Goal: Complete application form: Complete application form

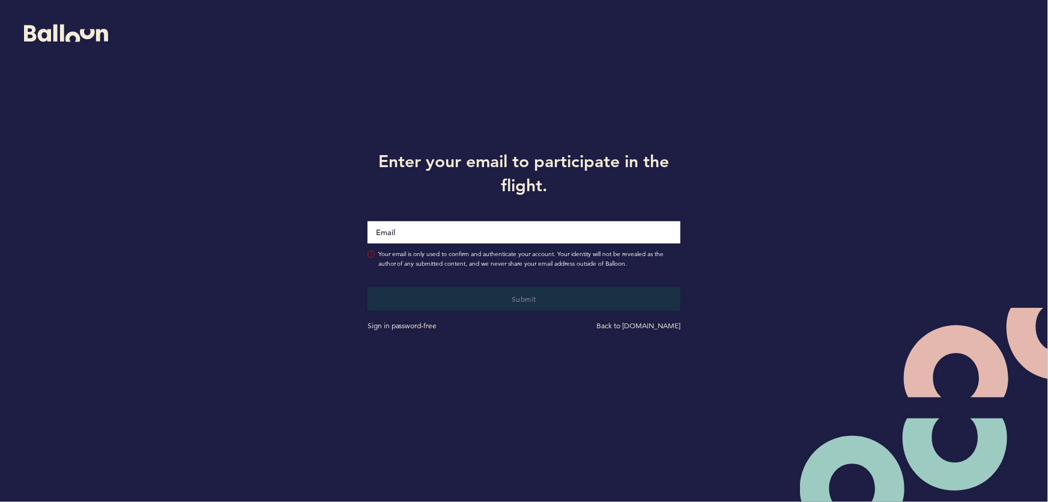
click at [552, 231] on input "Email" at bounding box center [525, 232] width 314 height 22
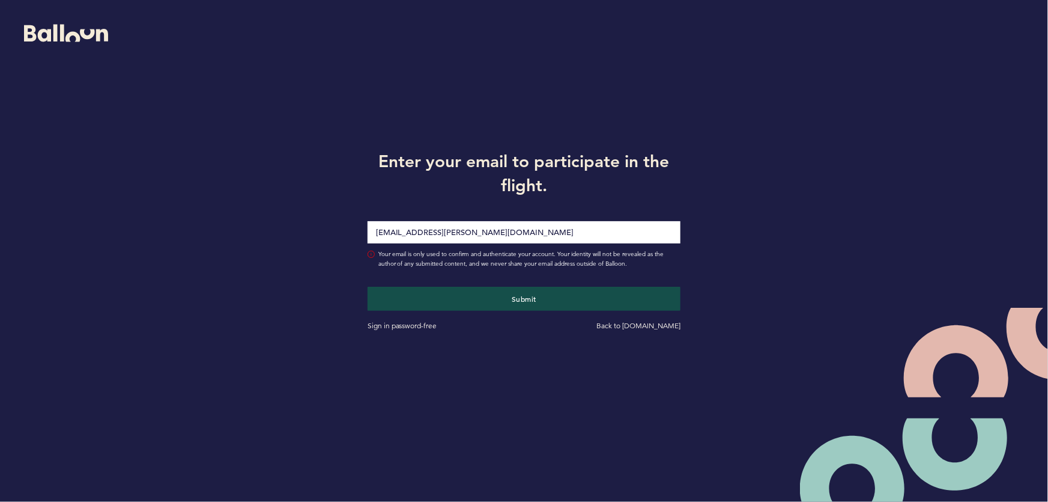
type input "[EMAIL_ADDRESS][PERSON_NAME][DOMAIN_NAME]"
click at [368, 287] on button "Submit" at bounding box center [525, 299] width 314 height 24
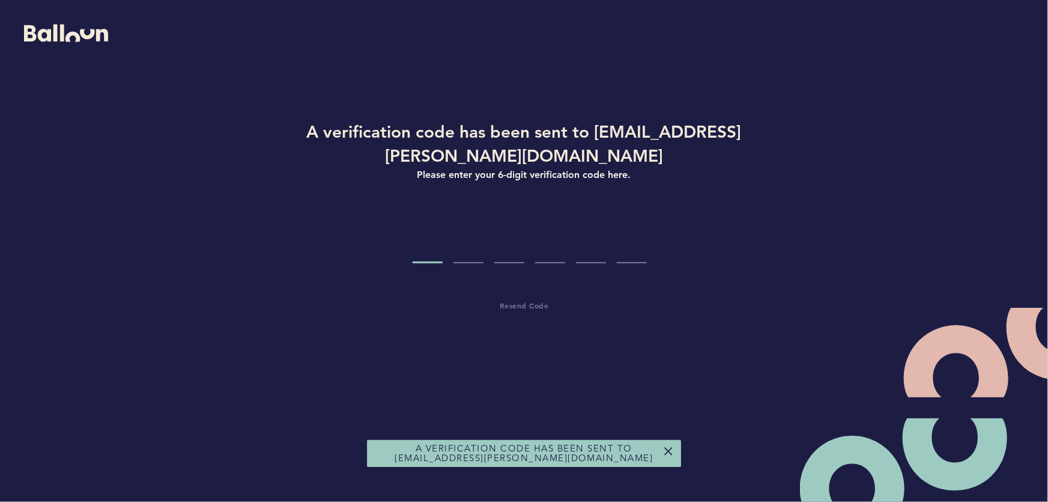
type input "7"
type input "4"
type input "9"
type input "1"
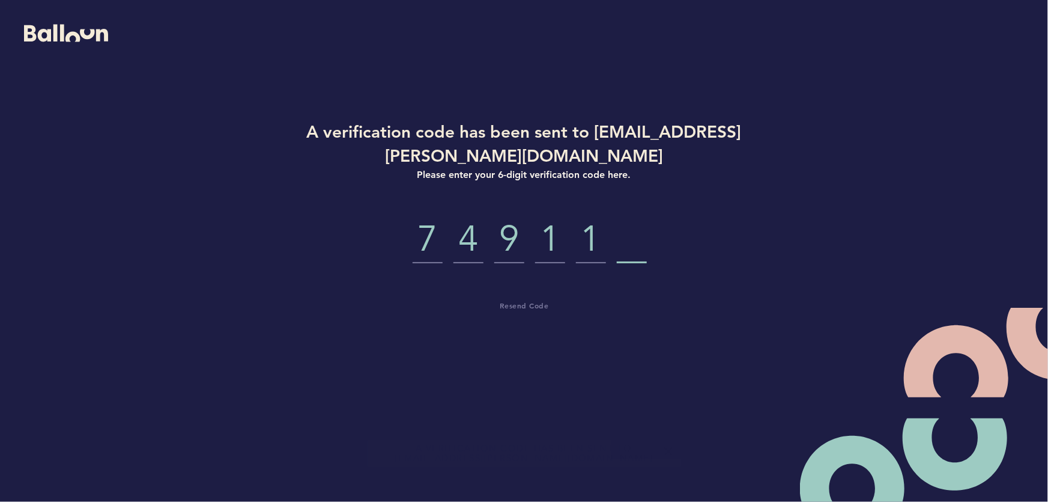
type input "1"
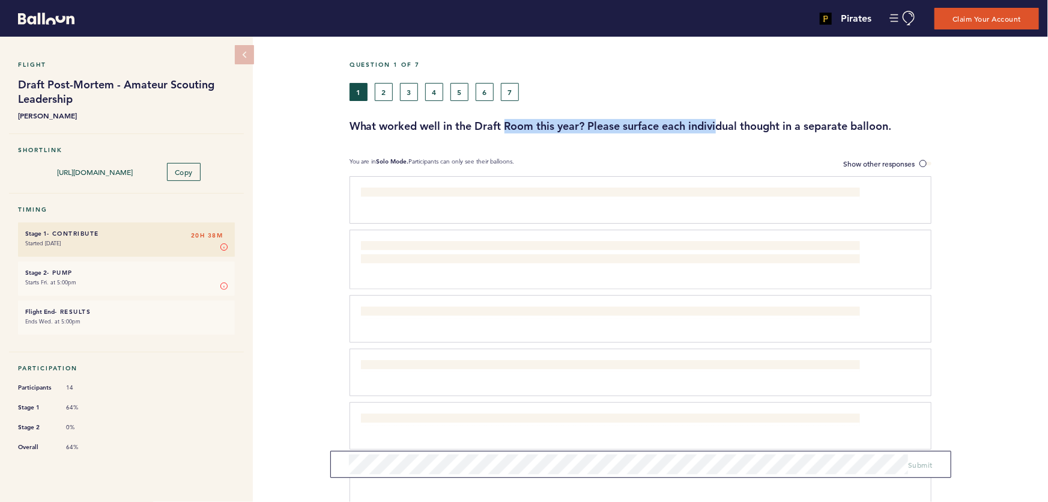
drag, startPoint x: 664, startPoint y: 123, endPoint x: 792, endPoint y: 124, distance: 128.0
click at [775, 124] on h3 "What worked well in the Draft Room this year? Please surface each individual th…" at bounding box center [695, 126] width 690 height 14
click at [792, 124] on h3 "What worked well in the Draft Room this year? Please surface each individual th…" at bounding box center [695, 126] width 690 height 14
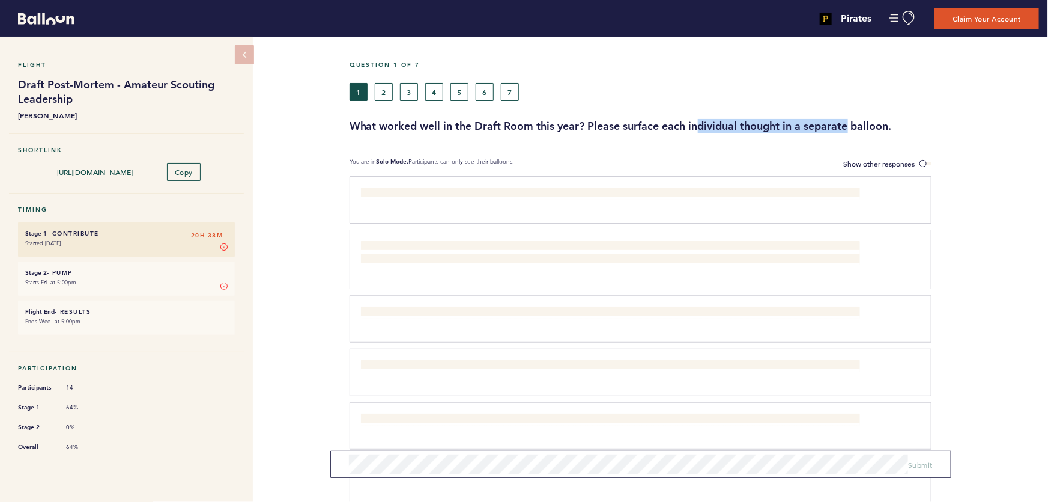
drag, startPoint x: 853, startPoint y: 125, endPoint x: 504, endPoint y: 125, distance: 348.5
click at [547, 125] on h3 "What worked well in the Draft Room this year? Please surface each individual th…" at bounding box center [695, 126] width 690 height 14
click at [504, 125] on h3 "What worked well in the Draft Room this year? Please surface each individual th…" at bounding box center [695, 126] width 690 height 14
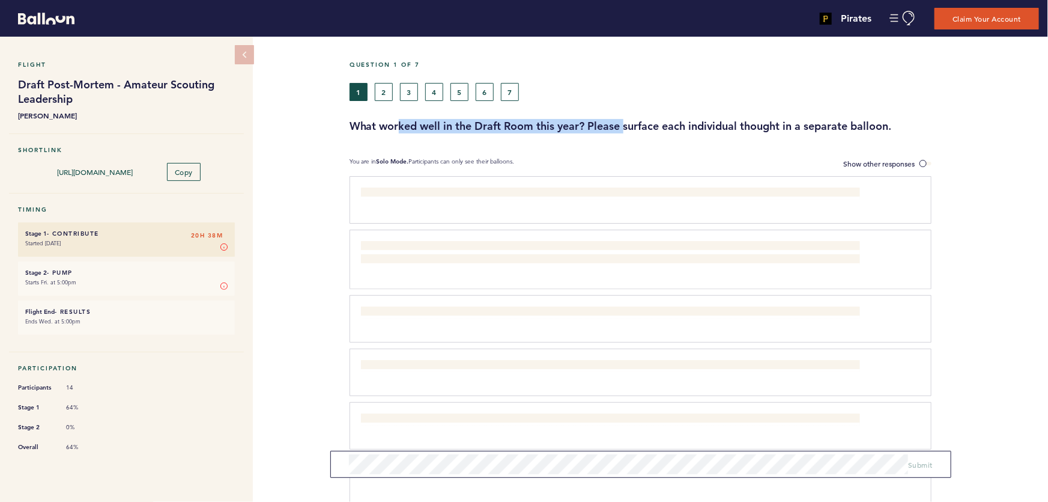
drag, startPoint x: 397, startPoint y: 126, endPoint x: 744, endPoint y: 125, distance: 347.9
click at [691, 125] on h3 "What worked well in the Draft Room this year? Please surface each individual th…" at bounding box center [695, 126] width 690 height 14
drag, startPoint x: 744, startPoint y: 125, endPoint x: 815, endPoint y: 124, distance: 70.9
click at [747, 125] on h3 "What worked well in the Draft Room this year? Please surface each individual th…" at bounding box center [695, 126] width 690 height 14
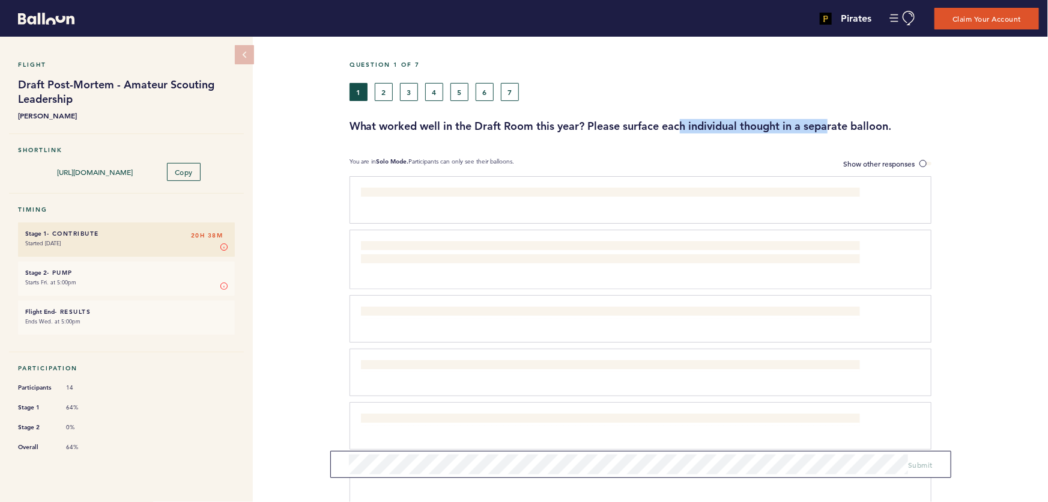
drag, startPoint x: 828, startPoint y: 123, endPoint x: 613, endPoint y: 123, distance: 214.5
click at [648, 123] on h3 "What worked well in the Draft Room this year? Please surface each individual th…" at bounding box center [695, 126] width 690 height 14
click at [589, 124] on h3 "What worked well in the Draft Room this year? Please surface each individual th…" at bounding box center [695, 126] width 690 height 14
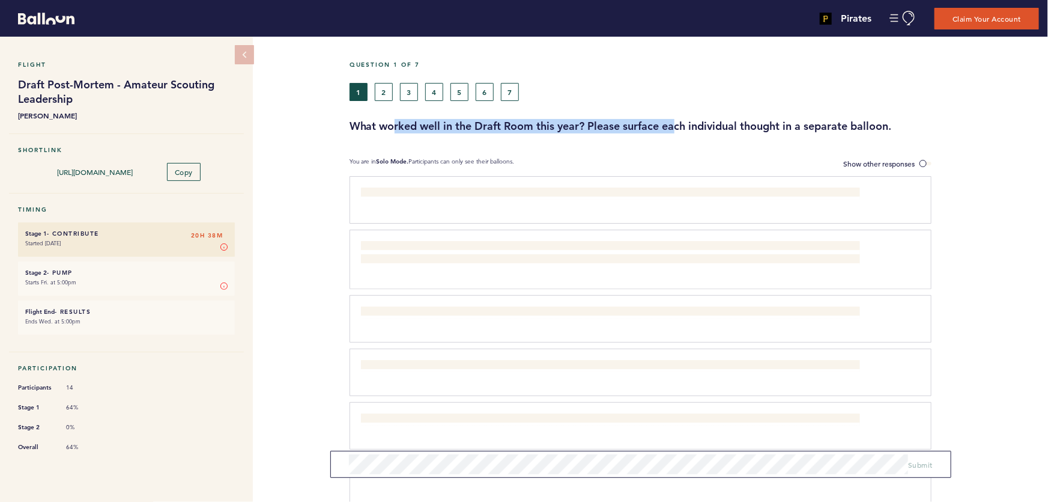
drag, startPoint x: 466, startPoint y: 124, endPoint x: 835, endPoint y: 120, distance: 368.9
click at [753, 121] on h3 "What worked well in the Draft Room this year? Please surface each individual th…" at bounding box center [695, 126] width 690 height 14
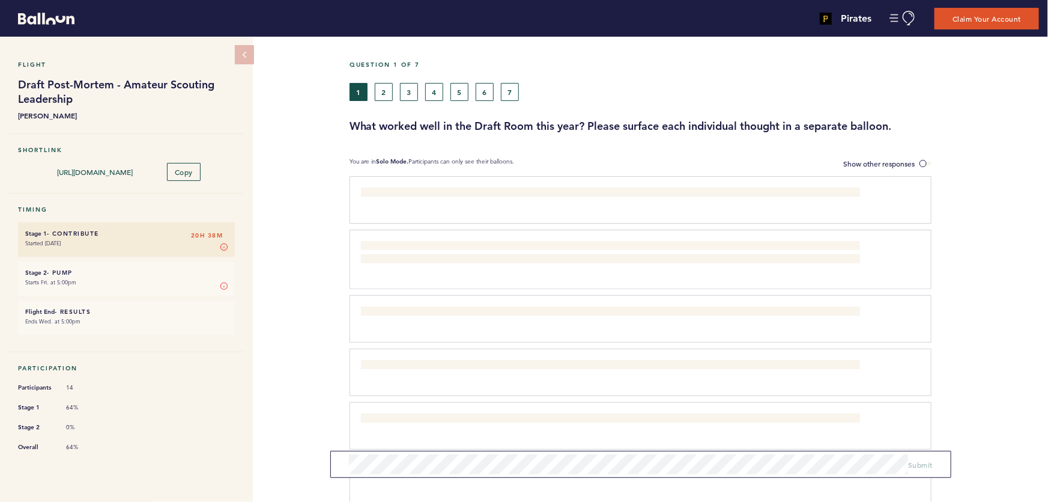
click at [835, 120] on h3 "What worked well in the Draft Room this year? Please surface each individual th…" at bounding box center [695, 126] width 690 height 14
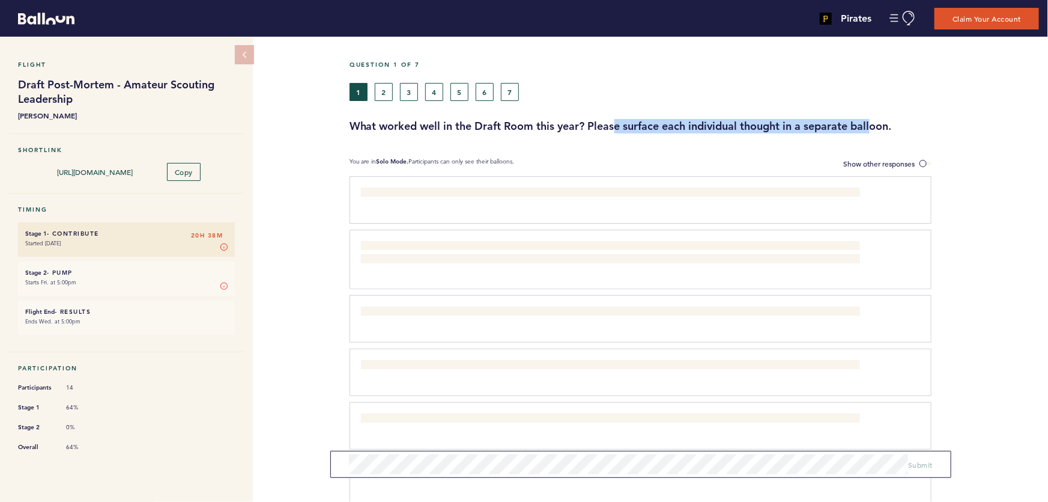
drag, startPoint x: 619, startPoint y: 121, endPoint x: 406, endPoint y: 121, distance: 213.3
click at [592, 121] on h3 "What worked well in the Draft Room this year? Please surface each individual th…" at bounding box center [695, 126] width 690 height 14
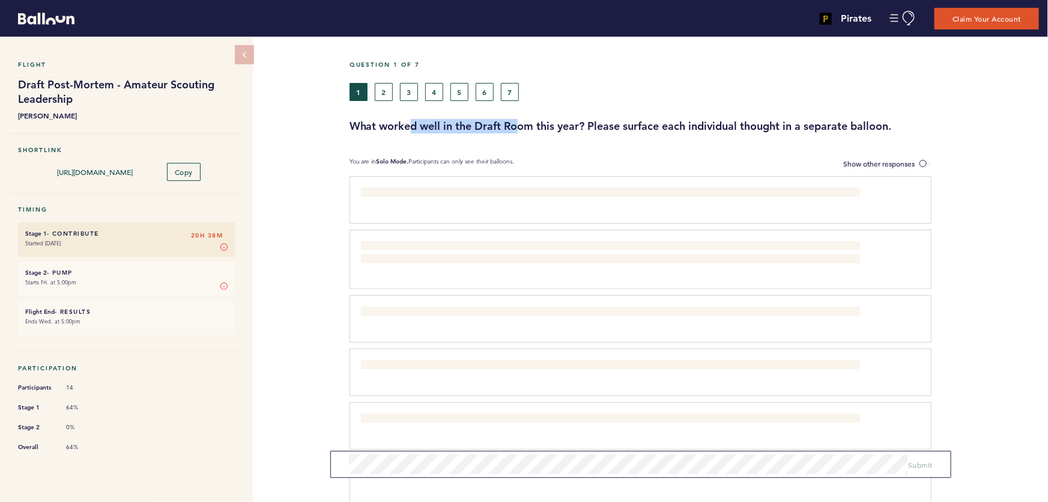
drag, startPoint x: 613, startPoint y: 121, endPoint x: 789, endPoint y: 121, distance: 175.4
click at [676, 121] on h3 "What worked well in the Draft Room this year? Please surface each individual th…" at bounding box center [695, 126] width 690 height 14
click at [798, 121] on h3 "What worked well in the Draft Room this year? Please surface each individual th…" at bounding box center [695, 126] width 690 height 14
drag, startPoint x: 421, startPoint y: 126, endPoint x: 781, endPoint y: 126, distance: 360.5
click at [732, 125] on h3 "What worked well in the Draft Room this year? Please surface each individual th…" at bounding box center [695, 126] width 690 height 14
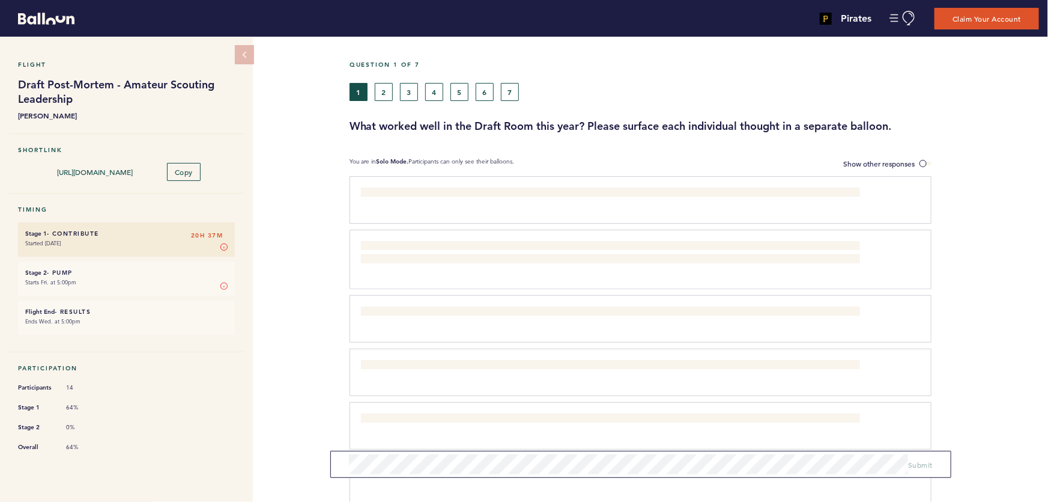
drag, startPoint x: 781, startPoint y: 126, endPoint x: 842, endPoint y: 120, distance: 60.9
click at [782, 126] on h3 "What worked well in the Draft Room this year? Please surface each individual th…" at bounding box center [695, 126] width 690 height 14
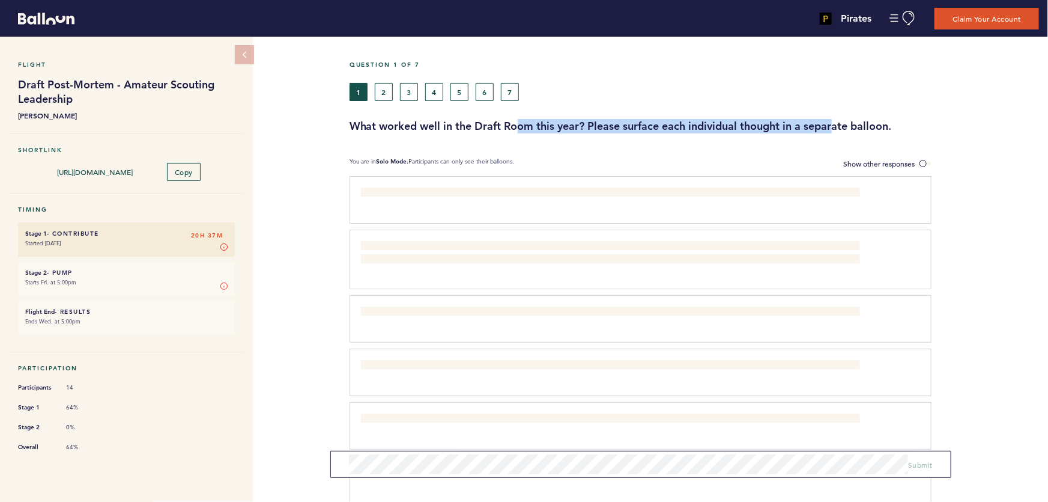
drag, startPoint x: 663, startPoint y: 120, endPoint x: 443, endPoint y: 121, distance: 219.9
click at [497, 121] on h3 "What worked well in the Draft Room this year? Please surface each individual th…" at bounding box center [695, 126] width 690 height 14
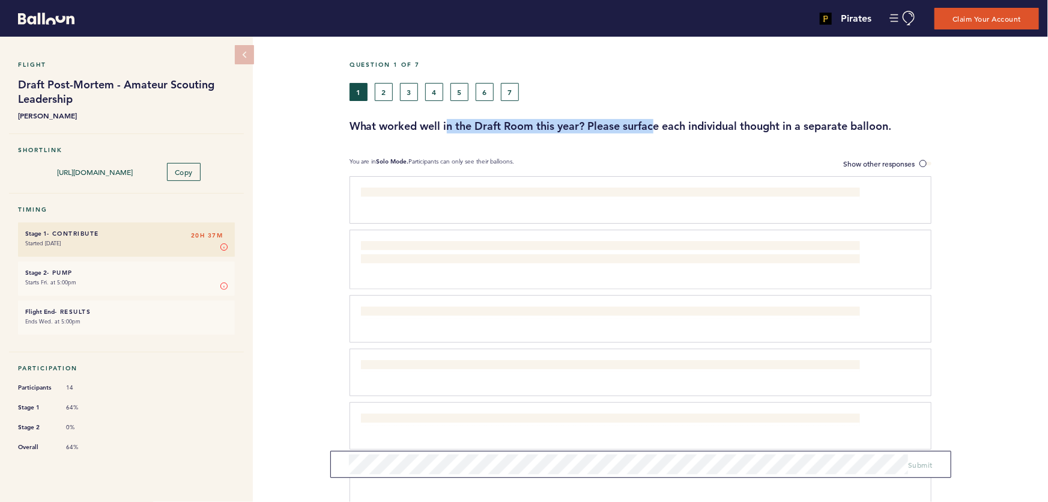
drag, startPoint x: 703, startPoint y: 121, endPoint x: 835, endPoint y: 121, distance: 132.2
click at [783, 121] on h3 "What worked well in the Draft Room this year? Please surface each individual th…" at bounding box center [695, 126] width 690 height 14
click at [840, 121] on h3 "What worked well in the Draft Room this year? Please surface each individual th…" at bounding box center [695, 126] width 690 height 14
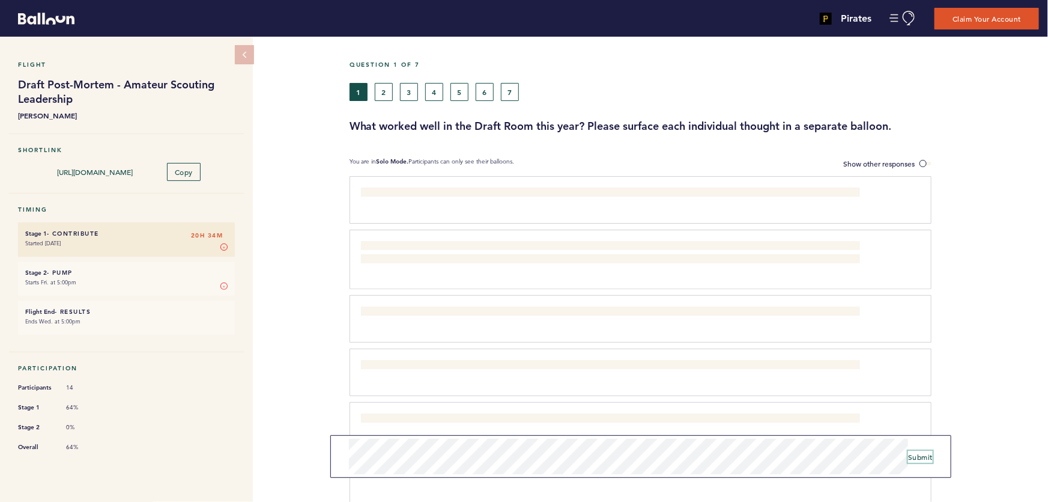
click at [923, 457] on span "Submit" at bounding box center [920, 457] width 25 height 10
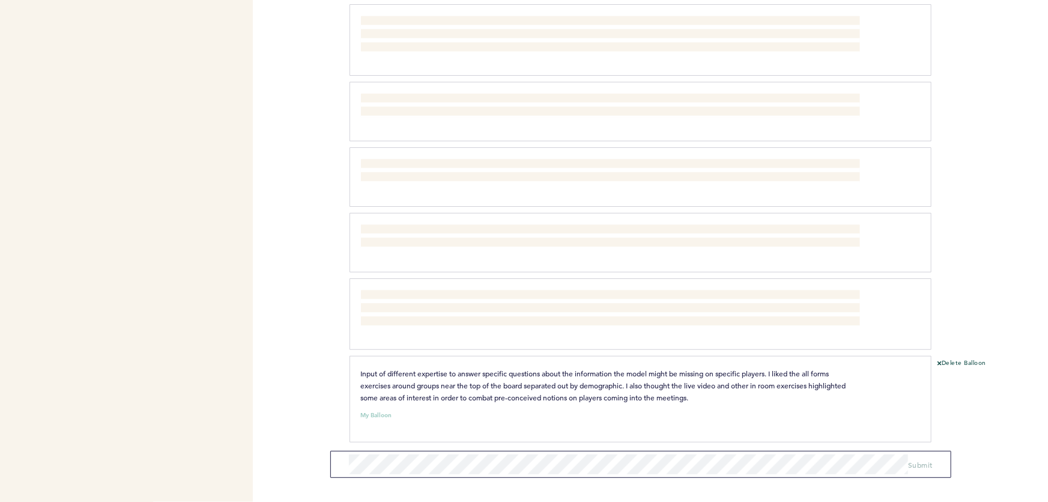
scroll to position [1327, 0]
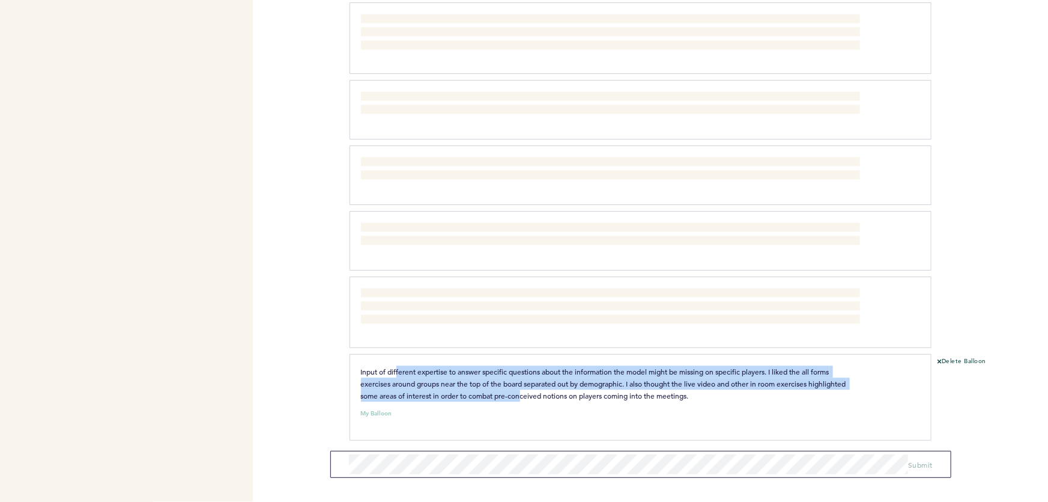
drag, startPoint x: 473, startPoint y: 371, endPoint x: 541, endPoint y: 385, distance: 69.3
click at [529, 386] on span "Input of different expertise to answer specific questions about the information…" at bounding box center [604, 383] width 487 height 34
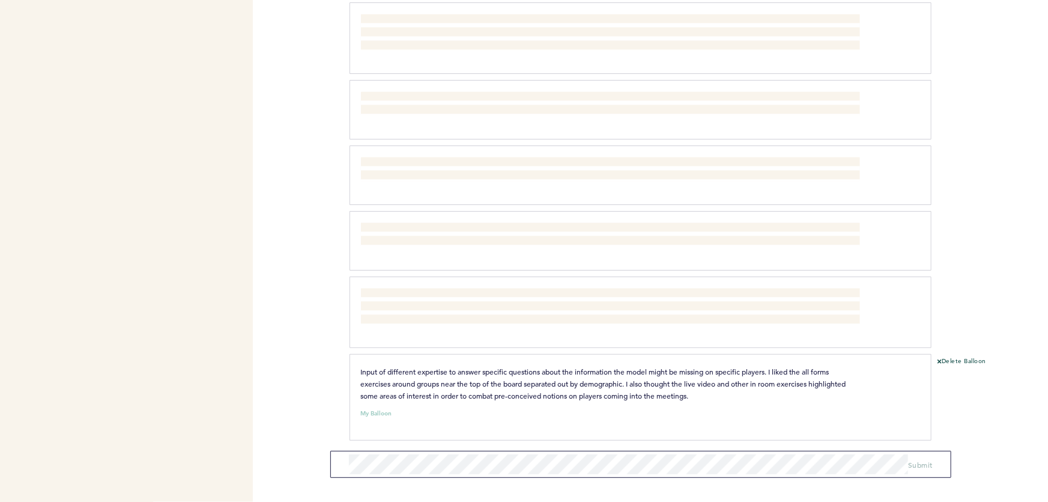
click at [541, 385] on p "Input of different expertise to answer specific questions about the information…" at bounding box center [610, 383] width 499 height 36
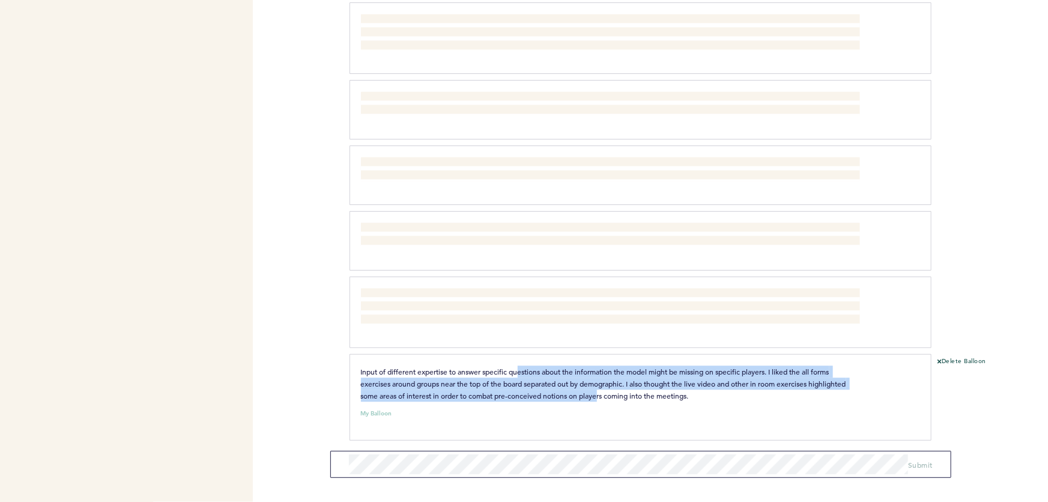
drag, startPoint x: 564, startPoint y: 376, endPoint x: 516, endPoint y: 362, distance: 50.0
click at [518, 366] on span "Input of different expertise to answer specific questions about the information…" at bounding box center [604, 383] width 487 height 34
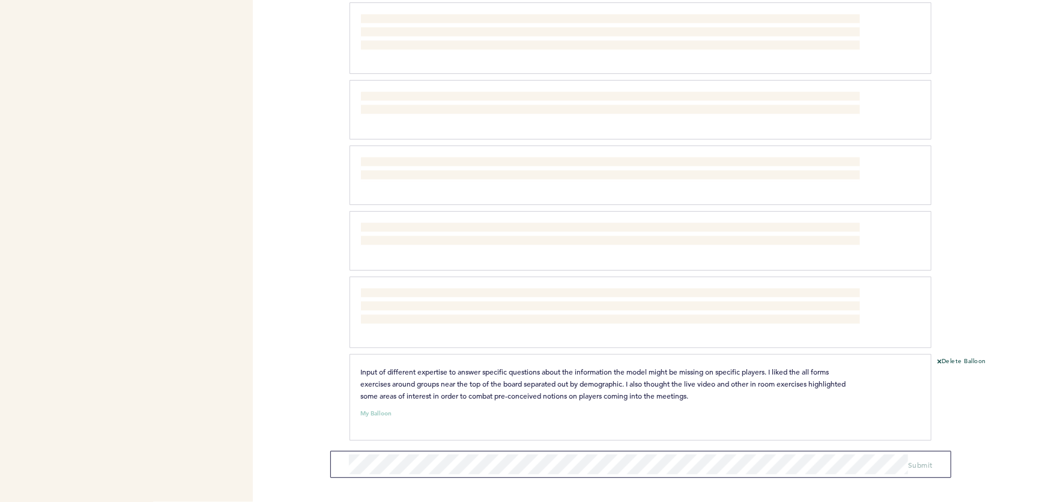
click at [516, 366] on span "Input of different expertise to answer specific questions about the information…" at bounding box center [604, 383] width 487 height 34
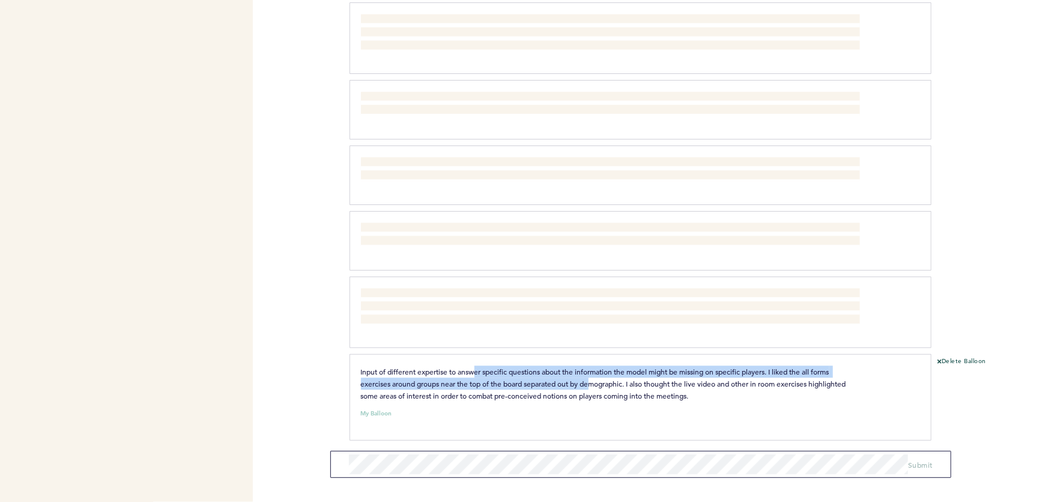
drag, startPoint x: 534, startPoint y: 368, endPoint x: 643, endPoint y: 387, distance: 110.4
click at [637, 386] on span "Input of different expertise to answer specific questions about the information…" at bounding box center [604, 383] width 487 height 34
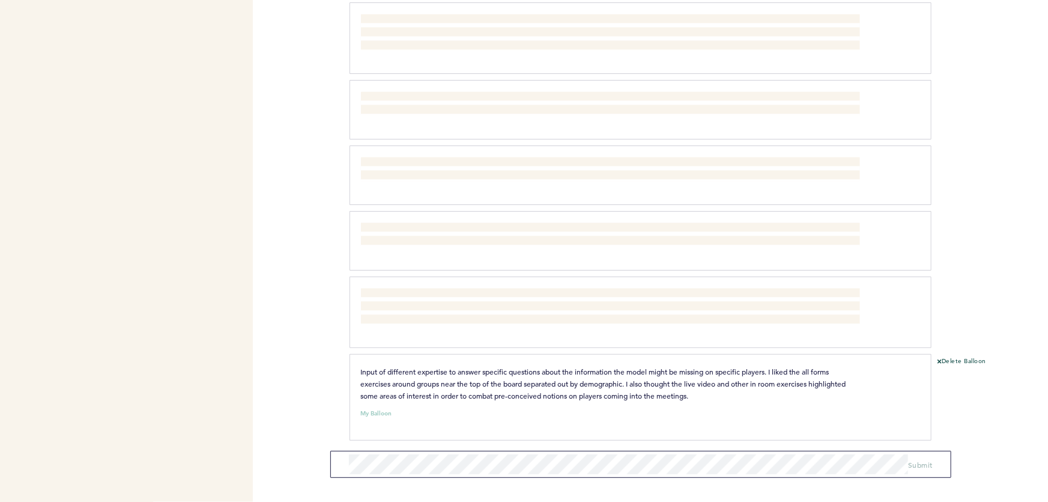
click at [649, 387] on span "Input of different expertise to answer specific questions about the information…" at bounding box center [604, 383] width 487 height 34
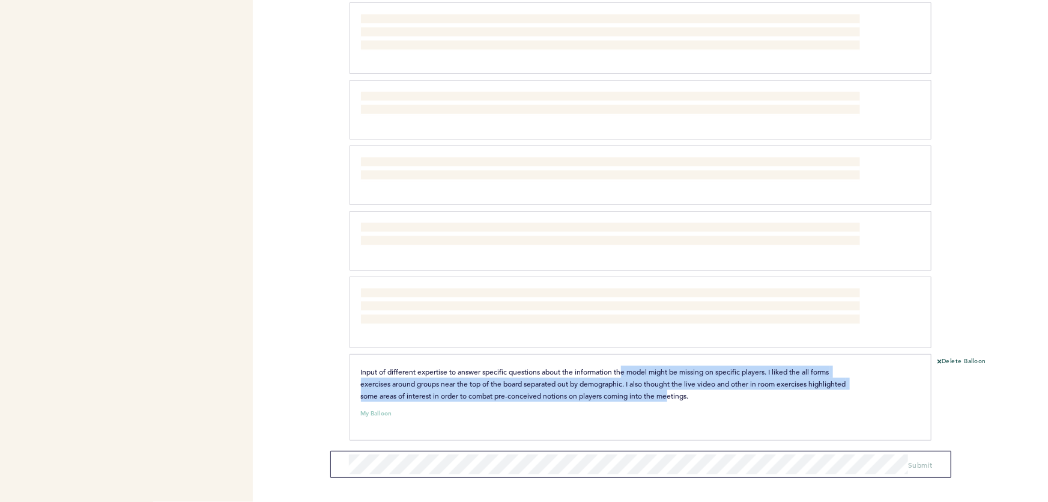
drag, startPoint x: 668, startPoint y: 387, endPoint x: 605, endPoint y: 360, distance: 68.4
click at [606, 365] on p "Input of different expertise to answer specific questions about the information…" at bounding box center [610, 383] width 499 height 36
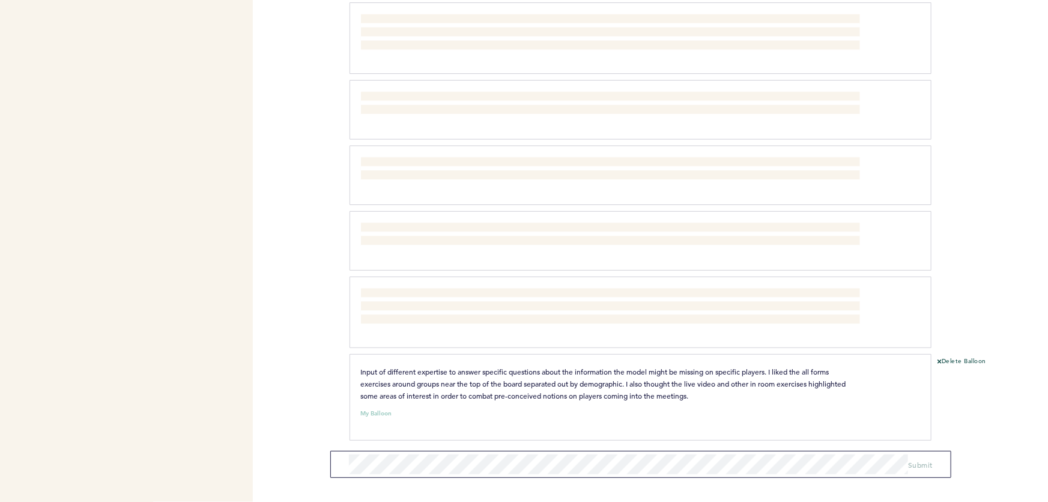
click at [605, 365] on p "Input of different expertise to answer specific questions about the information…" at bounding box center [610, 383] width 499 height 36
drag, startPoint x: 399, startPoint y: 368, endPoint x: 539, endPoint y: 372, distance: 140.0
click at [503, 370] on span "Input of different expertise to answer specific questions about the information…" at bounding box center [604, 383] width 487 height 34
click at [551, 373] on p "Input of different expertise to answer specific questions about the information…" at bounding box center [610, 383] width 499 height 36
drag, startPoint x: 440, startPoint y: 377, endPoint x: 613, endPoint y: 377, distance: 173.6
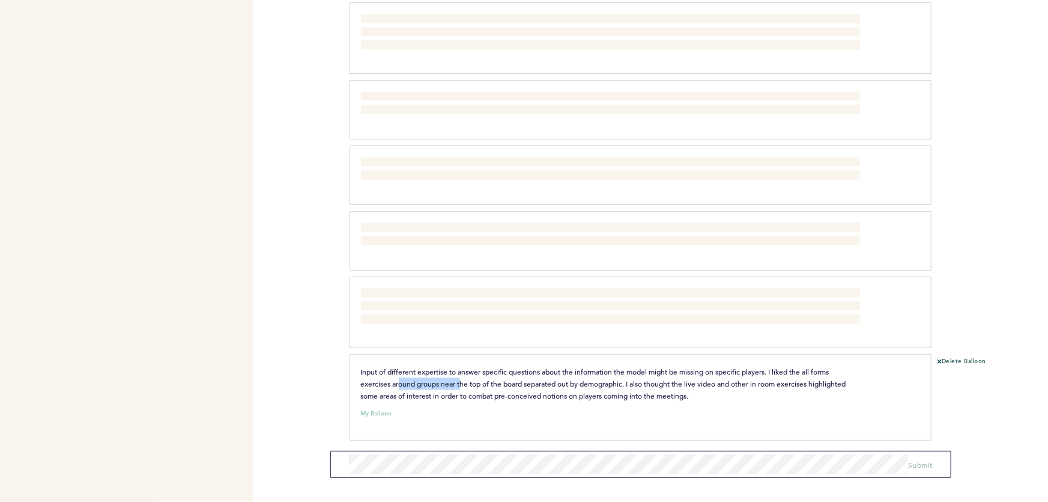
click at [567, 377] on span "Input of different expertise to answer specific questions about the information…" at bounding box center [604, 383] width 487 height 34
drag, startPoint x: 673, startPoint y: 381, endPoint x: 588, endPoint y: 370, distance: 85.4
click at [597, 372] on p "Input of different expertise to answer specific questions about the information…" at bounding box center [610, 383] width 499 height 36
drag, startPoint x: 580, startPoint y: 368, endPoint x: 562, endPoint y: 368, distance: 18.0
click at [578, 368] on span "Input of different expertise to answer specific questions about the information…" at bounding box center [604, 383] width 487 height 34
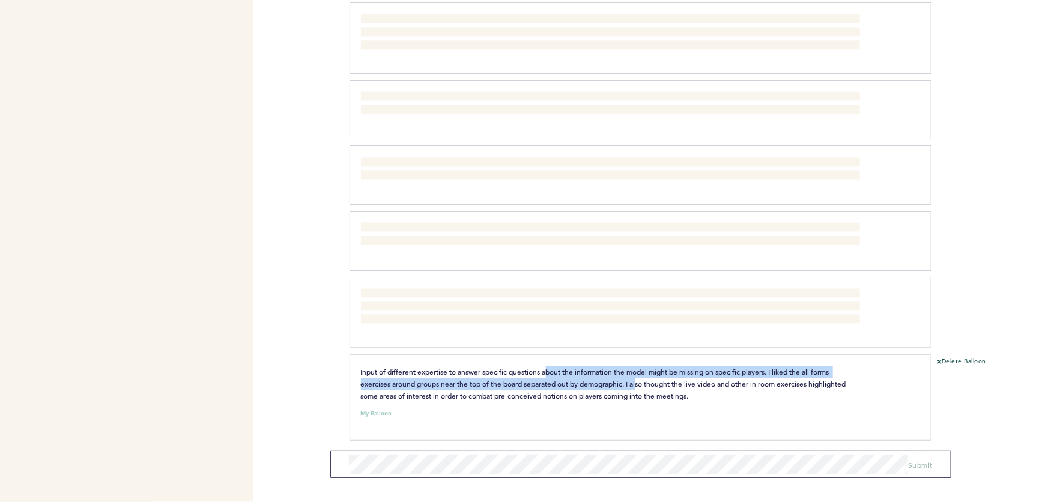
drag, startPoint x: 616, startPoint y: 372, endPoint x: 723, endPoint y: 375, distance: 107.0
click at [705, 375] on span "Input of different expertise to answer specific questions about the information…" at bounding box center [604, 383] width 487 height 34
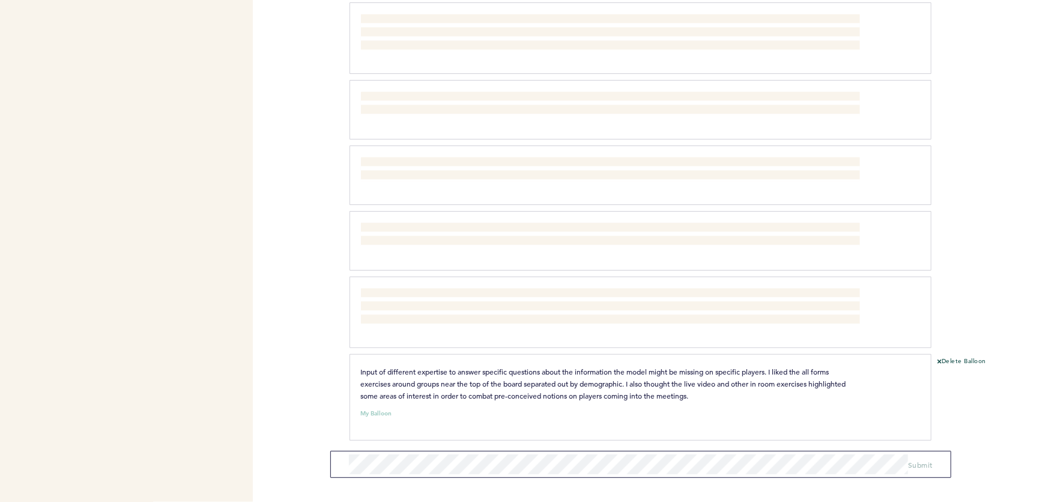
drag, startPoint x: 723, startPoint y: 375, endPoint x: 762, endPoint y: 376, distance: 38.5
click at [724, 375] on span "Input of different expertise to answer specific questions about the information…" at bounding box center [604, 383] width 487 height 34
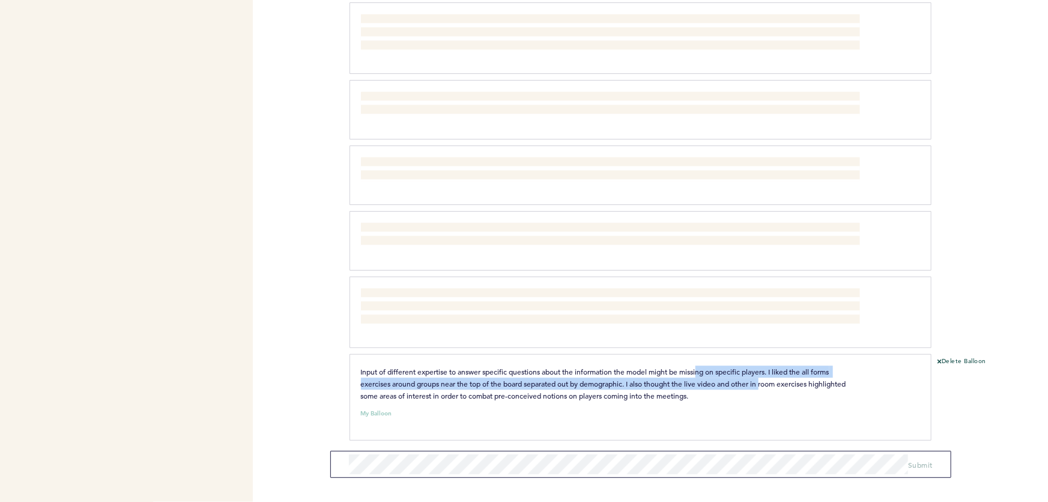
click at [683, 366] on span "Input of different expertise to answer specific questions about the information…" at bounding box center [604, 383] width 487 height 34
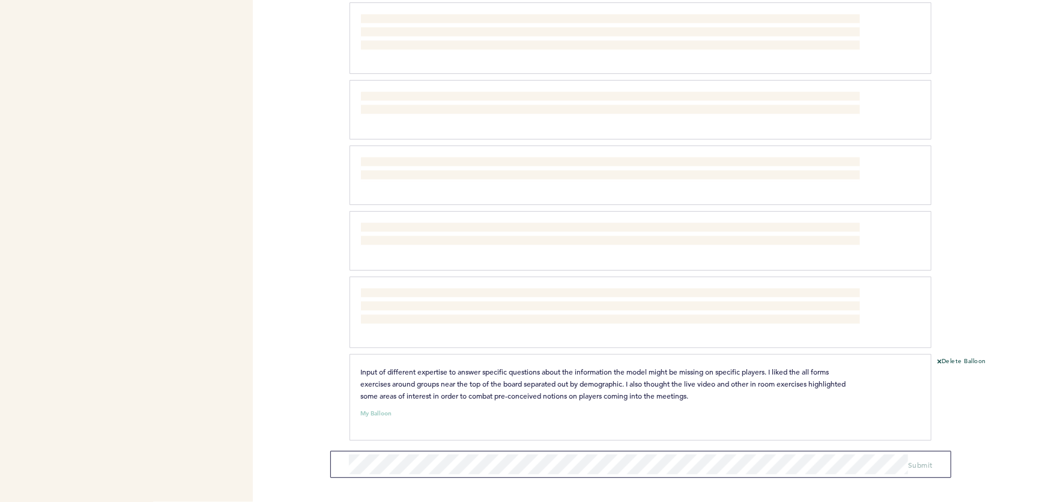
click at [671, 365] on p "Input of different expertise to answer specific questions about the information…" at bounding box center [610, 383] width 499 height 36
drag, startPoint x: 616, startPoint y: 375, endPoint x: 759, endPoint y: 375, distance: 142.4
click at [743, 374] on span "Input of different expertise to answer specific questions about the information…" at bounding box center [604, 383] width 487 height 34
click at [775, 375] on span "Input of different expertise to answer specific questions about the information…" at bounding box center [604, 383] width 487 height 34
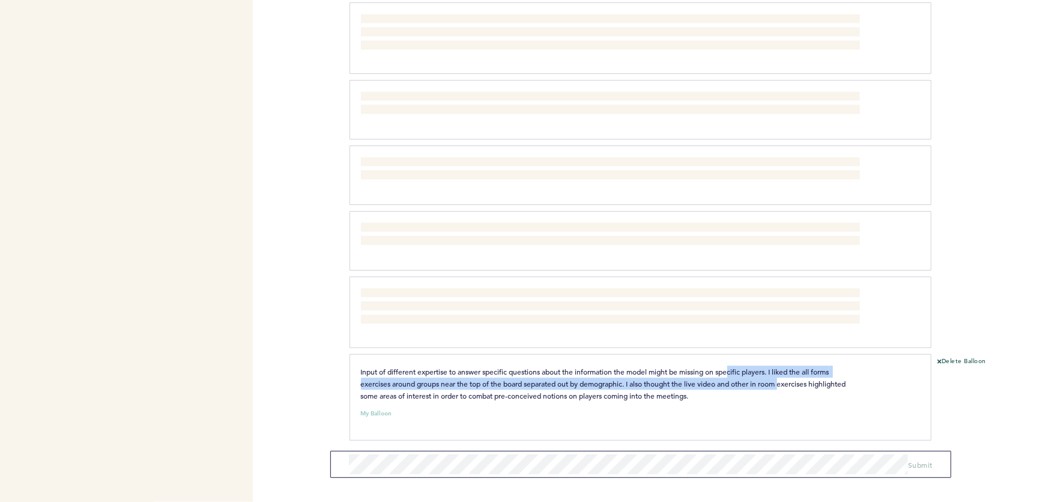
drag, startPoint x: 786, startPoint y: 375, endPoint x: 718, endPoint y: 358, distance: 70.7
click at [719, 359] on div "Input of different expertise to answer specific questions about the information…" at bounding box center [641, 397] width 582 height 87
click at [718, 358] on div "Input of different expertise to answer specific questions about the information…" at bounding box center [641, 397] width 582 height 87
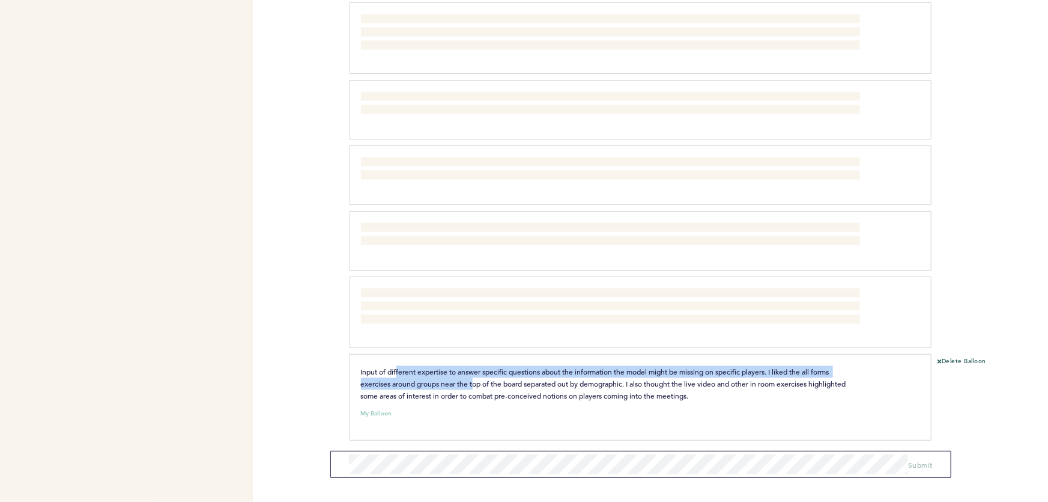
drag, startPoint x: 451, startPoint y: 374, endPoint x: 531, endPoint y: 384, distance: 81.2
click at [526, 384] on p "Input of different expertise to answer specific questions about the information…" at bounding box center [610, 383] width 499 height 36
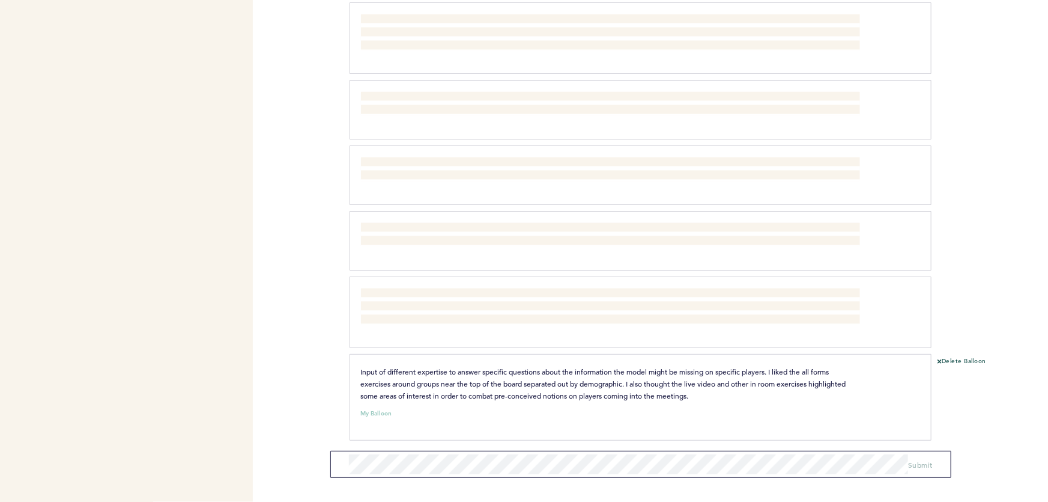
click at [531, 384] on p "Input of different expertise to answer specific questions about the information…" at bounding box center [610, 383] width 499 height 36
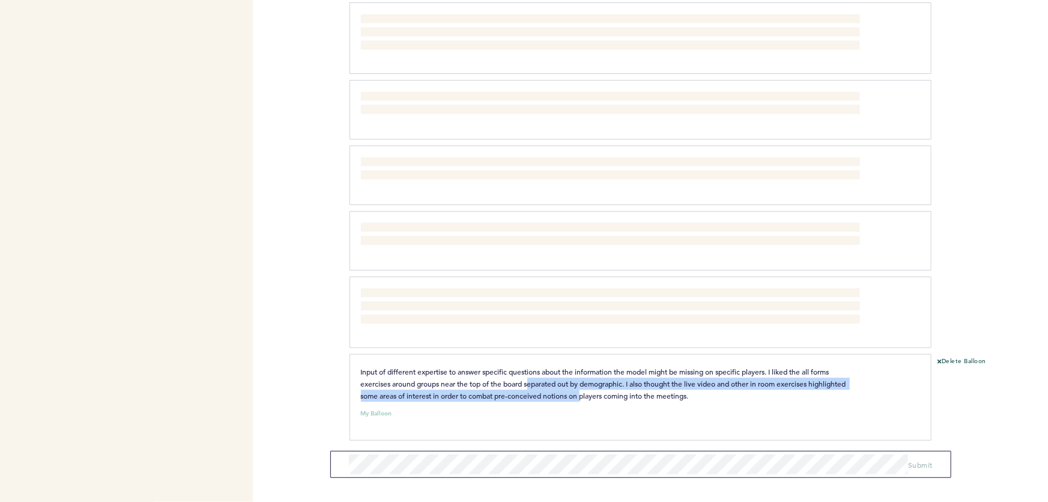
drag, startPoint x: 582, startPoint y: 388, endPoint x: 485, endPoint y: 366, distance: 99.7
click at [497, 370] on span "Input of different expertise to answer specific questions about the information…" at bounding box center [604, 383] width 487 height 34
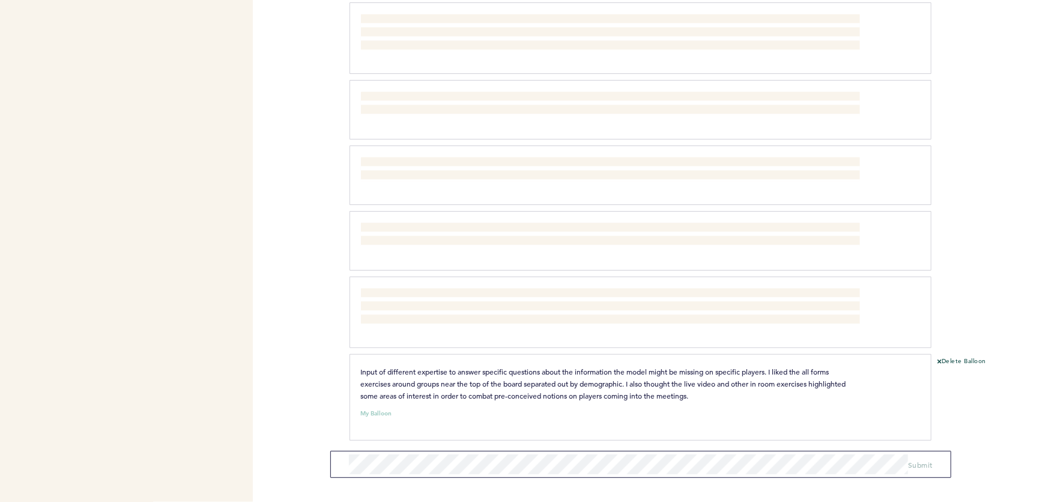
click at [478, 366] on span "Input of different expertise to answer specific questions about the information…" at bounding box center [604, 383] width 487 height 34
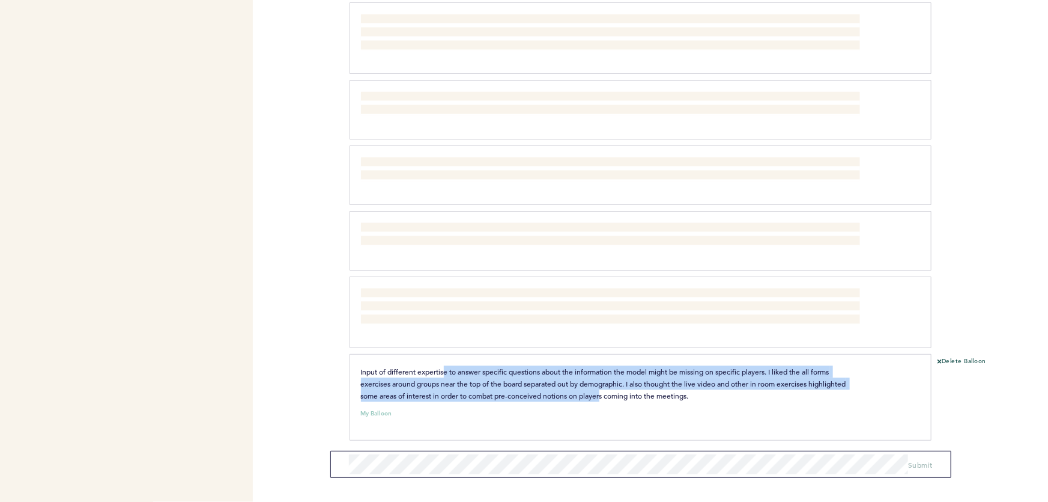
drag, startPoint x: 481, startPoint y: 371, endPoint x: 605, endPoint y: 391, distance: 125.2
click at [604, 391] on span "Input of different expertise to answer specific questions about the information…" at bounding box center [604, 383] width 487 height 34
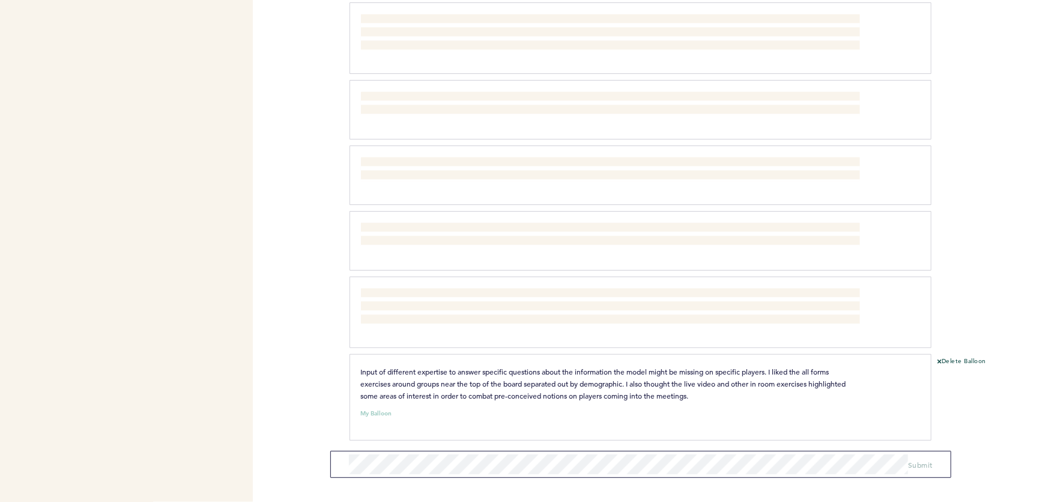
click at [606, 391] on span "Input of different expertise to answer specific questions about the information…" at bounding box center [604, 383] width 487 height 34
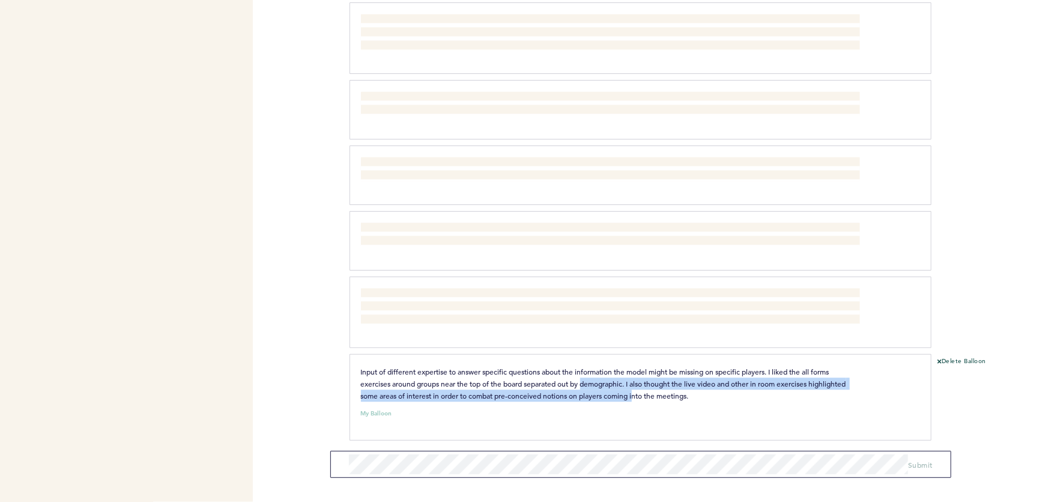
drag, startPoint x: 632, startPoint y: 387, endPoint x: 564, endPoint y: 365, distance: 71.4
click at [568, 366] on span "Input of different expertise to answer specific questions about the information…" at bounding box center [604, 383] width 487 height 34
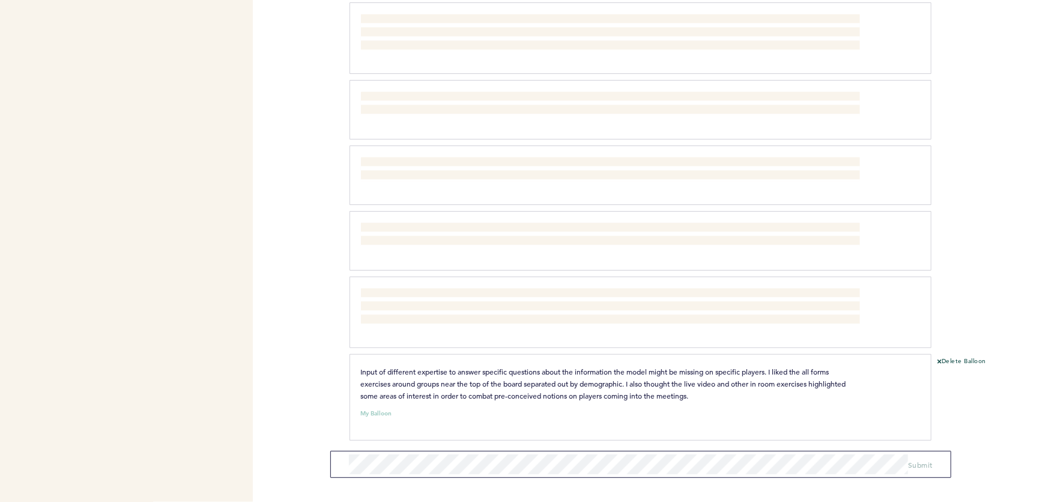
click at [564, 366] on span "Input of different expertise to answer specific questions about the information…" at bounding box center [604, 383] width 487 height 34
drag, startPoint x: 452, startPoint y: 389, endPoint x: 595, endPoint y: 392, distance: 143.0
click at [564, 389] on span "Input of different expertise to answer specific questions about the information…" at bounding box center [604, 383] width 487 height 34
click at [595, 392] on span "Input of different expertise to answer specific questions about the information…" at bounding box center [604, 383] width 487 height 34
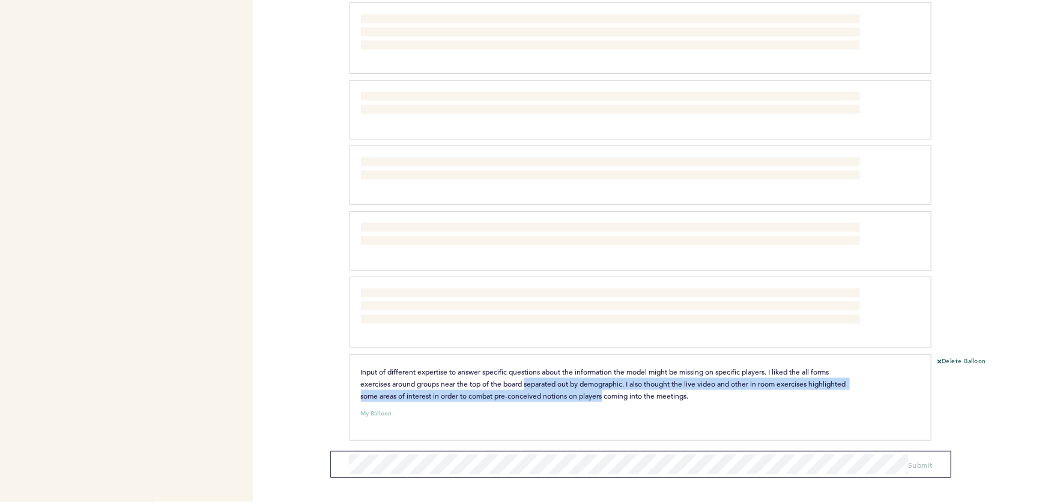
drag, startPoint x: 567, startPoint y: 385, endPoint x: 535, endPoint y: 375, distance: 32.9
click at [540, 377] on span "Input of different expertise to answer specific questions about the information…" at bounding box center [604, 383] width 487 height 34
click at [535, 375] on span "Input of different expertise to answer specific questions about the information…" at bounding box center [604, 383] width 487 height 34
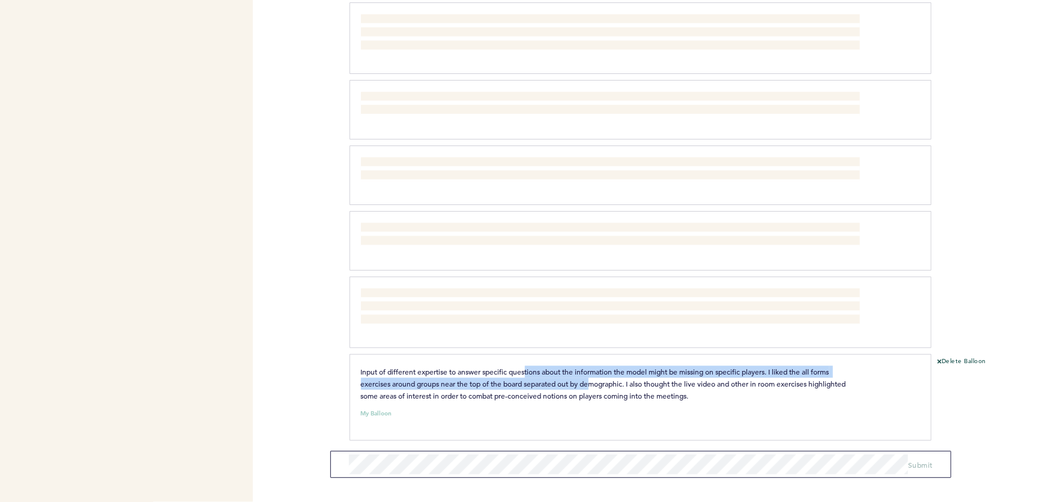
drag, startPoint x: 544, startPoint y: 367, endPoint x: 607, endPoint y: 385, distance: 66.2
click at [601, 383] on p "Input of different expertise to answer specific questions about the information…" at bounding box center [610, 383] width 499 height 36
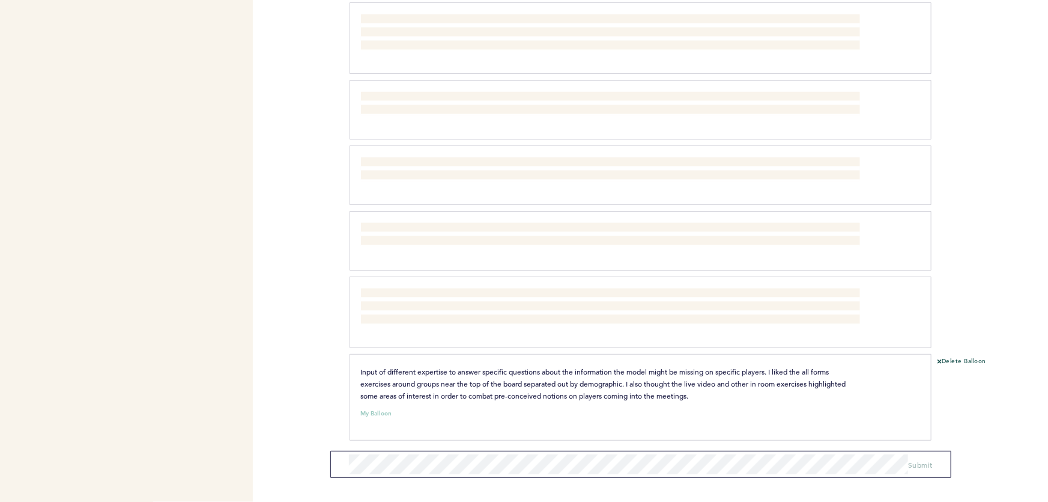
click at [607, 385] on p "Input of different expertise to answer specific questions about the information…" at bounding box center [610, 383] width 499 height 36
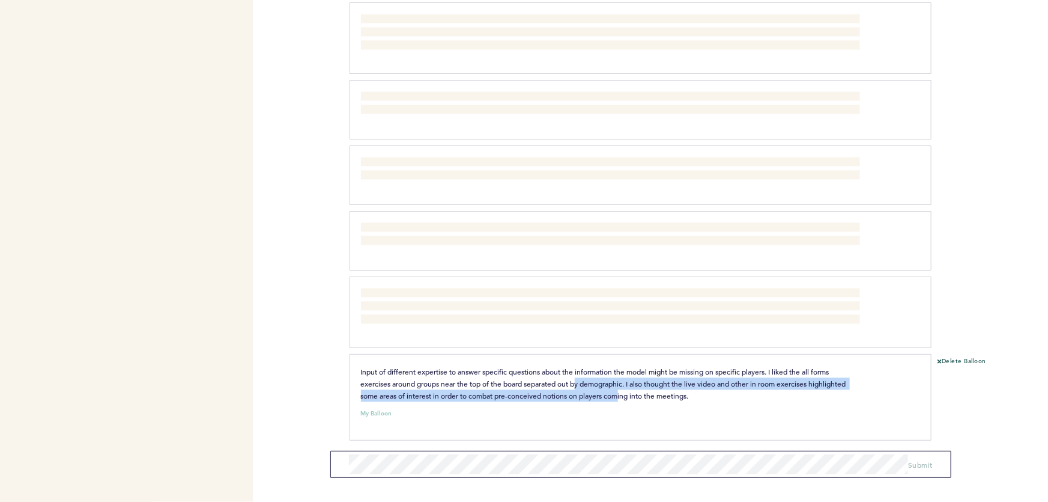
drag, startPoint x: 621, startPoint y: 388, endPoint x: 550, endPoint y: 362, distance: 75.8
click at [553, 366] on span "Input of different expertise to answer specific questions about the information…" at bounding box center [604, 383] width 487 height 34
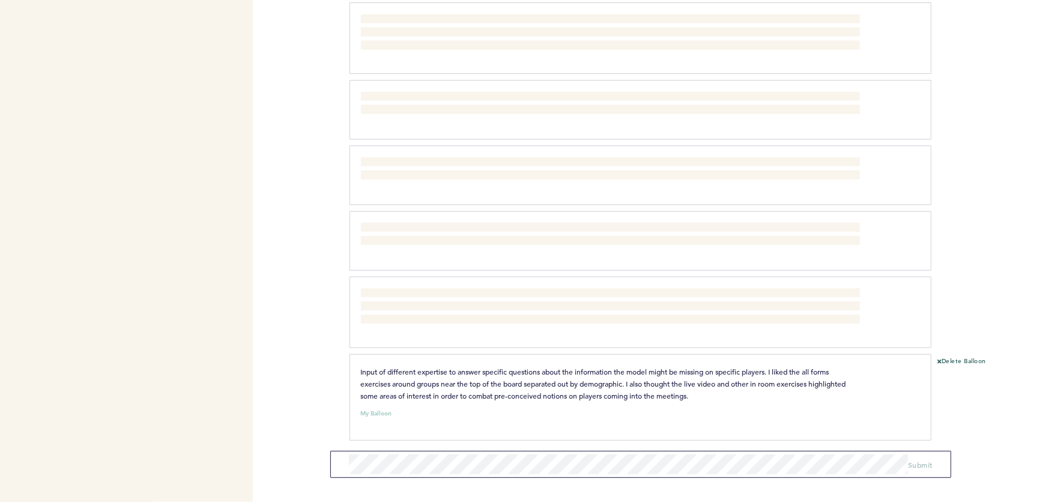
click at [548, 365] on p "Input of different expertise to answer specific questions about the information…" at bounding box center [610, 383] width 499 height 36
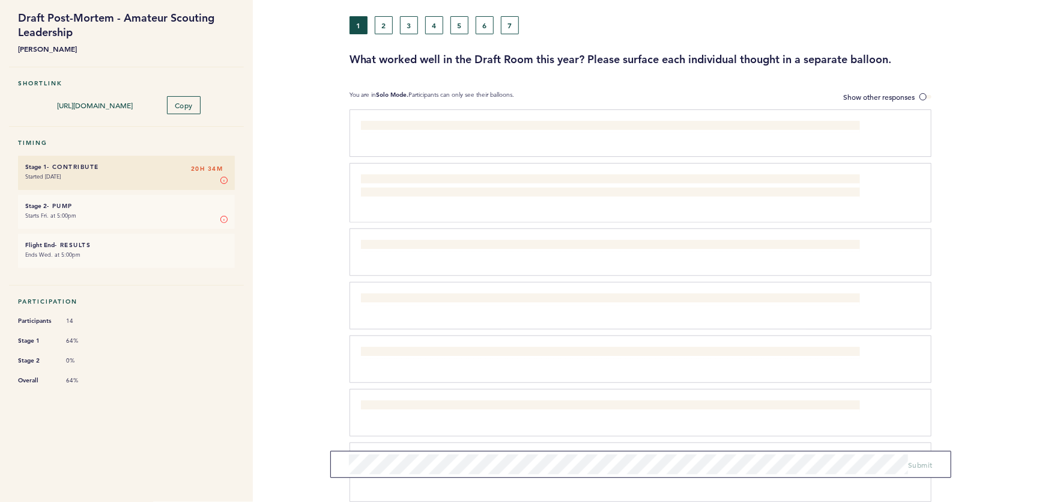
scroll to position [0, 0]
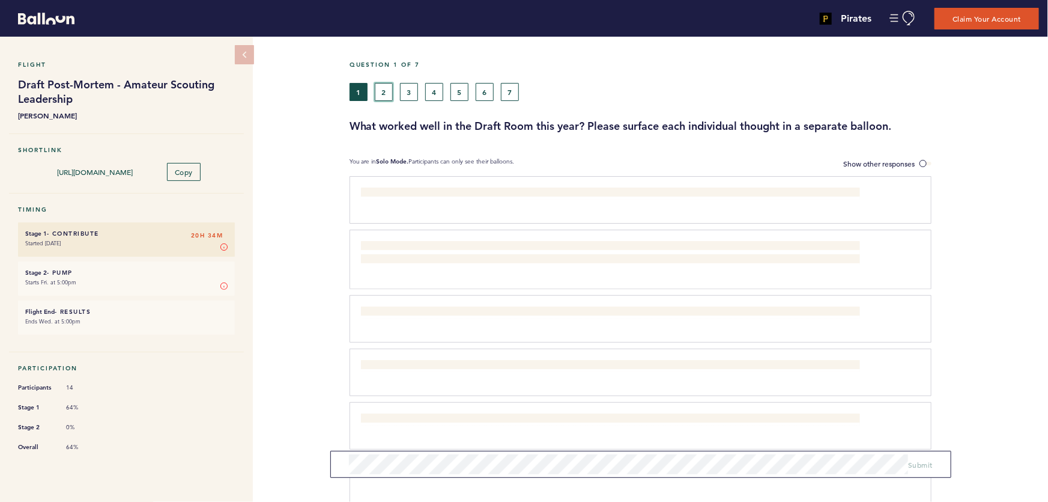
click at [386, 91] on button "2" at bounding box center [384, 92] width 18 height 18
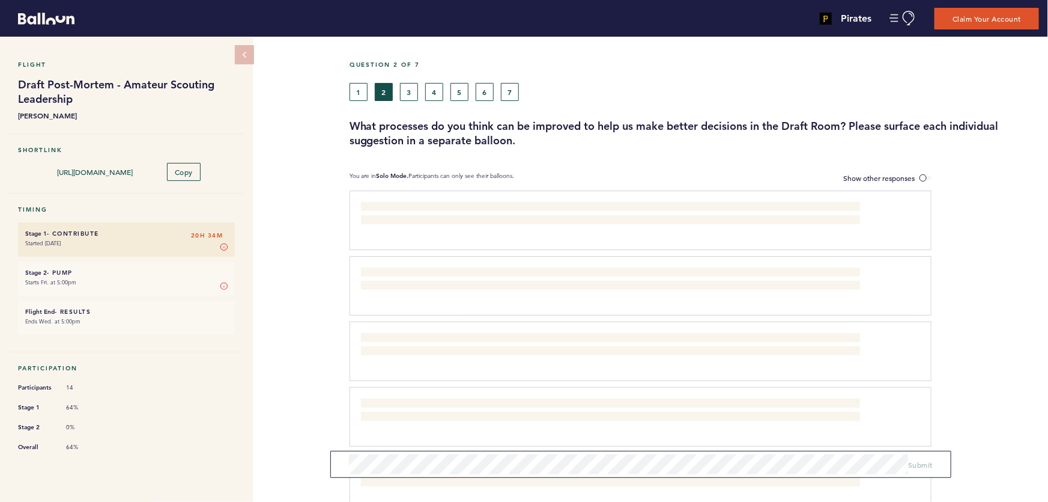
click at [367, 92] on div "1 2 3 4 5 6 7" at bounding box center [606, 92] width 513 height 18
click at [365, 94] on button "1" at bounding box center [359, 92] width 18 height 18
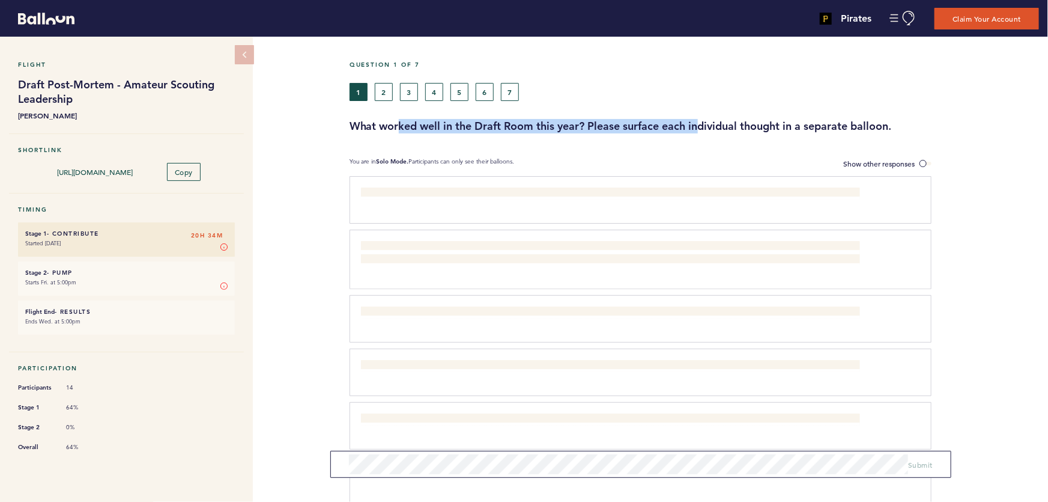
drag, startPoint x: 406, startPoint y: 123, endPoint x: 733, endPoint y: 130, distance: 326.9
click at [705, 131] on h3 "What worked well in the Draft Room this year? Please surface each individual th…" at bounding box center [695, 126] width 690 height 14
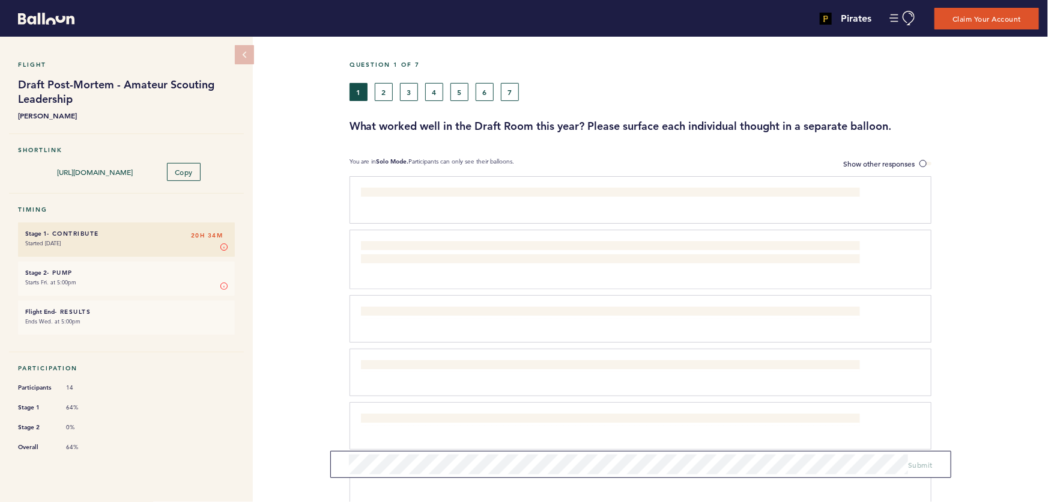
click at [759, 127] on h3 "What worked well in the Draft Room this year? Please surface each individual th…" at bounding box center [695, 126] width 690 height 14
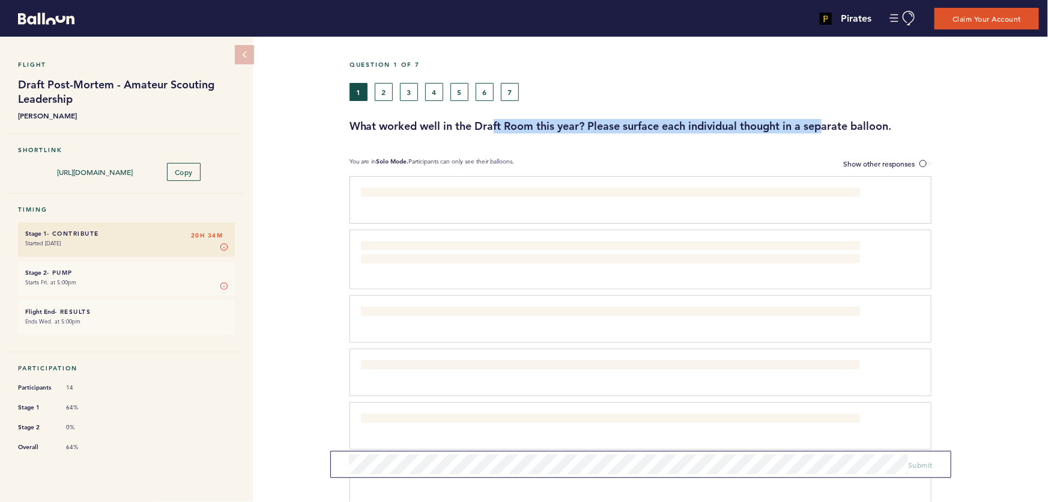
drag, startPoint x: 775, startPoint y: 121, endPoint x: 444, endPoint y: 121, distance: 331.0
click at [469, 121] on h3 "What worked well in the Draft Room this year? Please surface each individual th…" at bounding box center [695, 126] width 690 height 14
drag, startPoint x: 444, startPoint y: 121, endPoint x: 764, endPoint y: 123, distance: 320.2
click at [763, 123] on h3 "What worked well in the Draft Room this year? Please surface each individual th…" at bounding box center [695, 126] width 690 height 14
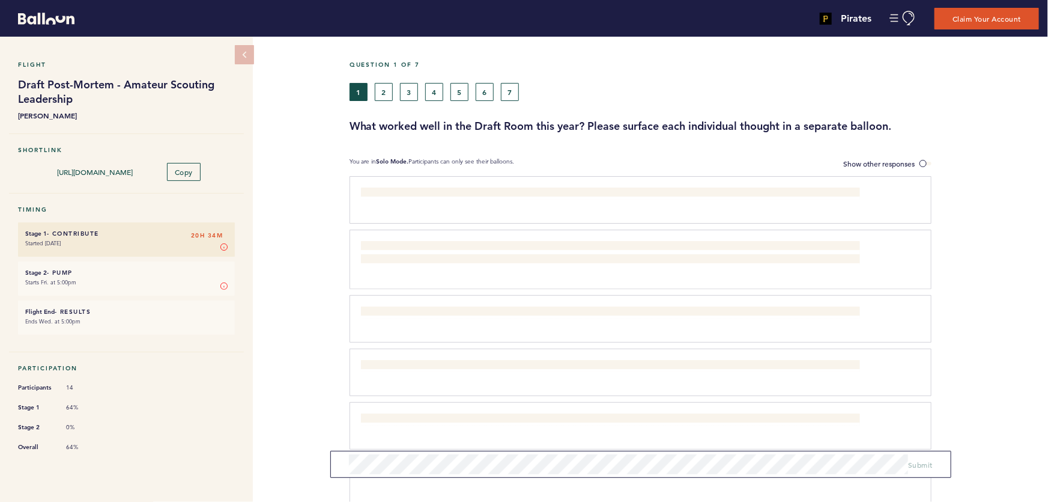
drag, startPoint x: 764, startPoint y: 123, endPoint x: 773, endPoint y: 123, distance: 8.4
click at [765, 123] on h3 "What worked well in the Draft Room this year? Please surface each individual th…" at bounding box center [695, 126] width 690 height 14
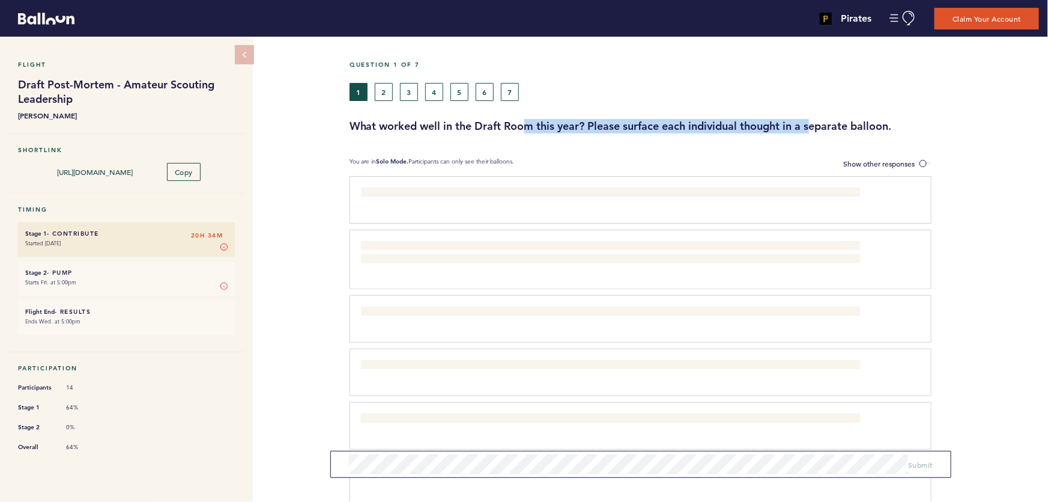
drag, startPoint x: 811, startPoint y: 123, endPoint x: 495, endPoint y: 120, distance: 316.0
click at [479, 120] on h3 "What worked well in the Draft Room this year? Please surface each individual th…" at bounding box center [695, 126] width 690 height 14
drag, startPoint x: 495, startPoint y: 120, endPoint x: 752, endPoint y: 121, distance: 257.1
click at [752, 121] on h3 "What worked well in the Draft Room this year? Please surface each individual th…" at bounding box center [695, 126] width 690 height 14
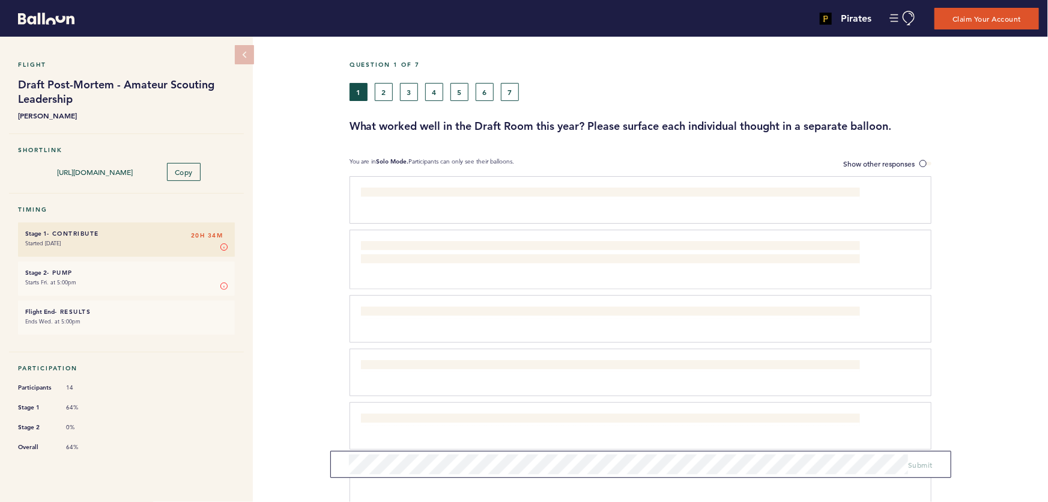
drag, startPoint x: 797, startPoint y: 121, endPoint x: 805, endPoint y: 120, distance: 7.8
click at [798, 121] on h3 "What worked well in the Draft Room this year? Please surface each individual th…" at bounding box center [695, 126] width 690 height 14
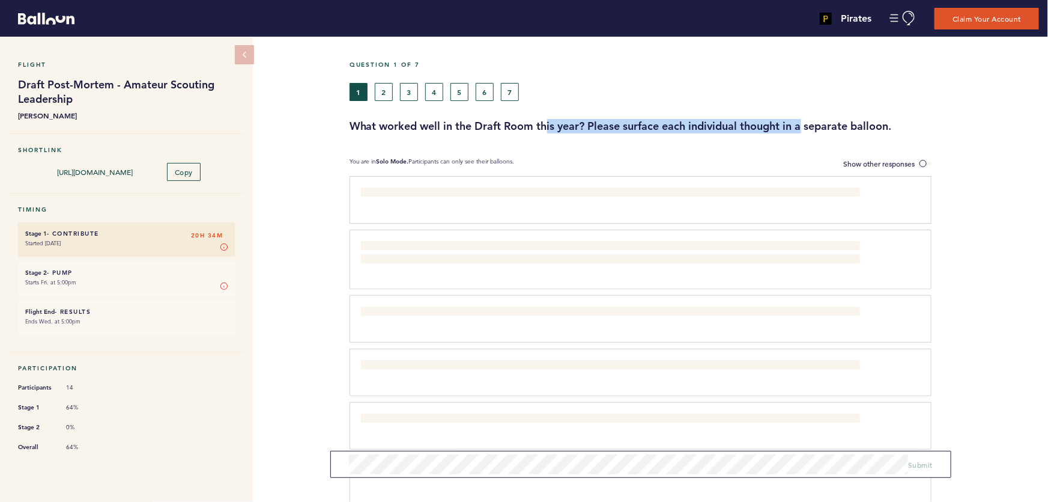
drag, startPoint x: 805, startPoint y: 120, endPoint x: 532, endPoint y: 119, distance: 272.8
click at [540, 119] on h3 "What worked well in the Draft Room this year? Please surface each individual th…" at bounding box center [695, 126] width 690 height 14
drag, startPoint x: 532, startPoint y: 119, endPoint x: 780, endPoint y: 121, distance: 248.1
click at [766, 121] on h3 "What worked well in the Draft Room this year? Please surface each individual th…" at bounding box center [695, 126] width 690 height 14
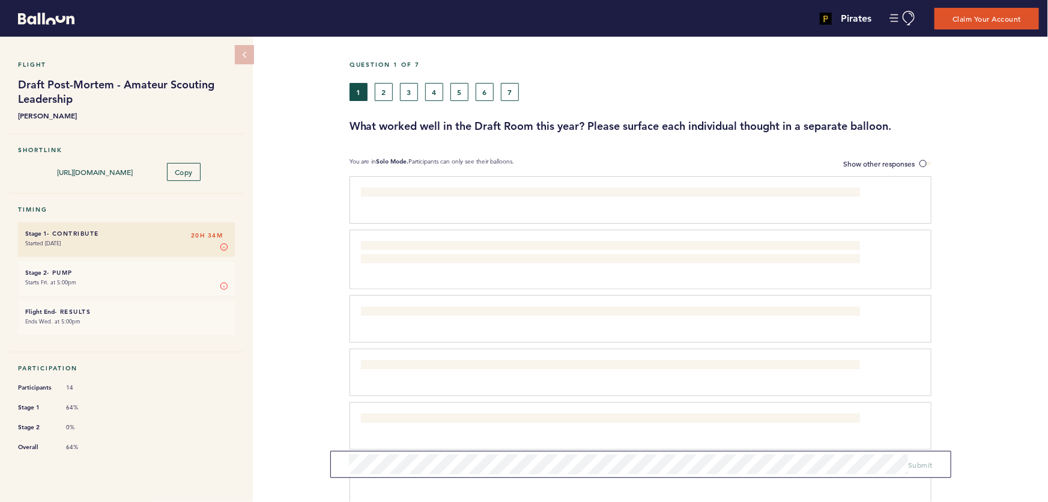
drag, startPoint x: 789, startPoint y: 121, endPoint x: 834, endPoint y: 121, distance: 45.1
click at [793, 121] on h3 "What worked well in the Draft Room this year? Please surface each individual th…" at bounding box center [695, 126] width 690 height 14
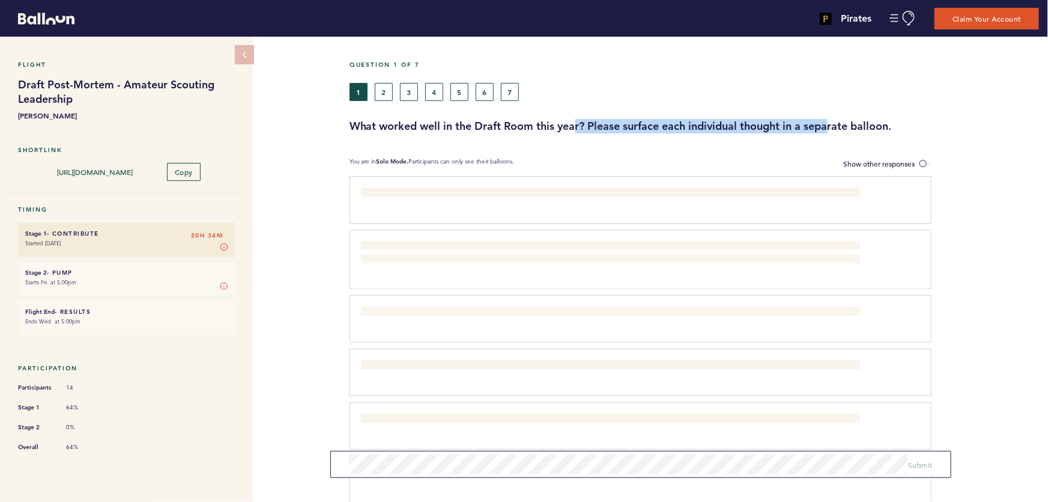
drag
click at [474, 120] on h3 "What worked well in the Draft Room this year? Please surface each individual th…" at bounding box center [695, 126] width 690 height 14
click at [830, 121] on h3 "What worked well in the Draft Room this year? Please surface each individual th…" at bounding box center [695, 126] width 690 height 14
click at [544, 124] on h3 "What worked well in the Draft Room this year? Please surface each individual th…" at bounding box center [695, 126] width 690 height 14
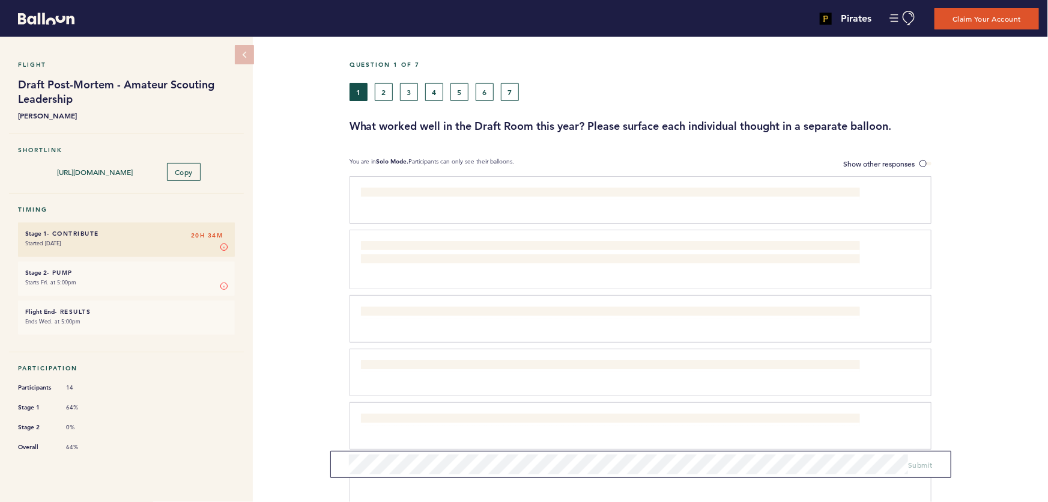
click at [513, 124] on h3 "What worked well in the Draft Room this year? Please surface each individual th…" at bounding box center [695, 126] width 690 height 14
click at [757, 124] on h3 "What worked well in the Draft Room this year? Please surface each individual th…" at bounding box center [695, 126] width 690 height 14
click at [788, 126] on h3 "What worked well in the Draft Room this year? Please surface each individual th…" at bounding box center [695, 126] width 690 height 14
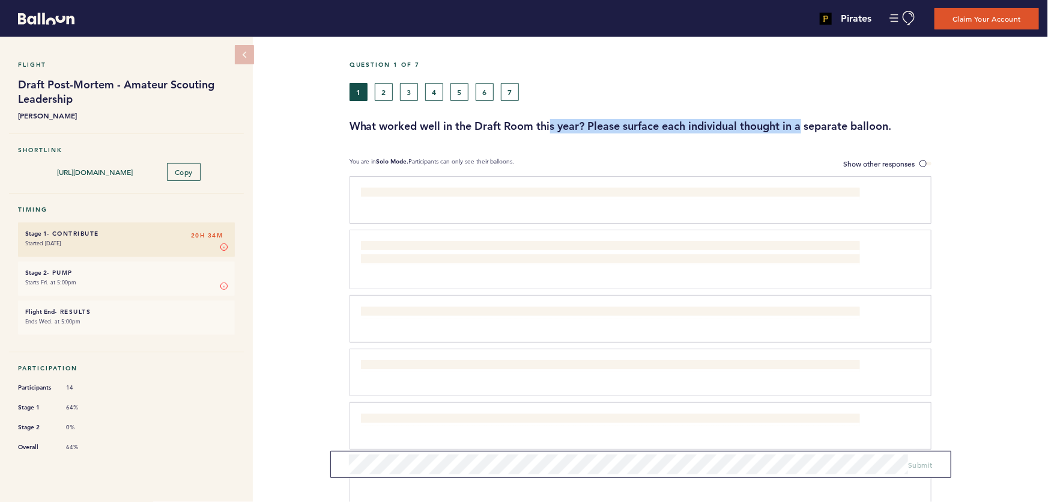
click at [519, 122] on h3 "What worked well in the Draft Room this year? Please surface each individual th…" at bounding box center [695, 126] width 690 height 14
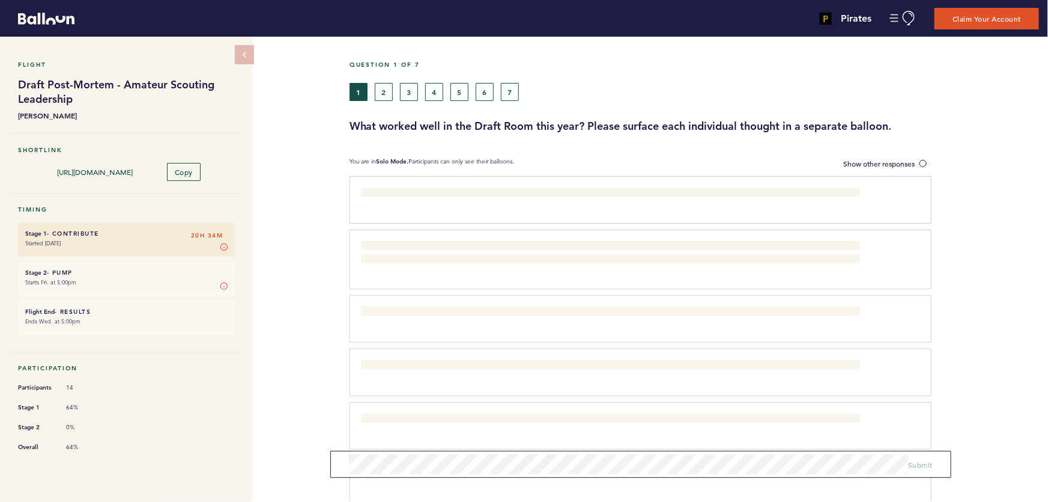
click at [505, 122] on h3 "What worked well in the Draft Room this year? Please surface each individual th…" at bounding box center [695, 126] width 690 height 14
click at [383, 92] on button "2" at bounding box center [384, 92] width 18 height 18
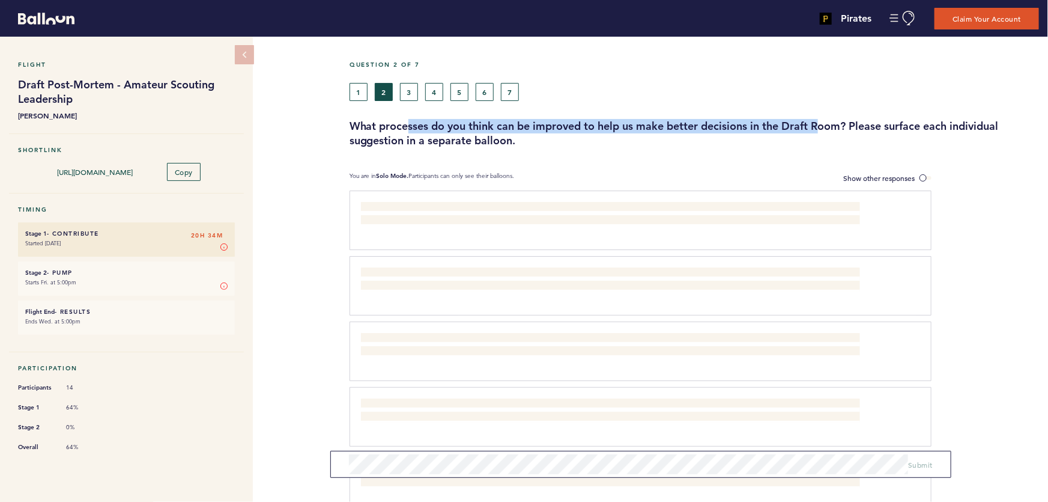
click at [829, 126] on h3 "What processes do you think can be improved to help us make better decisions in…" at bounding box center [695, 133] width 690 height 29
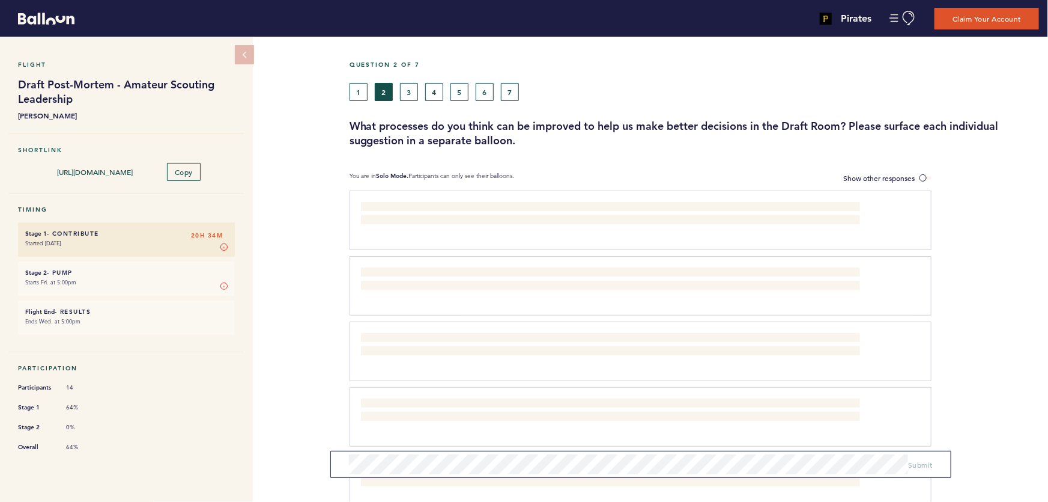
click at [842, 124] on h3 "What processes do you think can be improved to help us make better decisions in…" at bounding box center [695, 133] width 690 height 29
click at [711, 122] on h3 "What processes do you think can be improved to help us make better decisions in…" at bounding box center [695, 133] width 690 height 29
click at [662, 122] on h3 "What processes do you think can be improved to help us make better decisions in…" at bounding box center [695, 133] width 690 height 29
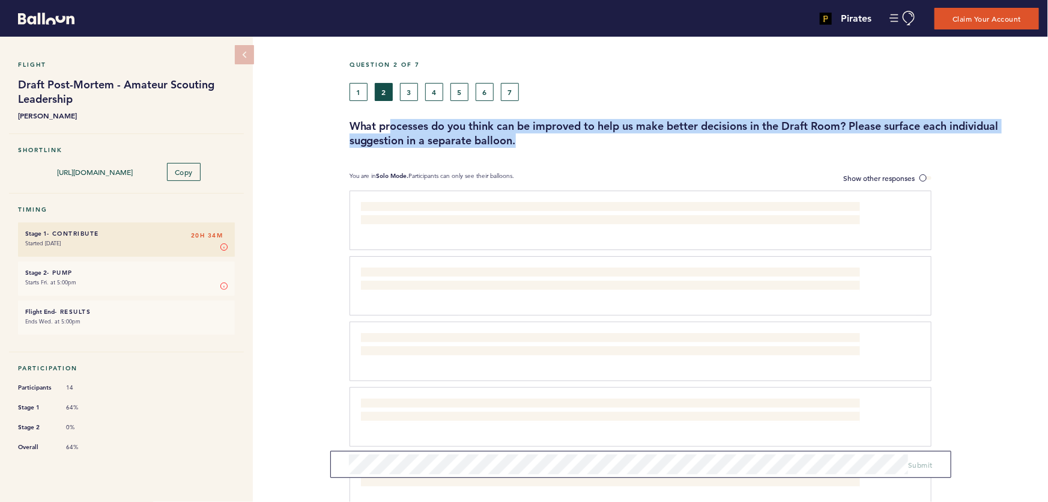
click at [528, 146] on h3 "What processes do you think can be improved to help us make better decisions in…" at bounding box center [695, 133] width 690 height 29
click at [532, 146] on h3 "What processes do you think can be improved to help us make better decisions in…" at bounding box center [695, 133] width 690 height 29
click at [430, 126] on h3 "What processes do you think can be improved to help us make better decisions in…" at bounding box center [695, 133] width 690 height 29
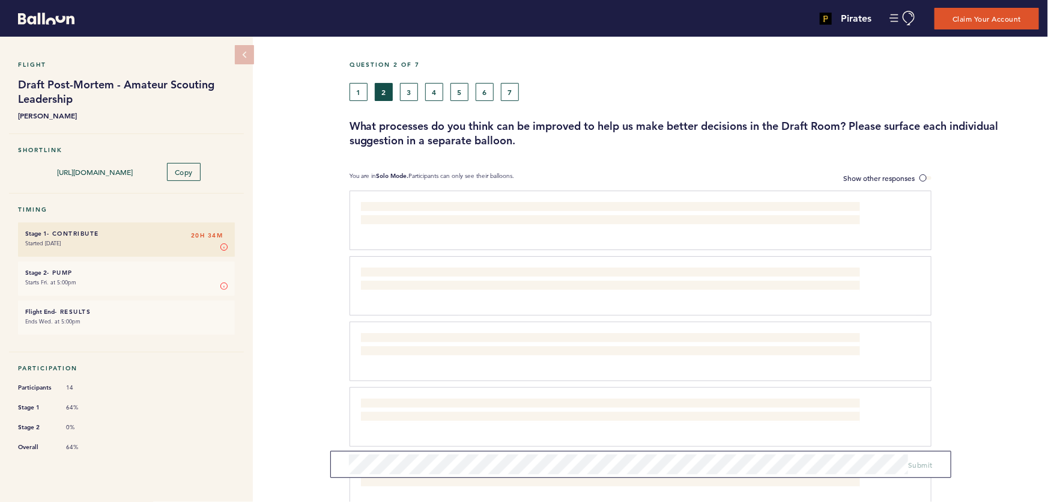
click at [422, 124] on h3 "What processes do you think can be improved to help us make better decisions in…" at bounding box center [695, 133] width 690 height 29
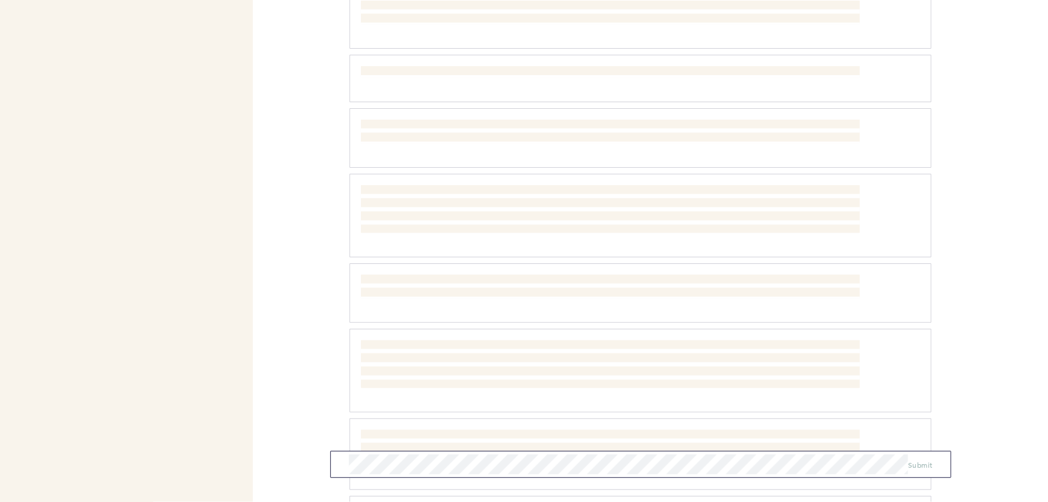
scroll to position [1044, 0]
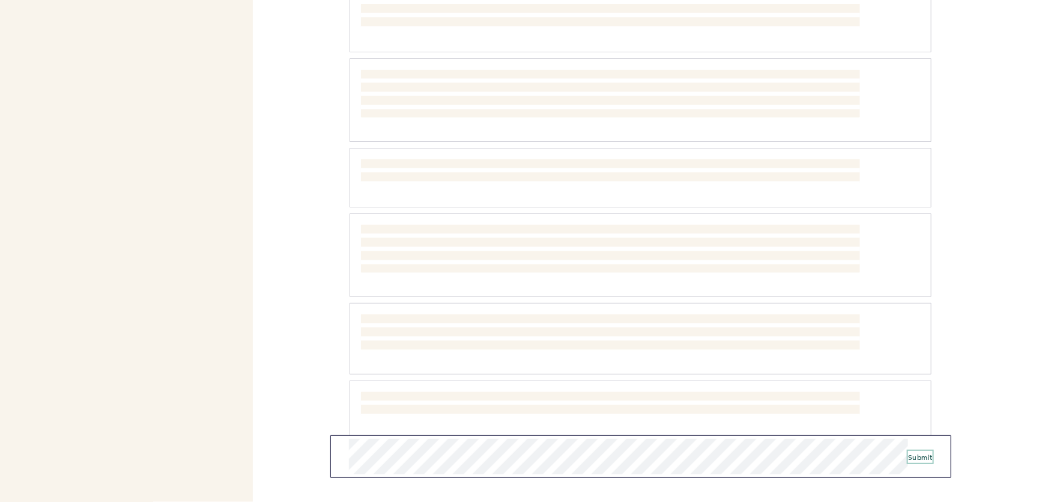
click at [920, 456] on span "Submit" at bounding box center [920, 457] width 25 height 10
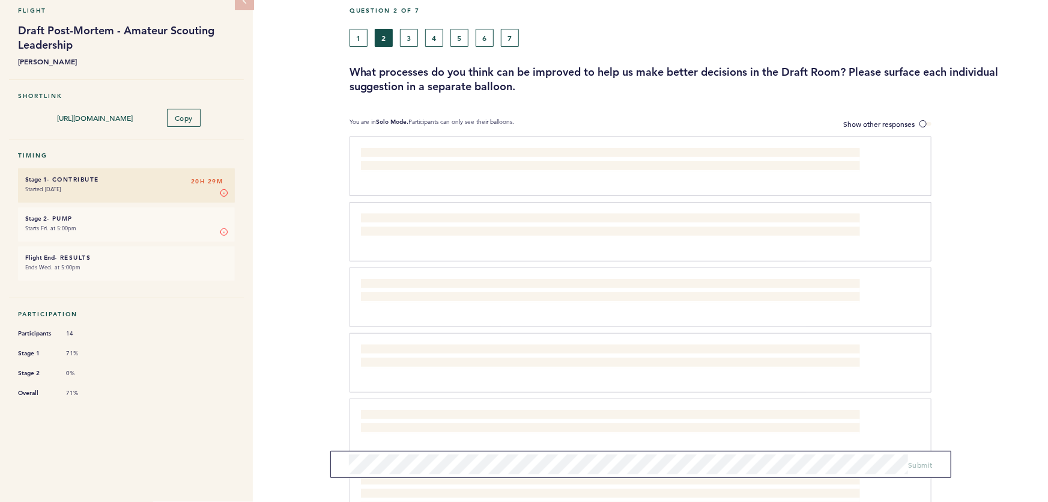
scroll to position [0, 0]
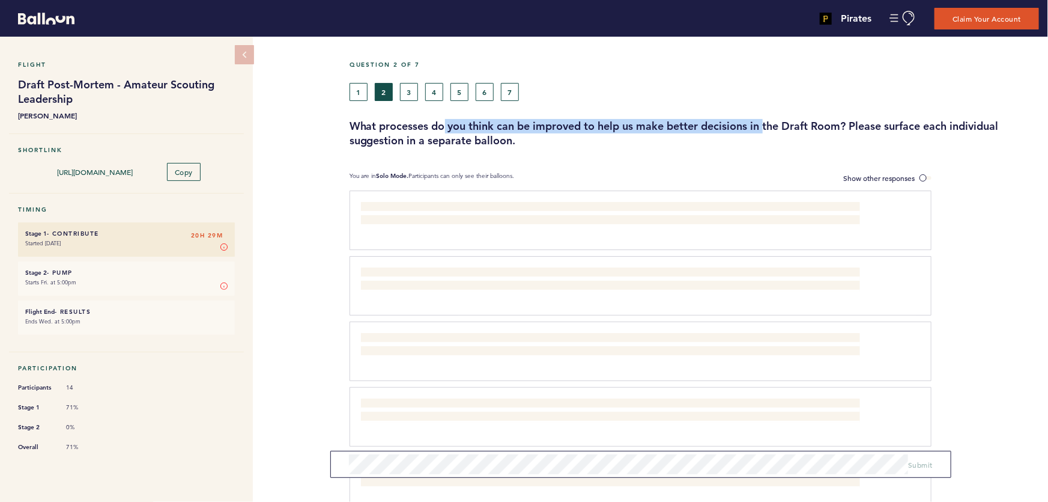
drag, startPoint x: 575, startPoint y: 126, endPoint x: 878, endPoint y: 128, distance: 303.4
click at [850, 128] on h3 "What processes do you think can be improved to help us make better decisions in…" at bounding box center [695, 133] width 690 height 29
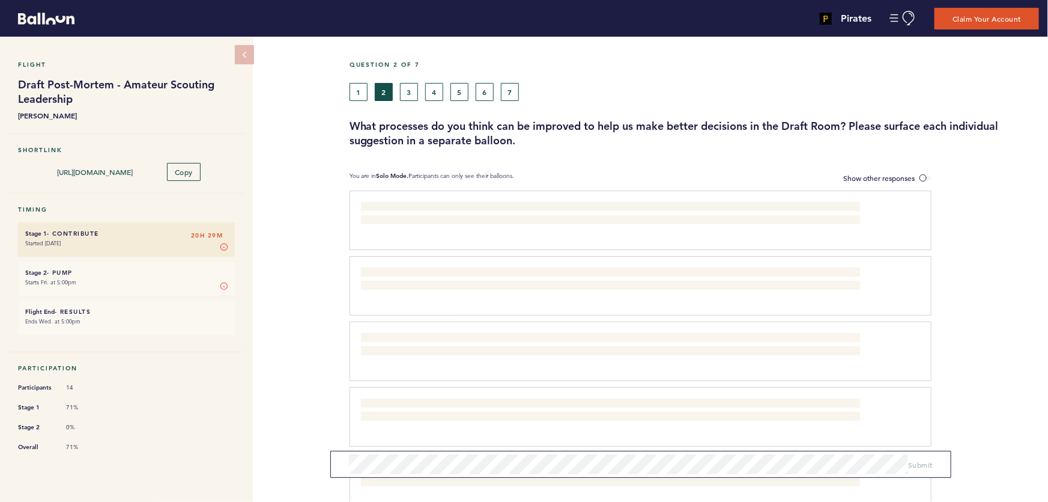
click at [901, 128] on h3 "What processes do you think can be improved to help us make better decisions in…" at bounding box center [695, 133] width 690 height 29
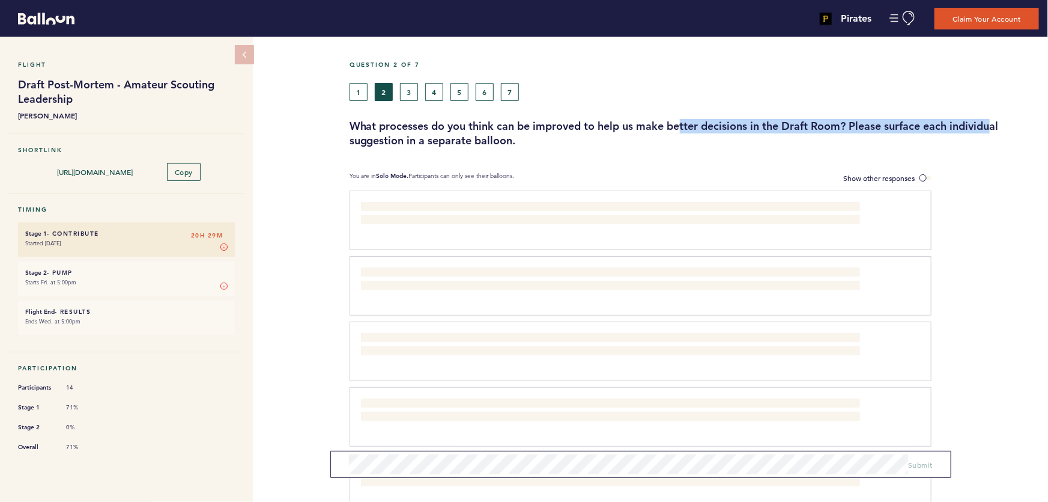
drag, startPoint x: 994, startPoint y: 127, endPoint x: 602, endPoint y: 124, distance: 391.7
click at [630, 125] on h3 "What processes do you think can be improved to help us make better decisions in…" at bounding box center [695, 133] width 690 height 29
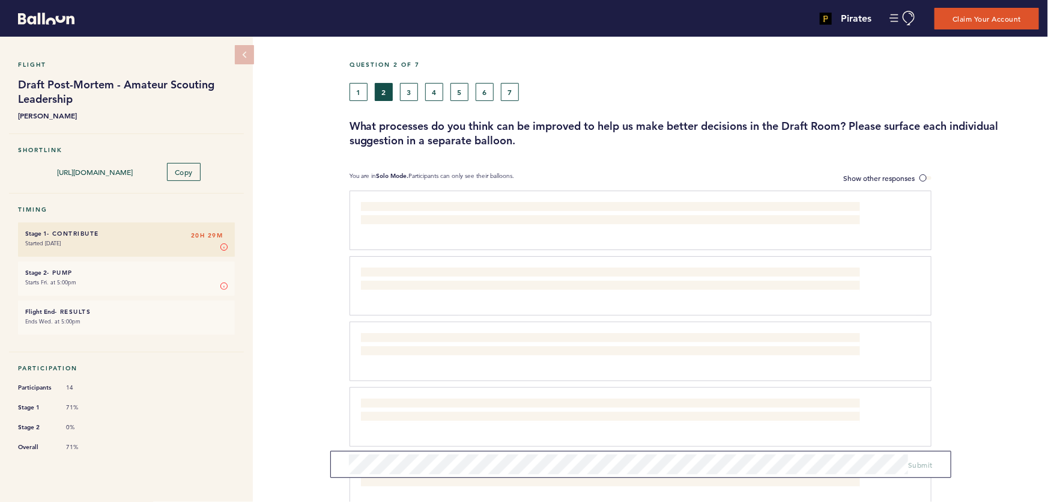
click at [603, 123] on h3 "What processes do you think can be improved to help us make better decisions in…" at bounding box center [695, 133] width 690 height 29
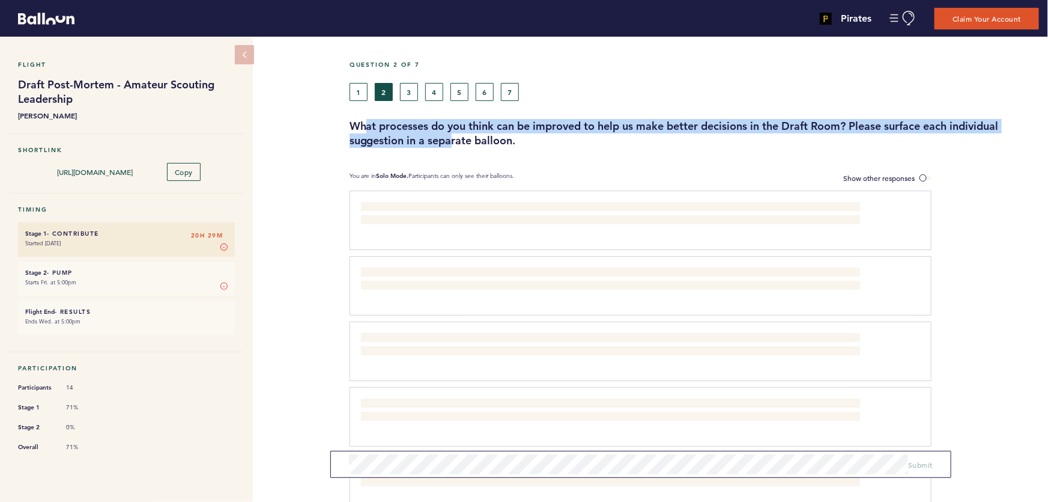
drag, startPoint x: 367, startPoint y: 124, endPoint x: 487, endPoint y: 136, distance: 120.2
click at [473, 136] on h3 "What processes do you think can be improved to help us make better decisions in…" at bounding box center [695, 133] width 690 height 29
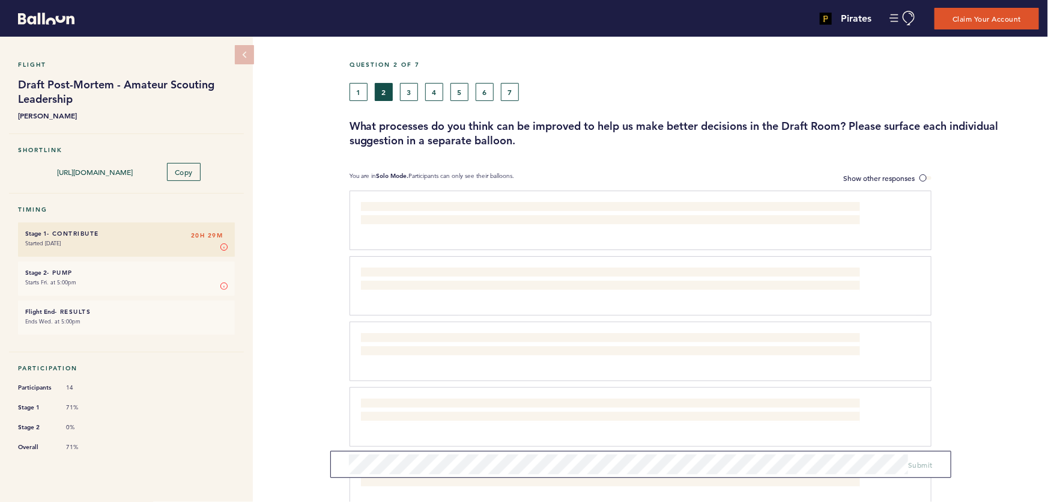
click at [487, 136] on h3 "What processes do you think can be improved to help us make better decisions in…" at bounding box center [695, 133] width 690 height 29
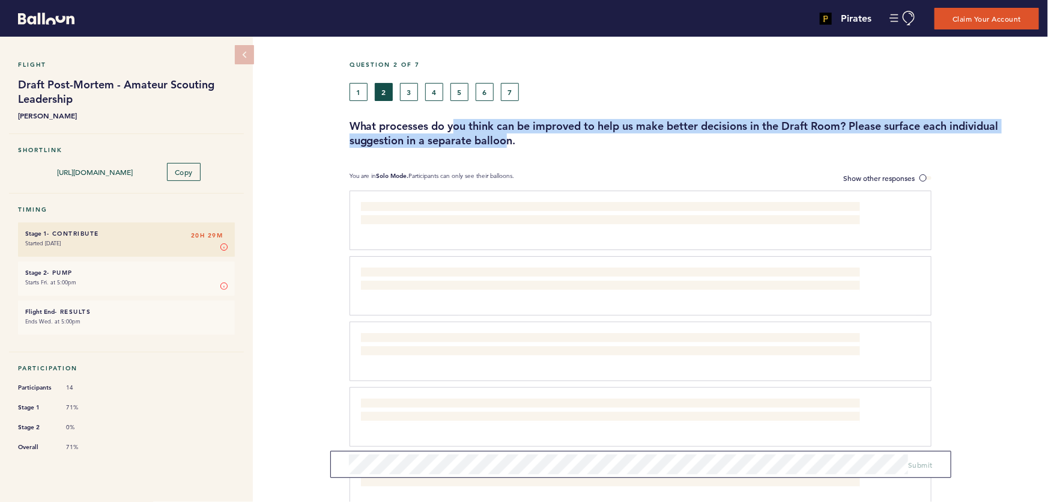
drag, startPoint x: 505, startPoint y: 136, endPoint x: 443, endPoint y: 123, distance: 63.3
click at [447, 124] on h3 "What processes do you think can be improved to help us make better decisions in…" at bounding box center [695, 133] width 690 height 29
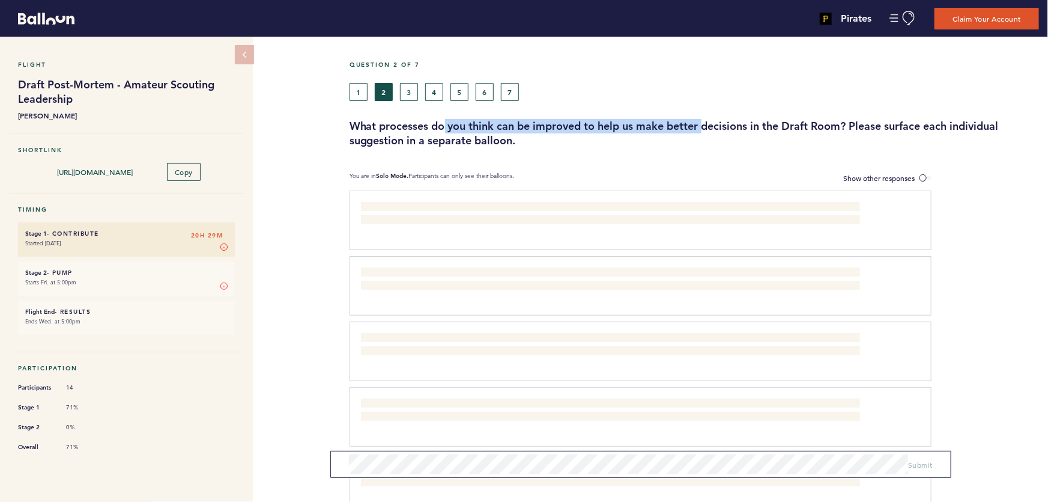
drag, startPoint x: 443, startPoint y: 123, endPoint x: 787, endPoint y: 126, distance: 343.7
click at [727, 126] on h3 "What processes do you think can be improved to help us make better decisions in…" at bounding box center [695, 133] width 690 height 29
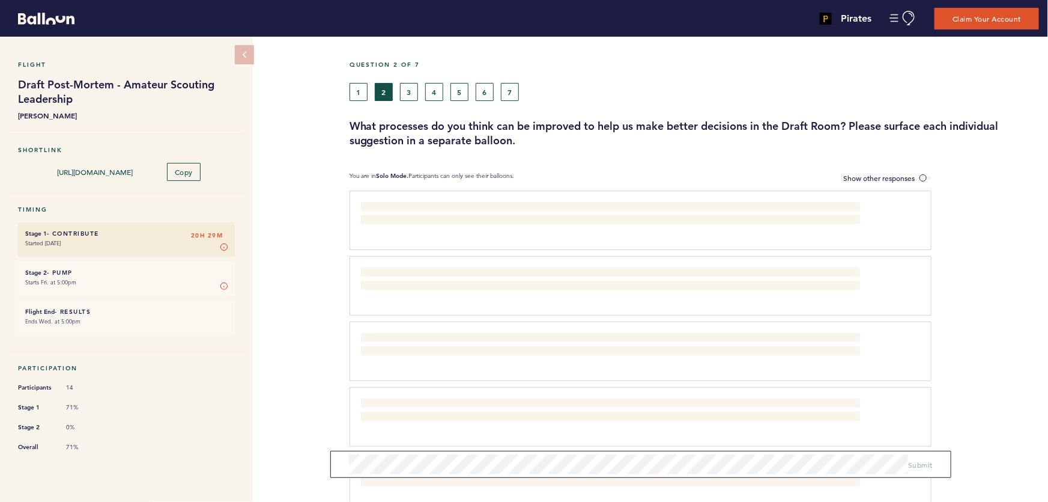
drag, startPoint x: 787, startPoint y: 126, endPoint x: 815, endPoint y: 126, distance: 28.2
click at [788, 126] on h3 "What processes do you think can be improved to help us make better decisions in…" at bounding box center [695, 133] width 690 height 29
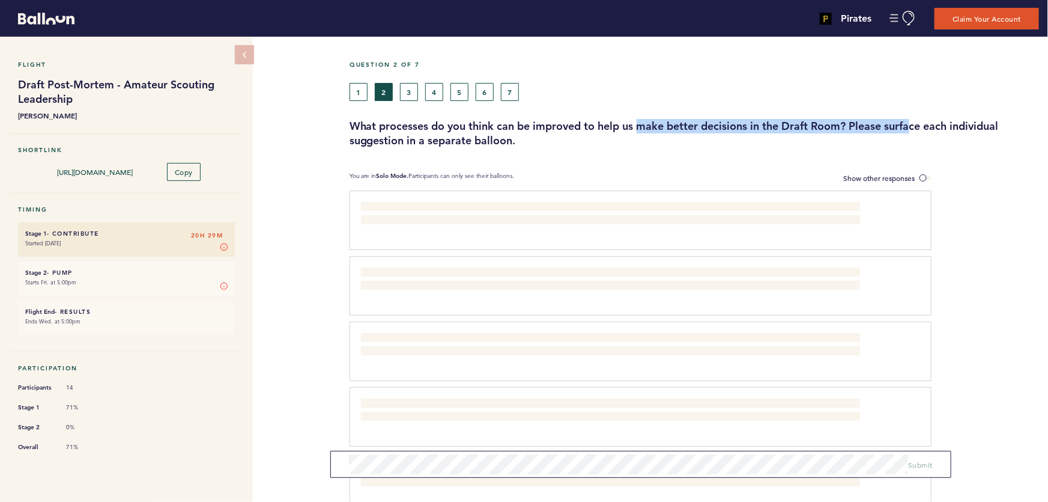
drag, startPoint x: 914, startPoint y: 126, endPoint x: 545, endPoint y: 126, distance: 368.9
click at [592, 126] on h3 "What processes do you think can be improved to help us make better decisions in…" at bounding box center [695, 133] width 690 height 29
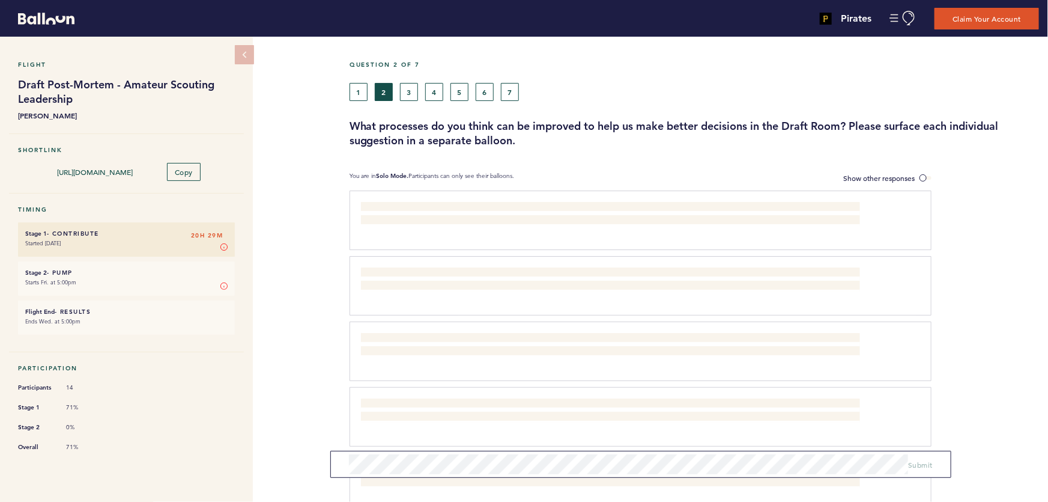
click at [545, 126] on h3 "What processes do you think can be improved to help us make better decisions in…" at bounding box center [695, 133] width 690 height 29
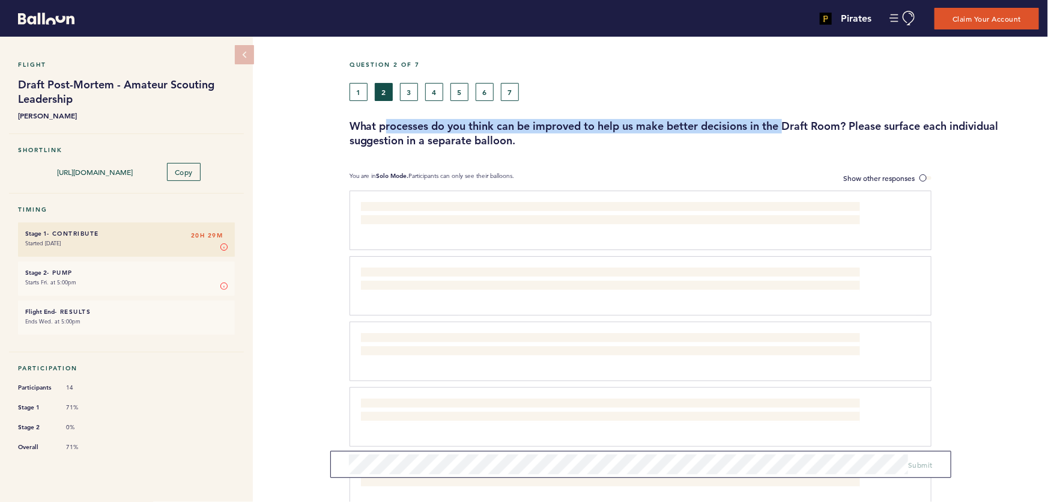
drag, startPoint x: 403, startPoint y: 121, endPoint x: 845, endPoint y: 125, distance: 442.8
click at [801, 125] on h3 "What processes do you think can be improved to help us make better decisions in…" at bounding box center [695, 133] width 690 height 29
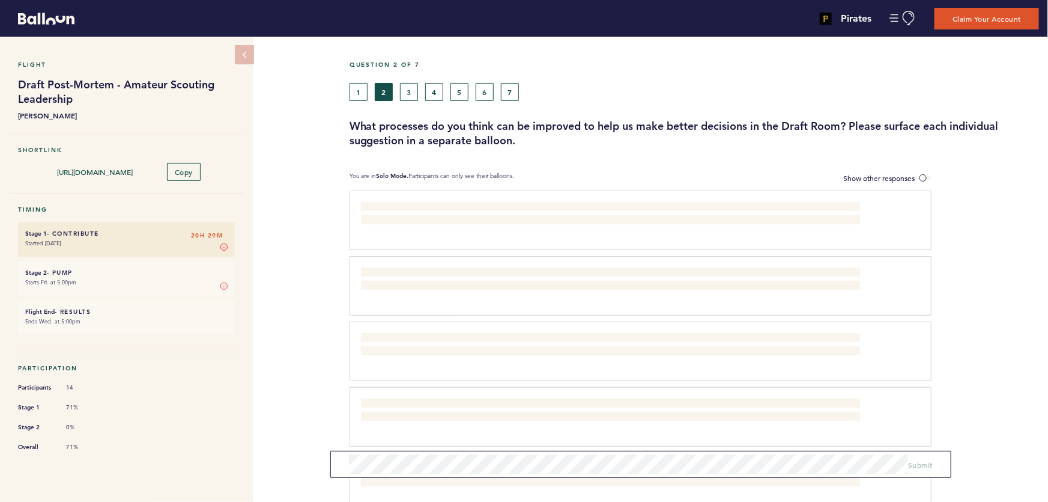
click at [845, 125] on h3 "What processes do you think can be improved to help us make better decisions in…" at bounding box center [695, 133] width 690 height 29
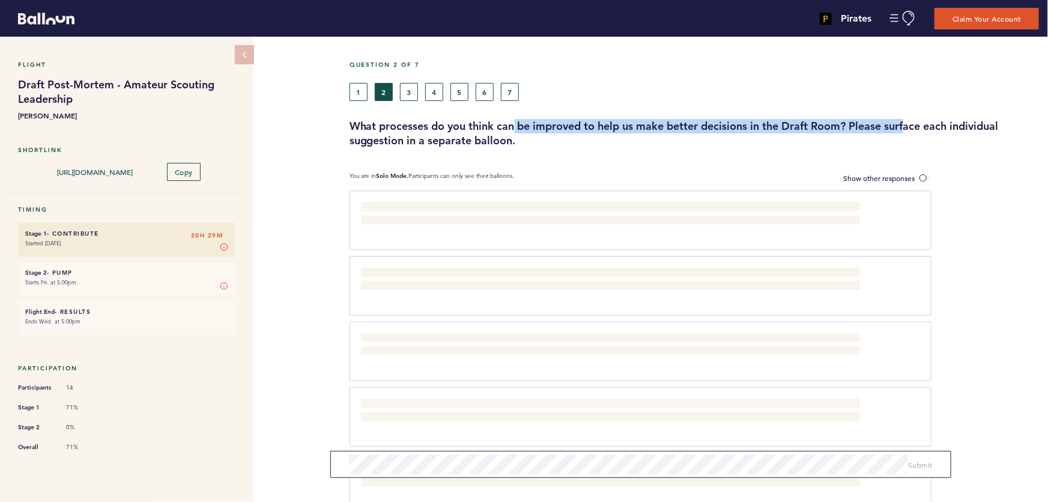
drag, startPoint x: 788, startPoint y: 124, endPoint x: 390, endPoint y: 122, distance: 397.7
click at [390, 122] on h3 "What processes do you think can be improved to help us make better decisions in…" at bounding box center [695, 133] width 690 height 29
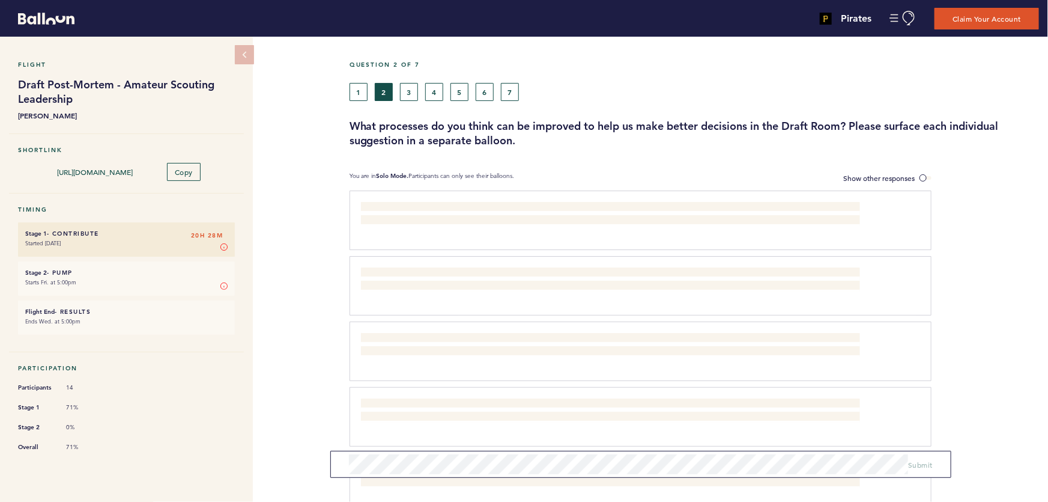
click at [385, 121] on h3 "What processes do you think can be improved to help us make better decisions in…" at bounding box center [695, 133] width 690 height 29
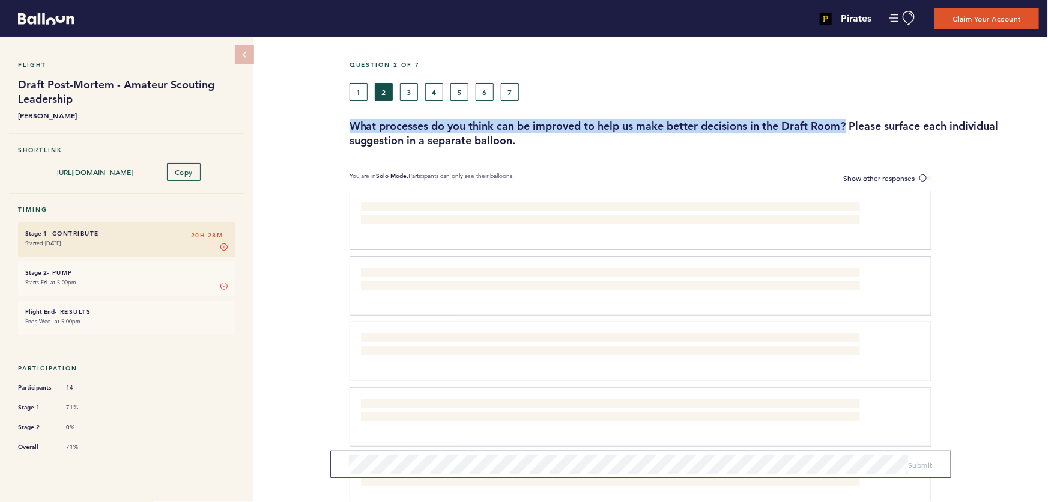
drag, startPoint x: 366, startPoint y: 124, endPoint x: 904, endPoint y: 128, distance: 537.1
click at [885, 128] on div "What processes do you think can be improved to help us make better decisions in…" at bounding box center [695, 133] width 708 height 29
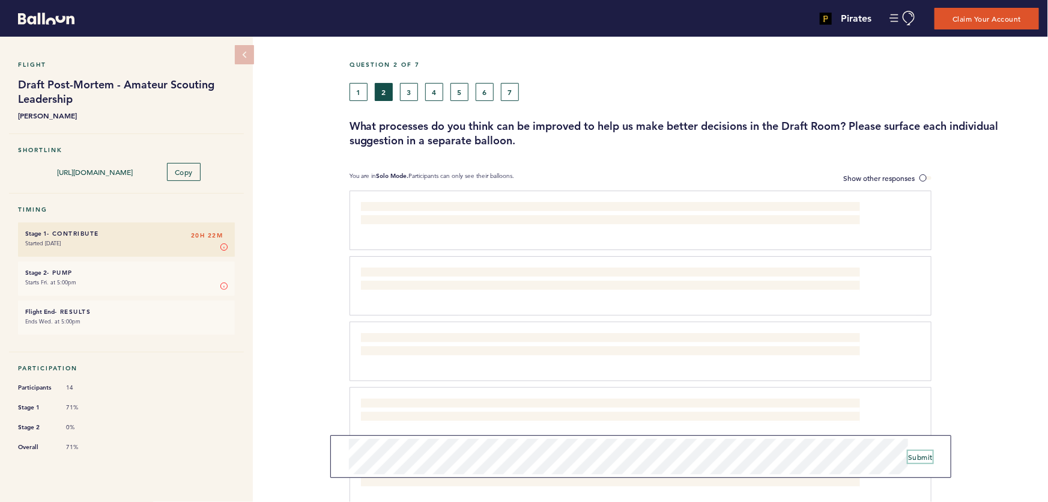
click at [924, 457] on span "Submit" at bounding box center [920, 457] width 25 height 10
click at [410, 90] on button "3" at bounding box center [409, 92] width 18 height 18
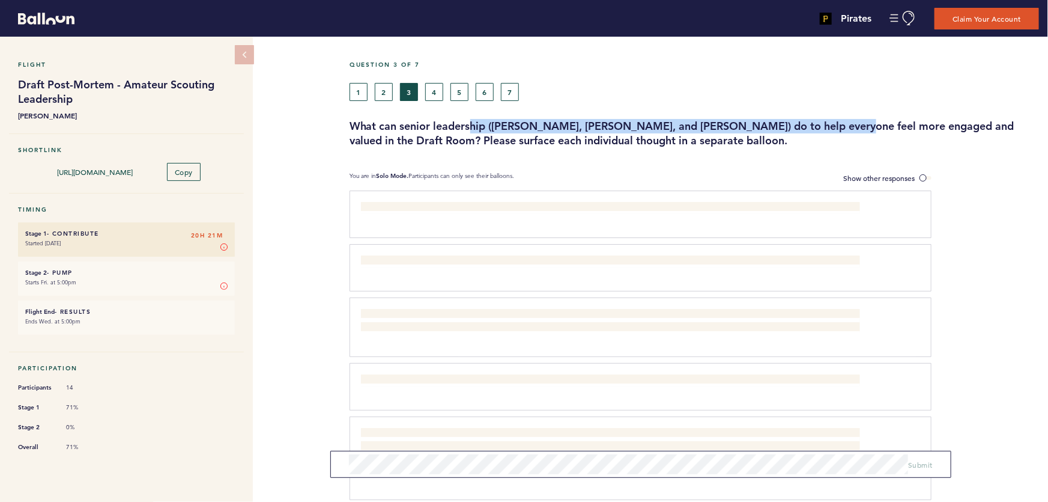
drag, startPoint x: 481, startPoint y: 123, endPoint x: 850, endPoint y: 123, distance: 368.9
click at [830, 123] on h3 "What can senior leadership ([PERSON_NAME], [PERSON_NAME], and [PERSON_NAME]) do…" at bounding box center [695, 133] width 690 height 29
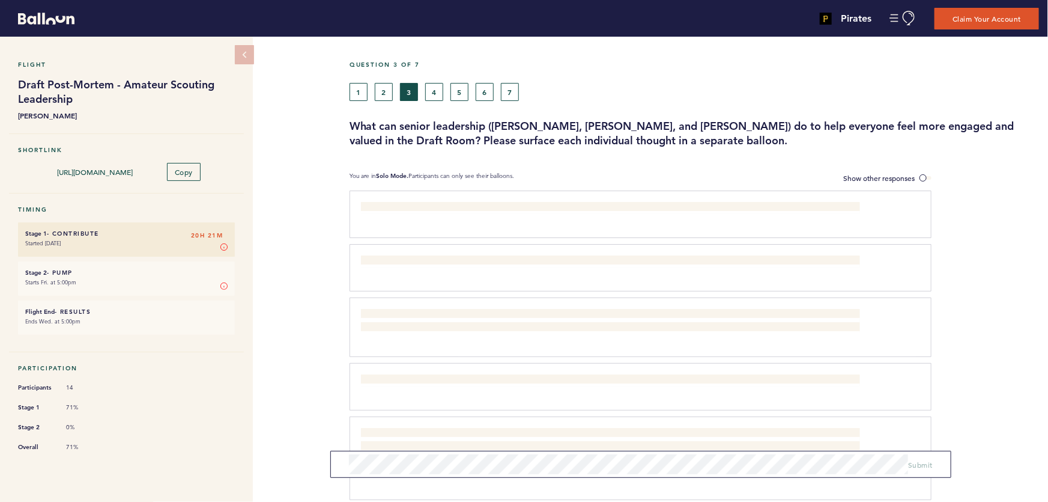
click at [851, 123] on h3 "What can senior leadership ([PERSON_NAME], [PERSON_NAME], and [PERSON_NAME]) do…" at bounding box center [695, 133] width 690 height 29
drag, startPoint x: 903, startPoint y: 125, endPoint x: 604, endPoint y: 121, distance: 299.2
click at [631, 123] on h3 "What can senior leadership ([PERSON_NAME], [PERSON_NAME], and [PERSON_NAME]) do…" at bounding box center [695, 133] width 690 height 29
click at [583, 120] on h3 "What can senior leadership ([PERSON_NAME], [PERSON_NAME], and [PERSON_NAME]) do…" at bounding box center [695, 133] width 690 height 29
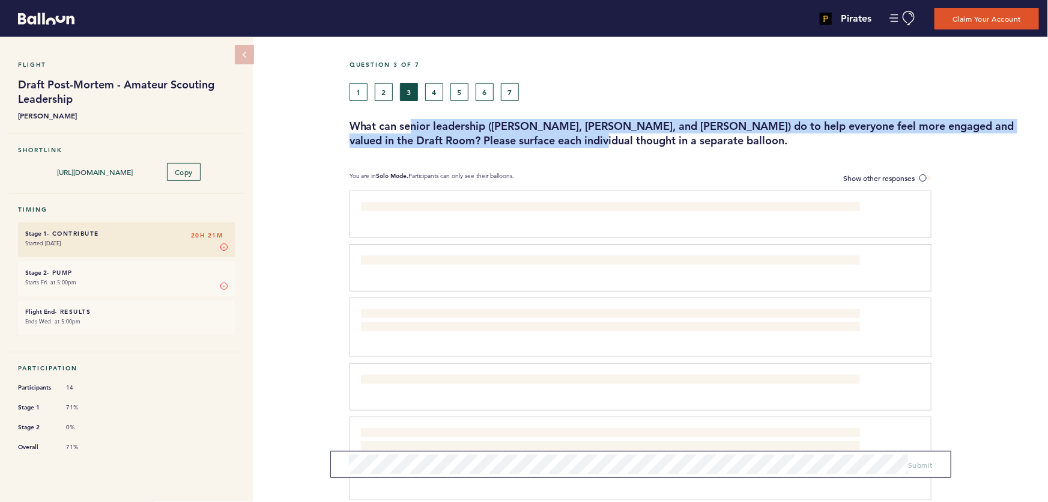
drag, startPoint x: 409, startPoint y: 126, endPoint x: 582, endPoint y: 141, distance: 173.7
click at [570, 141] on h3 "What can senior leadership ([PERSON_NAME], [PERSON_NAME], and [PERSON_NAME]) do…" at bounding box center [695, 133] width 690 height 29
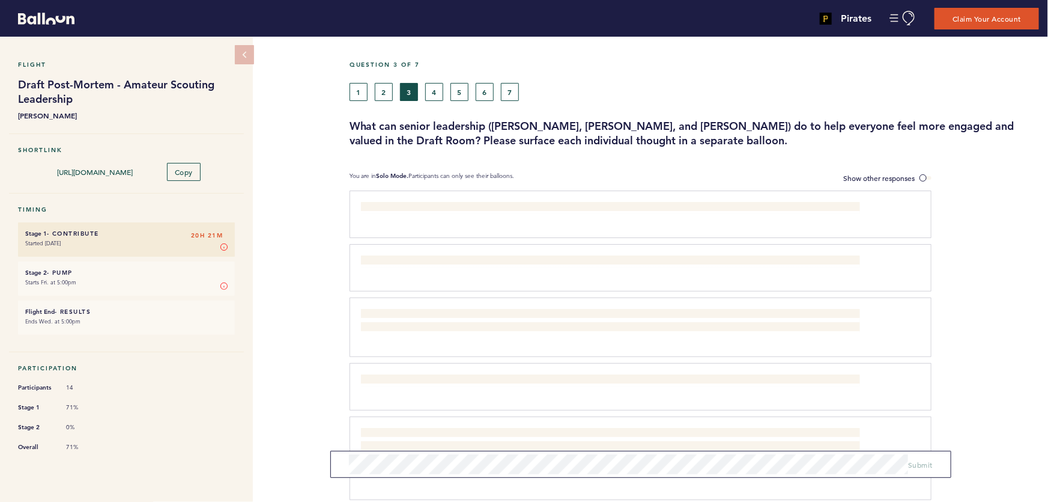
click at [582, 141] on h3 "What can senior leadership ([PERSON_NAME], [PERSON_NAME], and [PERSON_NAME]) do…" at bounding box center [695, 133] width 690 height 29
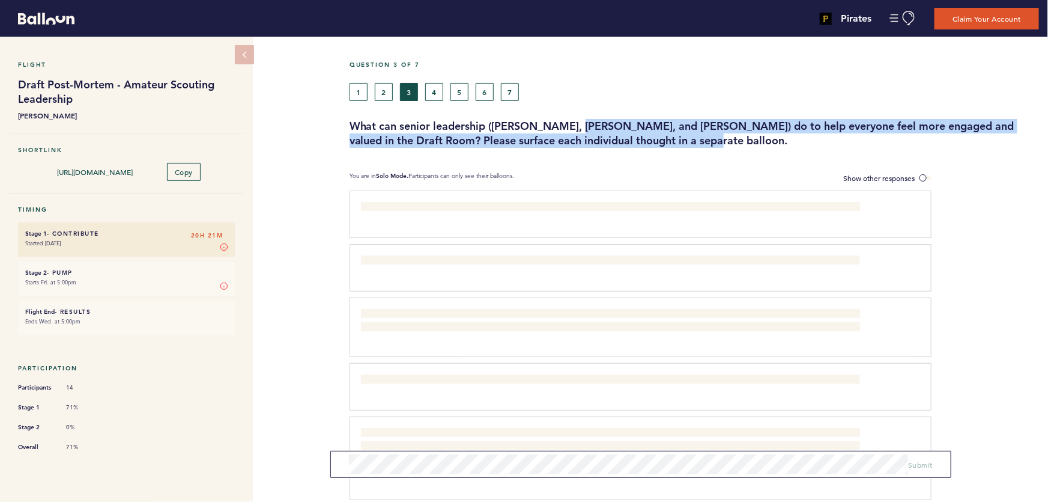
drag, startPoint x: 619, startPoint y: 133, endPoint x: 547, endPoint y: 121, distance: 72.6
click at [567, 124] on h3 "What can senior leadership ([PERSON_NAME], [PERSON_NAME], and [PERSON_NAME]) do…" at bounding box center [695, 133] width 690 height 29
drag, startPoint x: 633, startPoint y: 135, endPoint x: 706, endPoint y: 142, distance: 73.6
click at [693, 142] on h3 "What can senior leadership ([PERSON_NAME], [PERSON_NAME], and [PERSON_NAME]) do…" at bounding box center [695, 133] width 690 height 29
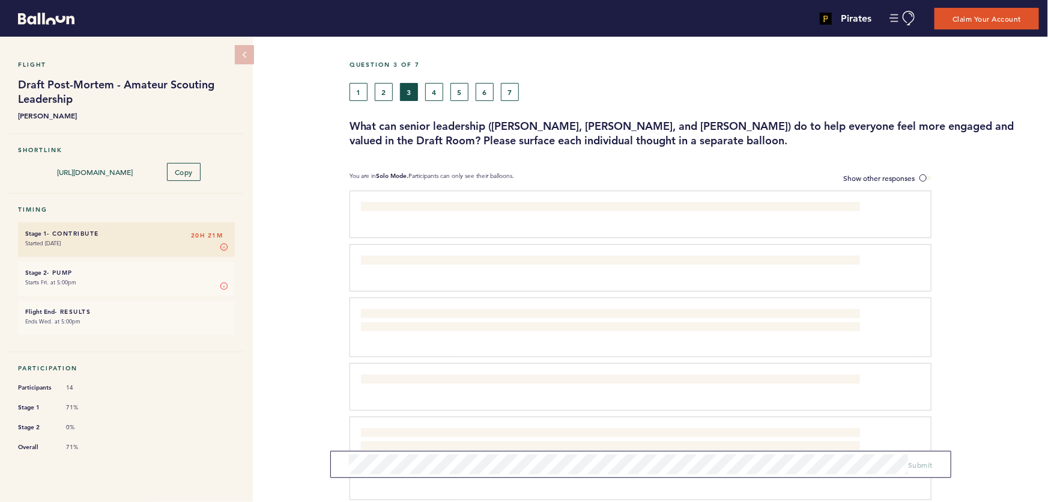
click at [710, 142] on h3 "What can senior leadership ([PERSON_NAME], [PERSON_NAME], and [PERSON_NAME]) do…" at bounding box center [695, 133] width 690 height 29
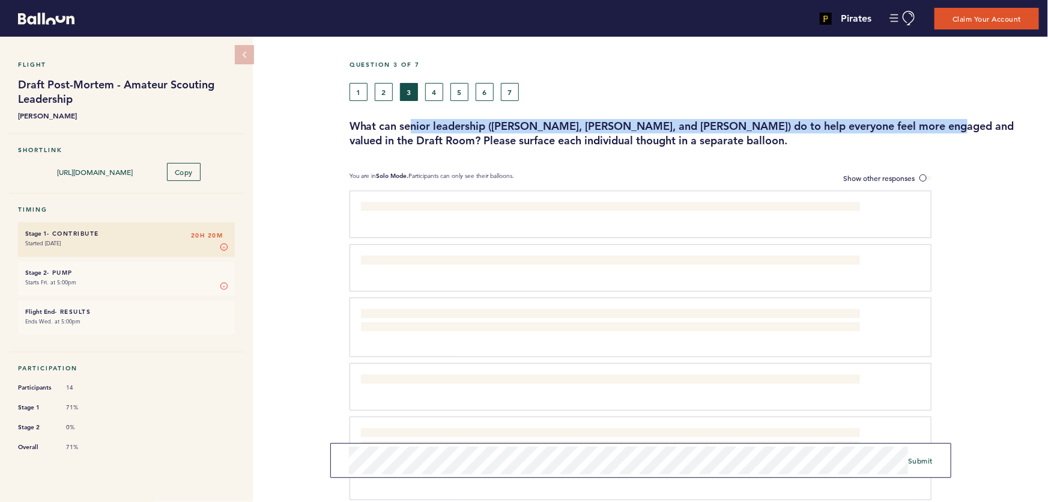
drag, startPoint x: 478, startPoint y: 126, endPoint x: 919, endPoint y: 121, distance: 441.0
click at [913, 122] on h3 "What can senior leadership ([PERSON_NAME], [PERSON_NAME], and [PERSON_NAME]) do…" at bounding box center [695, 133] width 690 height 29
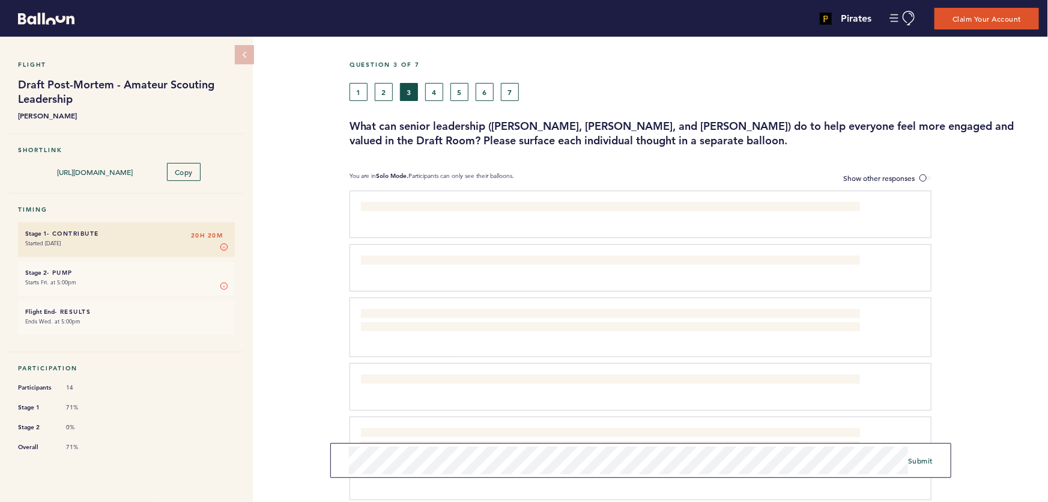
click at [934, 119] on h3 "What can senior leadership ([PERSON_NAME], [PERSON_NAME], and [PERSON_NAME]) do…" at bounding box center [695, 133] width 690 height 29
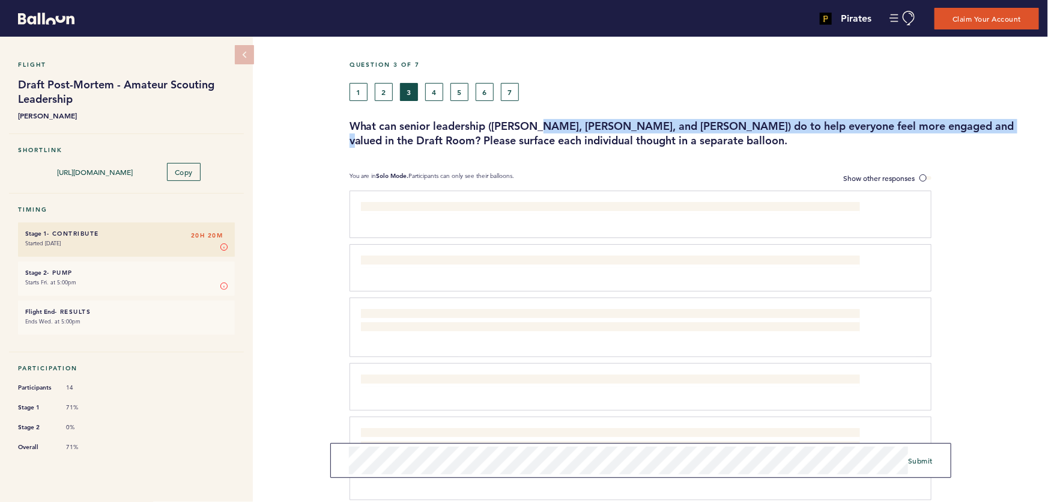
drag, startPoint x: 976, startPoint y: 121, endPoint x: 520, endPoint y: 123, distance: 456.0
click at [527, 123] on h3 "What can senior leadership ([PERSON_NAME], [PERSON_NAME], and [PERSON_NAME]) do…" at bounding box center [695, 133] width 690 height 29
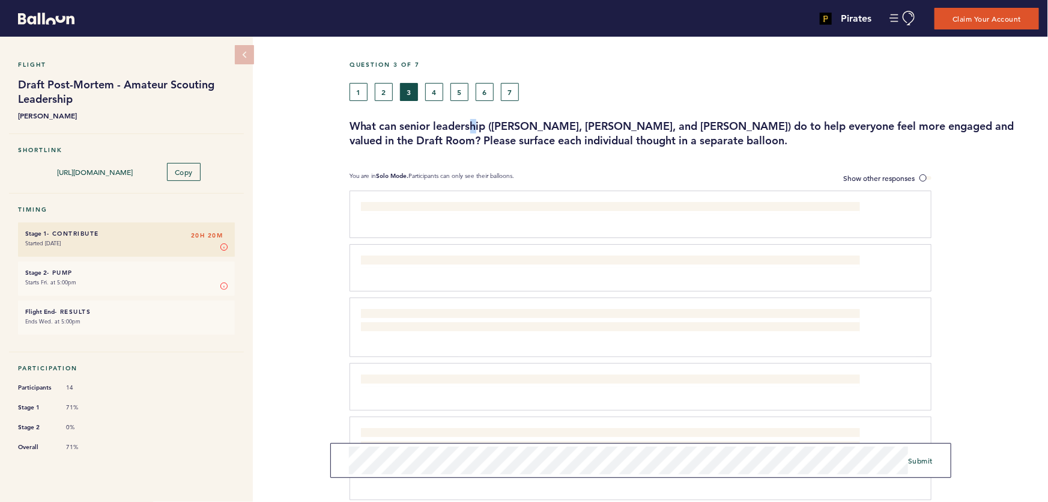
drag, startPoint x: 473, startPoint y: 123, endPoint x: 452, endPoint y: 124, distance: 21.1
click at [469, 123] on h3 "What can senior leadership ([PERSON_NAME], [PERSON_NAME], and [PERSON_NAME]) do…" at bounding box center [695, 133] width 690 height 29
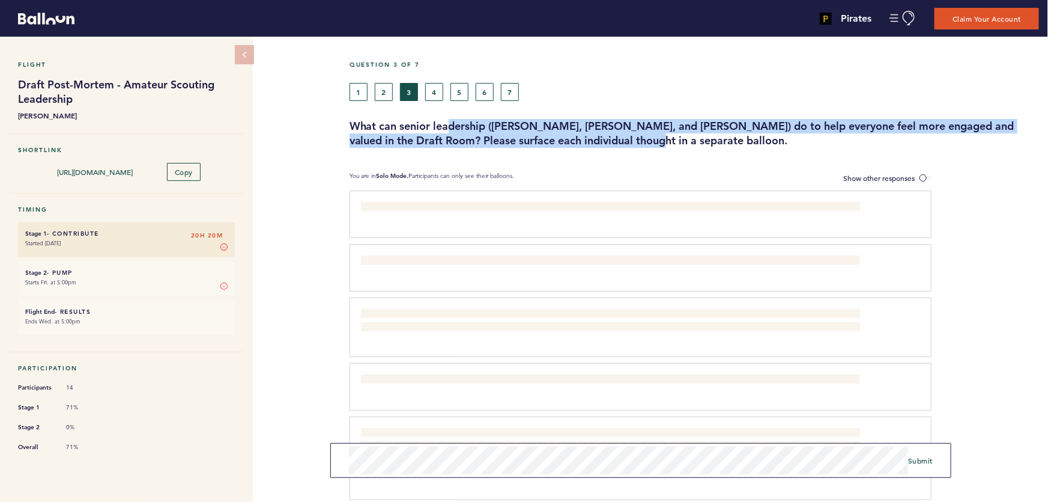
drag, startPoint x: 488, startPoint y: 126, endPoint x: 638, endPoint y: 137, distance: 150.6
click at [631, 136] on h3 "What can senior leadership ([PERSON_NAME], [PERSON_NAME], and [PERSON_NAME]) do…" at bounding box center [695, 133] width 690 height 29
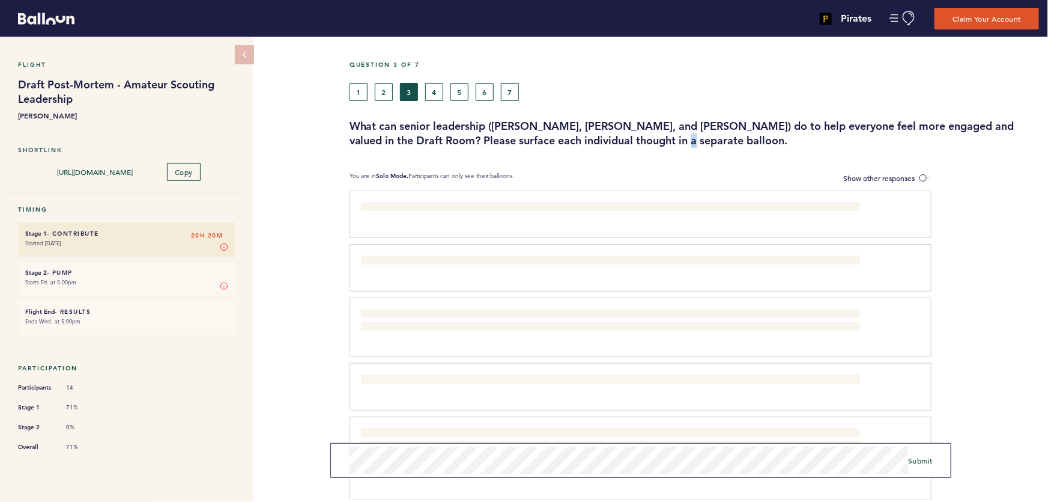
drag, startPoint x: 640, startPoint y: 137, endPoint x: 673, endPoint y: 138, distance: 32.4
click at [643, 137] on h3 "What can senior leadership ([PERSON_NAME], [PERSON_NAME], and [PERSON_NAME]) do…" at bounding box center [695, 133] width 690 height 29
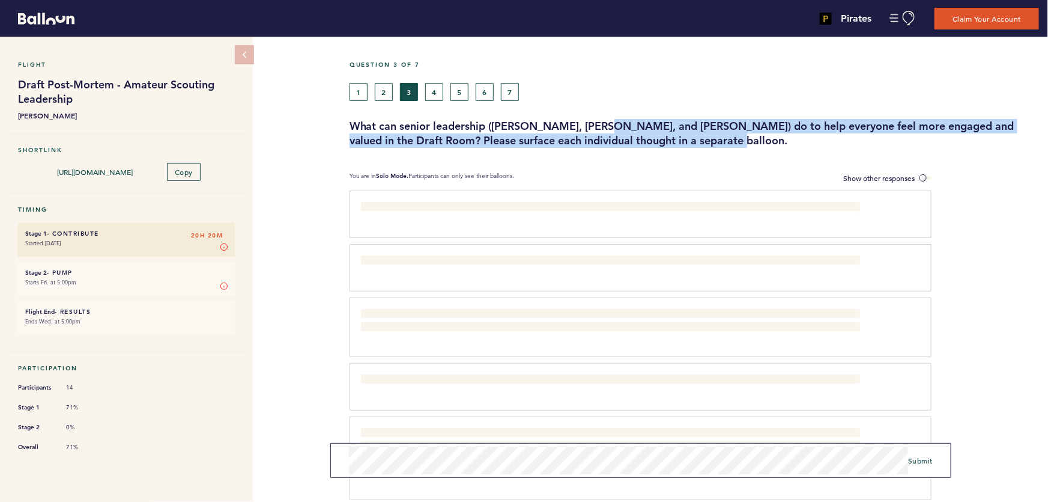
drag, startPoint x: 665, startPoint y: 134, endPoint x: 580, endPoint y: 121, distance: 85.7
click at [592, 123] on h3 "What can senior leadership ([PERSON_NAME], [PERSON_NAME], and [PERSON_NAME]) do…" at bounding box center [695, 133] width 690 height 29
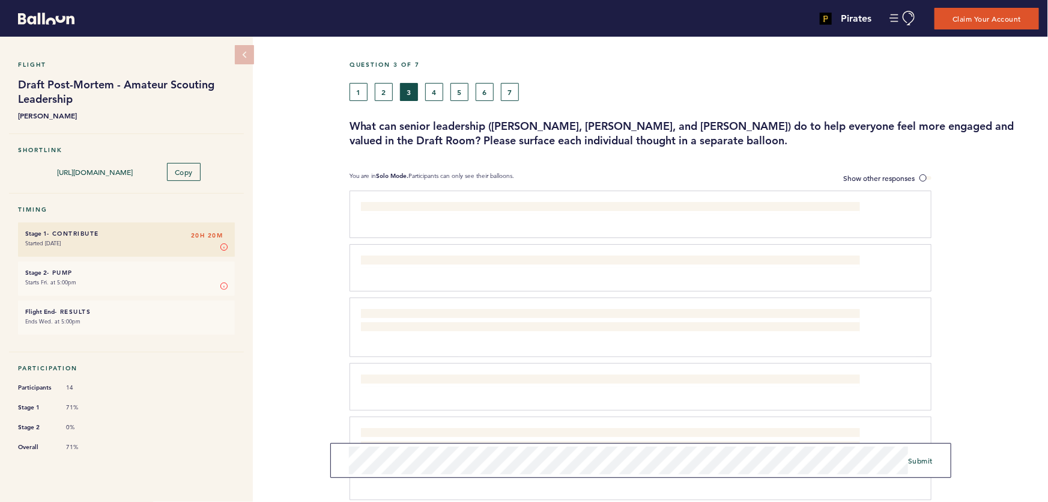
click at [580, 121] on h3 "What can senior leadership ([PERSON_NAME], [PERSON_NAME], and [PERSON_NAME]) do…" at bounding box center [695, 133] width 690 height 29
click at [333, 446] on form "Submit" at bounding box center [640, 460] width 621 height 35
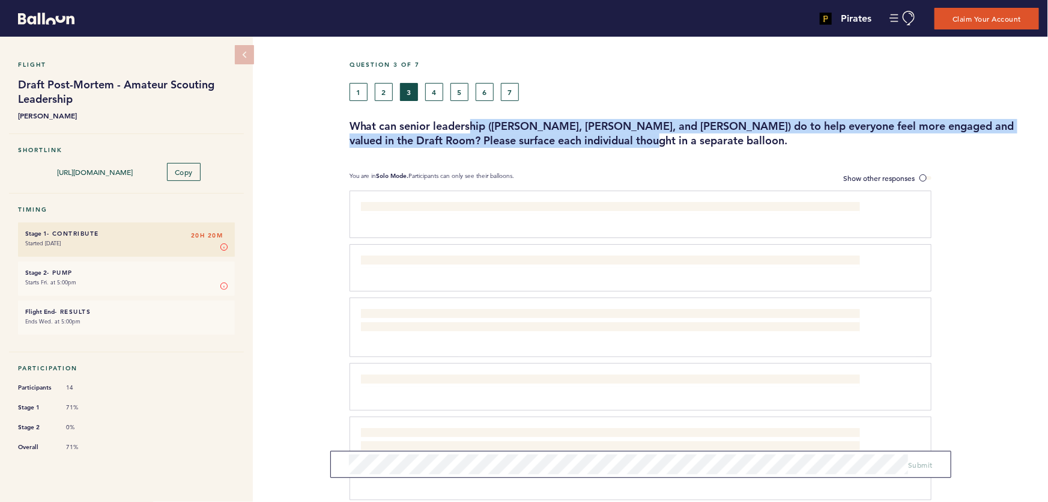
drag, startPoint x: 507, startPoint y: 129, endPoint x: 614, endPoint y: 142, distance: 107.8
click at [605, 141] on h3 "What can senior leadership ([PERSON_NAME], [PERSON_NAME], and [PERSON_NAME]) do…" at bounding box center [695, 133] width 690 height 29
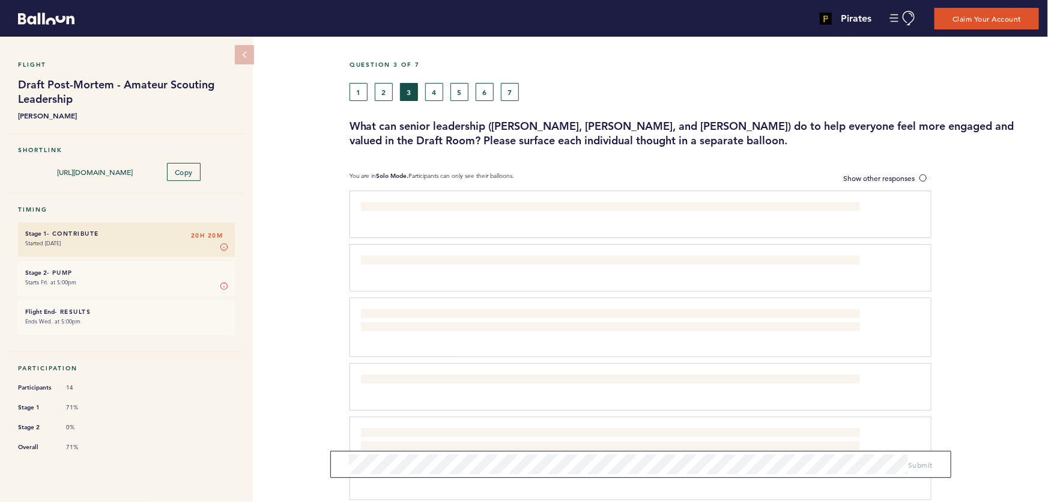
drag, startPoint x: 614, startPoint y: 142, endPoint x: 678, endPoint y: 142, distance: 64.3
click at [617, 142] on h3 "What can senior leadership ([PERSON_NAME], [PERSON_NAME], and [PERSON_NAME]) do…" at bounding box center [695, 133] width 690 height 29
drag, startPoint x: 641, startPoint y: 138, endPoint x: 612, endPoint y: 130, distance: 29.9
click at [612, 130] on h3 "What can senior leadership ([PERSON_NAME], [PERSON_NAME], and [PERSON_NAME]) do…" at bounding box center [695, 133] width 690 height 29
click at [600, 123] on h3 "What can senior leadership ([PERSON_NAME], [PERSON_NAME], and [PERSON_NAME]) do…" at bounding box center [695, 133] width 690 height 29
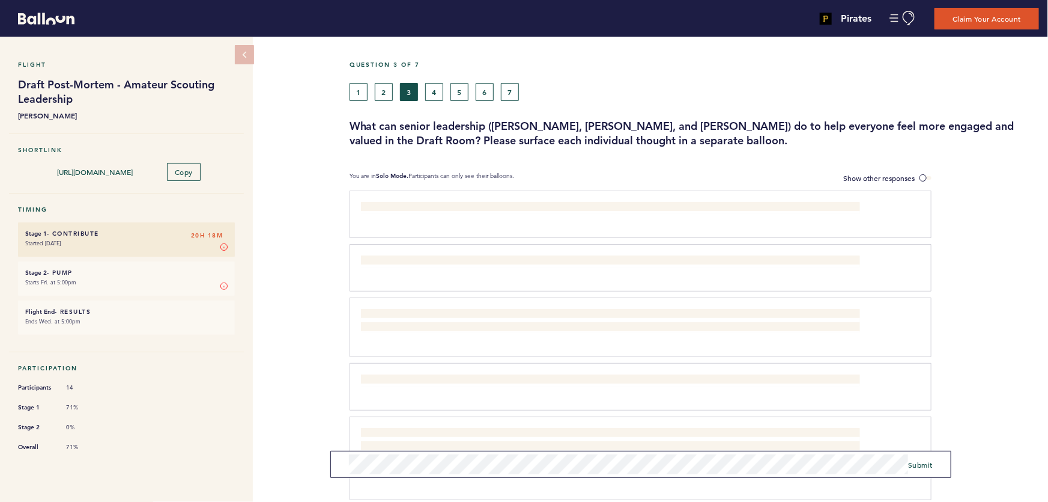
click at [340, 459] on form "Submit" at bounding box center [640, 464] width 621 height 27
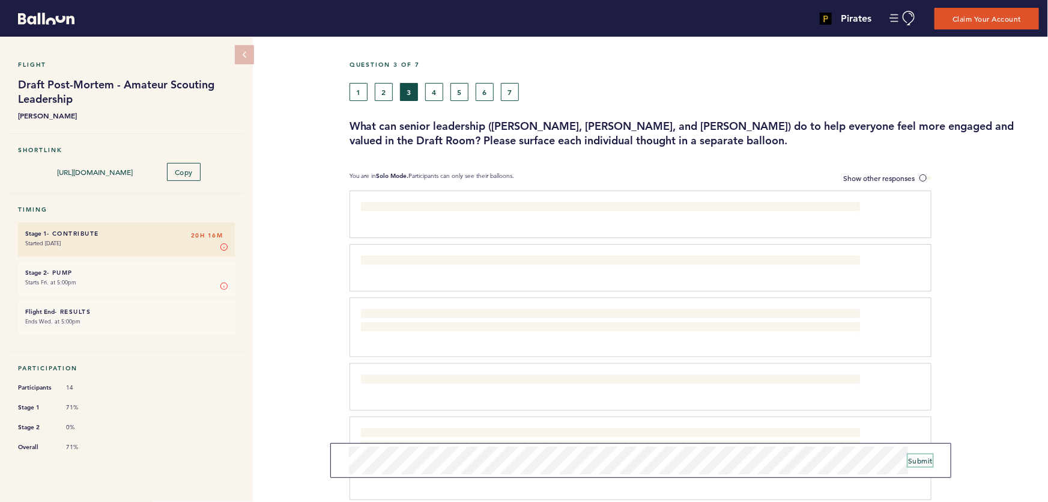
click at [920, 459] on span "Submit" at bounding box center [920, 460] width 25 height 10
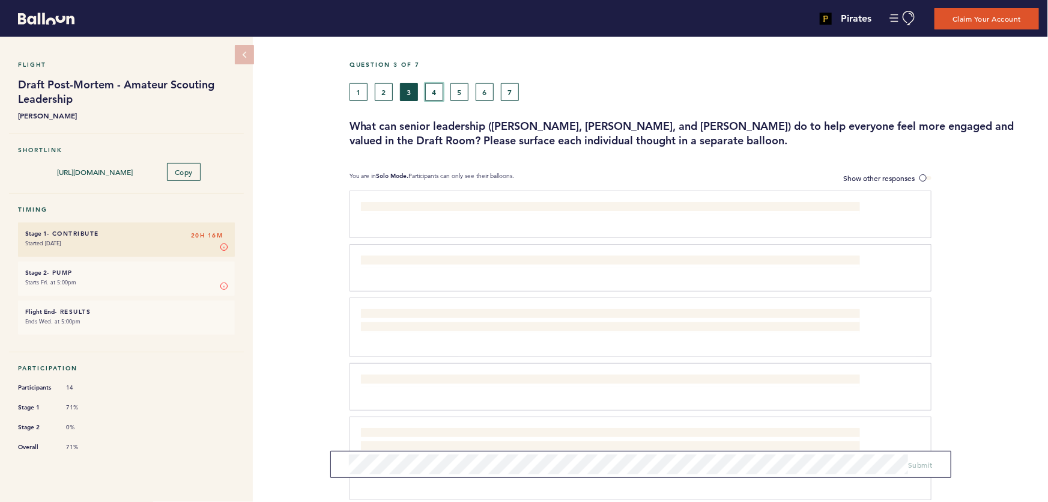
click at [434, 91] on button "4" at bounding box center [434, 92] width 18 height 18
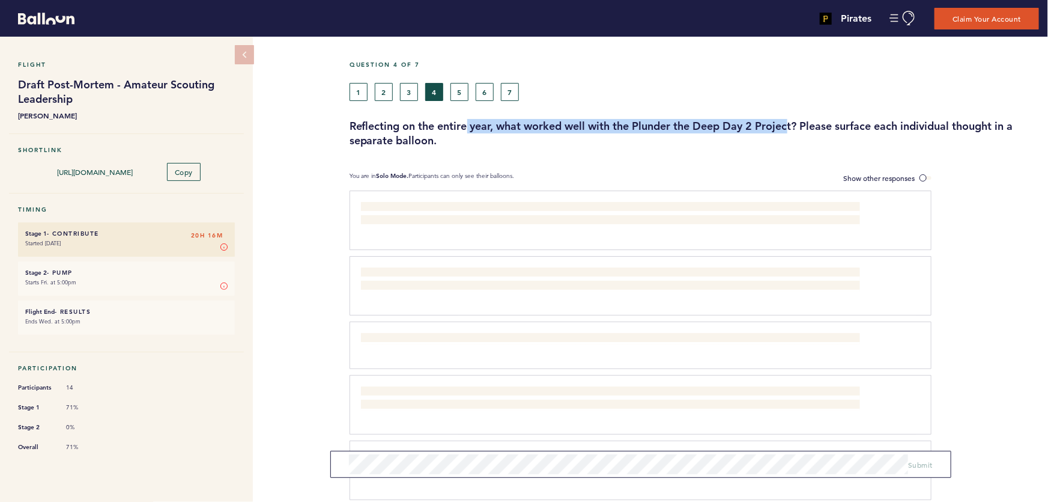
drag, startPoint x: 481, startPoint y: 120, endPoint x: 854, endPoint y: 122, distance: 373.7
click at [830, 122] on h3 "Reflecting on the entire year, what worked well with the Plunder the Deep Day 2…" at bounding box center [695, 133] width 690 height 29
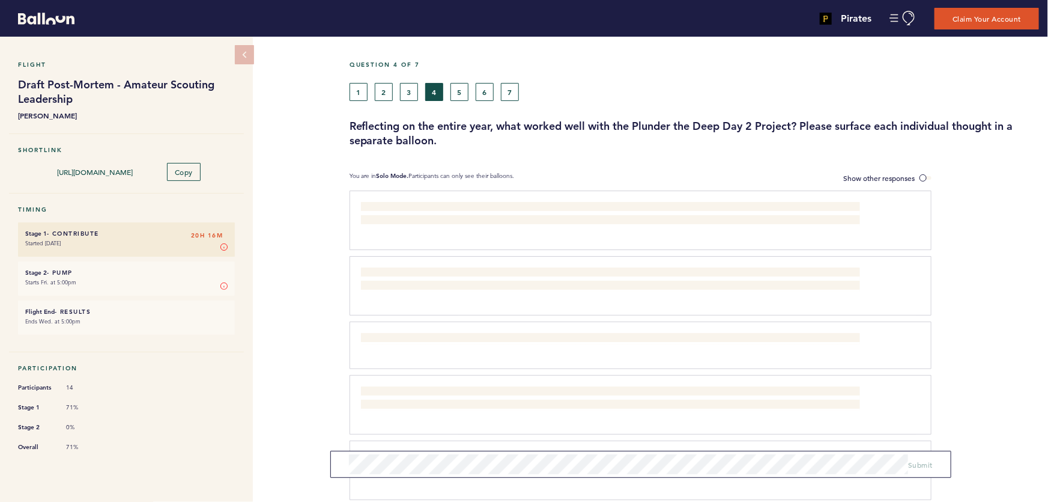
drag, startPoint x: 863, startPoint y: 122, endPoint x: 905, endPoint y: 123, distance: 41.5
click at [864, 122] on h3 "Reflecting on the entire year, what worked well with the Plunder the Deep Day 2…" at bounding box center [695, 133] width 690 height 29
drag, startPoint x: 901, startPoint y: 120, endPoint x: 727, endPoint y: 118, distance: 174.2
click at [770, 119] on h3 "Reflecting on the entire year, what worked well with the Plunder the Deep Day 2…" at bounding box center [695, 133] width 690 height 29
drag, startPoint x: 693, startPoint y: 120, endPoint x: 931, endPoint y: 121, distance: 238.5
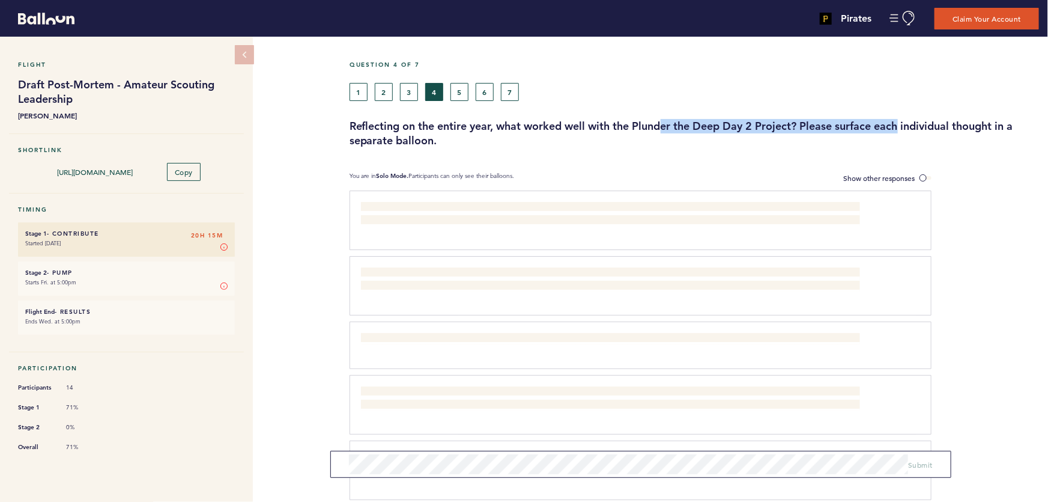
click at [931, 121] on h3 "Reflecting on the entire year, what worked well with the Plunder the Deep Day 2…" at bounding box center [695, 133] width 690 height 29
click at [967, 123] on h3 "Reflecting on the entire year, what worked well with the Plunder the Deep Day 2…" at bounding box center [695, 133] width 690 height 29
drag, startPoint x: 982, startPoint y: 123, endPoint x: 533, endPoint y: 121, distance: 448.8
click at [612, 123] on h3 "Reflecting on the entire year, what worked well with the Plunder the Deep Day 2…" at bounding box center [695, 133] width 690 height 29
click at [533, 121] on h3 "Reflecting on the entire year, what worked well with the Plunder the Deep Day 2…" at bounding box center [695, 133] width 690 height 29
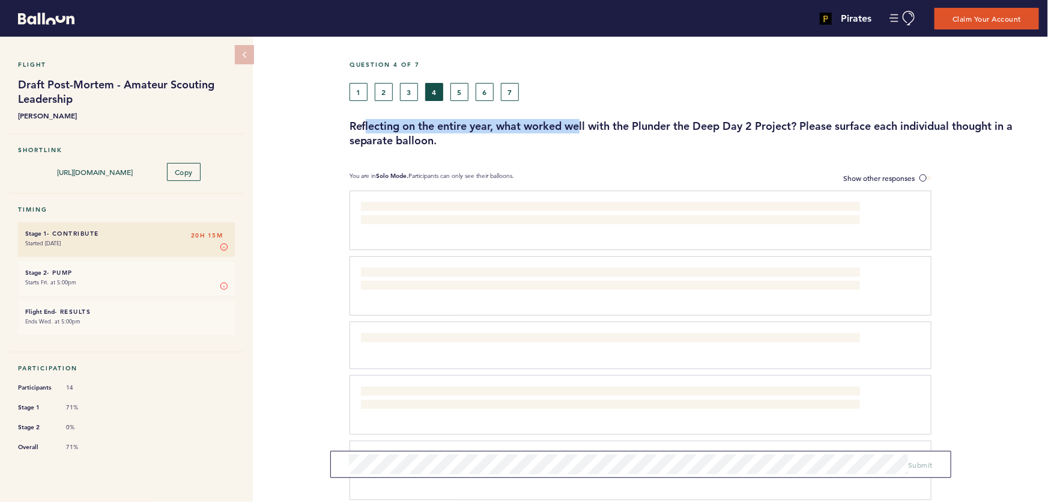
drag, startPoint x: 368, startPoint y: 124, endPoint x: 621, endPoint y: 129, distance: 252.4
click at [605, 129] on h3 "Reflecting on the entire year, what worked well with the Plunder the Deep Day 2…" at bounding box center [695, 133] width 690 height 29
click at [649, 129] on h3 "Reflecting on the entire year, what worked well with the Plunder the Deep Day 2…" at bounding box center [695, 133] width 690 height 29
drag, startPoint x: 564, startPoint y: 126, endPoint x: 667, endPoint y: 126, distance: 103.3
click at [667, 126] on h3 "Reflecting on the entire year, what worked well with the Plunder the Deep Day 2…" at bounding box center [695, 133] width 690 height 29
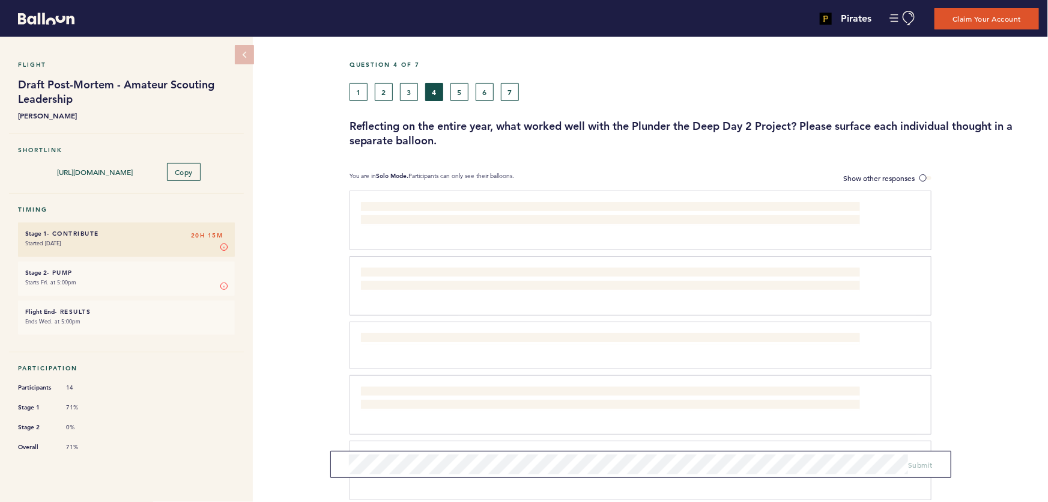
click at [766, 126] on h3 "Reflecting on the entire year, what worked well with the Plunder the Deep Day 2…" at bounding box center [695, 133] width 690 height 29
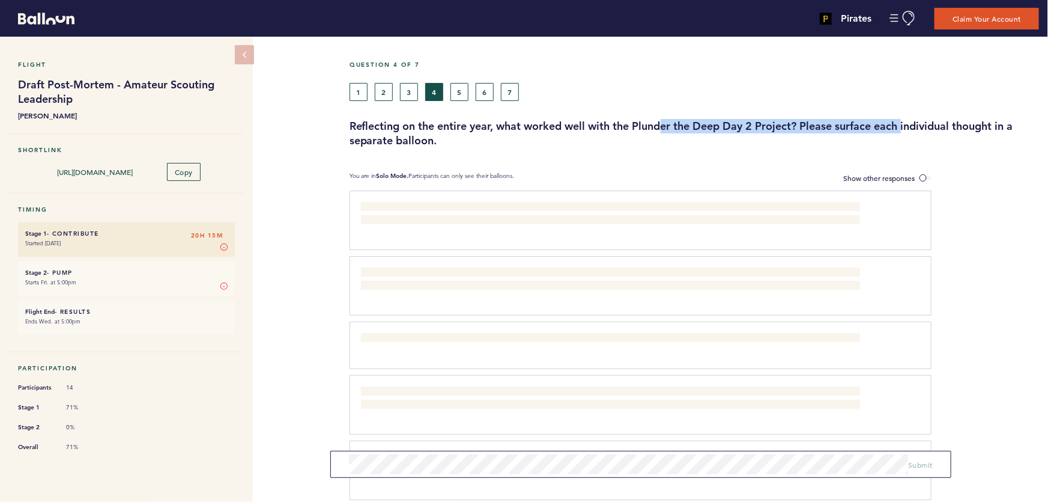
drag, startPoint x: 909, startPoint y: 127, endPoint x: 625, endPoint y: 123, distance: 284.2
click at [641, 123] on h3 "Reflecting on the entire year, what worked well with the Plunder the Deep Day 2…" at bounding box center [695, 133] width 690 height 29
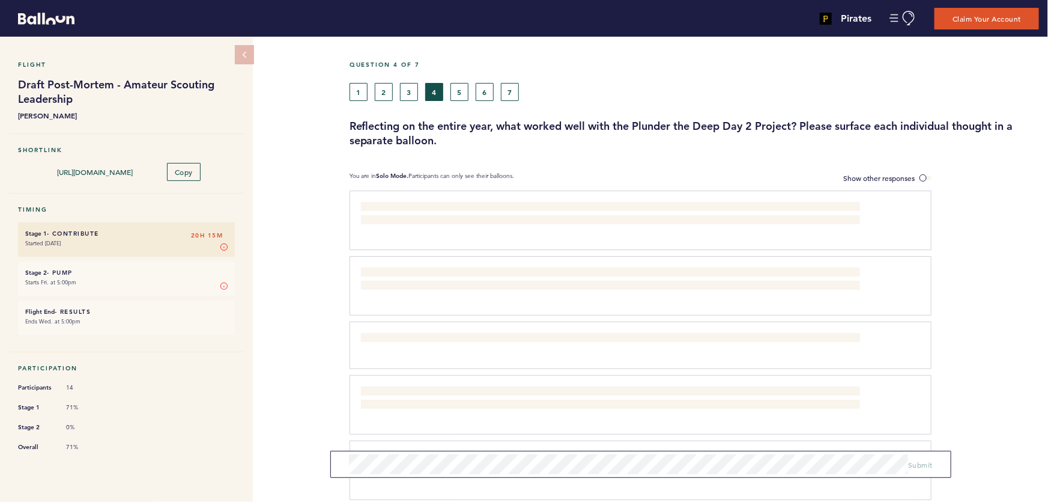
click at [699, 89] on div "1 2 3 4 5 6 7" at bounding box center [606, 92] width 513 height 18
click at [459, 91] on button "5" at bounding box center [460, 92] width 18 height 18
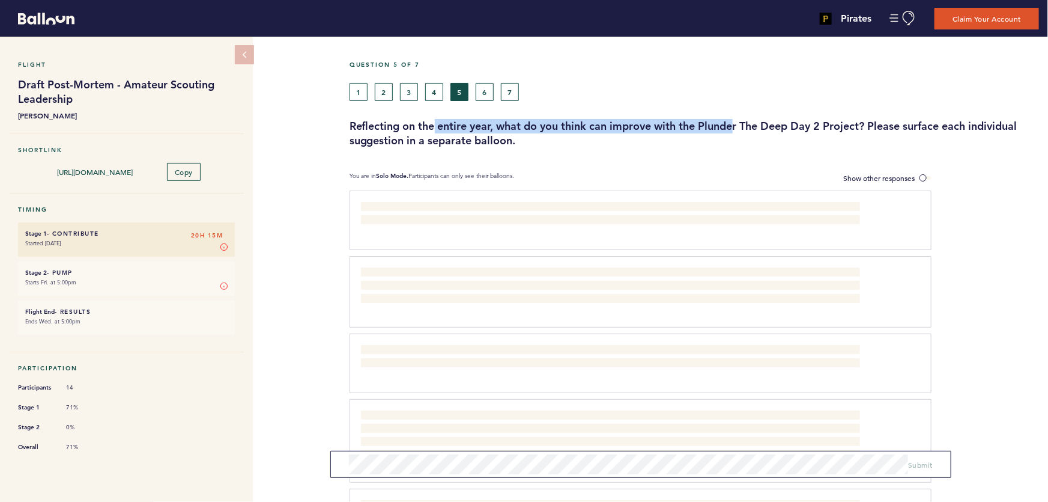
drag, startPoint x: 445, startPoint y: 124, endPoint x: 784, endPoint y: 126, distance: 338.8
click at [784, 126] on h3 "Reflecting on the entire year, what do you think can improve with the Plunder T…" at bounding box center [695, 133] width 690 height 29
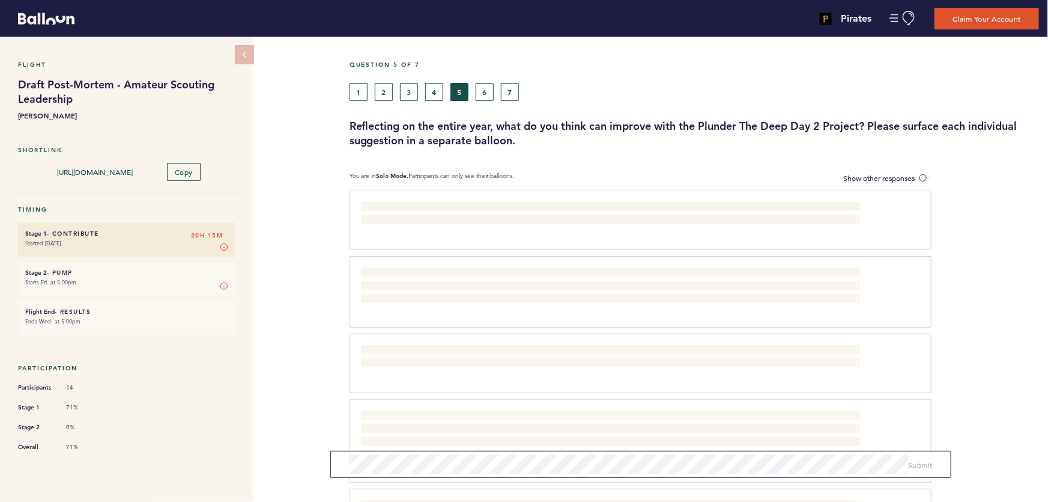
drag, startPoint x: 847, startPoint y: 126, endPoint x: 927, endPoint y: 126, distance: 79.9
click at [848, 126] on h3 "Reflecting on the entire year, what do you think can improve with the Plunder T…" at bounding box center [695, 133] width 690 height 29
drag, startPoint x: 925, startPoint y: 125, endPoint x: 669, endPoint y: 124, distance: 256.5
click at [669, 124] on h3 "Reflecting on the entire year, what do you think can improve with the Plunder T…" at bounding box center [695, 133] width 690 height 29
click at [607, 123] on h3 "Reflecting on the entire year, what do you think can improve with the Plunder T…" at bounding box center [695, 133] width 690 height 29
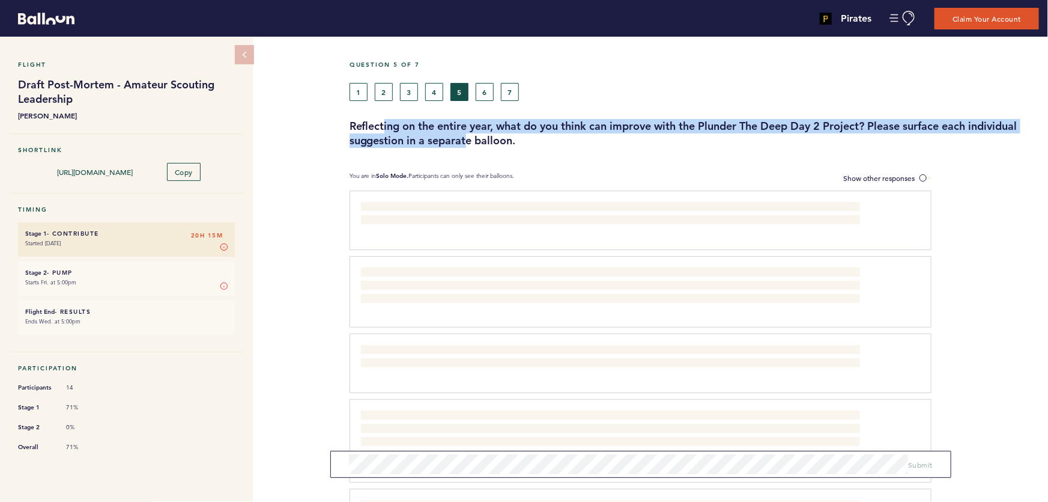
drag, startPoint x: 467, startPoint y: 133, endPoint x: 479, endPoint y: 133, distance: 12.0
click at [469, 133] on h3 "Reflecting on the entire year, what do you think can improve with the Plunder T…" at bounding box center [695, 133] width 690 height 29
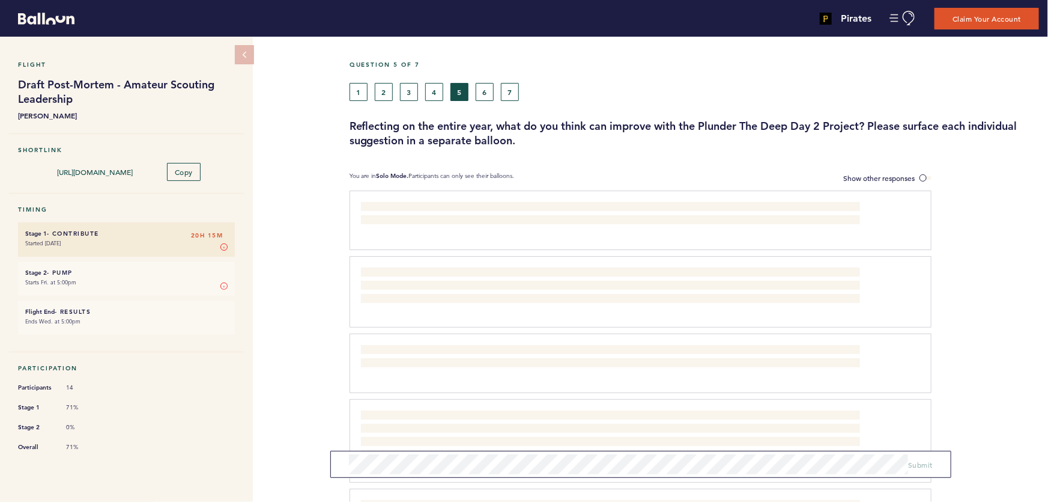
click at [479, 133] on h3 "Reflecting on the entire year, what do you think can improve with the Plunder T…" at bounding box center [695, 133] width 690 height 29
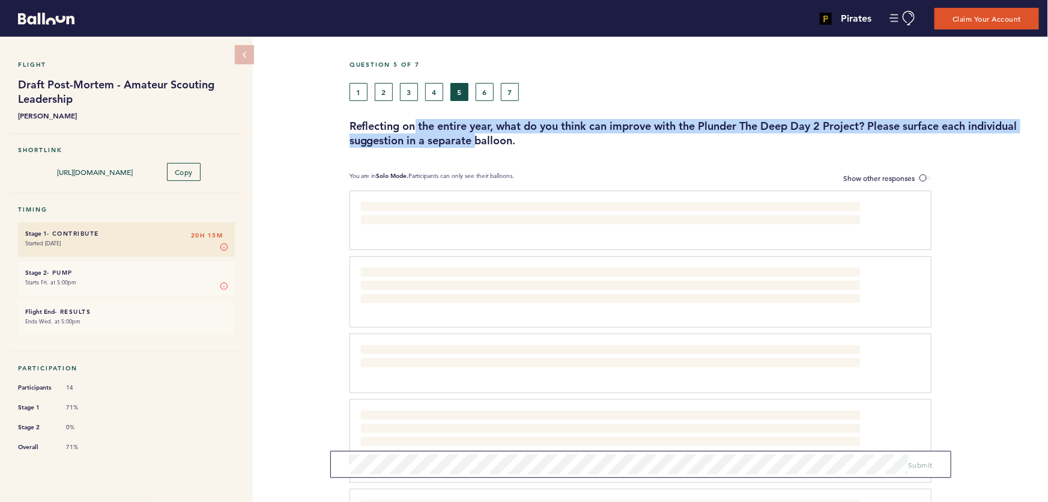
drag, startPoint x: 471, startPoint y: 132, endPoint x: 397, endPoint y: 121, distance: 74.6
click at [407, 124] on h3 "Reflecting on the entire year, what do you think can improve with the Plunder T…" at bounding box center [695, 133] width 690 height 29
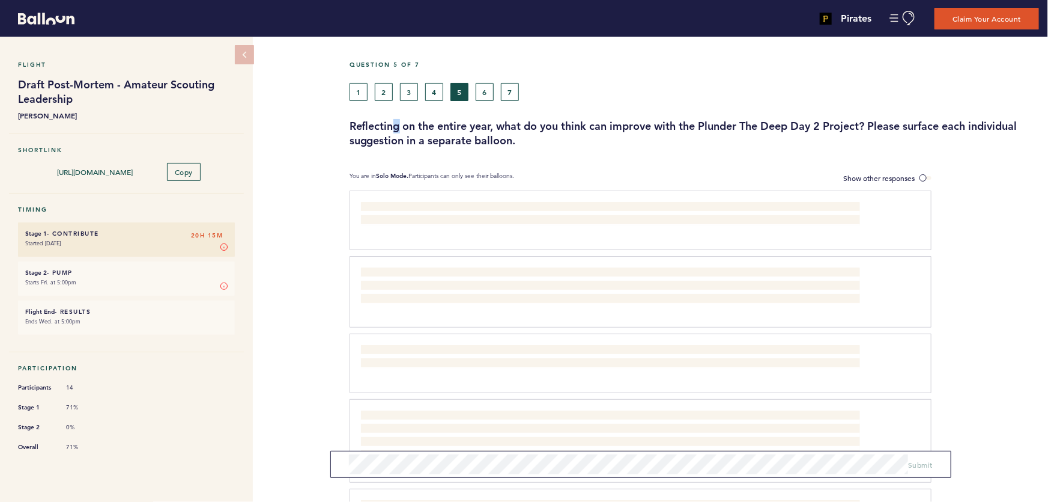
drag, startPoint x: 397, startPoint y: 121, endPoint x: 406, endPoint y: 125, distance: 9.7
click at [401, 123] on h3 "Reflecting on the entire year, what do you think can improve with the Plunder T…" at bounding box center [695, 133] width 690 height 29
drag, startPoint x: 434, startPoint y: 130, endPoint x: 491, endPoint y: 135, distance: 57.8
click at [481, 133] on h3 "Reflecting on the entire year, what do you think can improve with the Plunder T…" at bounding box center [695, 133] width 690 height 29
click at [496, 135] on h3 "Reflecting on the entire year, what do you think can improve with the Plunder T…" at bounding box center [695, 133] width 690 height 29
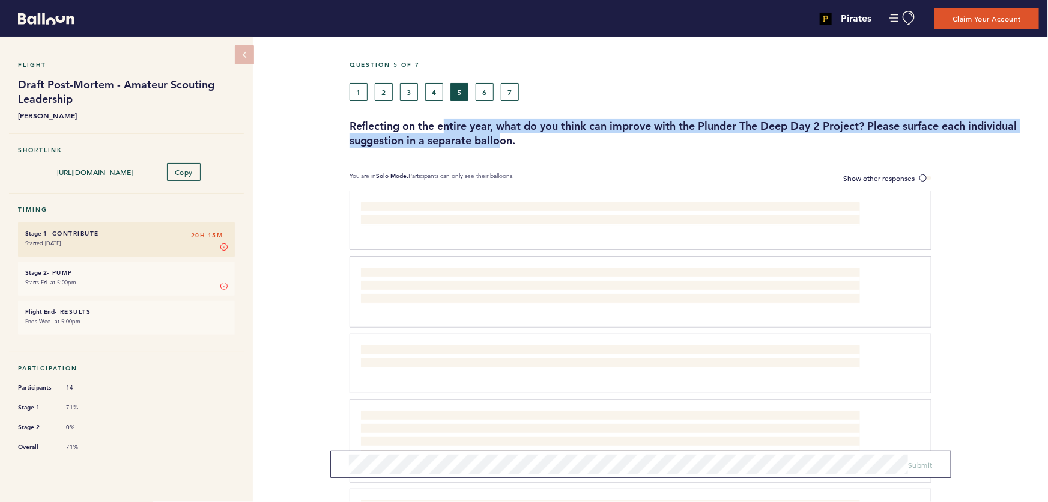
drag, startPoint x: 461, startPoint y: 130, endPoint x: 418, endPoint y: 124, distance: 43.6
click at [418, 124] on h3 "Reflecting on the entire year, what do you think can improve with the Plunder T…" at bounding box center [695, 133] width 690 height 29
click at [502, 135] on h3 "Reflecting on the entire year, what do you think can improve with the Plunder T…" at bounding box center [695, 133] width 690 height 29
drag, startPoint x: 505, startPoint y: 137, endPoint x: 443, endPoint y: 126, distance: 62.3
click at [443, 126] on h3 "Reflecting on the entire year, what do you think can improve with the Plunder T…" at bounding box center [695, 133] width 690 height 29
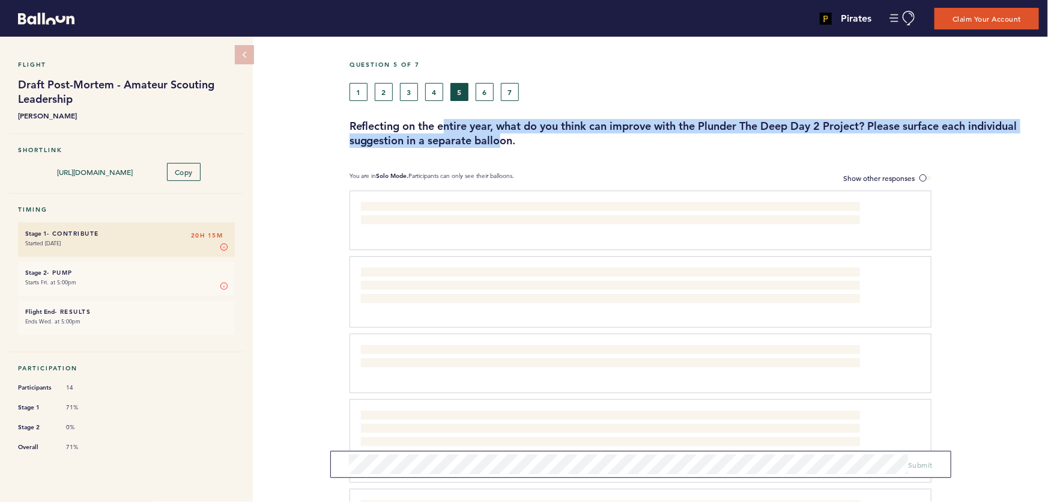
click at [443, 126] on h3 "Reflecting on the entire year, what do you think can improve with the Plunder T…" at bounding box center [695, 133] width 690 height 29
drag, startPoint x: 378, startPoint y: 123, endPoint x: 490, endPoint y: 138, distance: 112.8
click at [490, 138] on h3 "Reflecting on the entire year, what do you think can improve with the Plunder T…" at bounding box center [695, 133] width 690 height 29
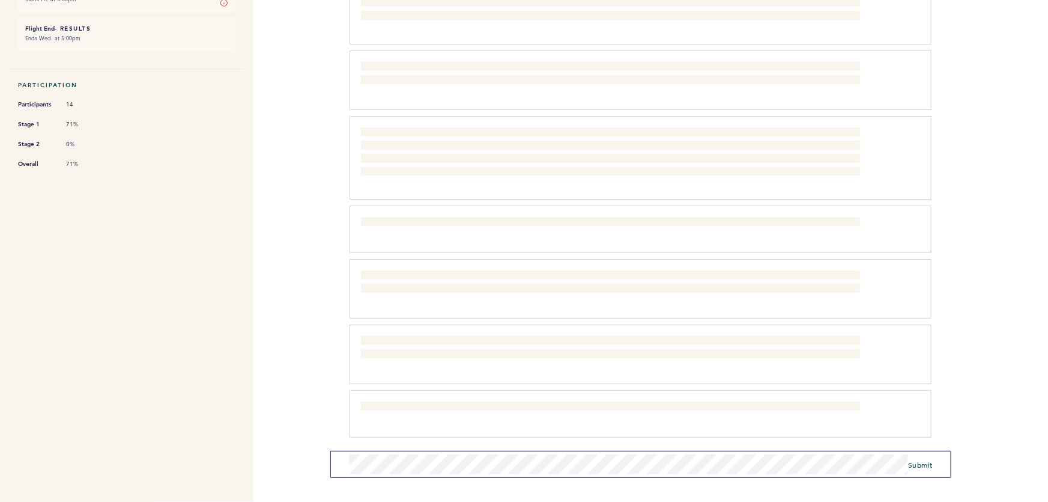
scroll to position [294, 0]
click at [277, 457] on div "Pirates [EMAIL_ADDRESS][PERSON_NAME][DOMAIN_NAME] Team Domain: pirates Notifica…" at bounding box center [524, 251] width 1048 height 502
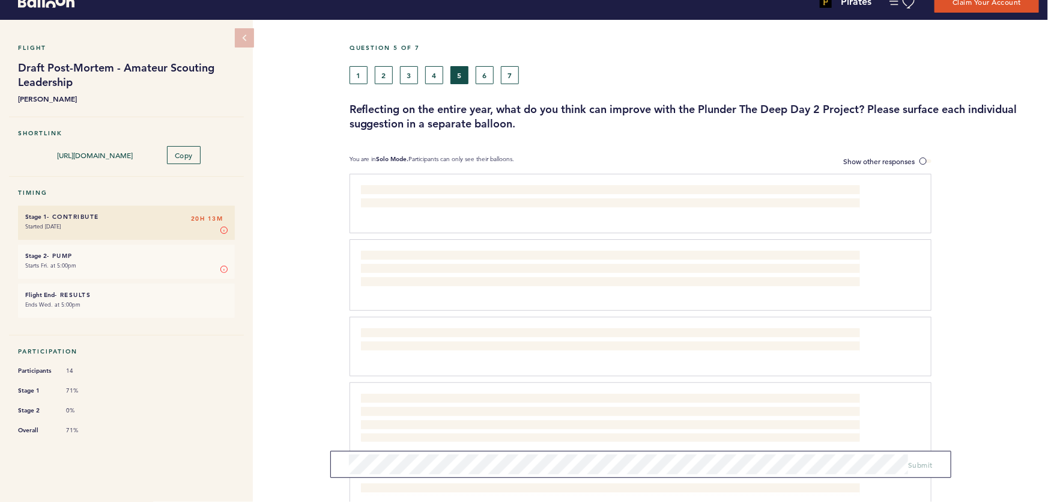
scroll to position [0, 0]
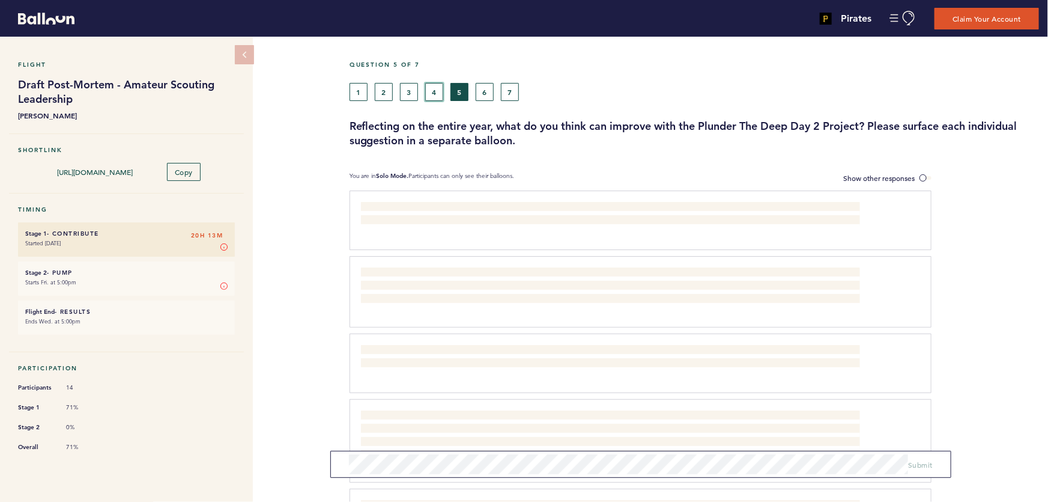
click at [430, 91] on button "4" at bounding box center [434, 92] width 18 height 18
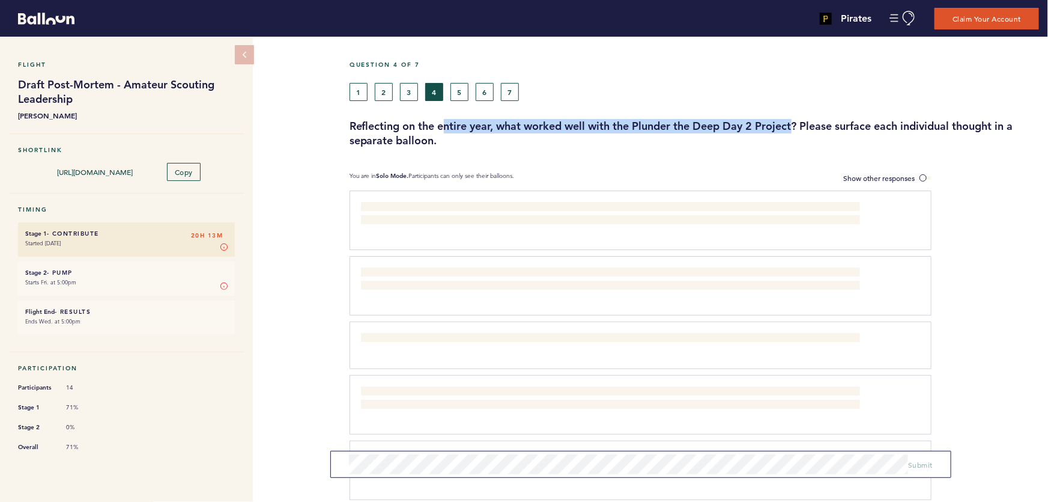
drag, startPoint x: 469, startPoint y: 123, endPoint x: 819, endPoint y: 124, distance: 350.9
click at [819, 124] on h3 "Reflecting on the entire year, what worked well with the Plunder the Deep Day 2…" at bounding box center [695, 133] width 690 height 29
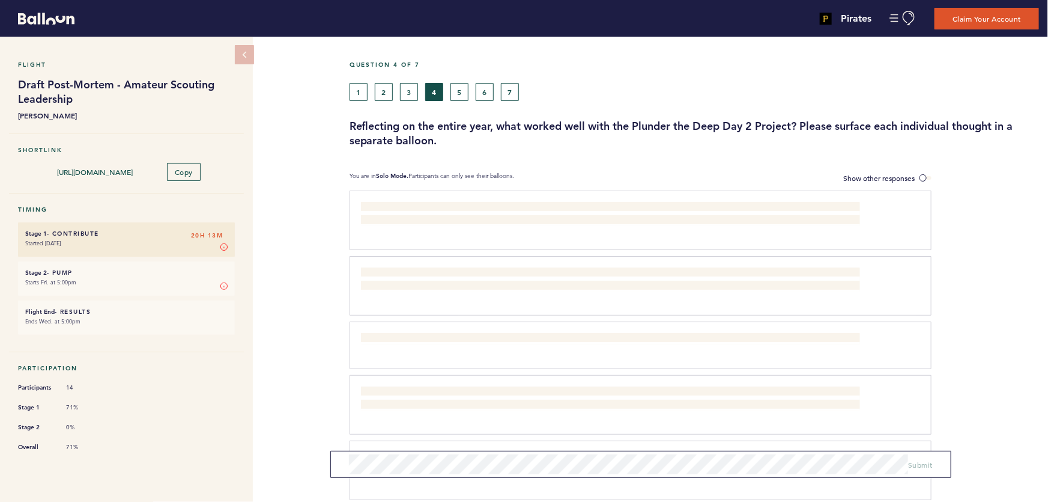
drag, startPoint x: 830, startPoint y: 123, endPoint x: 837, endPoint y: 123, distance: 6.6
click at [833, 123] on h3 "Reflecting on the entire year, what worked well with the Plunder the Deep Day 2…" at bounding box center [695, 133] width 690 height 29
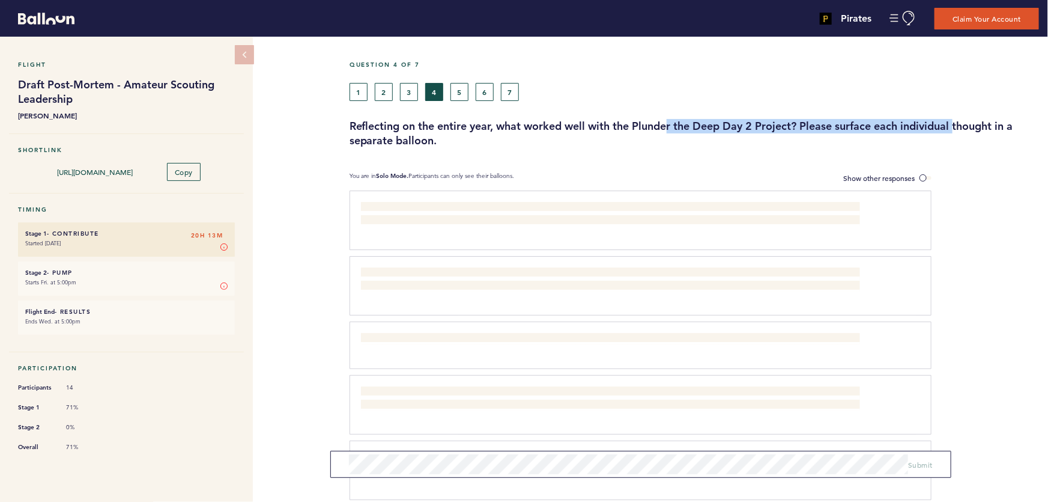
drag, startPoint x: 932, startPoint y: 124, endPoint x: 596, endPoint y: 122, distance: 335.8
click at [628, 122] on h3 "Reflecting on the entire year, what worked well with the Plunder the Deep Day 2…" at bounding box center [695, 133] width 690 height 29
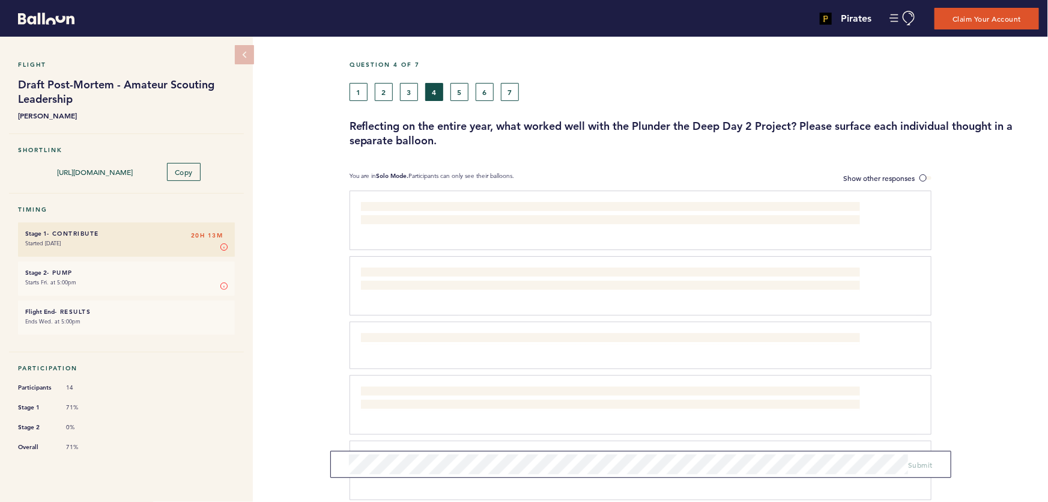
click at [596, 122] on h3 "Reflecting on the entire year, what worked well with the Plunder the Deep Day 2…" at bounding box center [695, 133] width 690 height 29
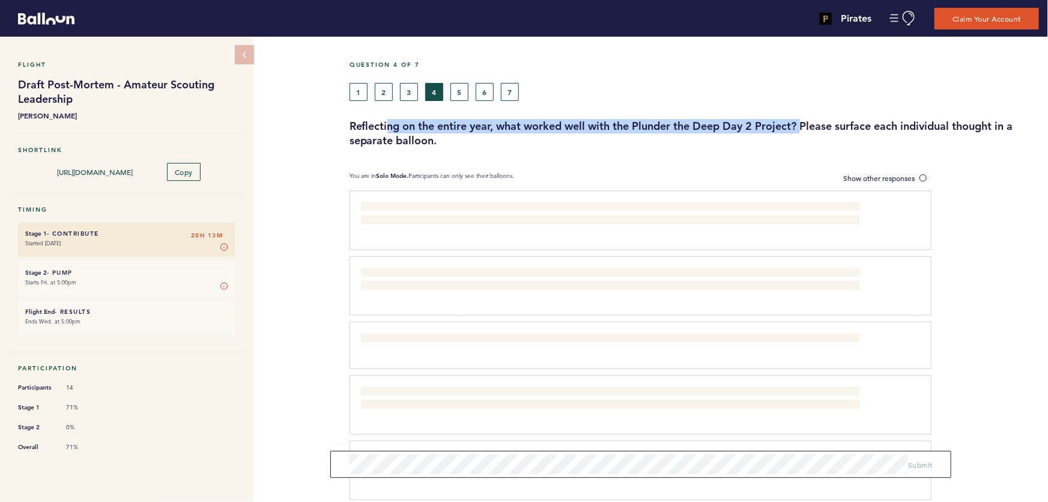
drag, startPoint x: 388, startPoint y: 126, endPoint x: 913, endPoint y: 126, distance: 525.7
click at [900, 126] on h3 "Reflecting on the entire year, what worked well with the Plunder the Deep Day 2…" at bounding box center [695, 133] width 690 height 29
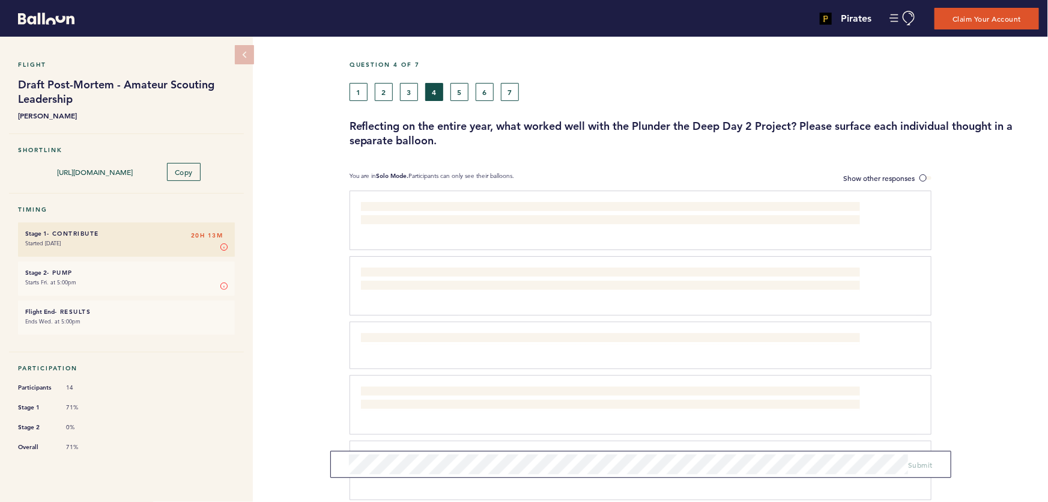
click at [925, 126] on h3 "Reflecting on the entire year, what worked well with the Plunder the Deep Day 2…" at bounding box center [695, 133] width 690 height 29
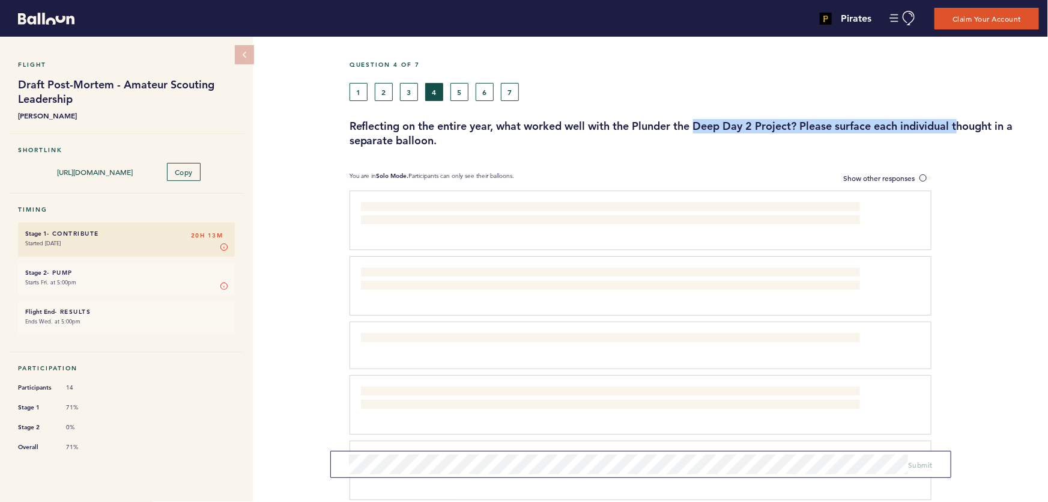
drag, startPoint x: 820, startPoint y: 126, endPoint x: 520, endPoint y: 126, distance: 299.8
click at [637, 126] on h3 "Reflecting on the entire year, what worked well with the Plunder the Deep Day 2…" at bounding box center [695, 133] width 690 height 29
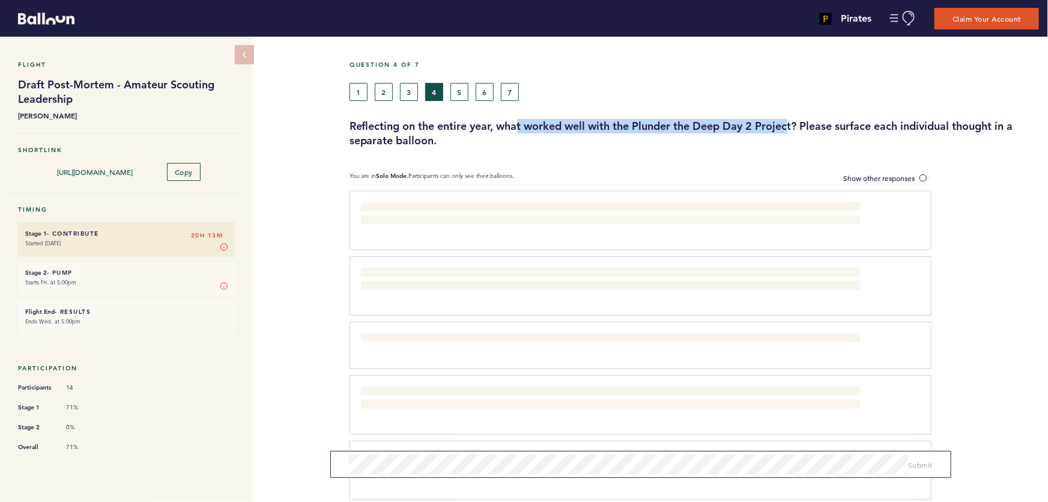
drag, startPoint x: 520, startPoint y: 126, endPoint x: 938, endPoint y: 128, distance: 418.1
click at [883, 126] on h3 "Reflecting on the entire year, what worked well with the Plunder the Deep Day 2…" at bounding box center [695, 133] width 690 height 29
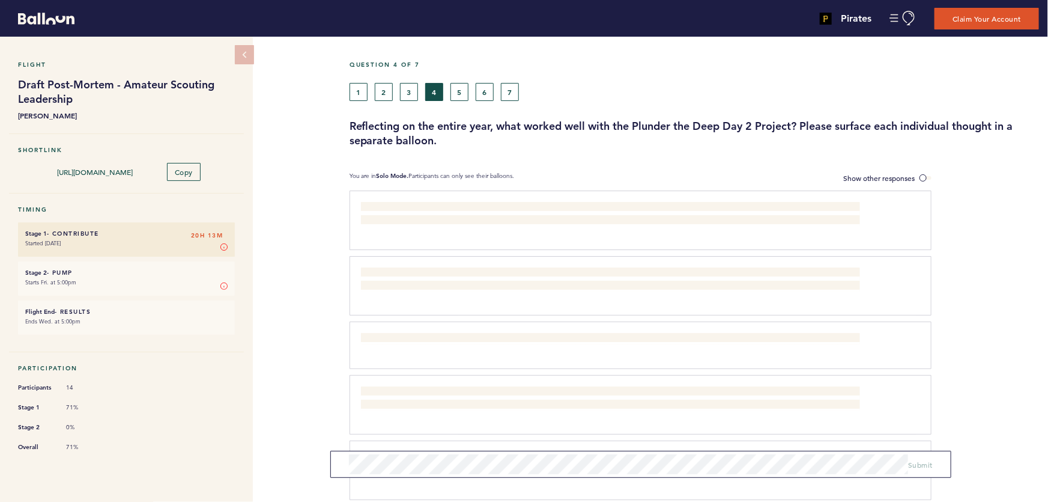
click at [939, 128] on h3 "Reflecting on the entire year, what worked well with the Plunder the Deep Day 2…" at bounding box center [695, 133] width 690 height 29
click at [459, 91] on button "5" at bounding box center [460, 92] width 18 height 18
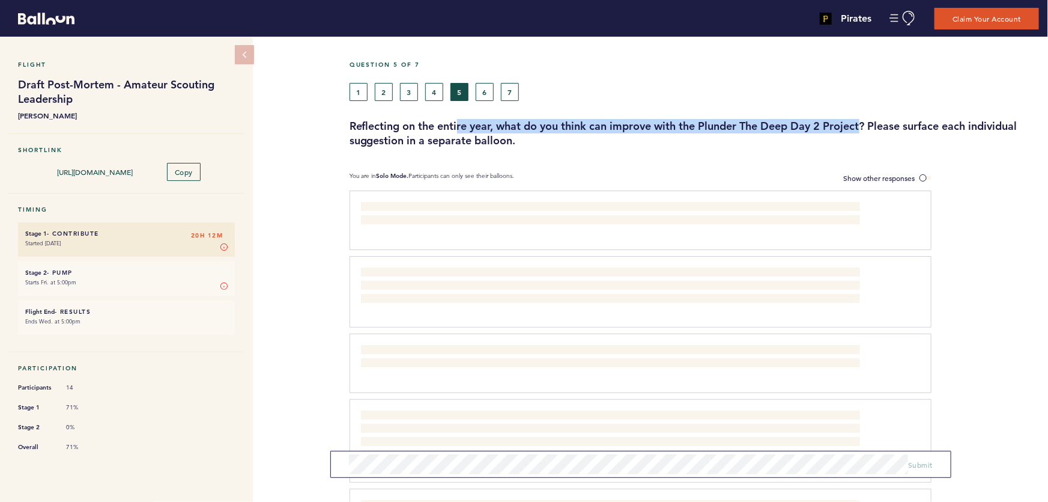
drag, startPoint x: 627, startPoint y: 124, endPoint x: 940, endPoint y: 126, distance: 313.0
click at [915, 126] on h3 "Reflecting on the entire year, what do you think can improve with the Plunder T…" at bounding box center [695, 133] width 690 height 29
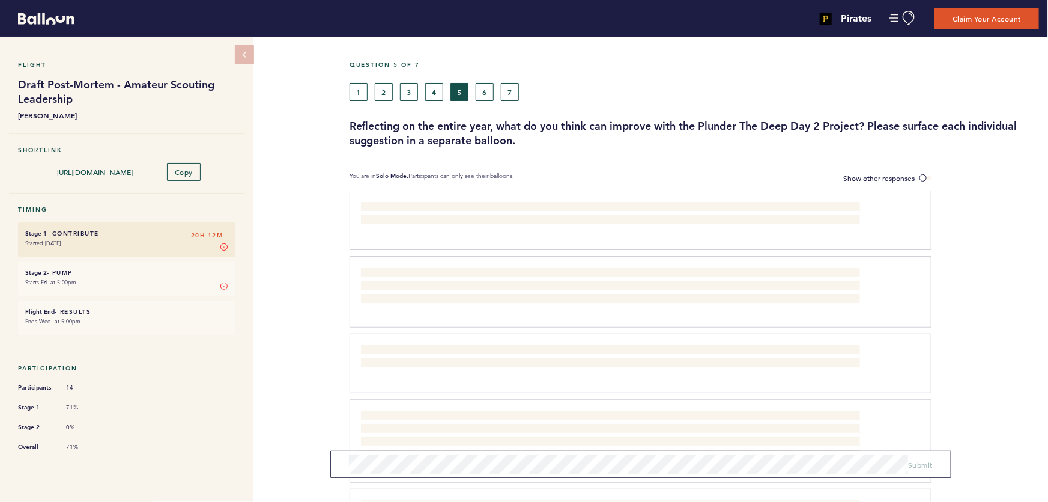
click at [963, 124] on h3 "Reflecting on the entire year, what do you think can improve with the Plunder T…" at bounding box center [695, 133] width 690 height 29
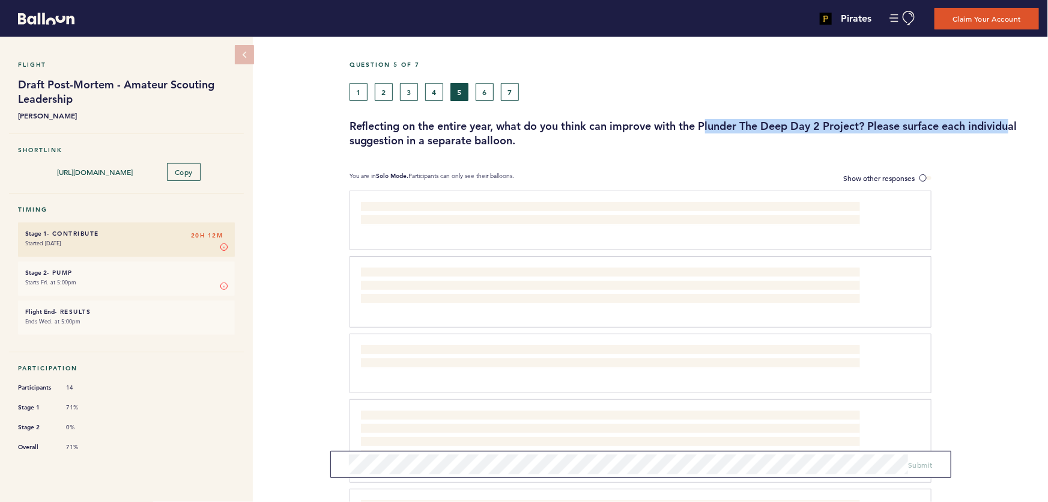
drag, startPoint x: 814, startPoint y: 124, endPoint x: 552, endPoint y: 122, distance: 262.5
click at [675, 123] on h3 "Reflecting on the entire year, what do you think can improve with the Plunder T…" at bounding box center [695, 133] width 690 height 29
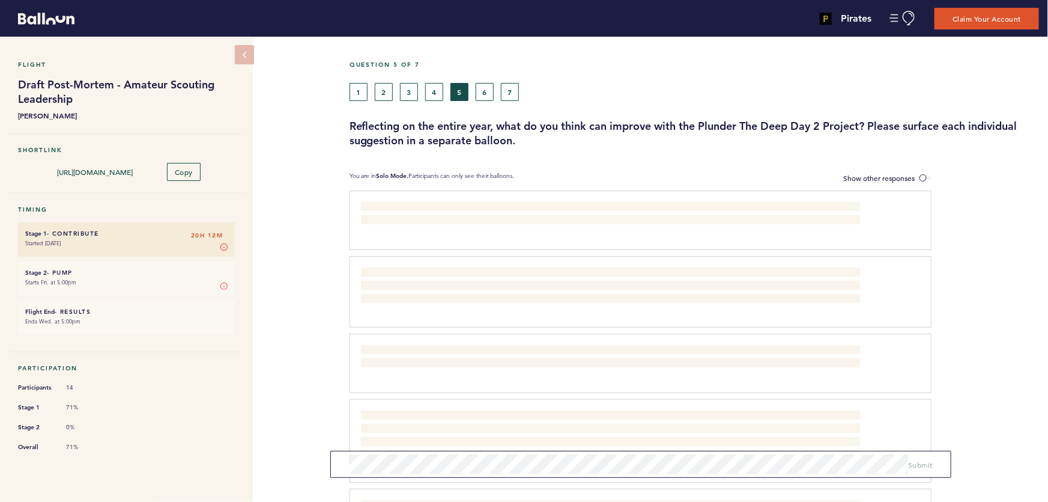
drag, startPoint x: 532, startPoint y: 122, endPoint x: 495, endPoint y: 123, distance: 37.3
click at [529, 122] on h3 "Reflecting on the entire year, what do you think can improve with the Plunder T…" at bounding box center [695, 133] width 690 height 29
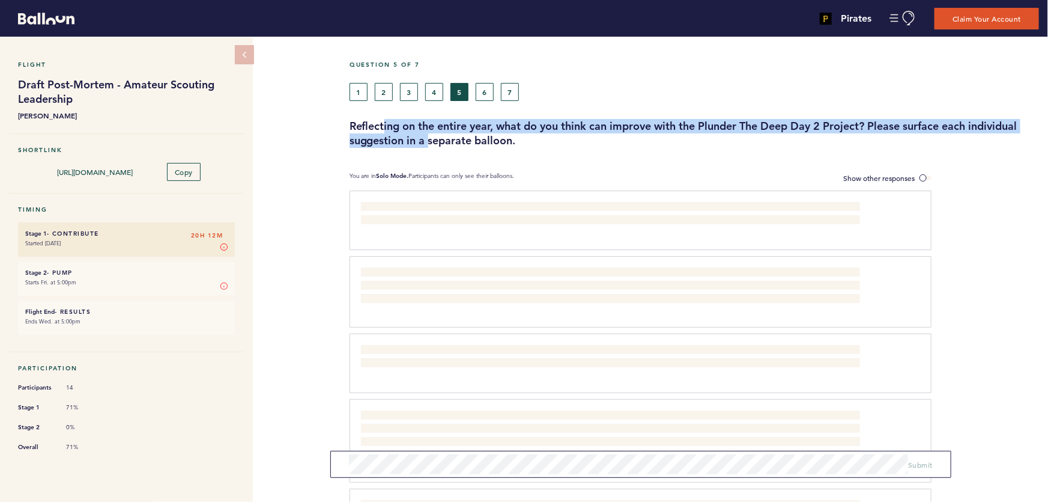
drag, startPoint x: 388, startPoint y: 126, endPoint x: 488, endPoint y: 138, distance: 101.6
click at [469, 138] on h3 "Reflecting on the entire year, what do you think can improve with the Plunder T…" at bounding box center [695, 133] width 690 height 29
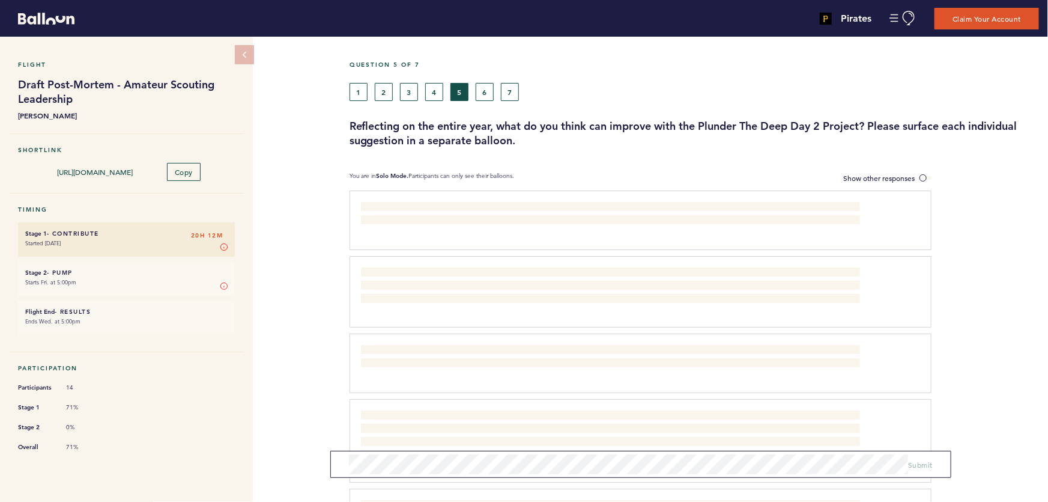
drag, startPoint x: 490, startPoint y: 138, endPoint x: 501, endPoint y: 138, distance: 11.4
click at [490, 138] on h3 "Reflecting on the entire year, what do you think can improve with the Plunder T…" at bounding box center [695, 133] width 690 height 29
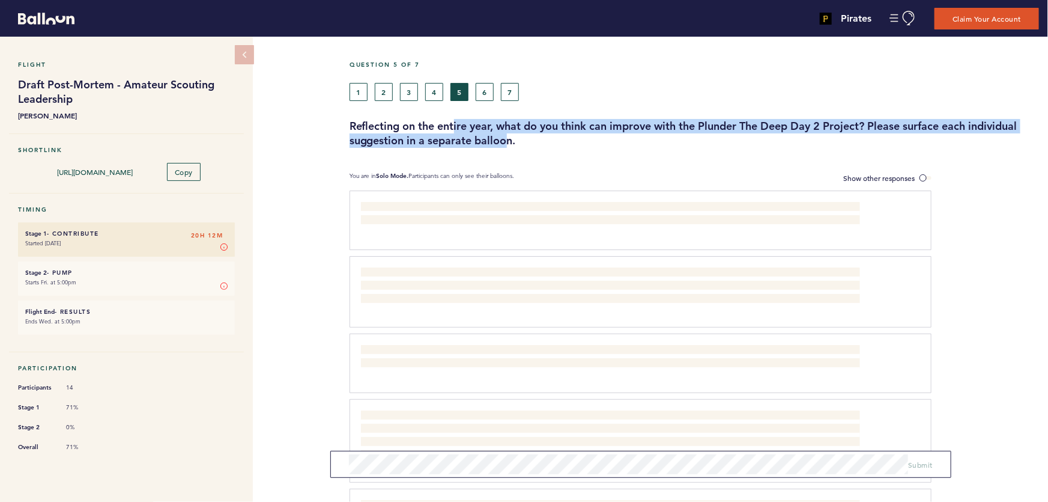
drag, startPoint x: 475, startPoint y: 135, endPoint x: 414, endPoint y: 122, distance: 62.7
click at [441, 128] on h3 "Reflecting on the entire year, what do you think can improve with the Plunder T…" at bounding box center [695, 133] width 690 height 29
drag, startPoint x: 414, startPoint y: 122, endPoint x: 485, endPoint y: 138, distance: 73.2
click at [476, 137] on h3 "Reflecting on the entire year, what do you think can improve with the Plunder T…" at bounding box center [695, 133] width 690 height 29
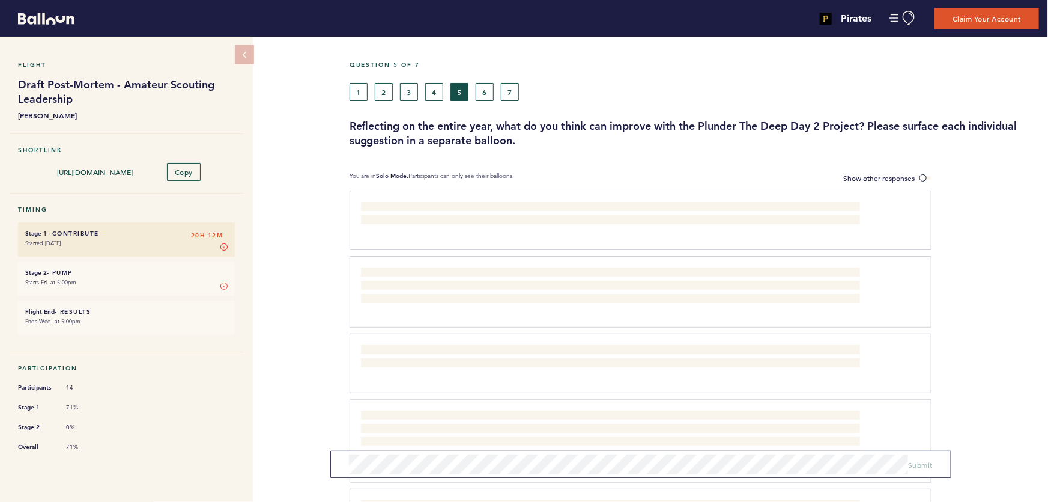
click at [485, 138] on h3 "Reflecting on the entire year, what do you think can improve with the Plunder T…" at bounding box center [695, 133] width 690 height 29
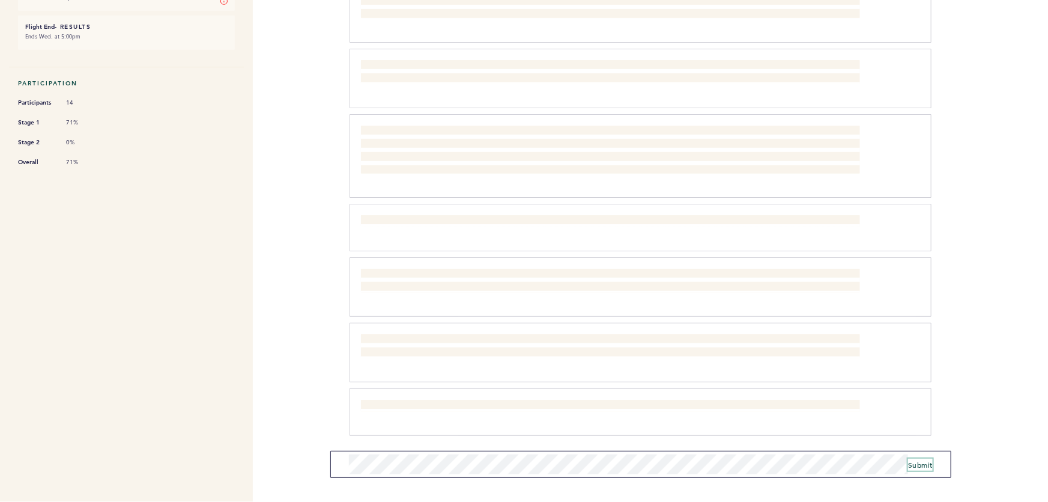
click at [923, 468] on span "Submit" at bounding box center [920, 465] width 25 height 10
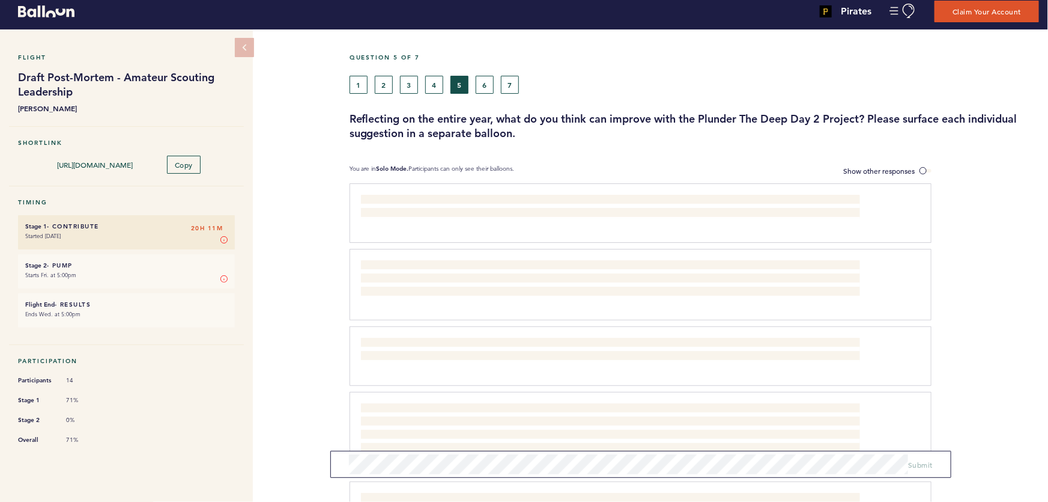
scroll to position [0, 0]
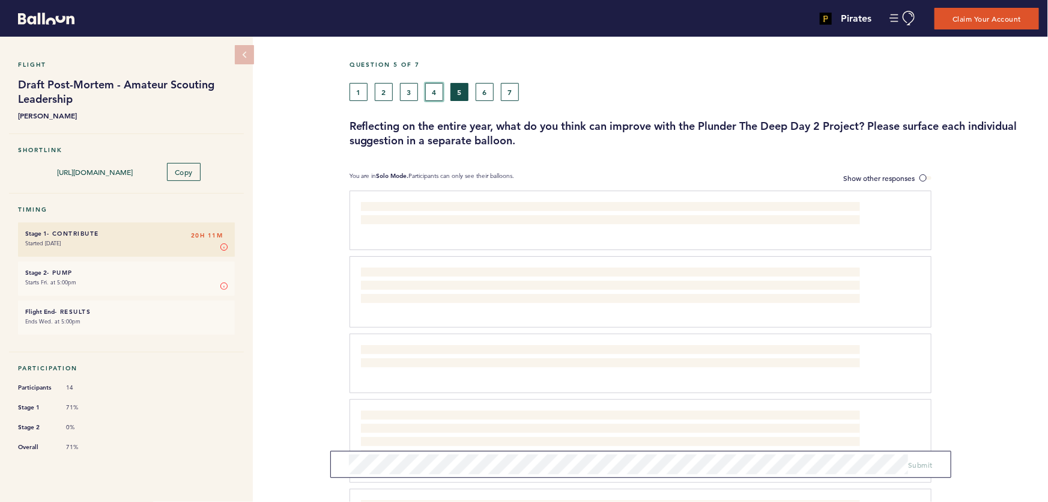
click at [431, 90] on button "4" at bounding box center [434, 92] width 18 height 18
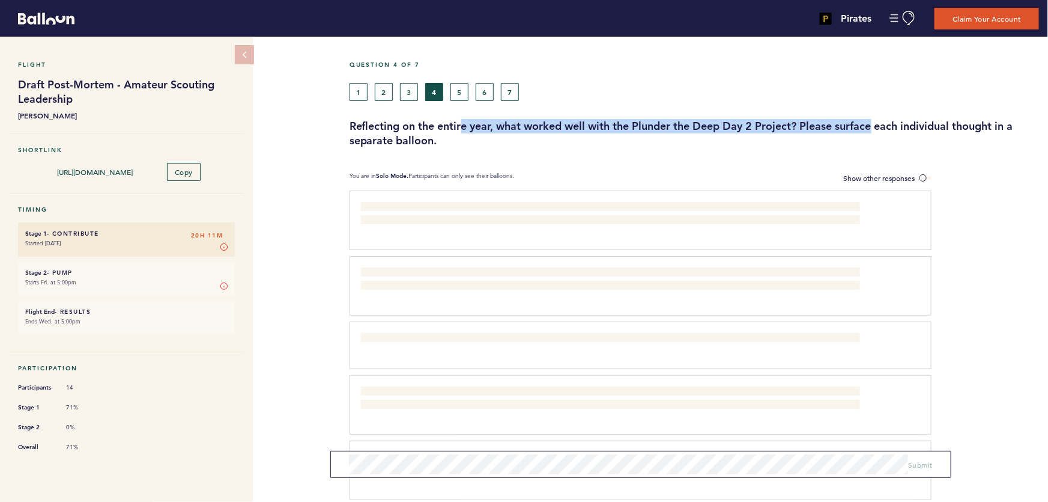
drag, startPoint x: 464, startPoint y: 129, endPoint x: 957, endPoint y: 129, distance: 492.6
click at [919, 129] on h3 "Reflecting on the entire year, what worked well with the Plunder the Deep Day 2…" at bounding box center [695, 133] width 690 height 29
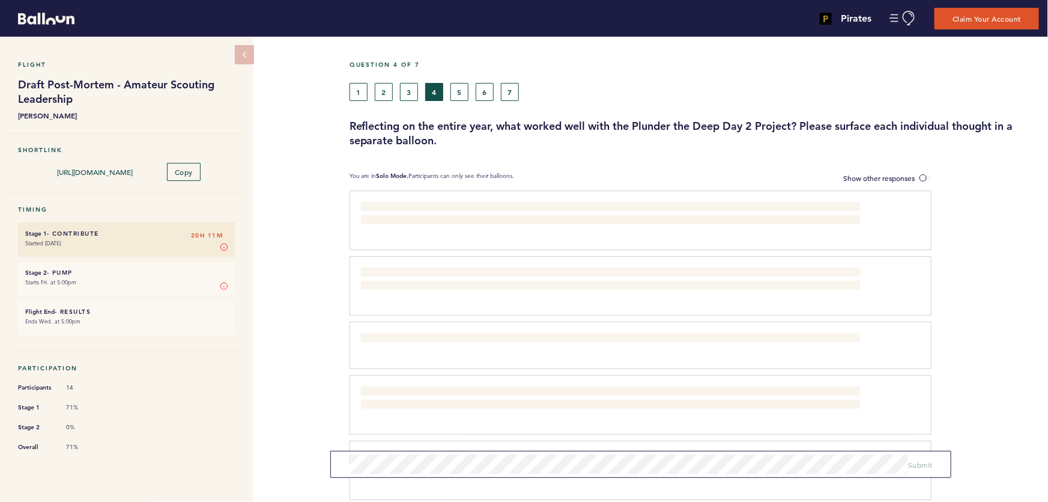
click at [959, 129] on h3 "Reflecting on the entire year, what worked well with the Plunder the Deep Day 2…" at bounding box center [695, 133] width 690 height 29
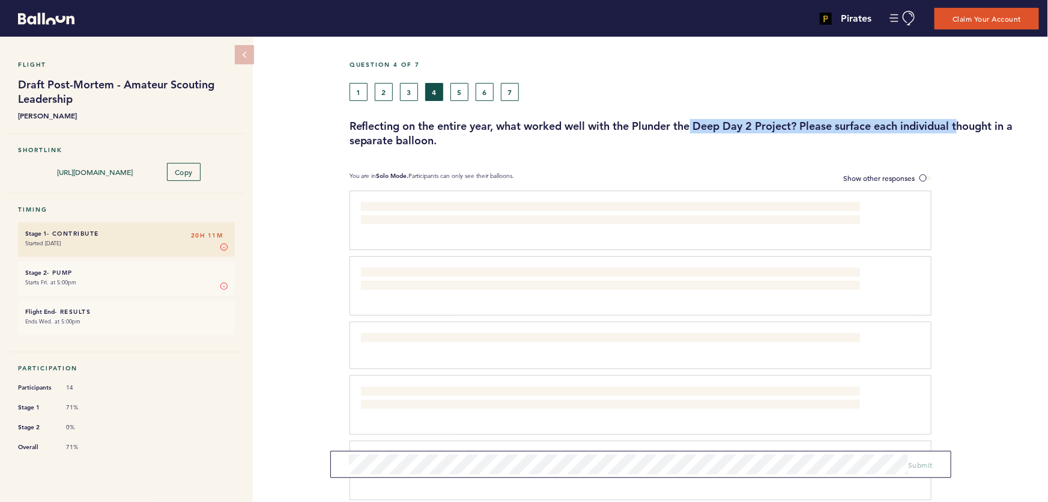
drag, startPoint x: 961, startPoint y: 129, endPoint x: 547, endPoint y: 127, distance: 414.5
click at [613, 130] on h3 "Reflecting on the entire year, what worked well with the Plunder the Deep Day 2…" at bounding box center [695, 133] width 690 height 29
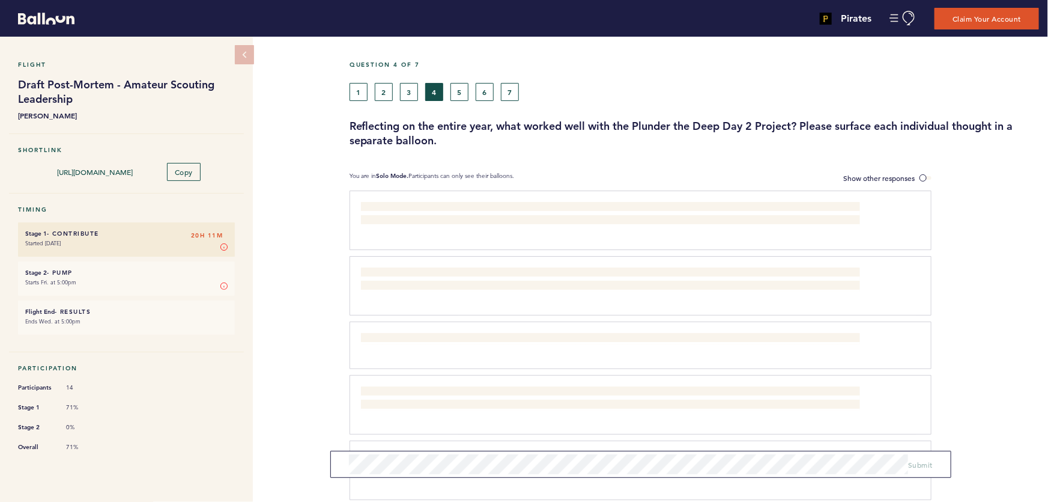
click at [534, 125] on h3 "Reflecting on the entire year, what worked well with the Plunder the Deep Day 2…" at bounding box center [695, 133] width 690 height 29
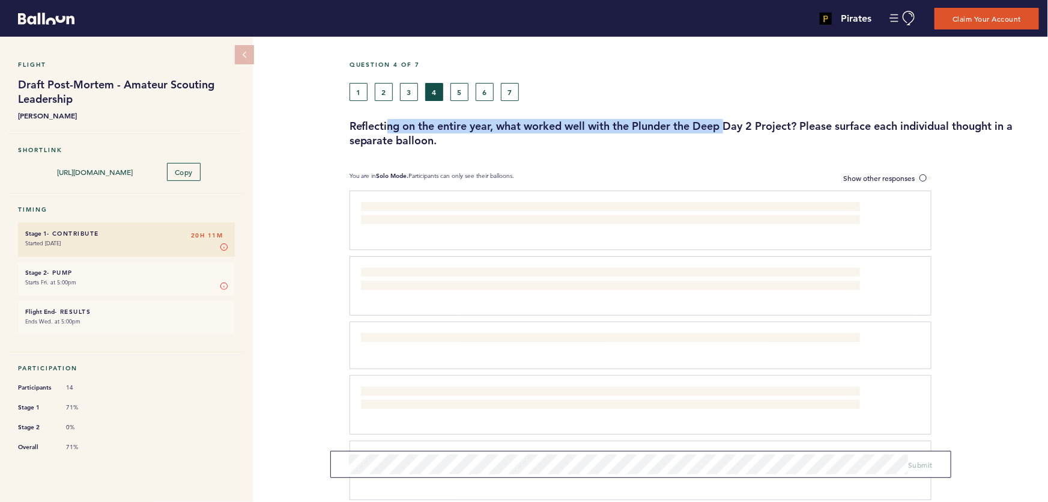
drag, startPoint x: 427, startPoint y: 124, endPoint x: 822, endPoint y: 125, distance: 395.9
click at [757, 125] on h3 "Reflecting on the entire year, what worked well with the Plunder the Deep Day 2…" at bounding box center [695, 133] width 690 height 29
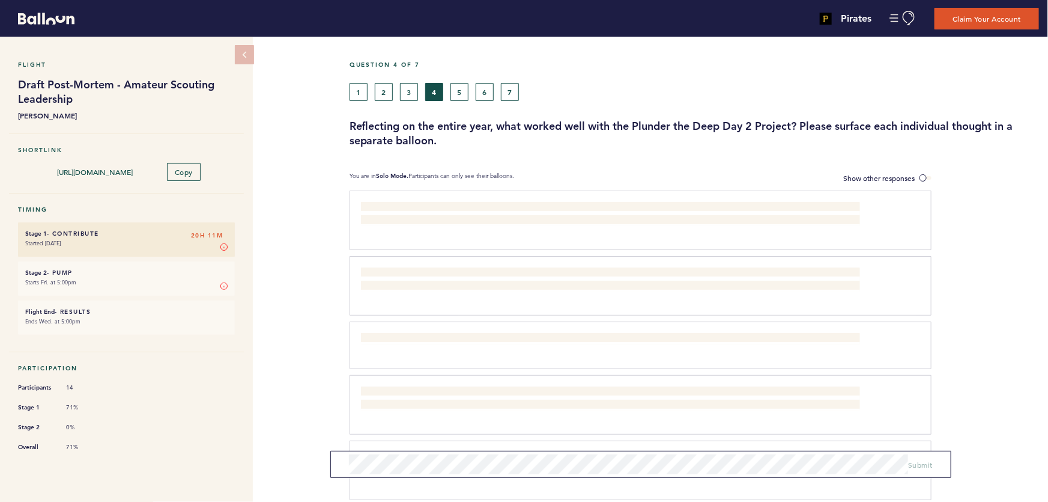
click at [822, 125] on h3 "Reflecting on the entire year, what worked well with the Plunder the Deep Day 2…" at bounding box center [695, 133] width 690 height 29
click at [775, 124] on h3 "Reflecting on the entire year, what worked well with the Plunder the Deep Day 2…" at bounding box center [695, 133] width 690 height 29
click at [871, 126] on h3 "Reflecting on the entire year, what worked well with the Plunder the Deep Day 2…" at bounding box center [695, 133] width 690 height 29
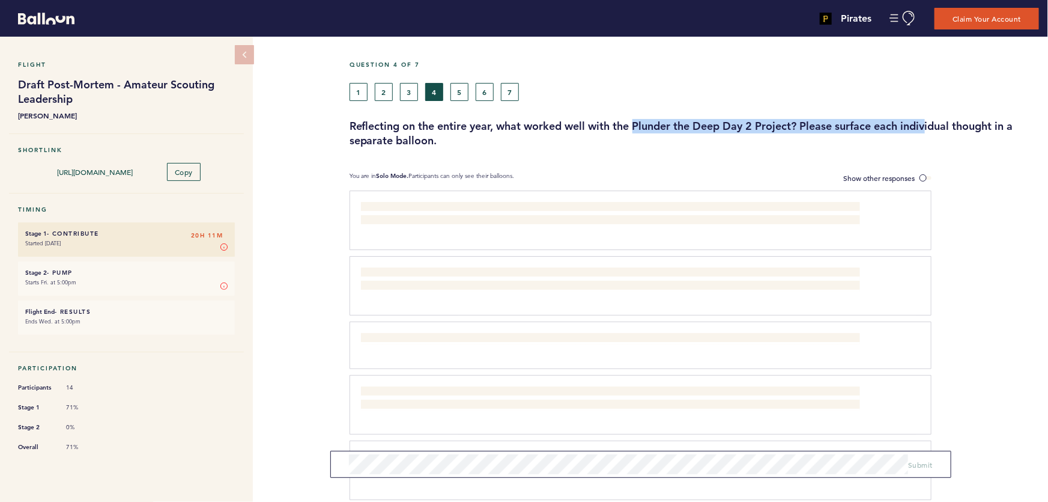
drag, startPoint x: 637, startPoint y: 123, endPoint x: 499, endPoint y: 120, distance: 138.2
click at [547, 120] on h3 "Reflecting on the entire year, what worked well with the Plunder the Deep Day 2…" at bounding box center [695, 133] width 690 height 29
drag, startPoint x: 740, startPoint y: 122, endPoint x: 925, endPoint y: 123, distance: 185.6
click at [853, 122] on h3 "Reflecting on the entire year, what worked well with the Plunder the Deep Day 2…" at bounding box center [695, 133] width 690 height 29
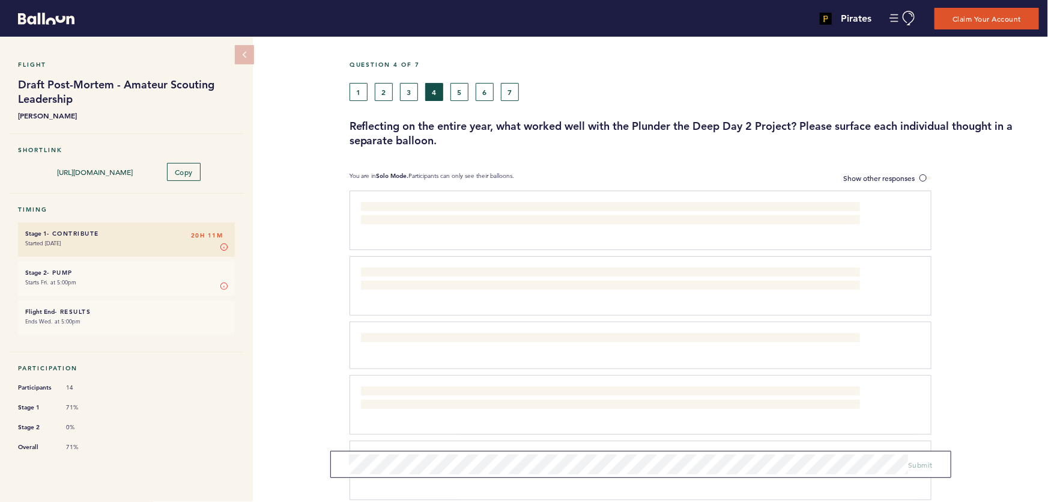
click at [925, 123] on h3 "Reflecting on the entire year, what worked well with the Plunder the Deep Day 2…" at bounding box center [695, 133] width 690 height 29
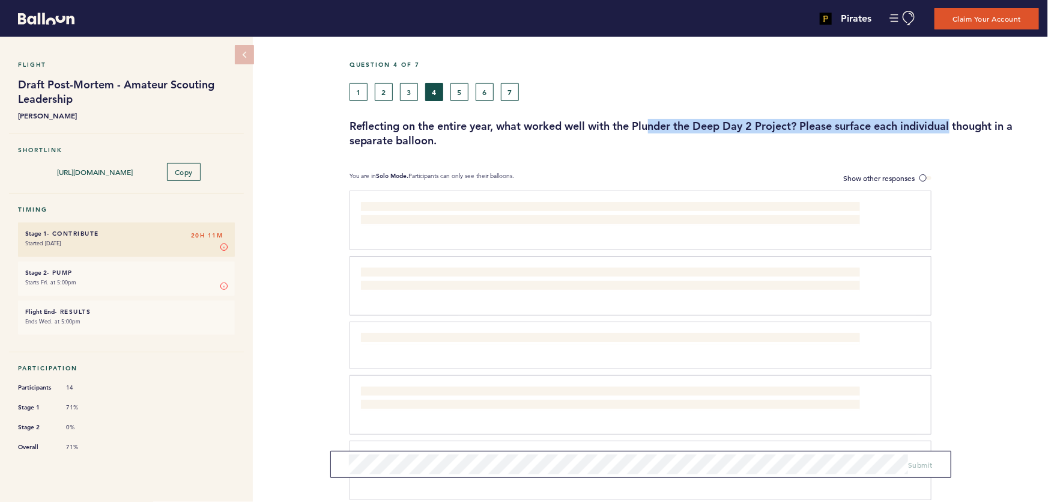
drag, startPoint x: 836, startPoint y: 125, endPoint x: 505, endPoint y: 123, distance: 331.0
click at [625, 125] on h3 "Reflecting on the entire year, what worked well with the Plunder the Deep Day 2…" at bounding box center [695, 133] width 690 height 29
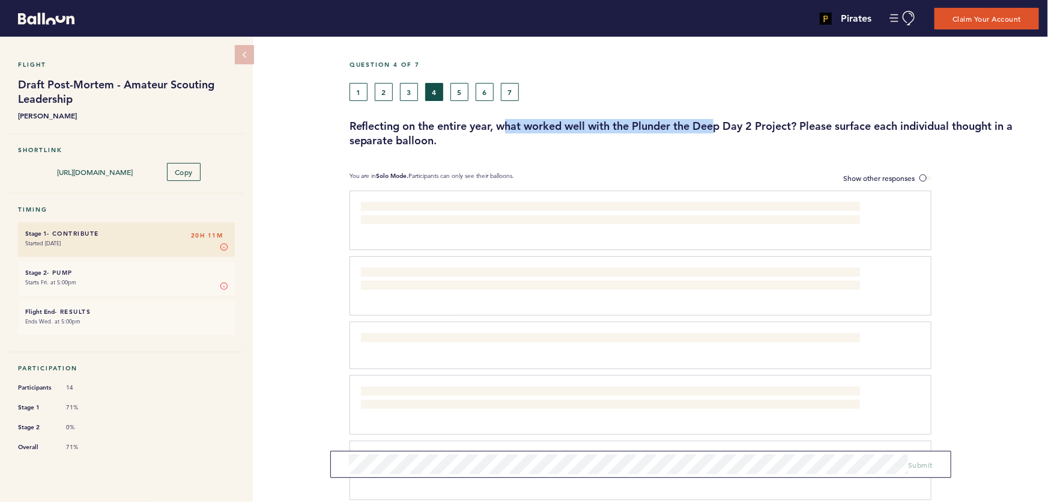
drag, startPoint x: 505, startPoint y: 123, endPoint x: 910, endPoint y: 125, distance: 404.3
click at [847, 124] on h3 "Reflecting on the entire year, what worked well with the Plunder the Deep Day 2…" at bounding box center [695, 133] width 690 height 29
click at [910, 125] on h3 "Reflecting on the entire year, what worked well with the Plunder the Deep Day 2…" at bounding box center [695, 133] width 690 height 29
click at [482, 92] on button "6" at bounding box center [485, 92] width 18 height 18
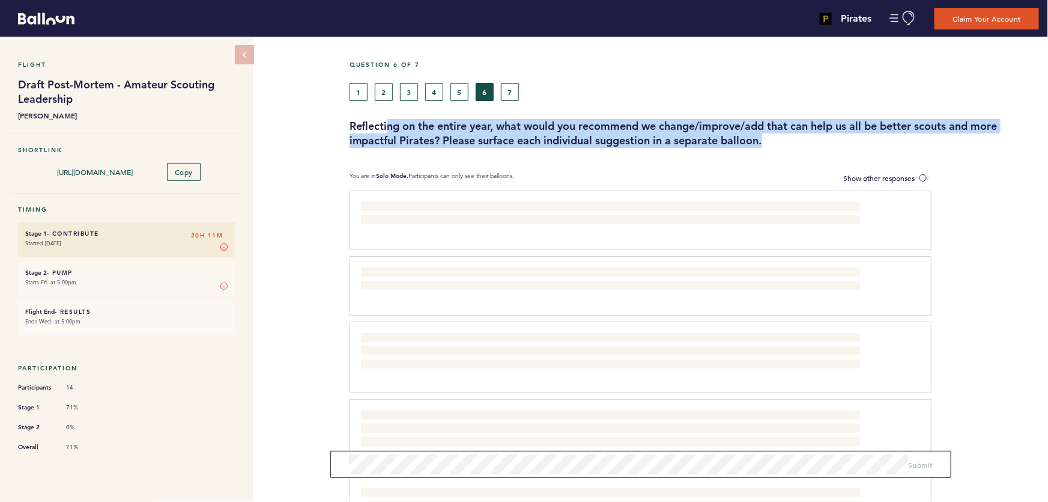
drag, startPoint x: 392, startPoint y: 126, endPoint x: 816, endPoint y: 131, distance: 424.8
click at [810, 132] on h3 "Reflecting on the entire year, what would you recommend we change/improve/add t…" at bounding box center [695, 133] width 690 height 29
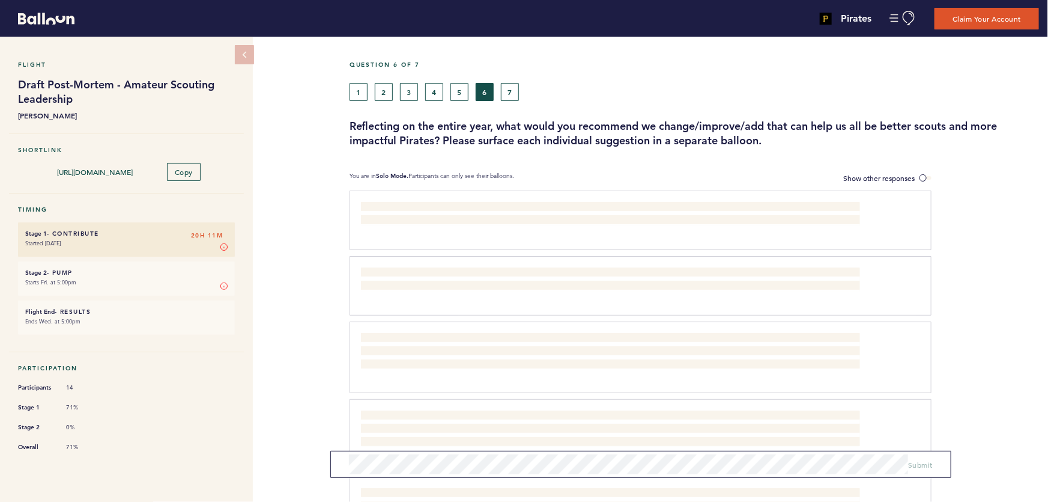
click at [834, 125] on h3 "Reflecting on the entire year, what would you recommend we change/improve/add t…" at bounding box center [695, 133] width 690 height 29
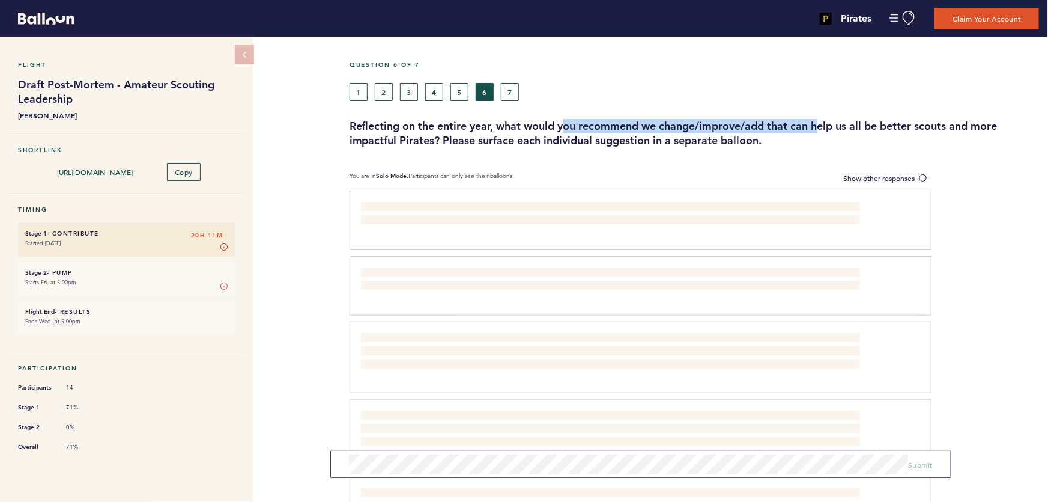
drag, startPoint x: 581, startPoint y: 126, endPoint x: 932, endPoint y: 126, distance: 350.9
click at [907, 126] on h3 "Reflecting on the entire year, what would you recommend we change/improve/add t…" at bounding box center [695, 133] width 690 height 29
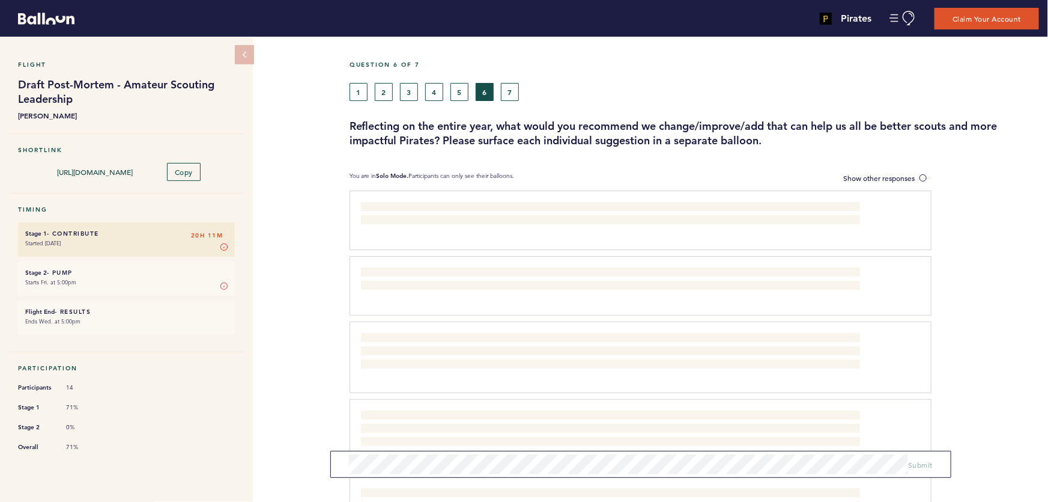
click at [957, 127] on h3 "Reflecting on the entire year, what would you recommend we change/improve/add t…" at bounding box center [695, 133] width 690 height 29
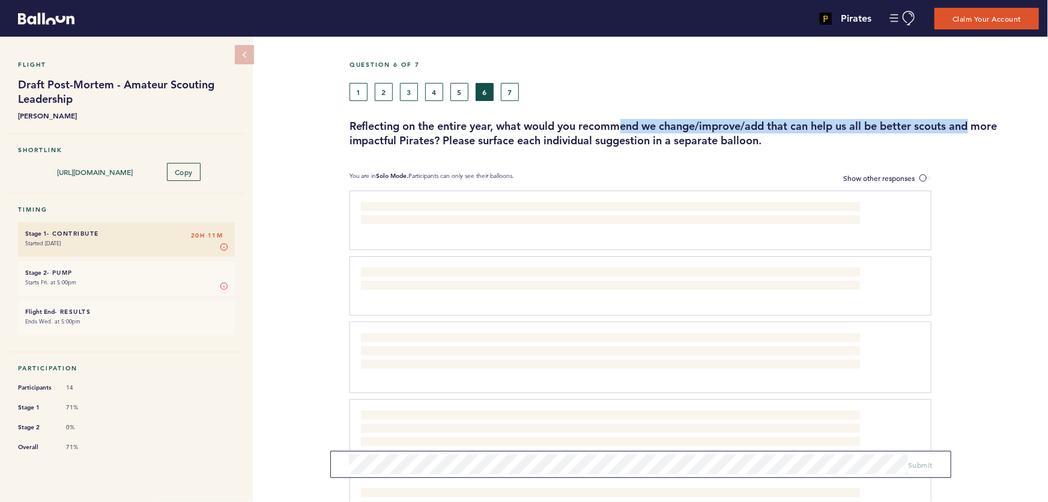
drag, startPoint x: 810, startPoint y: 124, endPoint x: 523, endPoint y: 122, distance: 287.8
click at [595, 124] on h3 "Reflecting on the entire year, what would you recommend we change/improve/add t…" at bounding box center [695, 133] width 690 height 29
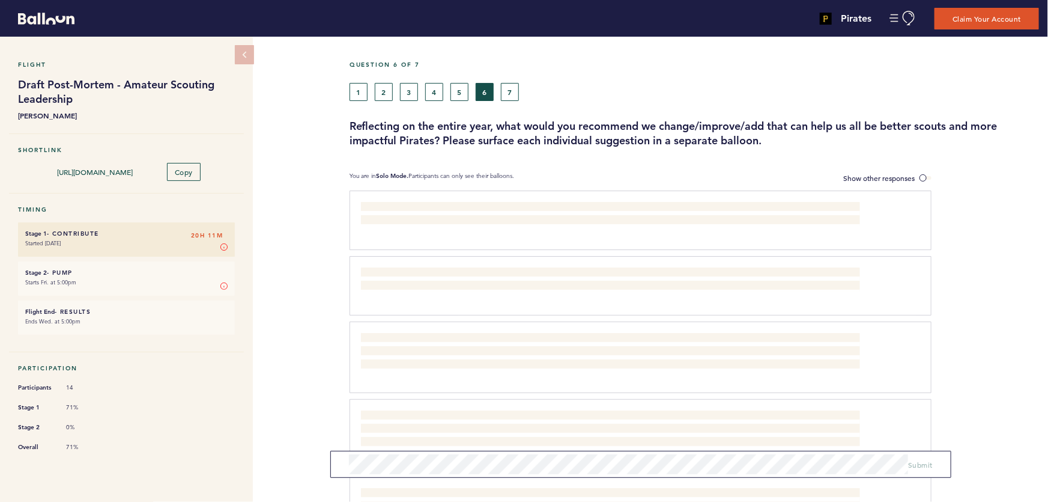
drag, startPoint x: 523, startPoint y: 122, endPoint x: 481, endPoint y: 125, distance: 42.2
click at [516, 122] on h3 "Reflecting on the entire year, what would you recommend we change/improve/add t…" at bounding box center [695, 133] width 690 height 29
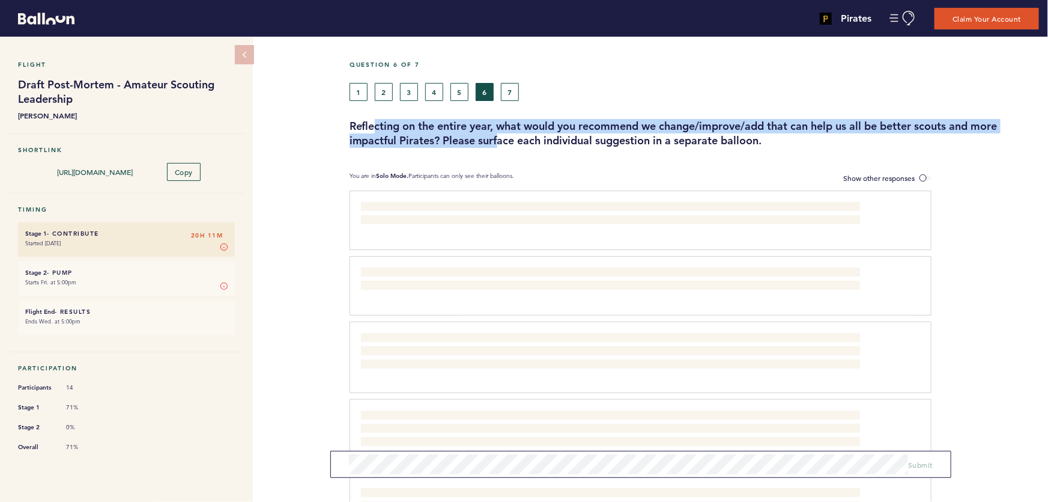
drag, startPoint x: 458, startPoint y: 132, endPoint x: 523, endPoint y: 135, distance: 65.6
click at [520, 135] on h3 "Reflecting on the entire year, what would you recommend we change/improve/add t…" at bounding box center [695, 133] width 690 height 29
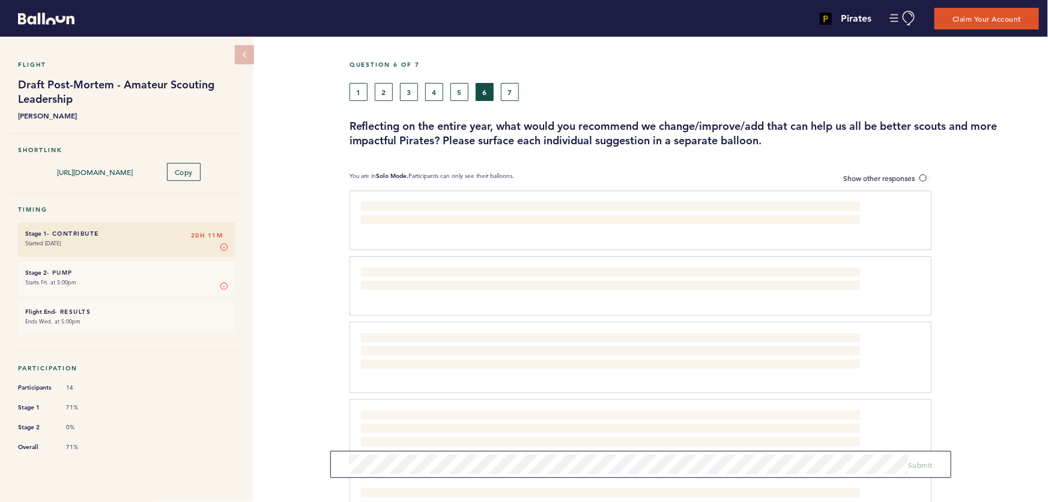
click at [523, 135] on h3 "Reflecting on the entire year, what would you recommend we change/improve/add t…" at bounding box center [695, 133] width 690 height 29
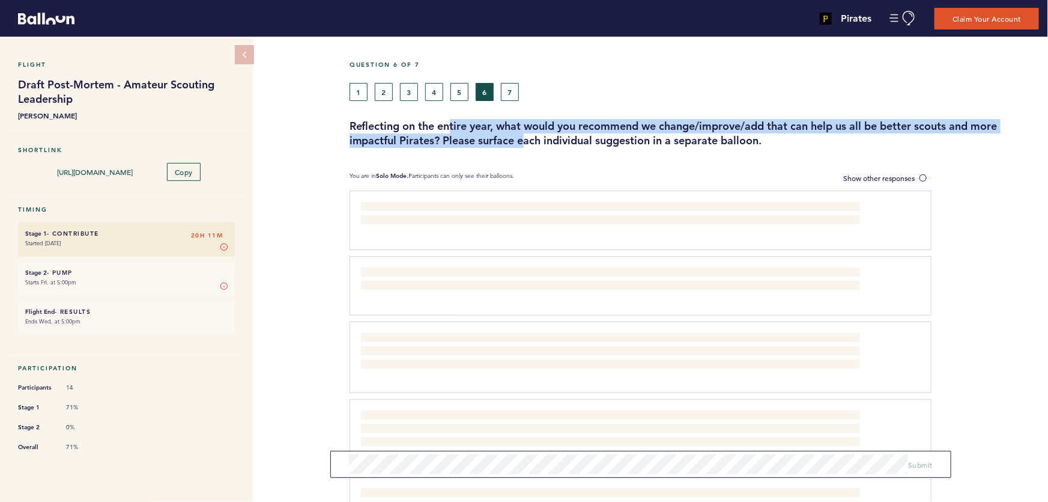
drag, startPoint x: 451, startPoint y: 127, endPoint x: 658, endPoint y: 138, distance: 207.0
click at [627, 136] on h3 "Reflecting on the entire year, what would you recommend we change/improve/add t…" at bounding box center [695, 133] width 690 height 29
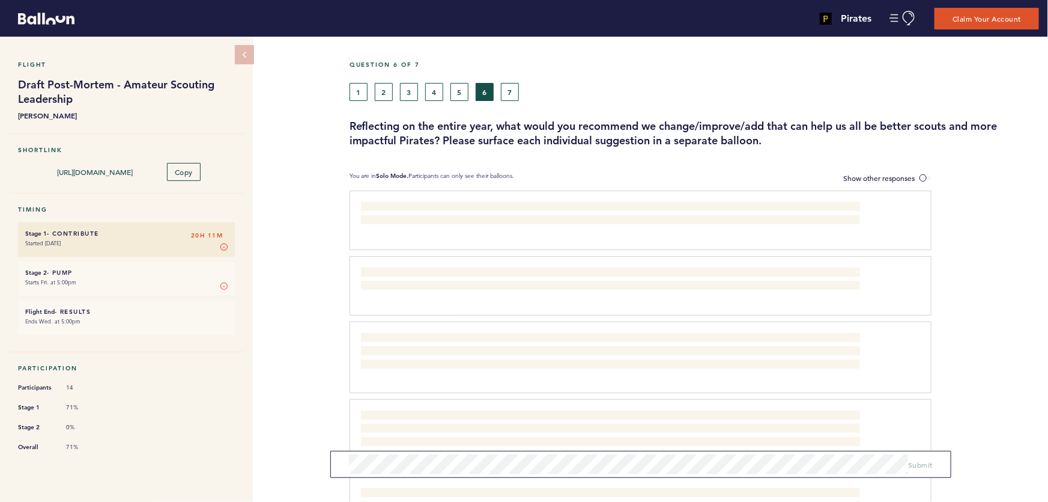
click at [670, 138] on h3 "Reflecting on the entire year, what would you recommend we change/improve/add t…" at bounding box center [695, 133] width 690 height 29
drag, startPoint x: 732, startPoint y: 138, endPoint x: 605, endPoint y: 125, distance: 127.4
click at [629, 129] on h3 "Reflecting on the entire year, what would you recommend we change/improve/add t…" at bounding box center [695, 133] width 690 height 29
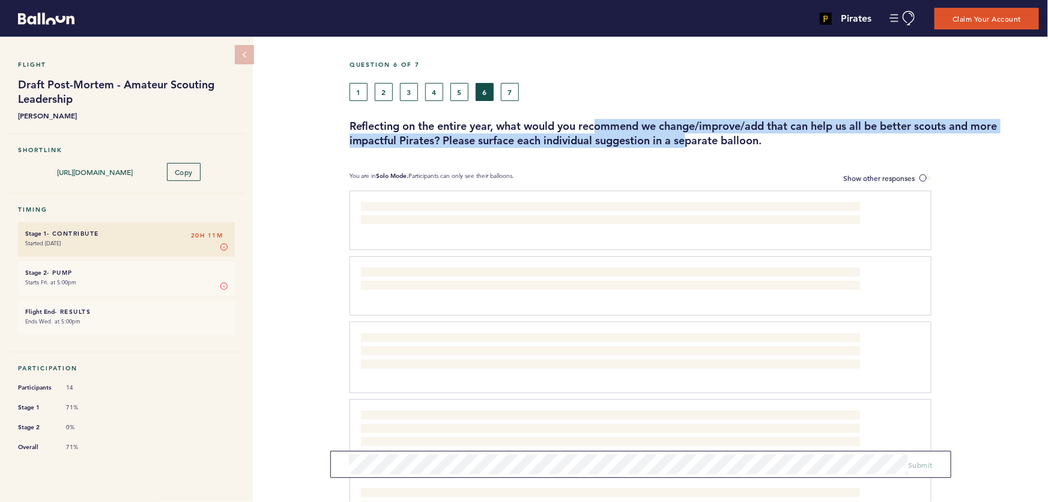
drag, startPoint x: 610, startPoint y: 124, endPoint x: 725, endPoint y: 137, distance: 115.4
click at [725, 137] on h3 "Reflecting on the entire year, what would you recommend we change/improve/add t…" at bounding box center [695, 133] width 690 height 29
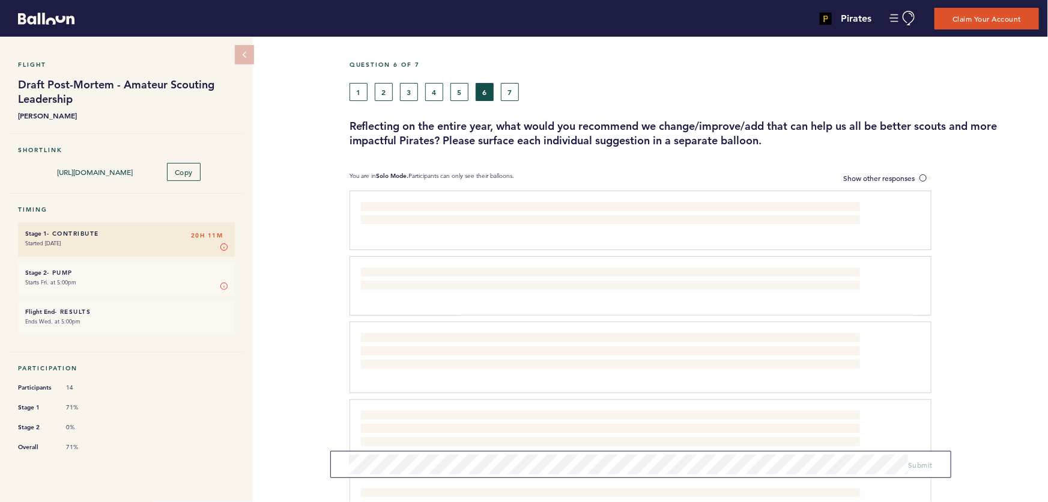
drag, startPoint x: 739, startPoint y: 138, endPoint x: 571, endPoint y: 132, distance: 168.3
click at [738, 138] on h3 "Reflecting on the entire year, what would you recommend we change/improve/add t…" at bounding box center [695, 133] width 690 height 29
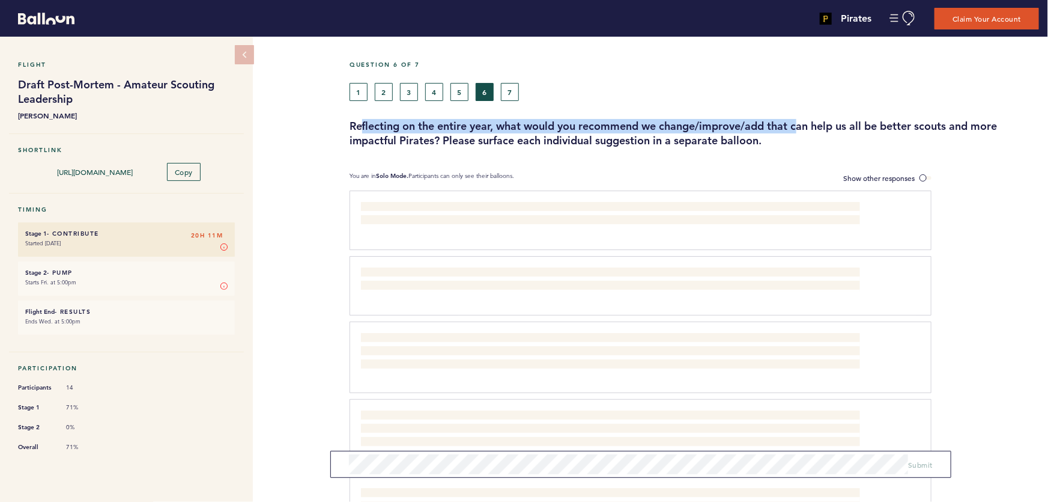
drag, startPoint x: 540, startPoint y: 124, endPoint x: 871, endPoint y: 128, distance: 331.1
click at [856, 127] on h3 "Reflecting on the entire year, what would you recommend we change/improve/add t…" at bounding box center [695, 133] width 690 height 29
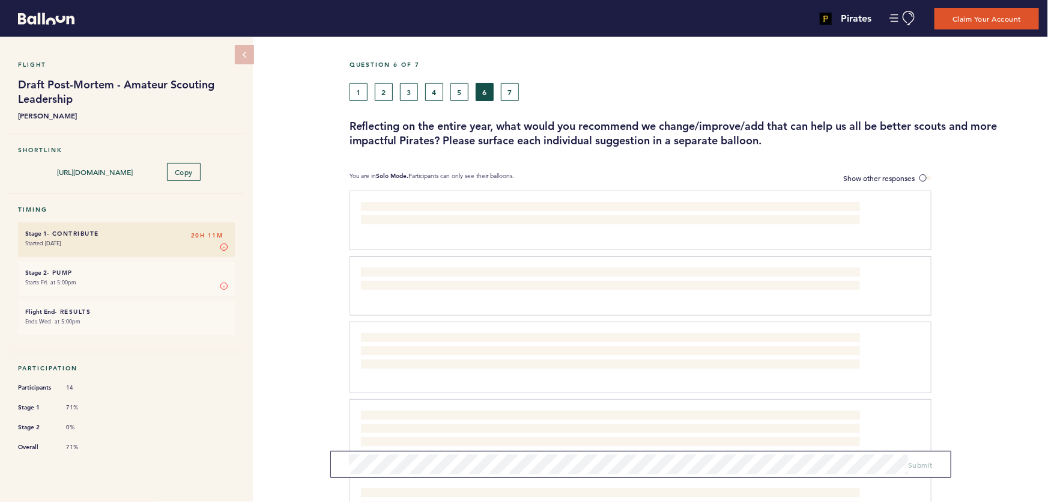
drag, startPoint x: 871, startPoint y: 128, endPoint x: 880, endPoint y: 128, distance: 9.0
click at [873, 128] on h3 "Reflecting on the entire year, what would you recommend we change/improve/add t…" at bounding box center [695, 133] width 690 height 29
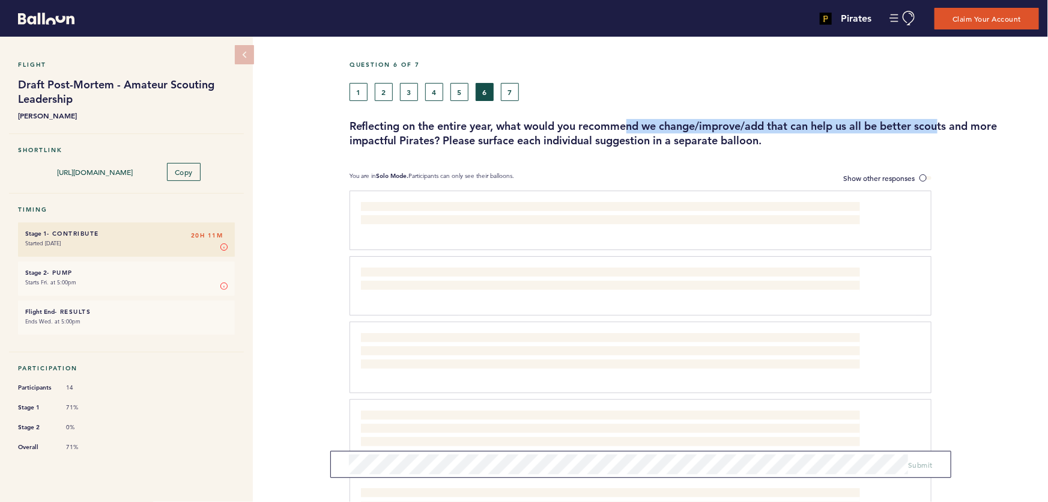
drag, startPoint x: 829, startPoint y: 127, endPoint x: 500, endPoint y: 121, distance: 328.7
click at [606, 126] on h3 "Reflecting on the entire year, what would you recommend we change/improve/add t…" at bounding box center [695, 133] width 690 height 29
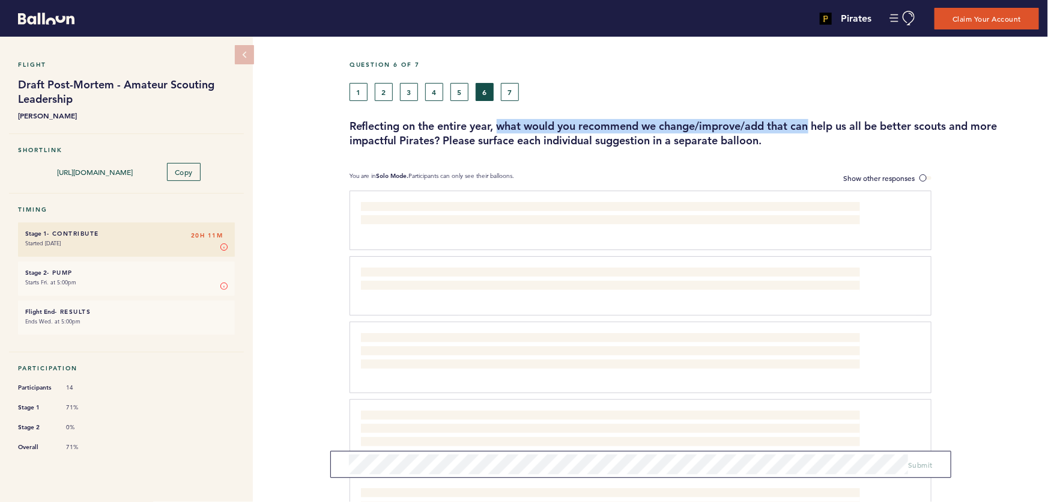
drag, startPoint x: 592, startPoint y: 121, endPoint x: 907, endPoint y: 124, distance: 314.8
click at [855, 124] on h3 "Reflecting on the entire year, what would you recommend we change/improve/add t…" at bounding box center [695, 133] width 690 height 29
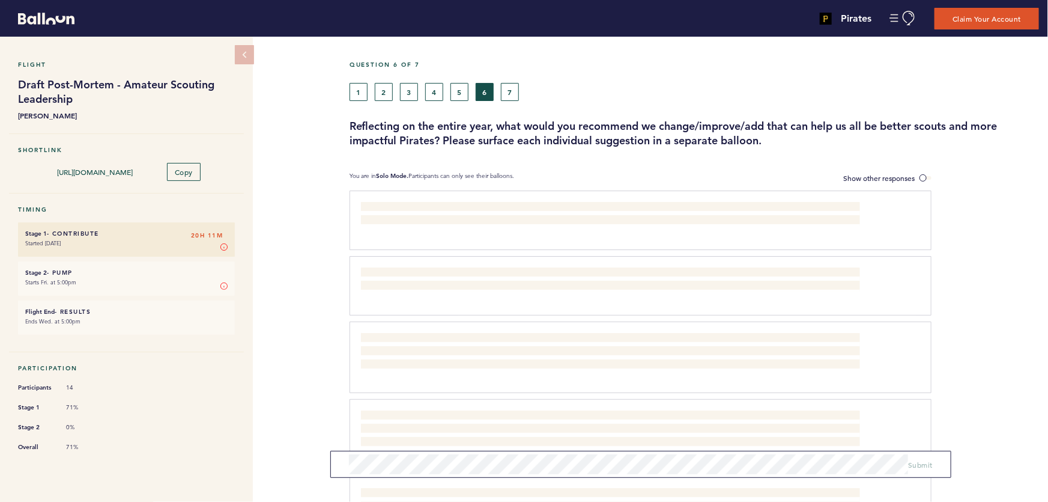
click at [907, 124] on h3 "Reflecting on the entire year, what would you recommend we change/improve/add t…" at bounding box center [695, 133] width 690 height 29
drag, startPoint x: 925, startPoint y: 125, endPoint x: 547, endPoint y: 121, distance: 377.9
click at [556, 126] on h3 "Reflecting on the entire year, what would you recommend we change/improve/add t…" at bounding box center [695, 133] width 690 height 29
drag, startPoint x: 547, startPoint y: 121, endPoint x: 902, endPoint y: 123, distance: 355.1
click at [839, 122] on h3 "Reflecting on the entire year, what would you recommend we change/improve/add t…" at bounding box center [695, 133] width 690 height 29
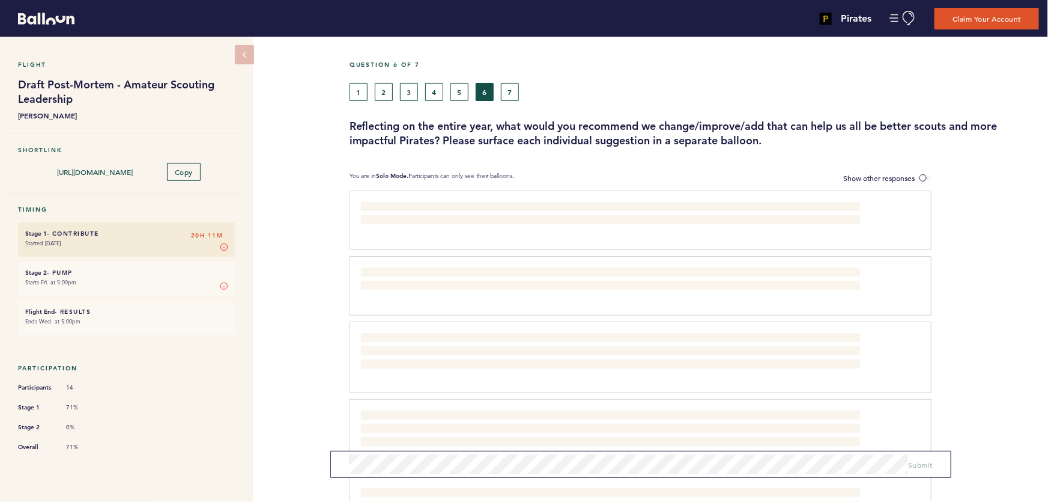
drag, startPoint x: 909, startPoint y: 123, endPoint x: 923, endPoint y: 123, distance: 14.4
click at [911, 123] on h3 "Reflecting on the entire year, what would you recommend we change/improve/add t…" at bounding box center [695, 133] width 690 height 29
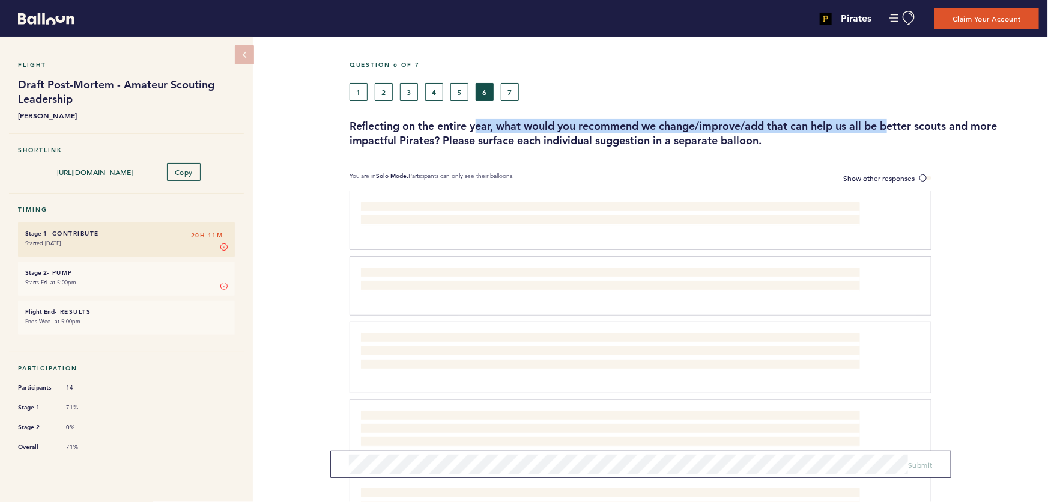
drag, startPoint x: 874, startPoint y: 126, endPoint x: 448, endPoint y: 122, distance: 426.0
click at [473, 122] on h3 "Reflecting on the entire year, what would you recommend we change/improve/add t…" at bounding box center [695, 133] width 690 height 29
drag, startPoint x: 432, startPoint y: 125, endPoint x: 707, endPoint y: 148, distance: 276.2
click at [722, 144] on h3 "Reflecting on the entire year, what would you recommend we change/improve/add t…" at bounding box center [695, 133] width 690 height 29
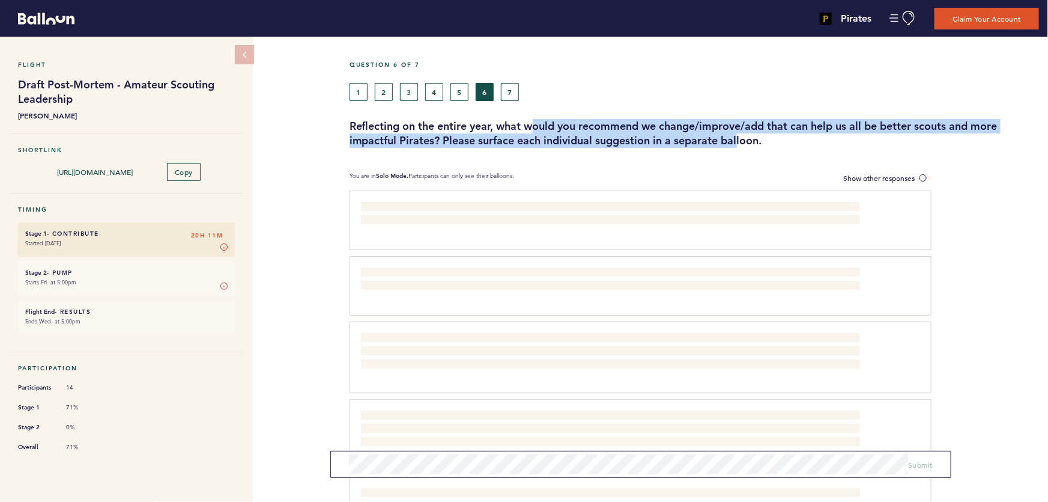
drag, startPoint x: 711, startPoint y: 140, endPoint x: 488, endPoint y: 123, distance: 223.6
click at [532, 126] on h3 "Reflecting on the entire year, what would you recommend we change/improve/add t…" at bounding box center [695, 133] width 690 height 29
drag, startPoint x: 488, startPoint y: 123, endPoint x: 677, endPoint y: 143, distance: 190.3
click at [677, 143] on h3 "Reflecting on the entire year, what would you recommend we change/improve/add t…" at bounding box center [695, 133] width 690 height 29
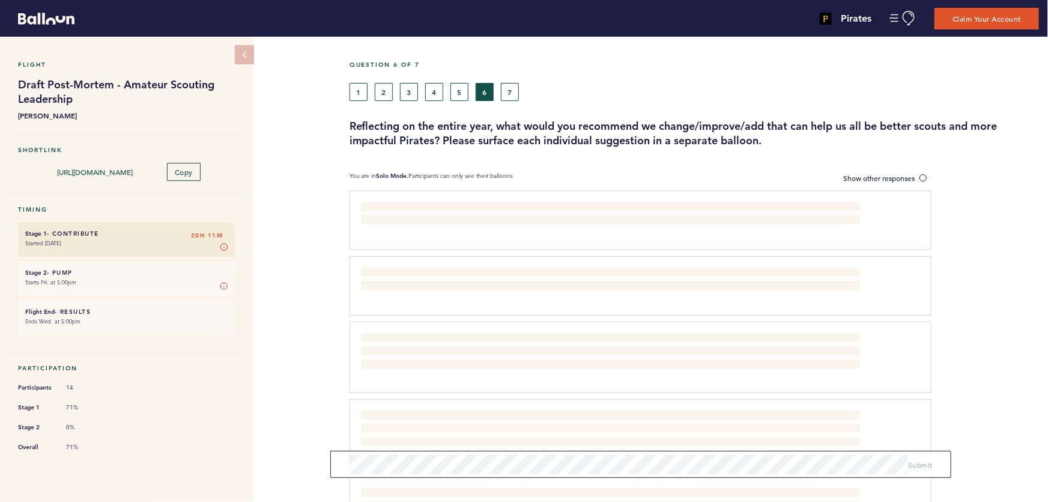
click at [708, 144] on h3 "Reflecting on the entire year, what would you recommend we change/improve/add t…" at bounding box center [695, 133] width 690 height 29
click at [514, 93] on button "7" at bounding box center [510, 92] width 18 height 18
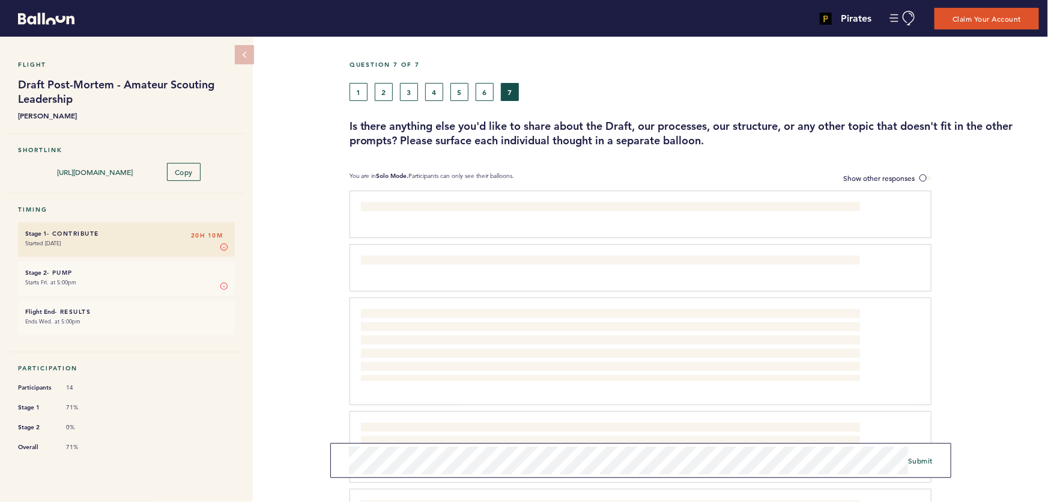
click at [330, 458] on form "Submit" at bounding box center [640, 460] width 621 height 35
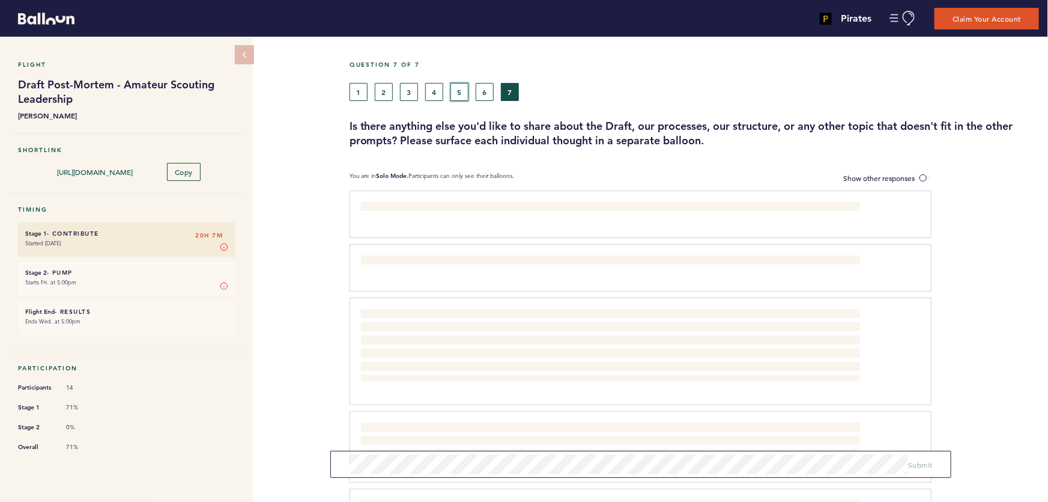
click at [460, 91] on button "5" at bounding box center [460, 92] width 18 height 18
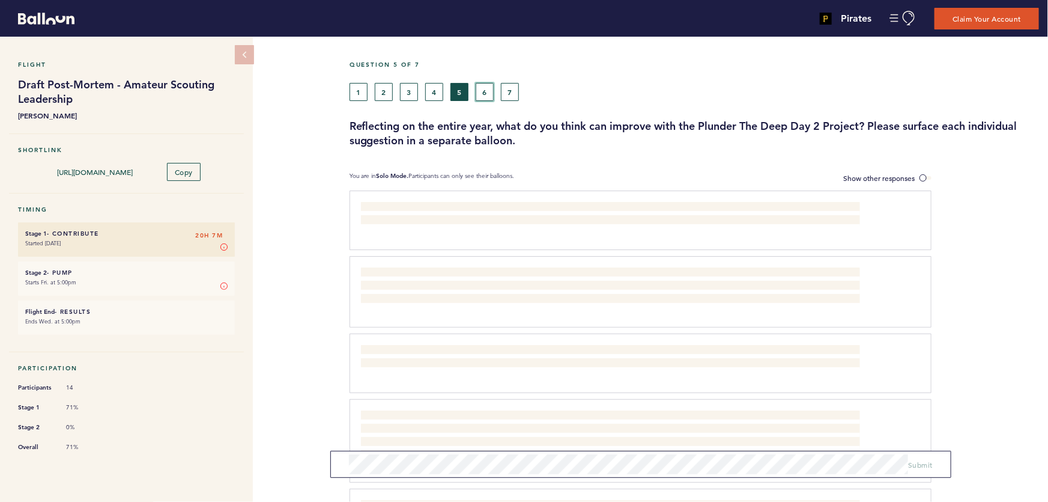
click at [492, 92] on button "6" at bounding box center [485, 92] width 18 height 18
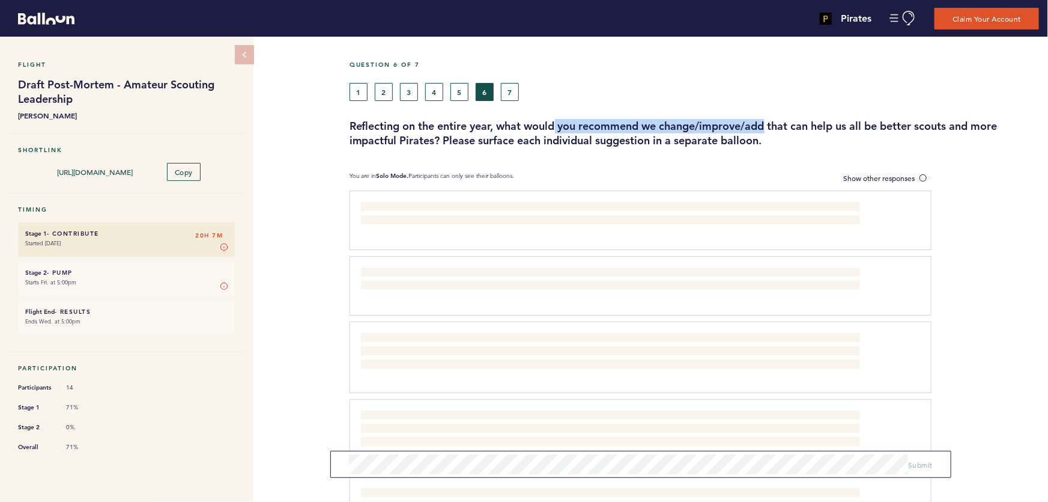
drag, startPoint x: 571, startPoint y: 126, endPoint x: 860, endPoint y: 126, distance: 289.0
click at [804, 126] on h3 "Reflecting on the entire year, what would you recommend we change/improve/add t…" at bounding box center [695, 133] width 690 height 29
click at [860, 126] on h3 "Reflecting on the entire year, what would you recommend we change/improve/add t…" at bounding box center [695, 133] width 690 height 29
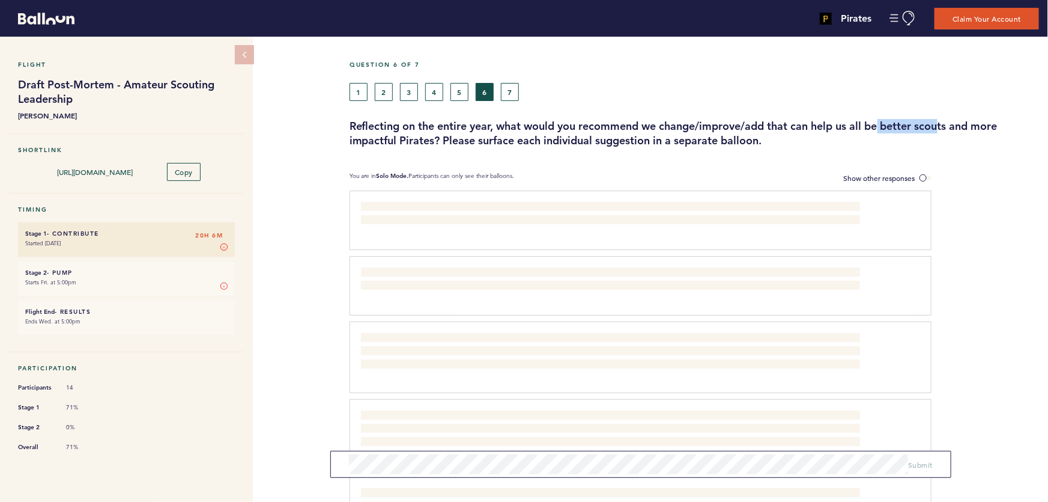
drag, startPoint x: 781, startPoint y: 126, endPoint x: 704, endPoint y: 126, distance: 77.5
click at [770, 126] on h3 "Reflecting on the entire year, what would you recommend we change/improve/add t…" at bounding box center [695, 133] width 690 height 29
click at [704, 126] on h3 "Reflecting on the entire year, what would you recommend we change/improve/add t…" at bounding box center [695, 133] width 690 height 29
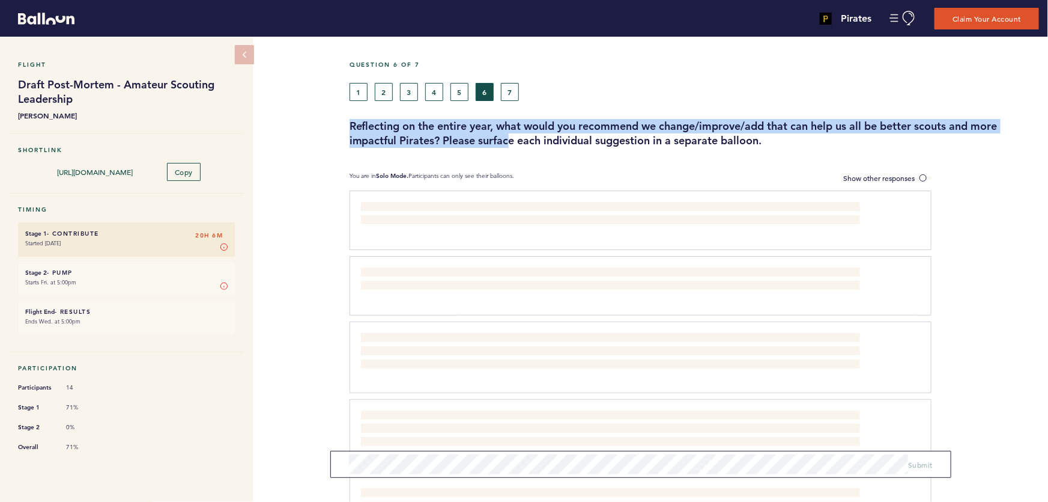
drag, startPoint x: 406, startPoint y: 124, endPoint x: 440, endPoint y: 148, distance: 41.0
click at [465, 146] on div "Reflecting on the entire year, what would you recommend we change/improve/add t…" at bounding box center [695, 133] width 708 height 29
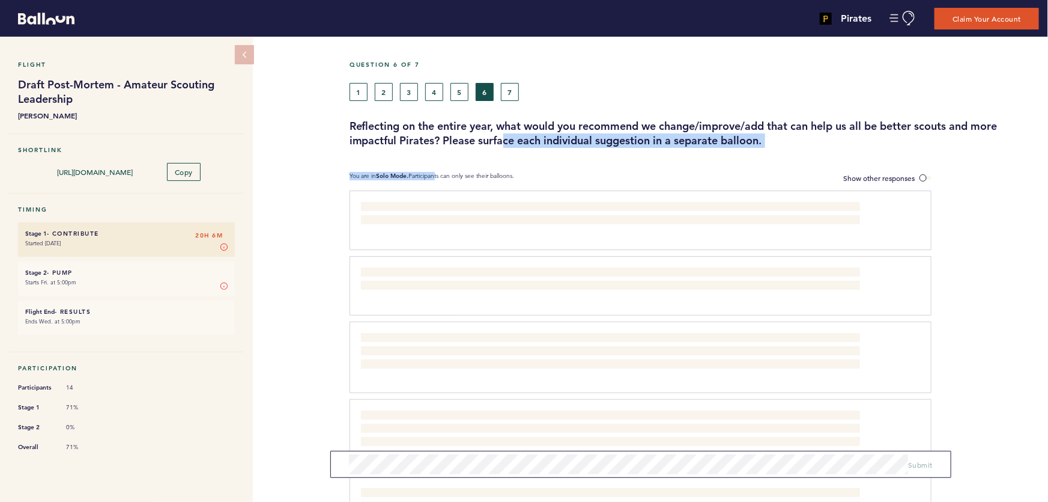
drag, startPoint x: 430, startPoint y: 148, endPoint x: 522, endPoint y: 136, distance: 93.4
click at [532, 135] on h3 "Reflecting on the entire year, what would you recommend we change/improve/add t…" at bounding box center [695, 133] width 690 height 29
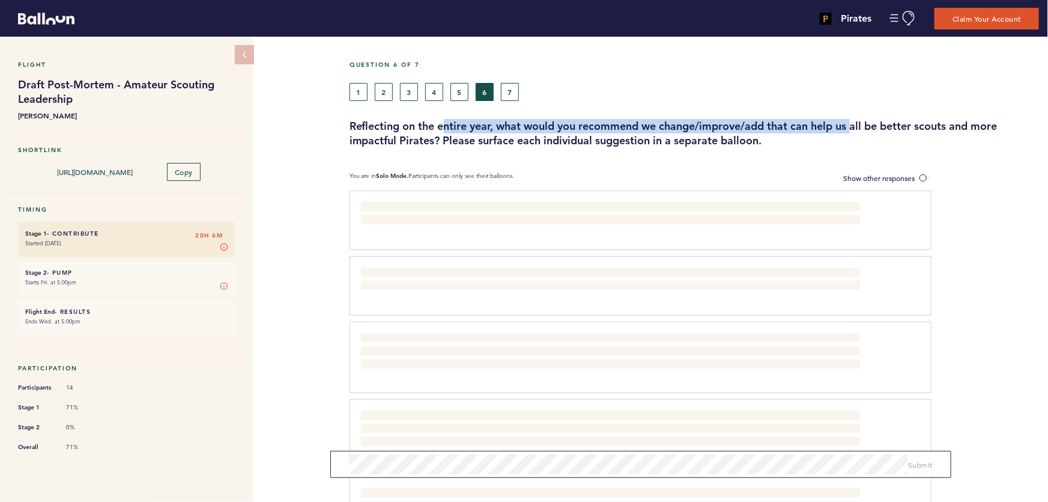
drag, startPoint x: 476, startPoint y: 124, endPoint x: 896, endPoint y: 126, distance: 419.3
click at [874, 126] on h3 "Reflecting on the entire year, what would you recommend we change/improve/add t…" at bounding box center [695, 133] width 690 height 29
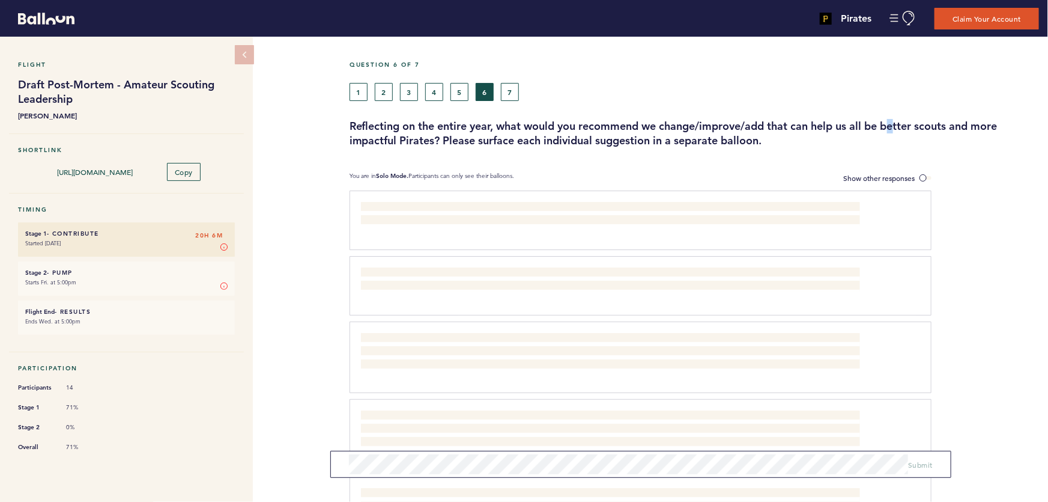
click at [898, 126] on h3 "Reflecting on the entire year, what would you recommend we change/improve/add t…" at bounding box center [695, 133] width 690 height 29
drag, startPoint x: 852, startPoint y: 125, endPoint x: 622, endPoint y: 125, distance: 229.5
click at [697, 125] on h3 "Reflecting on the entire year, what would you recommend we change/improve/add t…" at bounding box center [695, 133] width 690 height 29
click at [622, 125] on h3 "Reflecting on the entire year, what would you recommend we change/improve/add t…" at bounding box center [695, 133] width 690 height 29
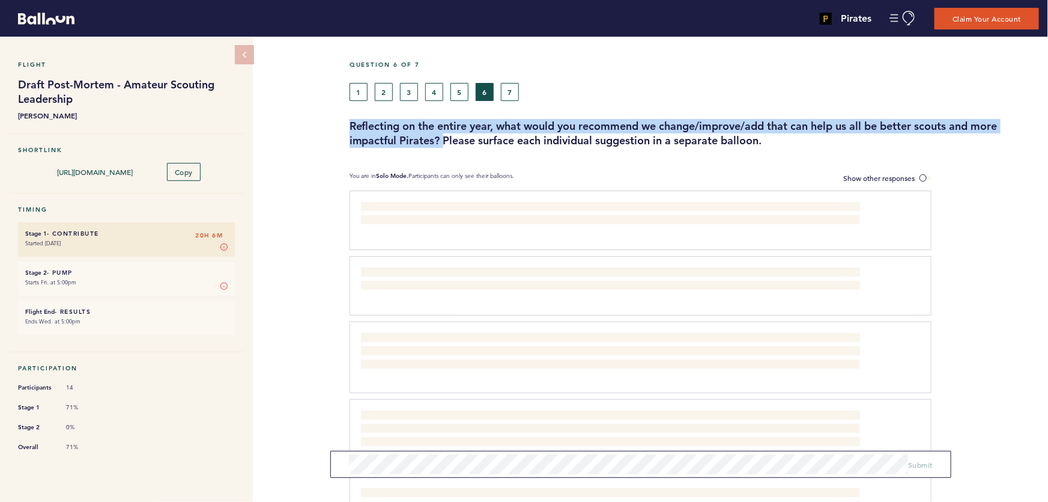
drag, startPoint x: 348, startPoint y: 126, endPoint x: 444, endPoint y: 135, distance: 95.9
click at [444, 135] on h3 "Reflecting on the entire year, what would you recommend we change/improve/add t…" at bounding box center [695, 133] width 690 height 29
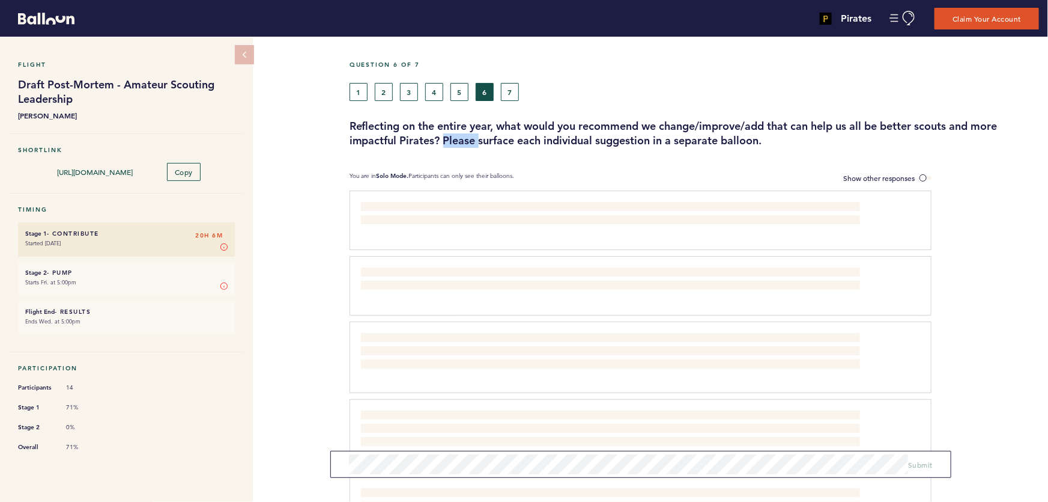
click at [444, 135] on h3 "Reflecting on the entire year, what would you recommend we change/improve/add t…" at bounding box center [695, 133] width 690 height 29
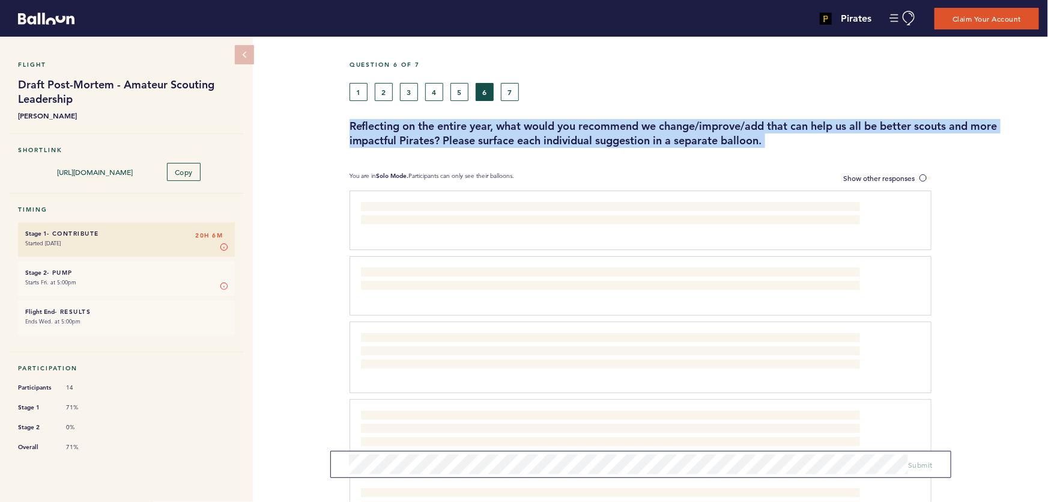
click at [444, 135] on h3 "Reflecting on the entire year, what would you recommend we change/improve/add t…" at bounding box center [695, 133] width 690 height 29
click at [443, 135] on h3 "Reflecting on the entire year, what would you recommend we change/improve/add t…" at bounding box center [695, 133] width 690 height 29
click at [380, 130] on h3 "Reflecting on the entire year, what would you recommend we change/improve/add t…" at bounding box center [695, 133] width 690 height 29
drag, startPoint x: 493, startPoint y: 131, endPoint x: 544, endPoint y: 135, distance: 50.6
click at [544, 135] on h3 "Reflecting on the entire year, what would you recommend we change/improve/add t…" at bounding box center [695, 133] width 690 height 29
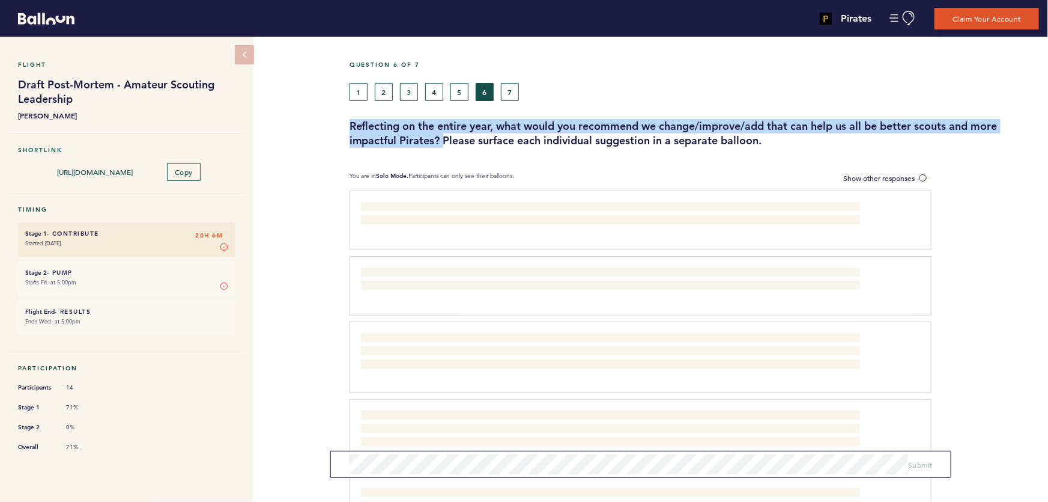
drag, startPoint x: 350, startPoint y: 124, endPoint x: 444, endPoint y: 133, distance: 94.8
click at [444, 133] on h3 "Reflecting on the entire year, what would you recommend we change/improve/add t…" at bounding box center [695, 133] width 690 height 29
click at [575, 132] on h3 "Reflecting on the entire year, what would you recommend we change/improve/add t…" at bounding box center [695, 133] width 690 height 29
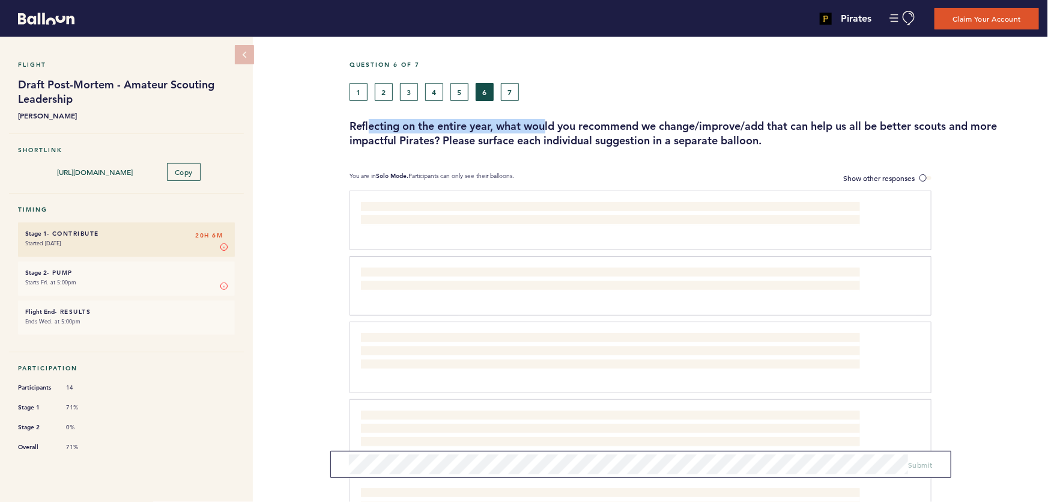
drag, startPoint x: 389, startPoint y: 124, endPoint x: 580, endPoint y: 132, distance: 191.8
click at [566, 132] on h3 "Reflecting on the entire year, what would you recommend we change/improve/add t…" at bounding box center [695, 133] width 690 height 29
click at [580, 132] on h3 "Reflecting on the entire year, what would you recommend we change/improve/add t…" at bounding box center [695, 133] width 690 height 29
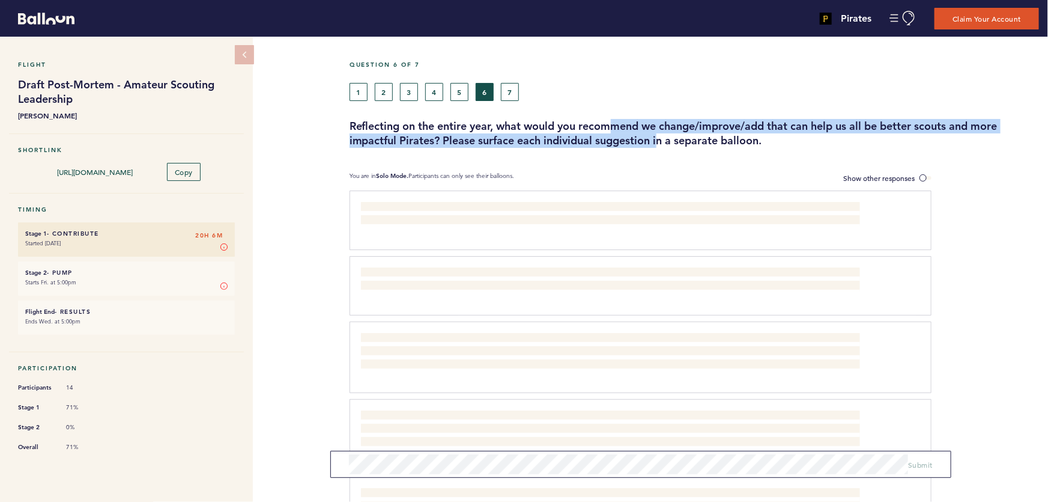
drag, startPoint x: 660, startPoint y: 135, endPoint x: 574, endPoint y: 120, distance: 87.2
click at [592, 125] on h3 "Reflecting on the entire year, what would you recommend we change/improve/add t…" at bounding box center [695, 133] width 690 height 29
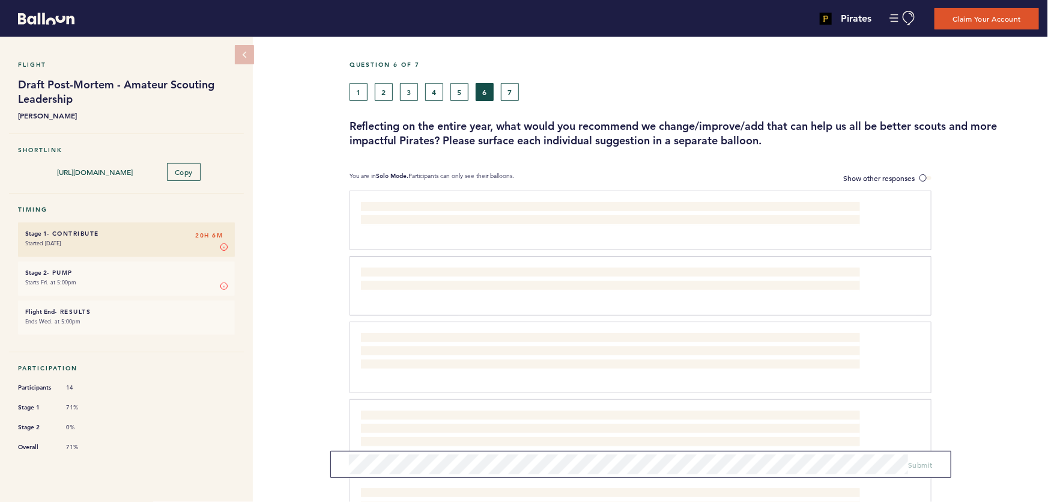
click at [574, 120] on h3 "Reflecting on the entire year, what would you recommend we change/improve/add t…" at bounding box center [695, 133] width 690 height 29
drag, startPoint x: 567, startPoint y: 127, endPoint x: 663, endPoint y: 128, distance: 96.1
click at [633, 127] on h3 "Reflecting on the entire year, what would you recommend we change/improve/add t…" at bounding box center [695, 133] width 690 height 29
click at [670, 128] on h3 "Reflecting on the entire year, what would you recommend we change/improve/add t…" at bounding box center [695, 133] width 690 height 29
drag, startPoint x: 685, startPoint y: 132, endPoint x: 558, endPoint y: 126, distance: 126.9
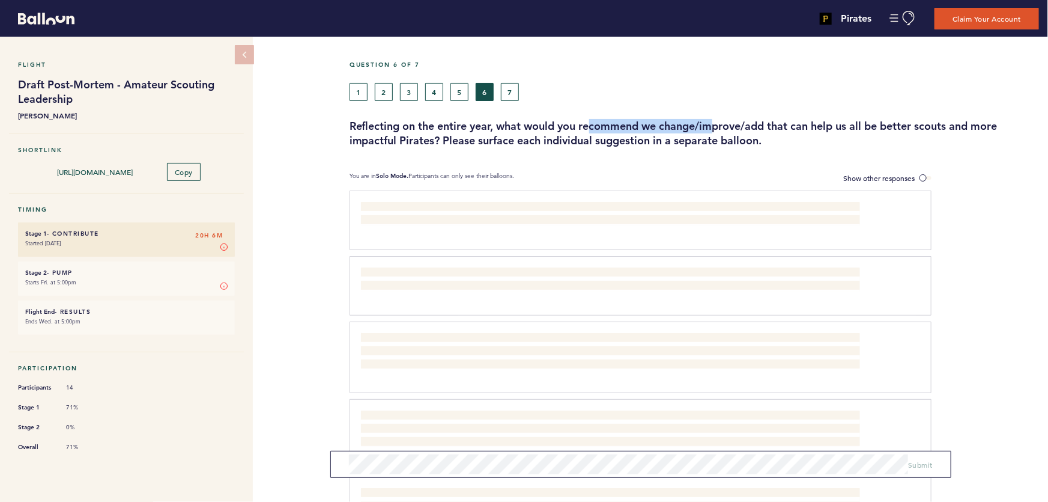
click at [568, 127] on h3 "Reflecting on the entire year, what would you recommend we change/improve/add t…" at bounding box center [695, 133] width 690 height 29
click at [555, 126] on h3 "Reflecting on the entire year, what would you recommend we change/improve/add t…" at bounding box center [695, 133] width 690 height 29
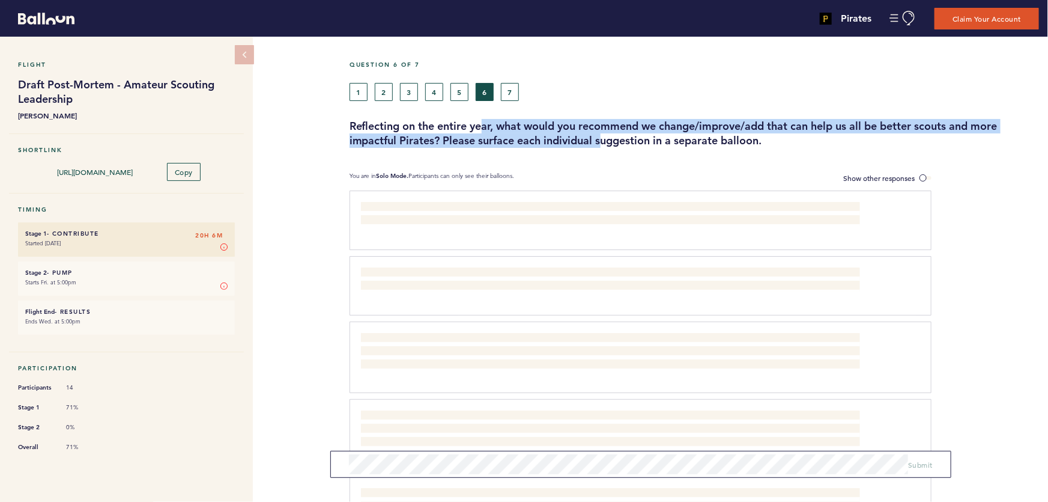
drag, startPoint x: 483, startPoint y: 127, endPoint x: 642, endPoint y: 136, distance: 158.9
click at [624, 136] on h3 "Reflecting on the entire year, what would you recommend we change/improve/add t…" at bounding box center [695, 133] width 690 height 29
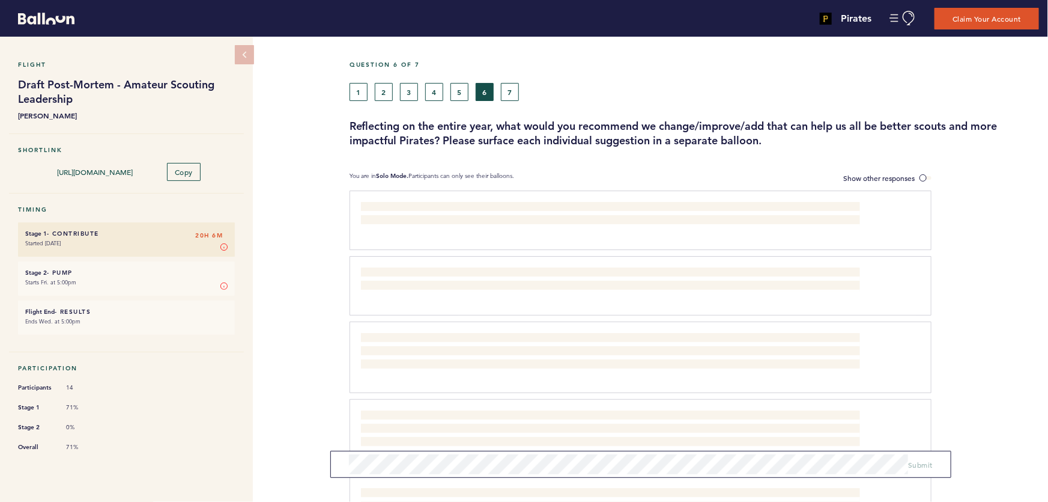
click at [645, 136] on h3 "Reflecting on the entire year, what would you recommend we change/improve/add t…" at bounding box center [695, 133] width 690 height 29
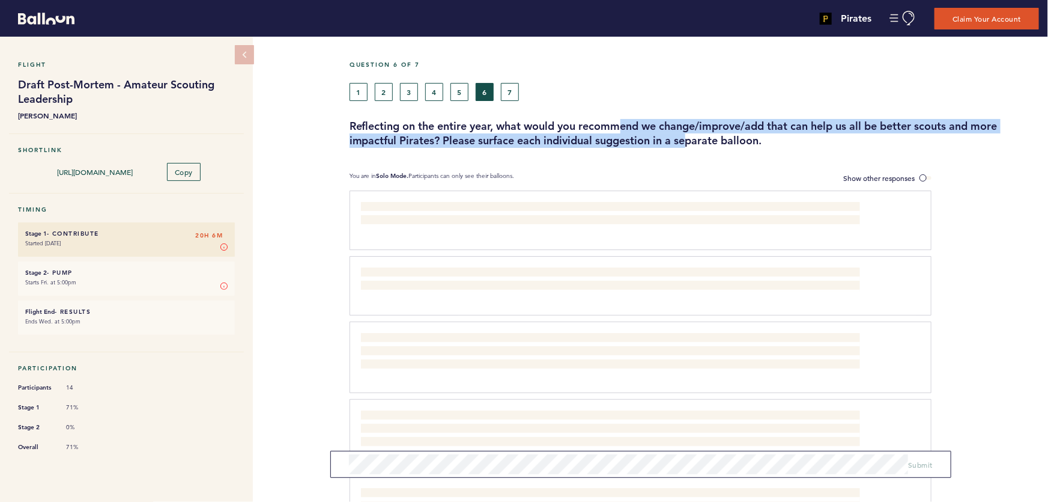
drag, startPoint x: 685, startPoint y: 136, endPoint x: 590, endPoint y: 126, distance: 96.1
click at [604, 129] on h3 "Reflecting on the entire year, what would you recommend we change/improve/add t…" at bounding box center [695, 133] width 690 height 29
drag, startPoint x: 646, startPoint y: 135, endPoint x: 678, endPoint y: 138, distance: 31.9
click at [651, 136] on h3 "Reflecting on the entire year, what would you recommend we change/improve/add t…" at bounding box center [695, 133] width 690 height 29
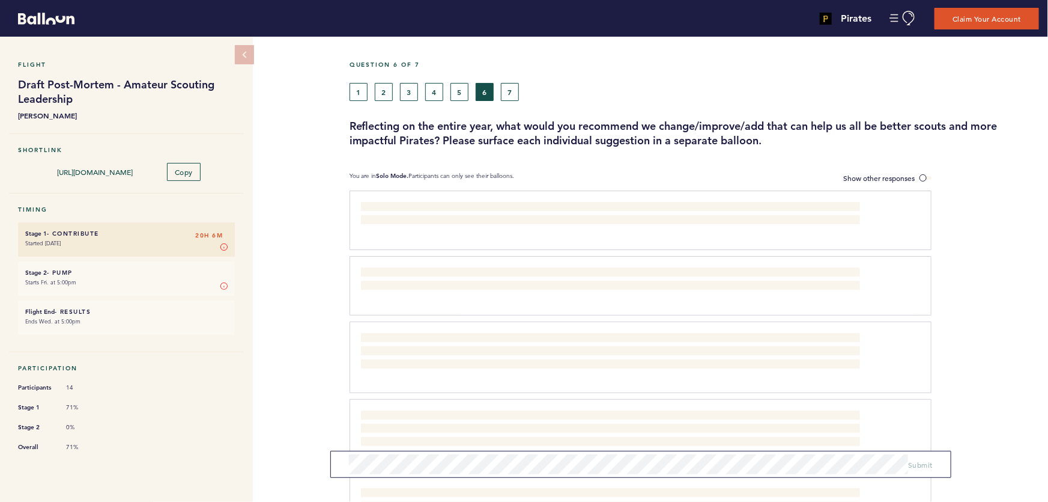
click at [678, 138] on h3 "Reflecting on the entire year, what would you recommend we change/improve/add t…" at bounding box center [695, 133] width 690 height 29
click at [463, 93] on button "5" at bounding box center [460, 92] width 18 height 18
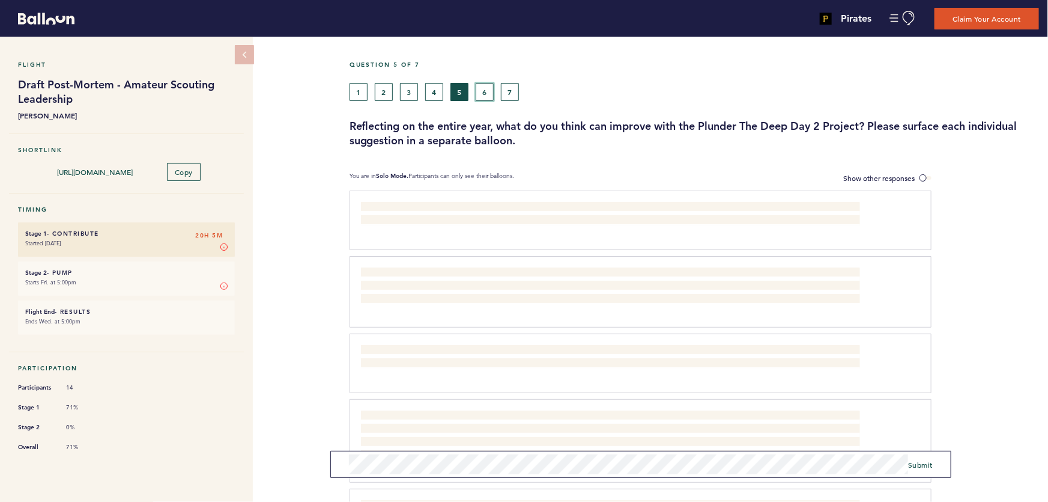
click at [482, 88] on button "6" at bounding box center [485, 92] width 18 height 18
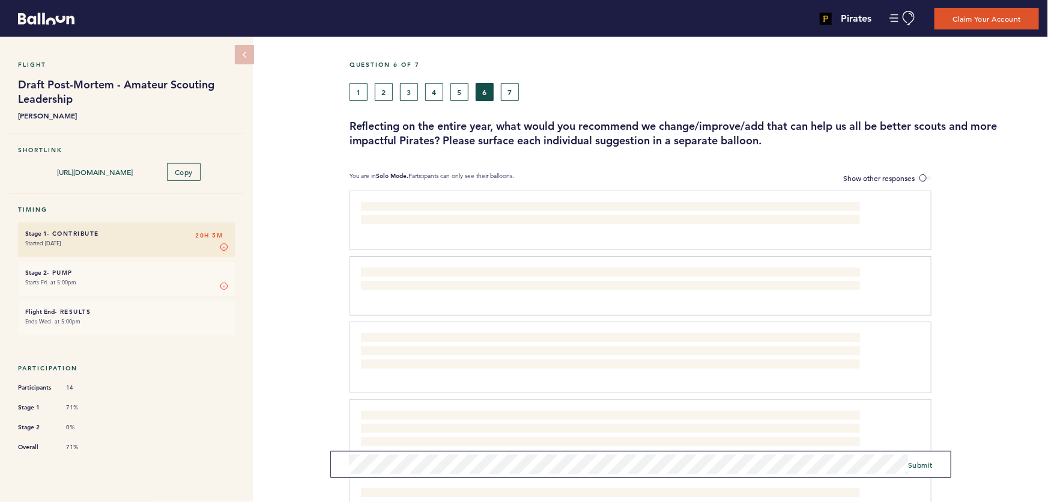
click at [913, 464] on form "Submit" at bounding box center [640, 464] width 621 height 27
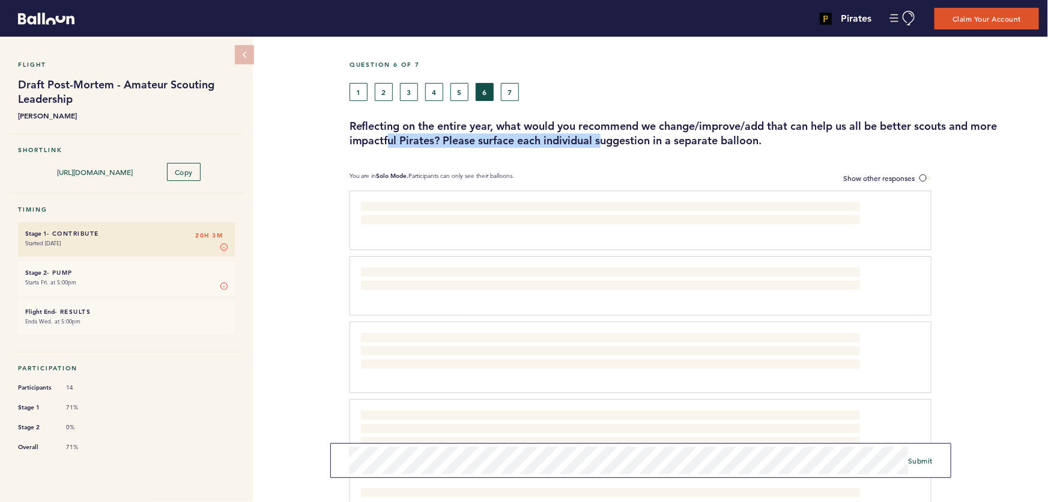
drag, startPoint x: 414, startPoint y: 134, endPoint x: 667, endPoint y: 133, distance: 253.5
click at [667, 133] on h3 "Reflecting on the entire year, what would you recommend we change/improve/add t…" at bounding box center [695, 133] width 690 height 29
click at [701, 133] on h3 "Reflecting on the entire year, what would you recommend we change/improve/add t…" at bounding box center [695, 133] width 690 height 29
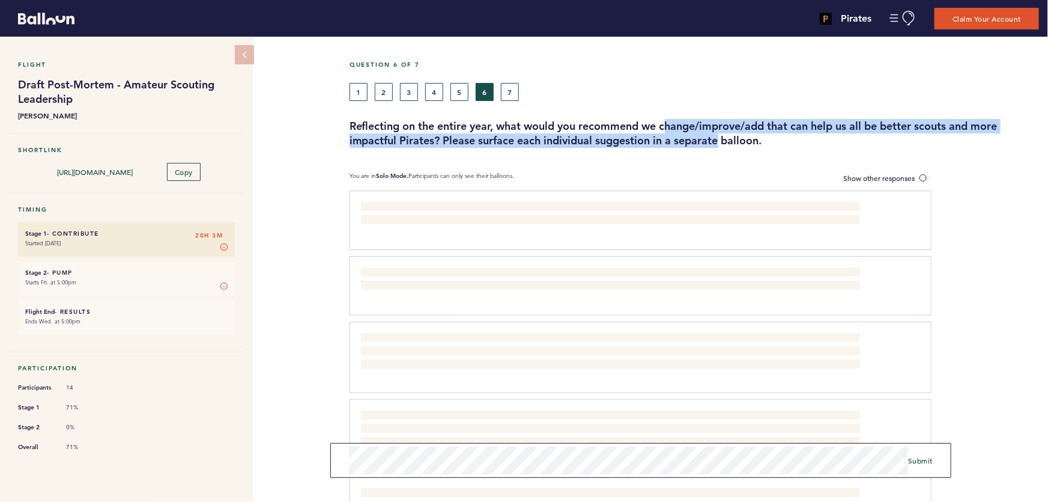
drag, startPoint x: 721, startPoint y: 132, endPoint x: 634, endPoint y: 126, distance: 86.7
click at [643, 127] on h3 "Reflecting on the entire year, what would you recommend we change/improve/add t…" at bounding box center [695, 133] width 690 height 29
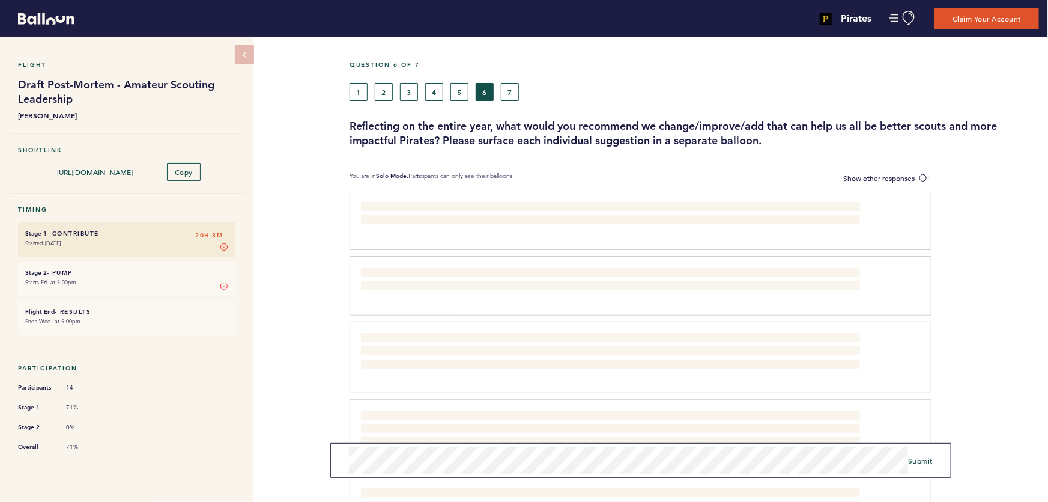
click at [622, 124] on h3 "Reflecting on the entire year, what would you recommend we change/improve/add t…" at bounding box center [695, 133] width 690 height 29
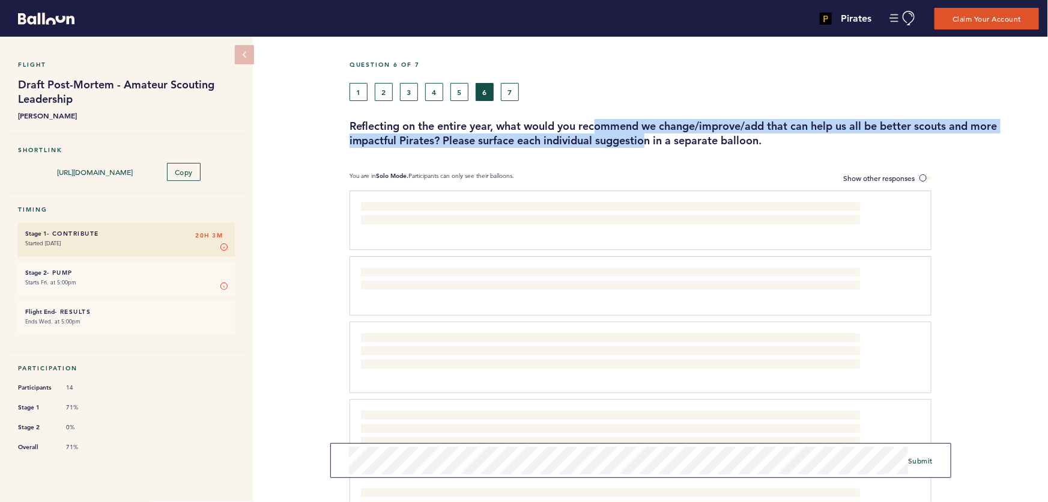
drag, startPoint x: 609, startPoint y: 132, endPoint x: 668, endPoint y: 141, distance: 60.2
click at [668, 141] on h3 "Reflecting on the entire year, what would you recommend we change/improve/add t…" at bounding box center [695, 133] width 690 height 29
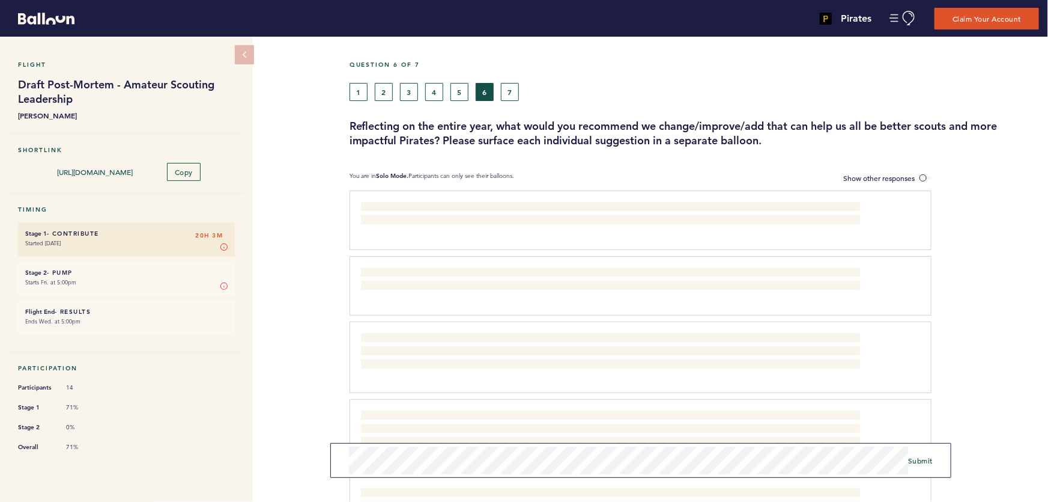
click at [697, 142] on h3 "Reflecting on the entire year, what would you recommend we change/improve/add t…" at bounding box center [695, 133] width 690 height 29
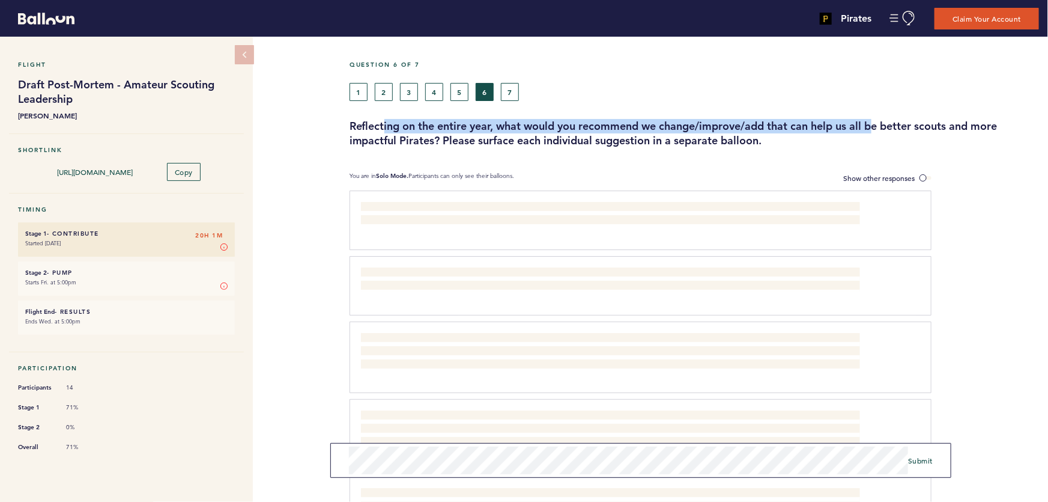
drag, startPoint x: 427, startPoint y: 123, endPoint x: 899, endPoint y: 126, distance: 472.8
click at [887, 125] on h3 "Reflecting on the entire year, what would you recommend we change/improve/add t…" at bounding box center [695, 133] width 690 height 29
click at [910, 126] on h3 "Reflecting on the entire year, what would you recommend we change/improve/add t…" at bounding box center [695, 133] width 690 height 29
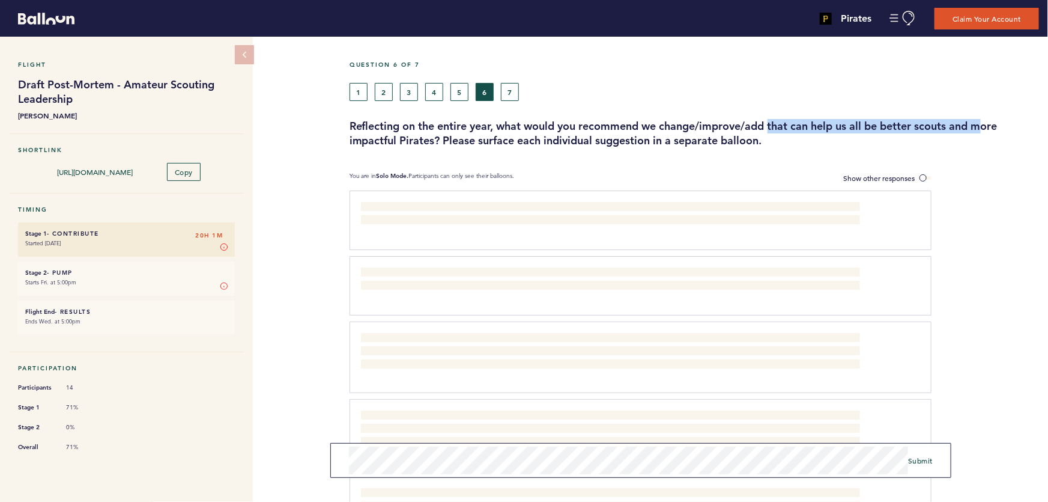
drag, startPoint x: 941, startPoint y: 126, endPoint x: 698, endPoint y: 126, distance: 243.3
click at [762, 126] on h3 "Reflecting on the entire year, what would you recommend we change/improve/add t…" at bounding box center [695, 133] width 690 height 29
click at [684, 126] on h3 "Reflecting on the entire year, what would you recommend we change/improve/add t…" at bounding box center [695, 133] width 690 height 29
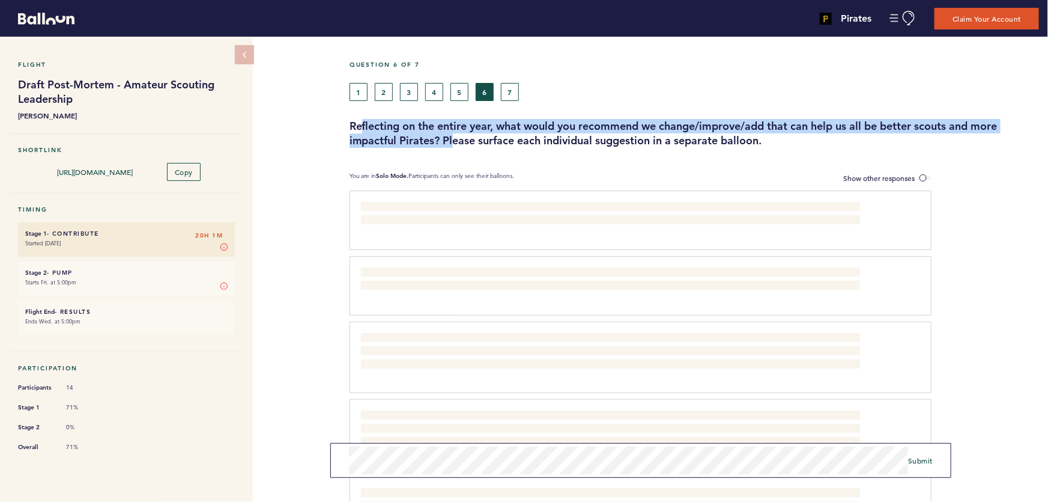
drag, startPoint x: 421, startPoint y: 136, endPoint x: 511, endPoint y: 139, distance: 90.2
click at [460, 138] on h3 "Reflecting on the entire year, what would you recommend we change/improve/add t…" at bounding box center [695, 133] width 690 height 29
click at [512, 140] on h3 "Reflecting on the entire year, what would you recommend we change/improve/add t…" at bounding box center [695, 133] width 690 height 29
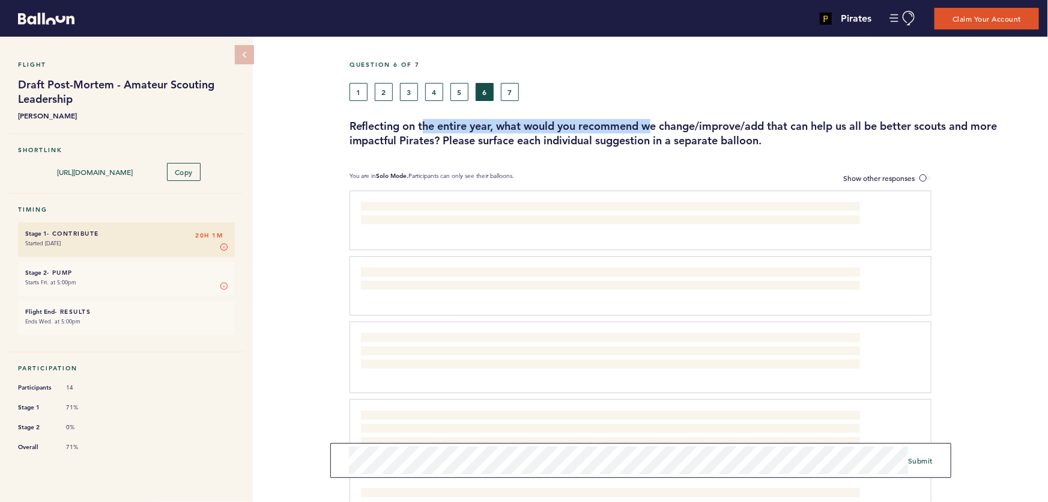
drag, startPoint x: 482, startPoint y: 126, endPoint x: 828, endPoint y: 126, distance: 345.4
click at [769, 126] on h3 "Reflecting on the entire year, what would you recommend we change/improve/add t…" at bounding box center [695, 133] width 690 height 29
click at [827, 126] on h3 "Reflecting on the entire year, what would you recommend we change/improve/add t…" at bounding box center [695, 133] width 690 height 29
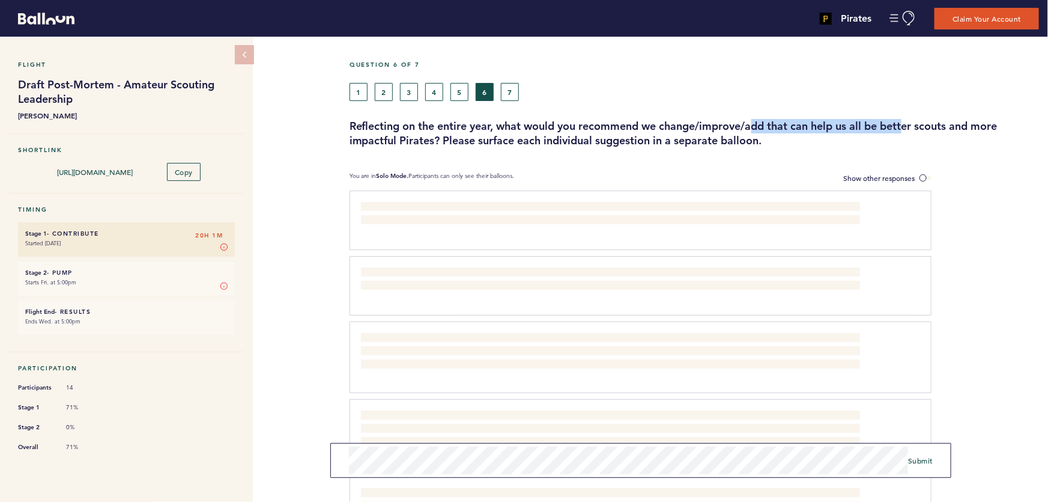
drag, startPoint x: 847, startPoint y: 124, endPoint x: 663, endPoint y: 125, distance: 183.8
click at [735, 125] on h3 "Reflecting on the entire year, what would you recommend we change/improve/add t…" at bounding box center [695, 133] width 690 height 29
click at [663, 125] on h3 "Reflecting on the entire year, what would you recommend we change/improve/add t…" at bounding box center [695, 133] width 690 height 29
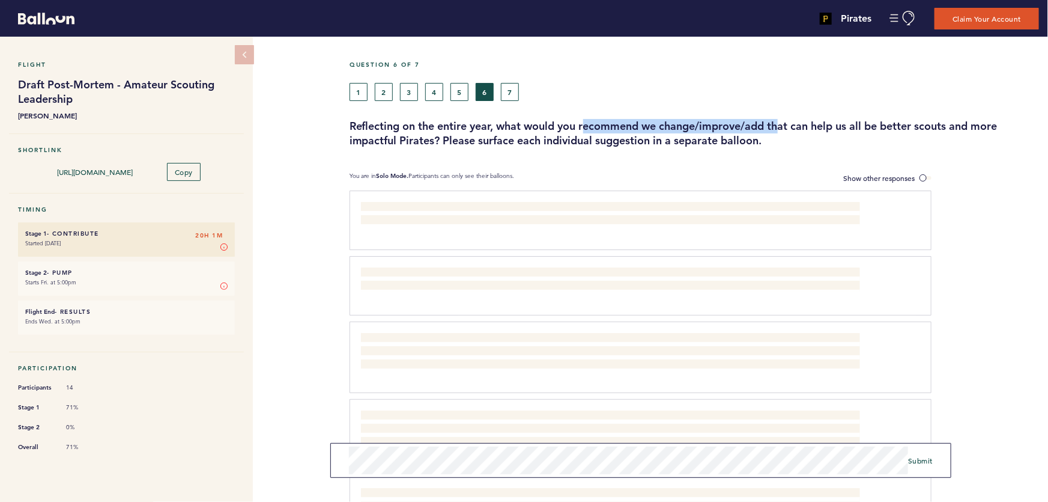
drag, startPoint x: 589, startPoint y: 122, endPoint x: 814, endPoint y: 126, distance: 224.7
click at [814, 126] on h3 "Reflecting on the entire year, what would you recommend we change/improve/add t…" at bounding box center [695, 133] width 690 height 29
drag, startPoint x: 843, startPoint y: 126, endPoint x: 892, endPoint y: 126, distance: 49.3
click at [843, 126] on h3 "Reflecting on the entire year, what would you recommend we change/improve/add t…" at bounding box center [695, 133] width 690 height 29
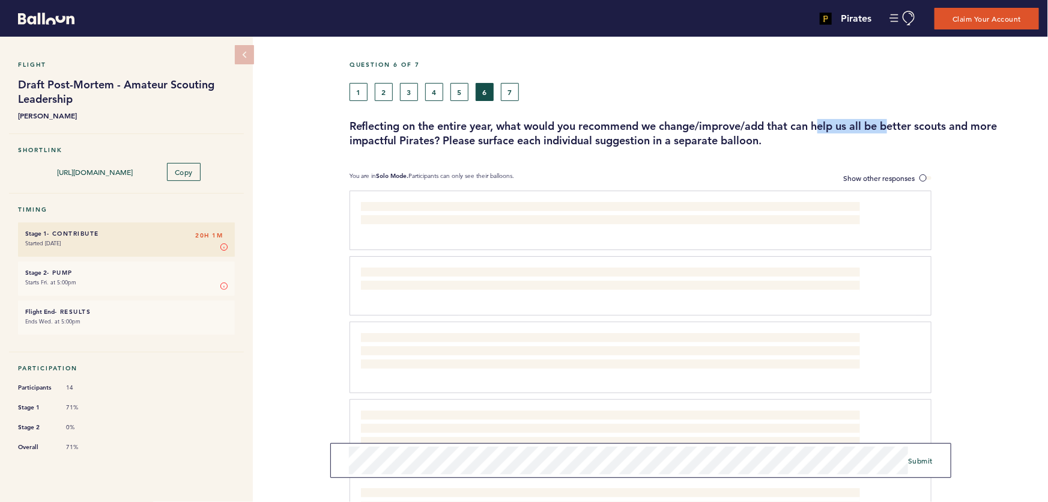
drag, startPoint x: 769, startPoint y: 126, endPoint x: 667, endPoint y: 126, distance: 102.1
click at [726, 126] on h3 "Reflecting on the entire year, what would you recommend we change/improve/add t…" at bounding box center [695, 133] width 690 height 29
click at [667, 126] on h3 "Reflecting on the entire year, what would you recommend we change/improve/add t…" at bounding box center [695, 133] width 690 height 29
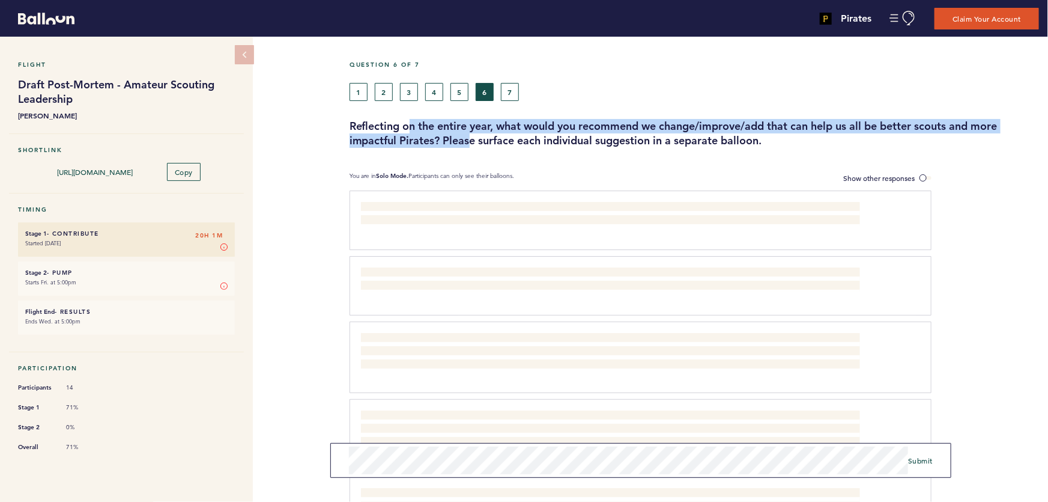
drag, startPoint x: 408, startPoint y: 126, endPoint x: 573, endPoint y: 138, distance: 165.1
click at [530, 136] on h3 "Reflecting on the entire year, what would you recommend we change/improve/add t…" at bounding box center [695, 133] width 690 height 29
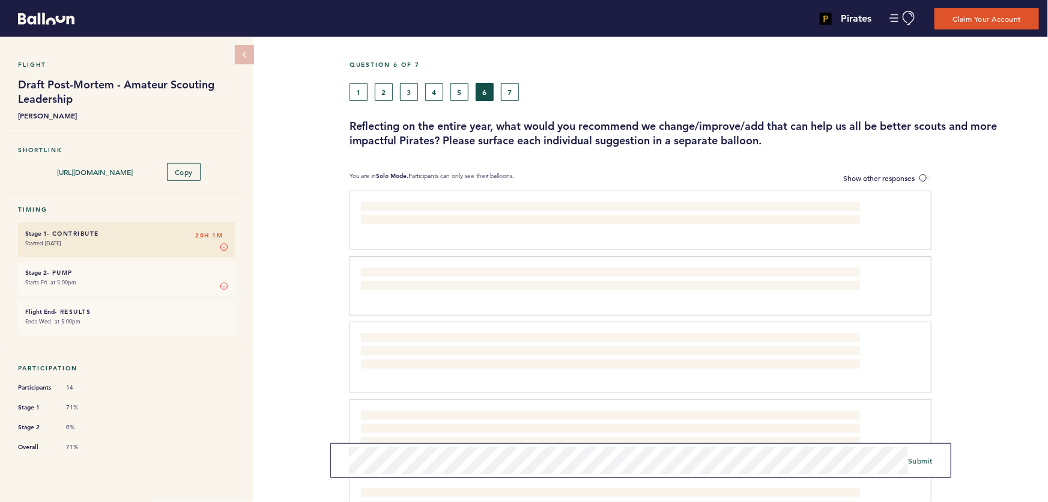
click at [573, 138] on h3 "Reflecting on the entire year, what would you recommend we change/improve/add t…" at bounding box center [695, 133] width 690 height 29
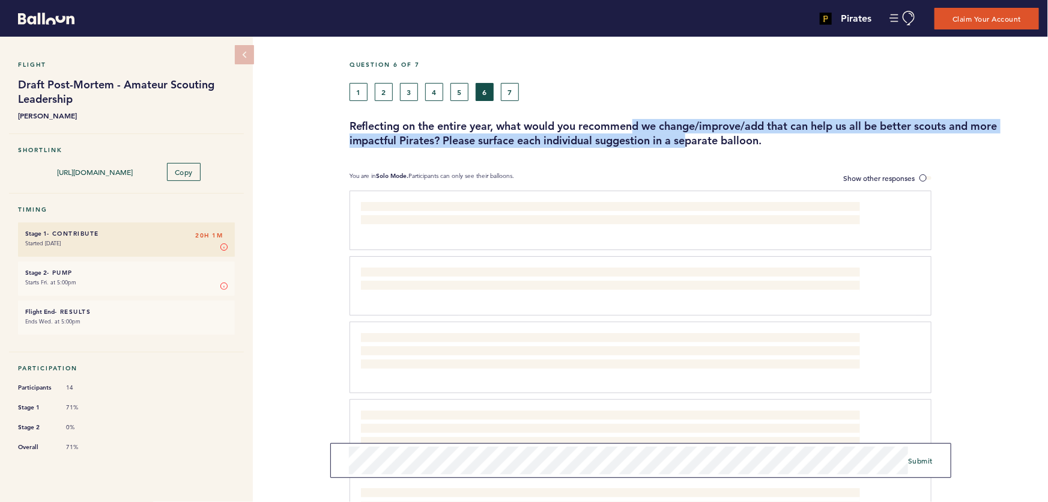
drag, startPoint x: 656, startPoint y: 132, endPoint x: 599, endPoint y: 124, distance: 57.7
click at [624, 128] on h3 "Reflecting on the entire year, what would you recommend we change/improve/add t…" at bounding box center [695, 133] width 690 height 29
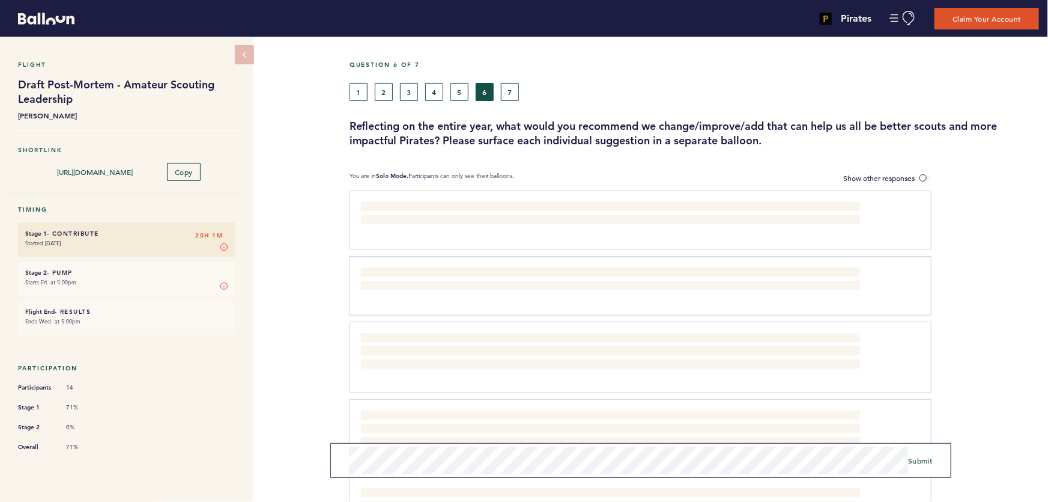
click at [599, 124] on h3 "Reflecting on the entire year, what would you recommend we change/improve/add t…" at bounding box center [695, 133] width 690 height 29
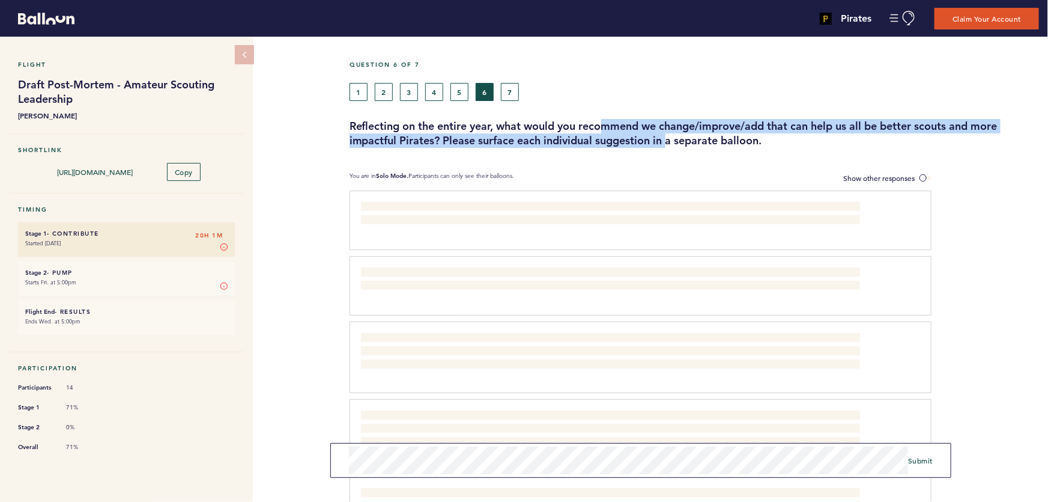
drag, startPoint x: 623, startPoint y: 130, endPoint x: 714, endPoint y: 138, distance: 91.6
click at [699, 137] on h3 "Reflecting on the entire year, what would you recommend we change/improve/add t…" at bounding box center [695, 133] width 690 height 29
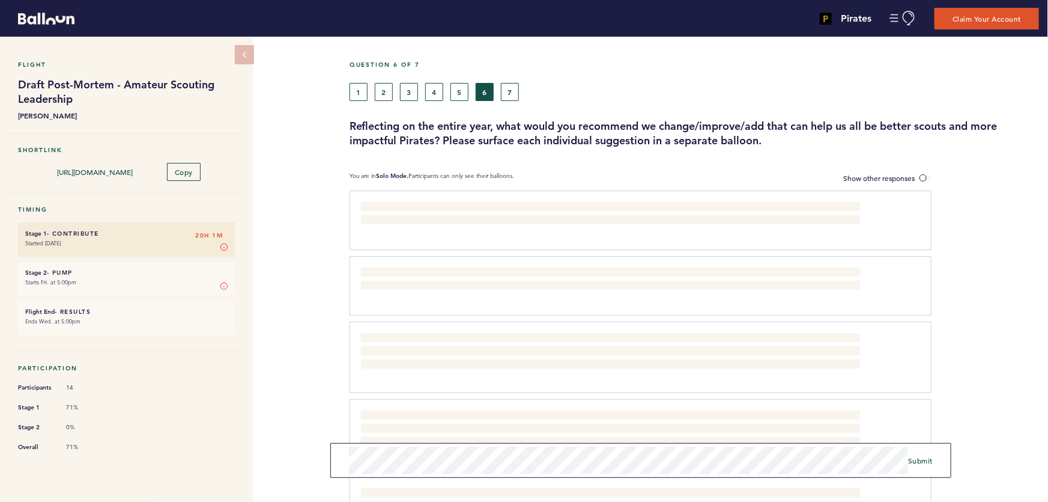
click at [722, 138] on h3 "Reflecting on the entire year, what would you recommend we change/improve/add t…" at bounding box center [695, 133] width 690 height 29
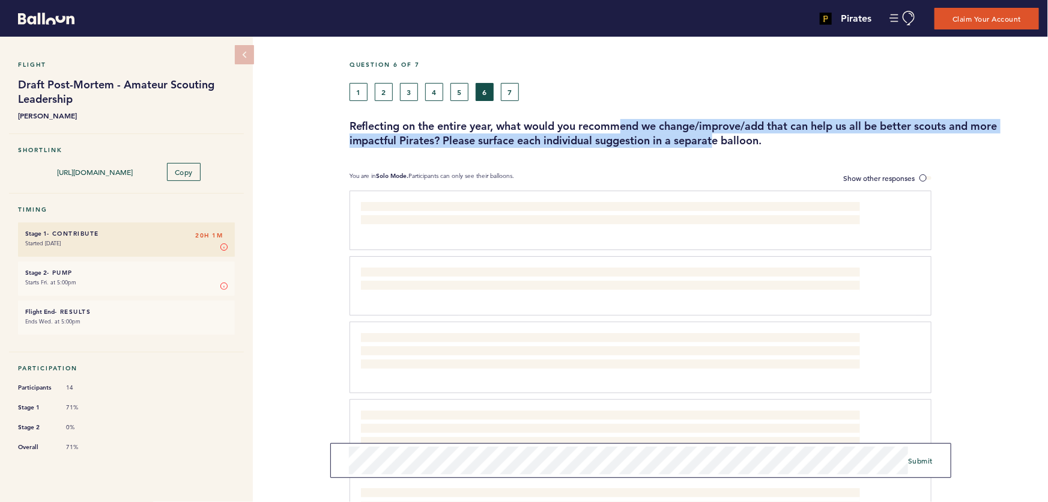
drag, startPoint x: 685, startPoint y: 133, endPoint x: 600, endPoint y: 124, distance: 85.8
click at [616, 126] on h3 "Reflecting on the entire year, what would you recommend we change/improve/add t…" at bounding box center [695, 133] width 690 height 29
click at [655, 133] on h3 "Reflecting on the entire year, what would you recommend we change/improve/add t…" at bounding box center [695, 133] width 690 height 29
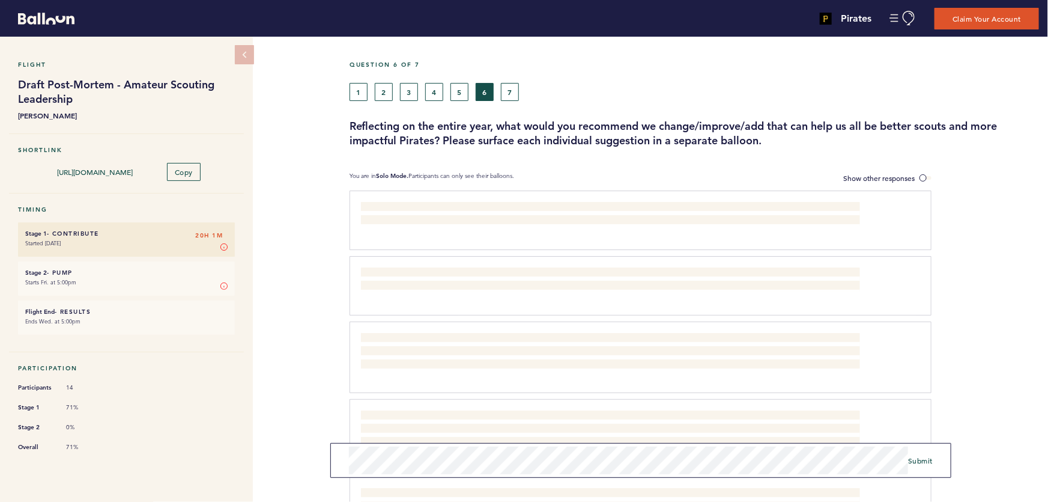
click at [681, 138] on h3 "Reflecting on the entire year, what would you recommend we change/improve/add t…" at bounding box center [695, 133] width 690 height 29
click at [896, 176] on span "Show other responses" at bounding box center [878, 178] width 71 height 10
click at [0, 0] on input "Show other responses" at bounding box center [0, 0] width 0 height 0
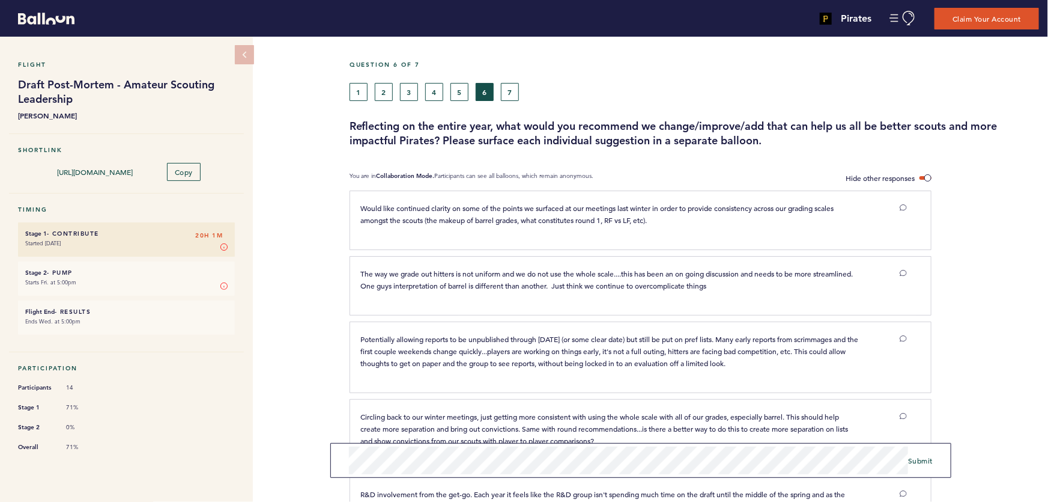
click at [327, 449] on div "Flight Draft Post-Mortem - Amateur Scouting Leadership [PERSON_NAME] Shortlink …" at bounding box center [524, 269] width 1048 height 465
click at [924, 176] on span at bounding box center [926, 178] width 12 height 4
click at [0, 0] on input "Hide other responses" at bounding box center [0, 0] width 0 height 0
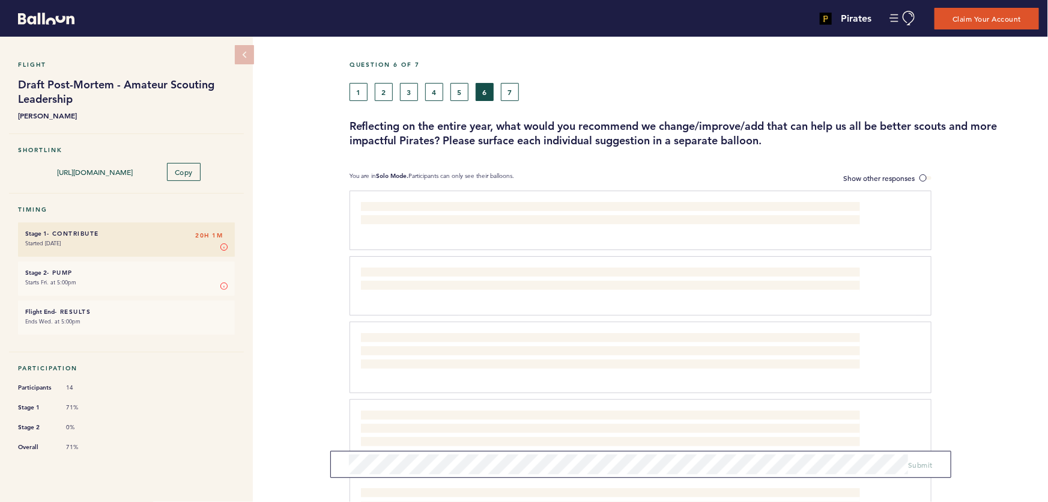
drag, startPoint x: 963, startPoint y: 173, endPoint x: 957, endPoint y: 180, distance: 8.9
click at [964, 173] on section "You are in Solo Mode. Participants can only see their balloons. Show other resp…" at bounding box center [699, 178] width 699 height 13
click at [930, 458] on span "Submit" at bounding box center [920, 457] width 25 height 10
click at [511, 87] on button "7" at bounding box center [510, 92] width 18 height 18
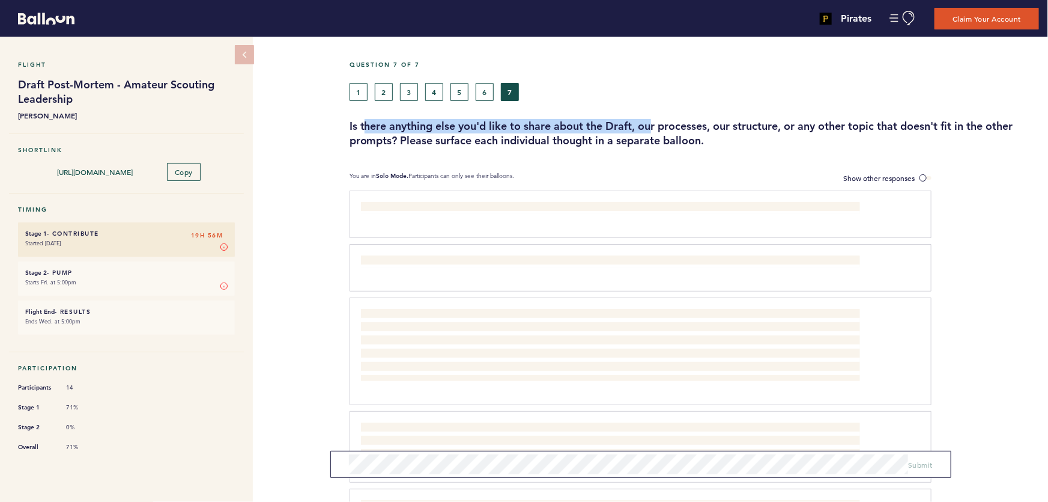
drag, startPoint x: 464, startPoint y: 122, endPoint x: 774, endPoint y: 122, distance: 309.4
click at [723, 122] on h3 "Is there anything else you'd like to share about the Draft, our processes, our …" at bounding box center [695, 133] width 690 height 29
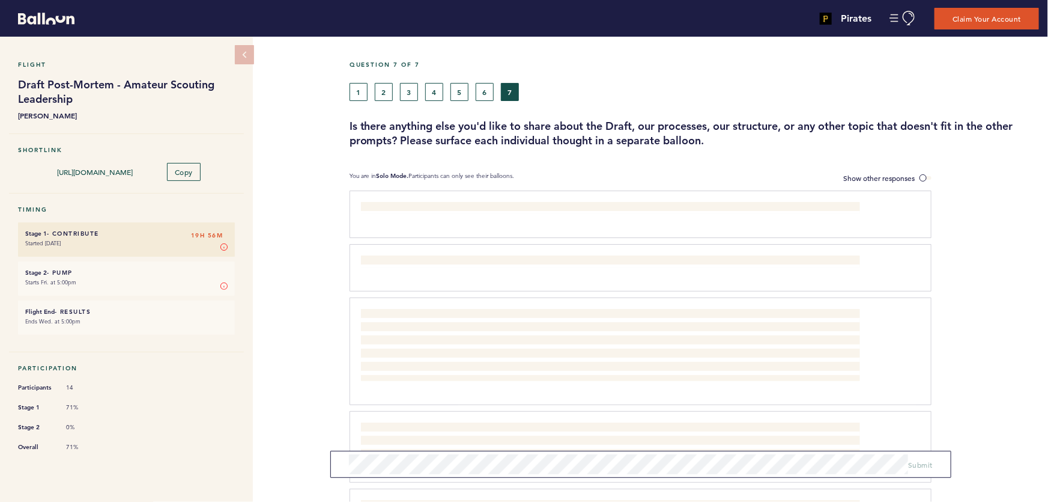
click at [797, 122] on h3 "Is there anything else you'd like to share about the Draft, our processes, our …" at bounding box center [695, 133] width 690 height 29
drag, startPoint x: 828, startPoint y: 122, endPoint x: 916, endPoint y: 123, distance: 87.7
click at [852, 122] on h3 "Is there anything else you'd like to share about the Draft, our processes, our …" at bounding box center [695, 133] width 690 height 29
click at [916, 123] on h3 "Is there anything else you'd like to share about the Draft, our processes, our …" at bounding box center [695, 133] width 690 height 29
drag, startPoint x: 913, startPoint y: 121, endPoint x: 667, endPoint y: 124, distance: 245.7
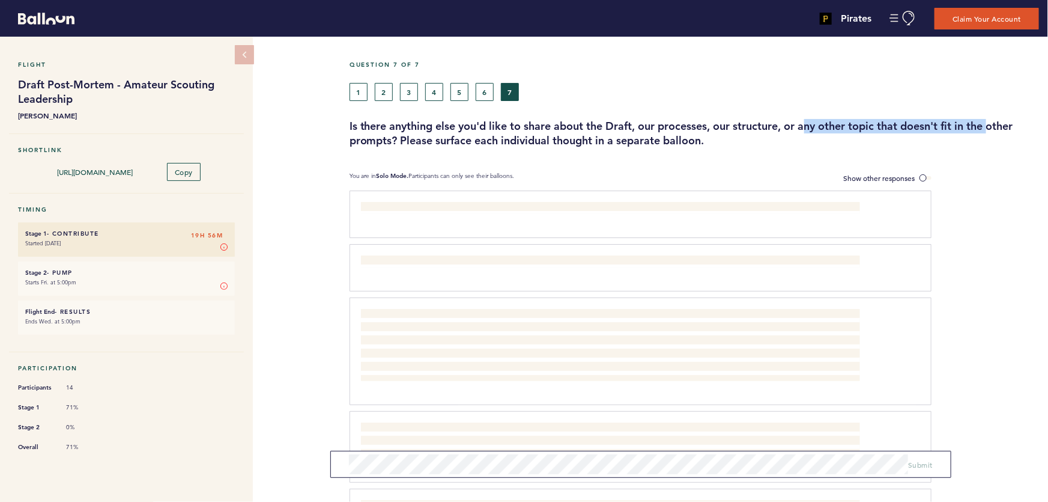
click at [725, 121] on h3 "Is there anything else you'd like to share about the Draft, our processes, our …" at bounding box center [695, 133] width 690 height 29
click at [667, 124] on h3 "Is there anything else you'd like to share about the Draft, our processes, our …" at bounding box center [695, 133] width 690 height 29
click at [490, 91] on button "6" at bounding box center [485, 92] width 18 height 18
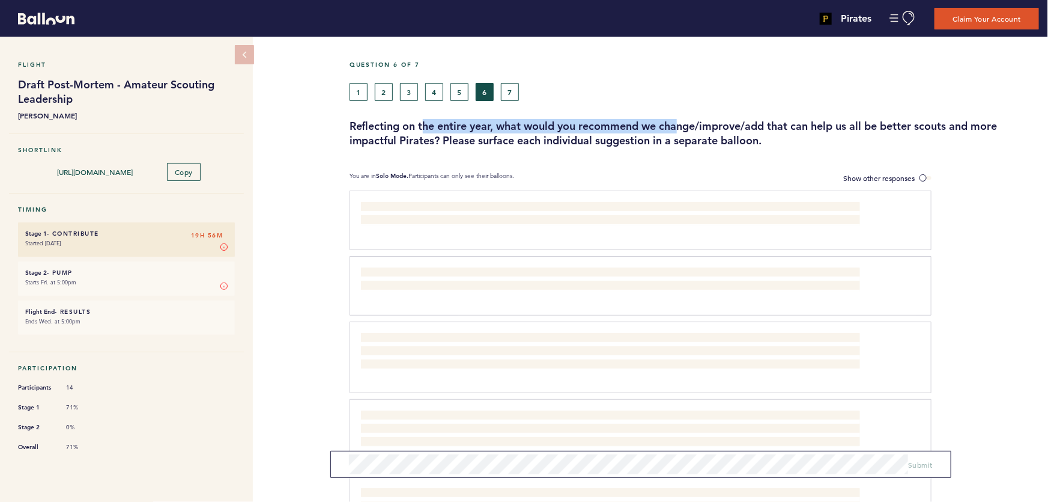
drag, startPoint x: 433, startPoint y: 129, endPoint x: 817, endPoint y: 125, distance: 383.9
click at [759, 129] on h3 "Reflecting on the entire year, what would you recommend we change/improve/add t…" at bounding box center [695, 133] width 690 height 29
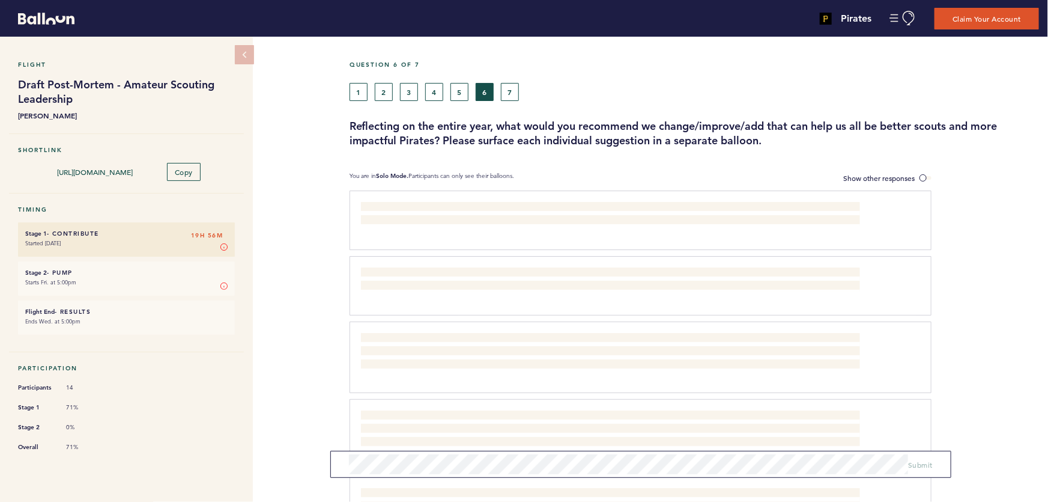
click at [819, 125] on h3 "Reflecting on the entire year, what would you recommend we change/improve/add t…" at bounding box center [695, 133] width 690 height 29
drag, startPoint x: 915, startPoint y: 121, endPoint x: 654, endPoint y: 123, distance: 261.3
click at [709, 122] on h3 "Reflecting on the entire year, what would you recommend we change/improve/add t…" at bounding box center [695, 133] width 690 height 29
click at [645, 123] on h3 "Reflecting on the entire year, what would you recommend we change/improve/add t…" at bounding box center [695, 133] width 690 height 29
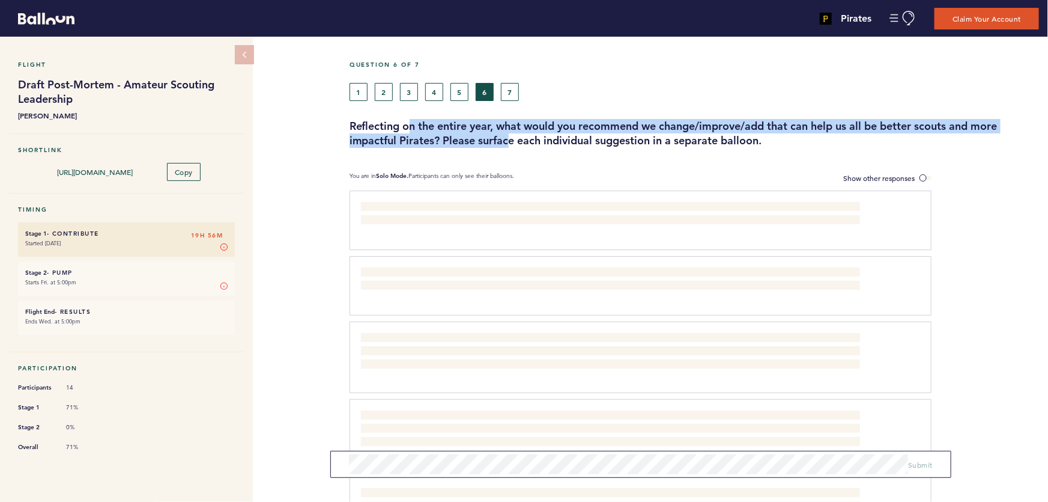
drag, startPoint x: 419, startPoint y: 126, endPoint x: 630, endPoint y: 138, distance: 211.2
click at [602, 138] on h3 "Reflecting on the entire year, what would you recommend we change/improve/add t…" at bounding box center [695, 133] width 690 height 29
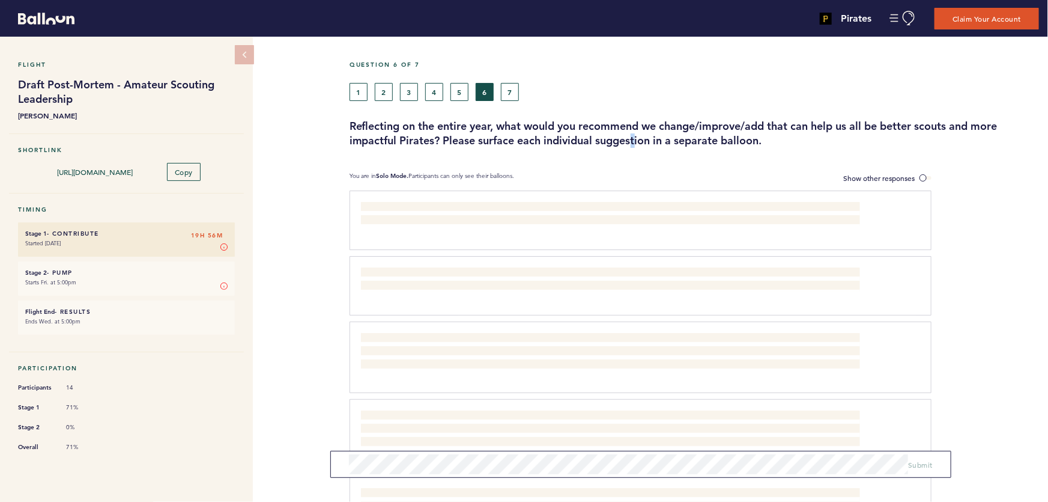
click at [643, 138] on h3 "Reflecting on the entire year, what would you recommend we change/improve/add t…" at bounding box center [695, 133] width 690 height 29
drag, startPoint x: 691, startPoint y: 133, endPoint x: 597, endPoint y: 123, distance: 94.2
click at [620, 126] on h3 "Reflecting on the entire year, what would you recommend we change/improve/add t…" at bounding box center [695, 133] width 690 height 29
drag, startPoint x: 606, startPoint y: 125, endPoint x: 734, endPoint y: 136, distance: 128.5
click at [693, 133] on h3 "Reflecting on the entire year, what would you recommend we change/improve/add t…" at bounding box center [695, 133] width 690 height 29
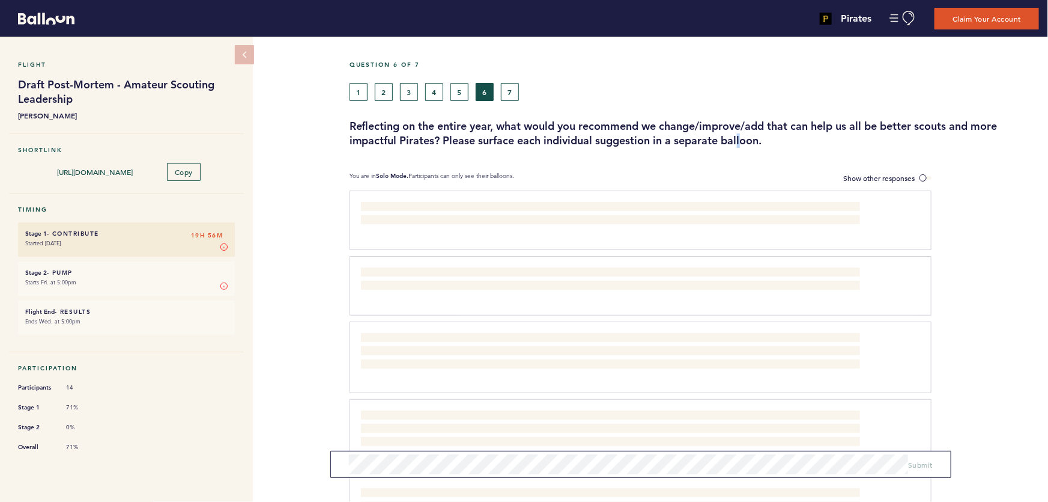
click at [742, 137] on h3 "Reflecting on the entire year, what would you recommend we change/improve/add t…" at bounding box center [695, 133] width 690 height 29
drag, startPoint x: 512, startPoint y: 89, endPoint x: 516, endPoint y: 96, distance: 7.8
click at [512, 89] on button "7" at bounding box center [510, 92] width 18 height 18
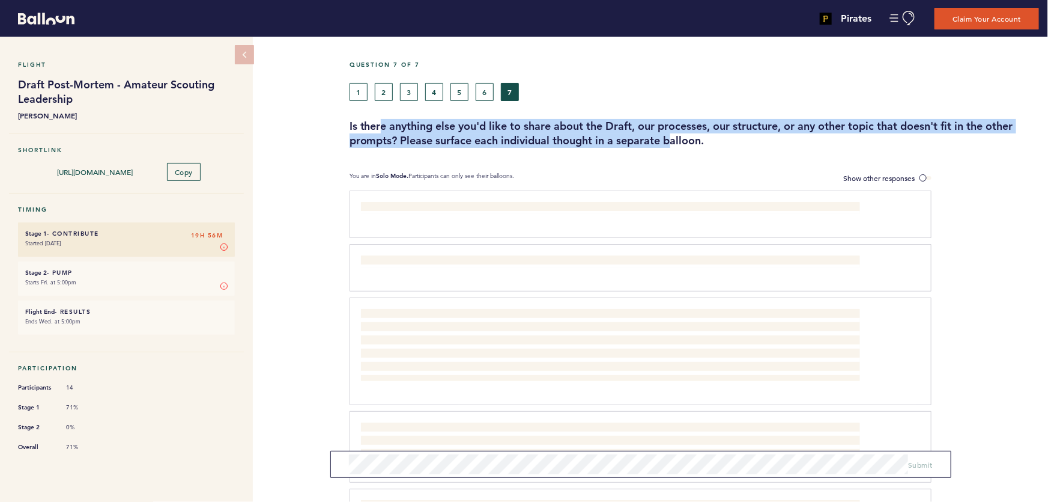
drag, startPoint x: 431, startPoint y: 126, endPoint x: 707, endPoint y: 141, distance: 276.2
click at [688, 142] on h3 "Is there anything else you'd like to share about the Draft, our processes, our …" at bounding box center [695, 133] width 690 height 29
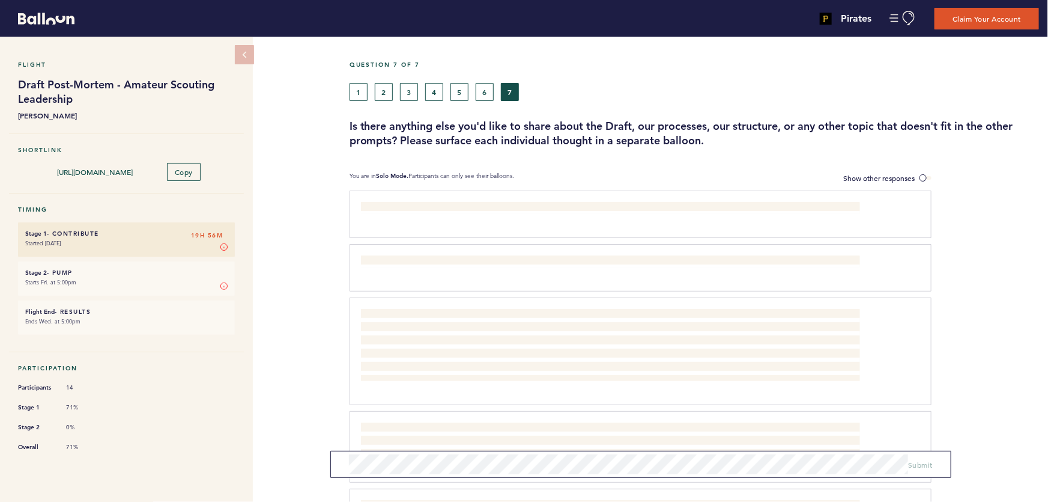
drag, startPoint x: 707, startPoint y: 141, endPoint x: 719, endPoint y: 139, distance: 12.3
click at [707, 141] on h3 "Is there anything else you'd like to share about the Draft, our processes, our …" at bounding box center [695, 133] width 690 height 29
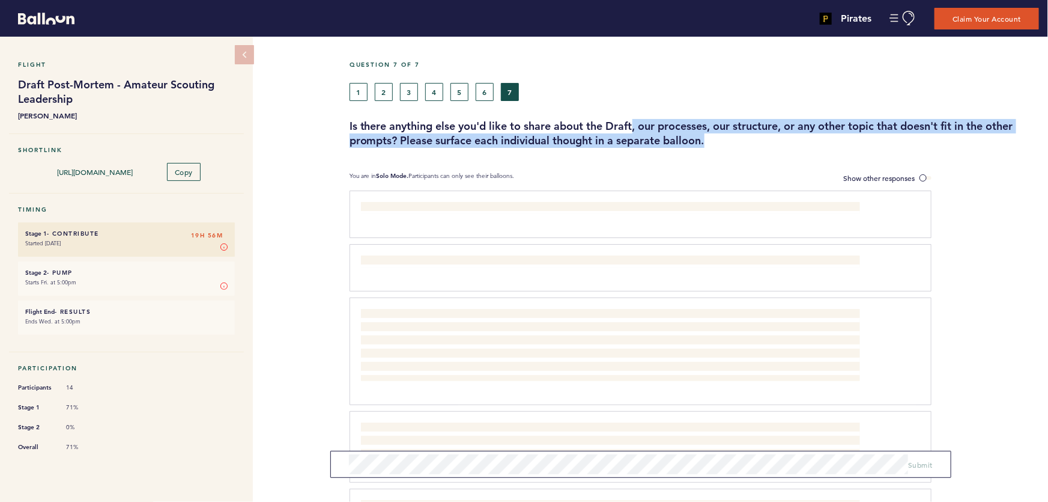
drag, startPoint x: 715, startPoint y: 138, endPoint x: 568, endPoint y: 125, distance: 147.1
click at [580, 126] on h3 "Is there anything else you'd like to share about the Draft, our processes, our …" at bounding box center [695, 133] width 690 height 29
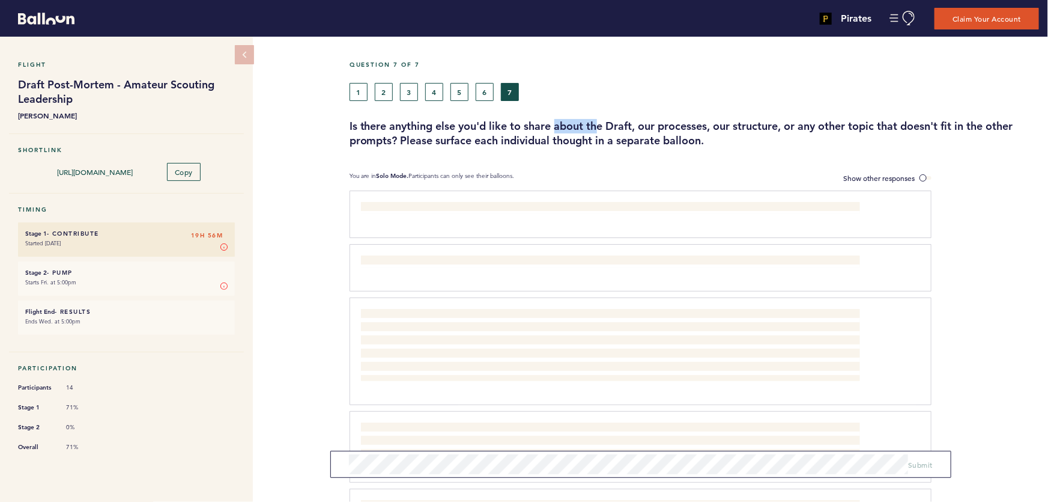
drag, startPoint x: 571, startPoint y: 124, endPoint x: 707, endPoint y: 126, distance: 135.8
click at [603, 124] on h3 "Is there anything else you'd like to share about the Draft, our processes, our …" at bounding box center [695, 133] width 690 height 29
click at [861, 123] on h3 "Is there anything else you'd like to share about the Draft, our processes, our …" at bounding box center [695, 133] width 690 height 29
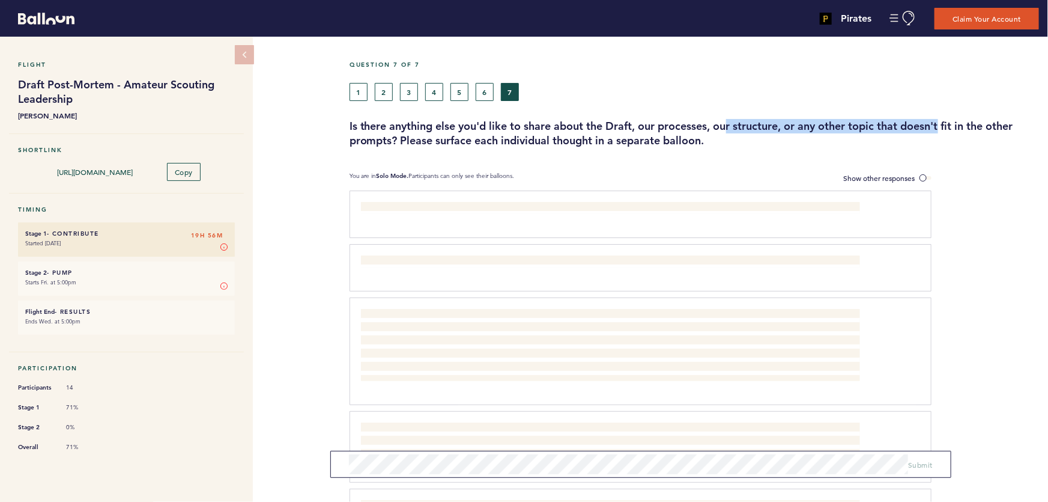
drag, startPoint x: 944, startPoint y: 120, endPoint x: 538, endPoint y: 129, distance: 406.8
click at [570, 126] on h3 "Is there anything else you'd like to share about the Draft, our processes, our …" at bounding box center [695, 133] width 690 height 29
click at [487, 132] on h3 "Is there anything else you'd like to share about the Draft, our processes, our …" at bounding box center [695, 133] width 690 height 29
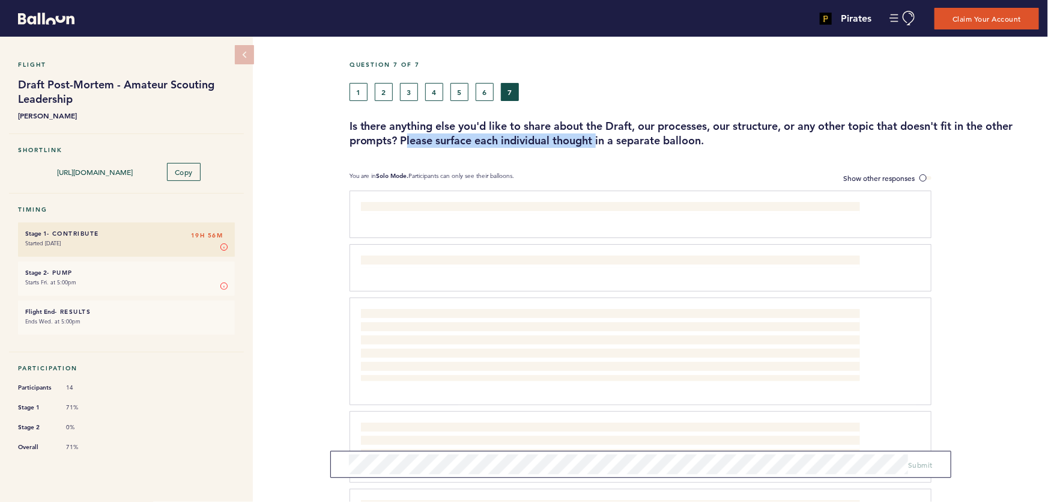
drag, startPoint x: 528, startPoint y: 142, endPoint x: 631, endPoint y: 144, distance: 102.7
click at [604, 144] on h3 "Is there anything else you'd like to share about the Draft, our processes, our …" at bounding box center [695, 133] width 690 height 29
drag, startPoint x: 633, startPoint y: 144, endPoint x: 595, endPoint y: 137, distance: 38.4
click at [633, 144] on h3 "Is there anything else you'd like to share about the Draft, our processes, our …" at bounding box center [695, 133] width 690 height 29
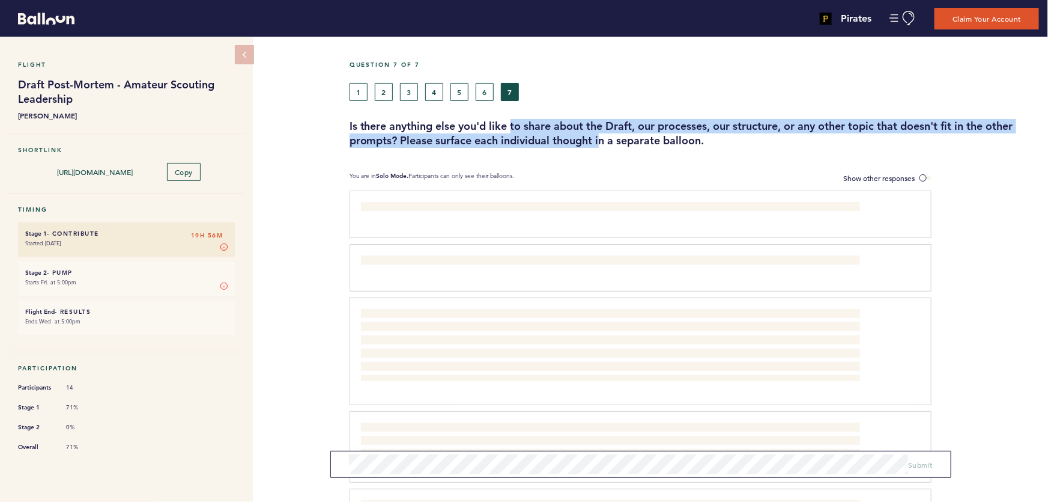
click at [612, 141] on h3 "Is there anything else you'd like to share about the Draft, our processes, our …" at bounding box center [695, 133] width 690 height 29
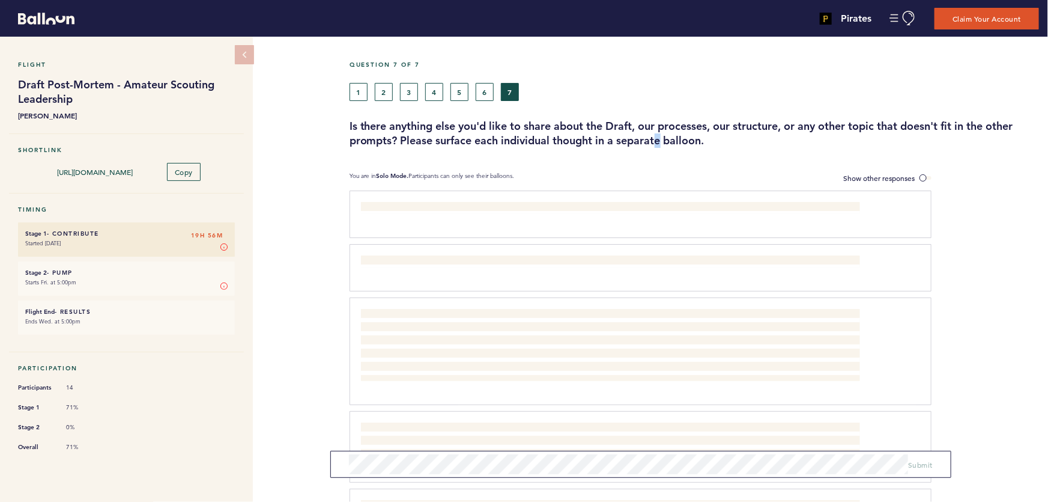
drag, startPoint x: 661, startPoint y: 143, endPoint x: 645, endPoint y: 141, distance: 16.3
click at [657, 143] on h3 "Is there anything else you'd like to share about the Draft, our processes, our …" at bounding box center [695, 133] width 690 height 29
drag, startPoint x: 608, startPoint y: 138, endPoint x: 532, endPoint y: 129, distance: 76.8
click at [537, 130] on h3 "Is there anything else you'd like to share about the Draft, our processes, our …" at bounding box center [695, 133] width 690 height 29
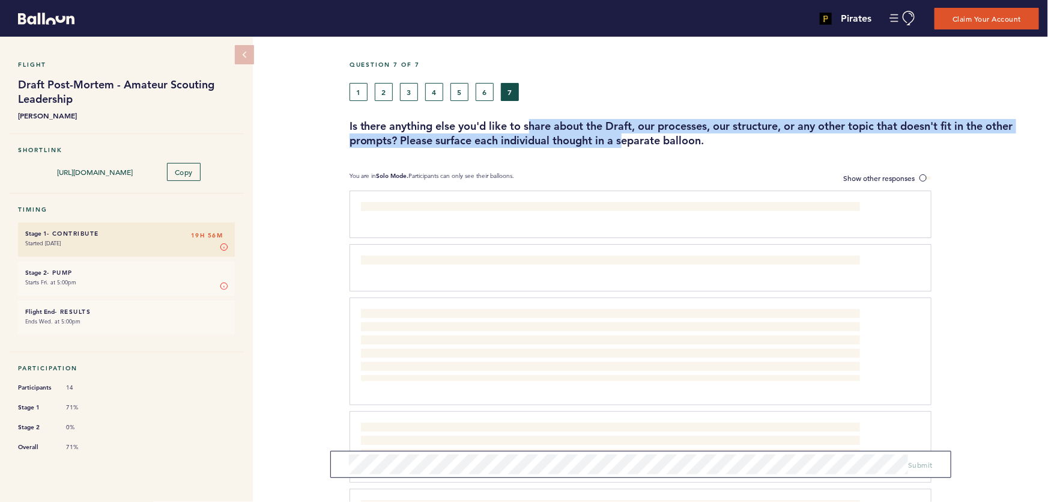
drag, startPoint x: 532, startPoint y: 130, endPoint x: 654, endPoint y: 138, distance: 122.2
click at [649, 138] on h3 "Is there anything else you'd like to share about the Draft, our processes, our …" at bounding box center [695, 133] width 690 height 29
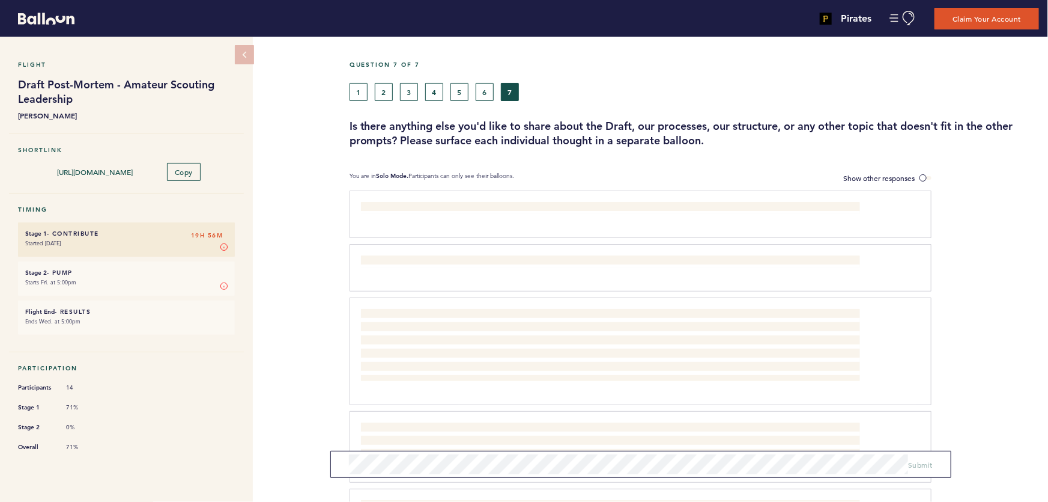
click at [654, 138] on h3 "Is there anything else you'd like to share about the Draft, our processes, our …" at bounding box center [695, 133] width 690 height 29
click at [887, 172] on label "Show other responses" at bounding box center [887, 178] width 88 height 13
click at [0, 0] on input "Show other responses" at bounding box center [0, 0] width 0 height 0
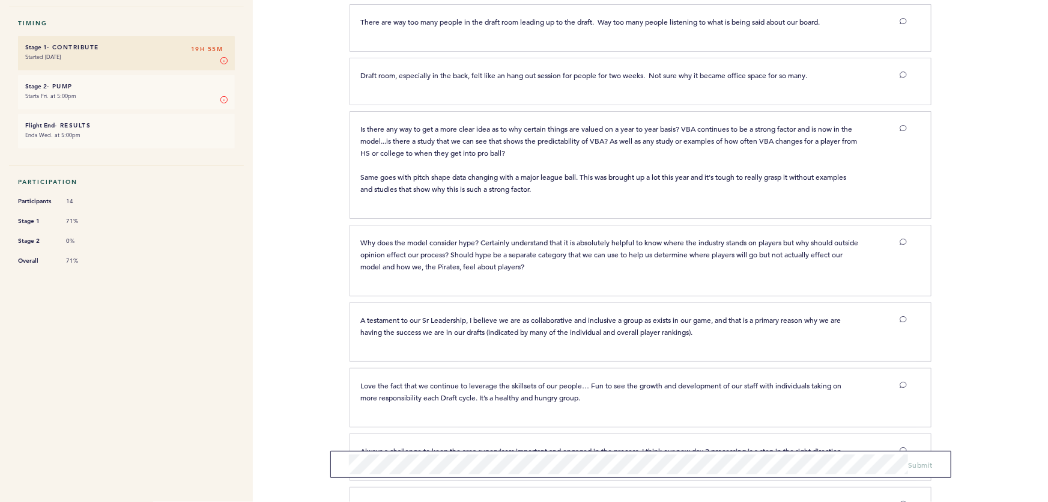
scroll to position [165, 0]
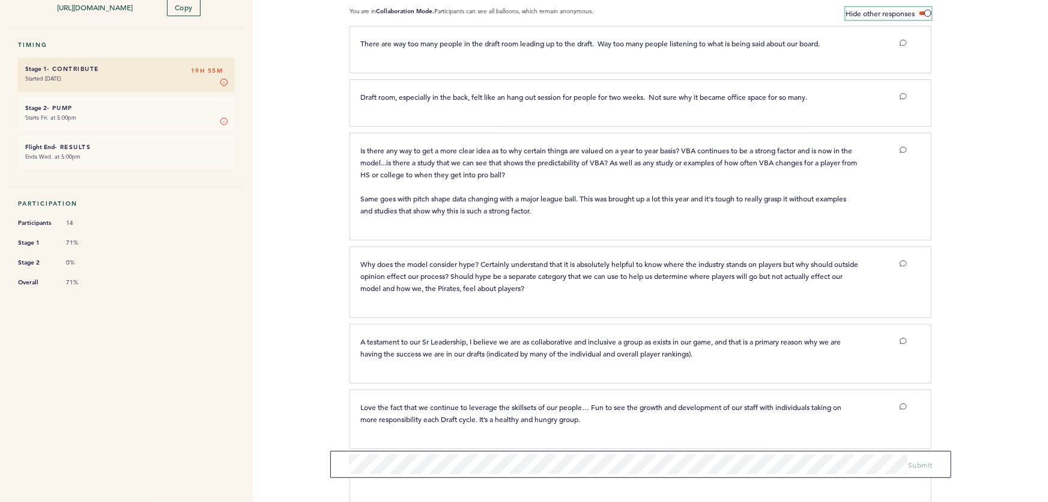
click at [923, 13] on span at bounding box center [926, 13] width 12 height 4
click at [0, 0] on input "Hide other responses" at bounding box center [0, 0] width 0 height 0
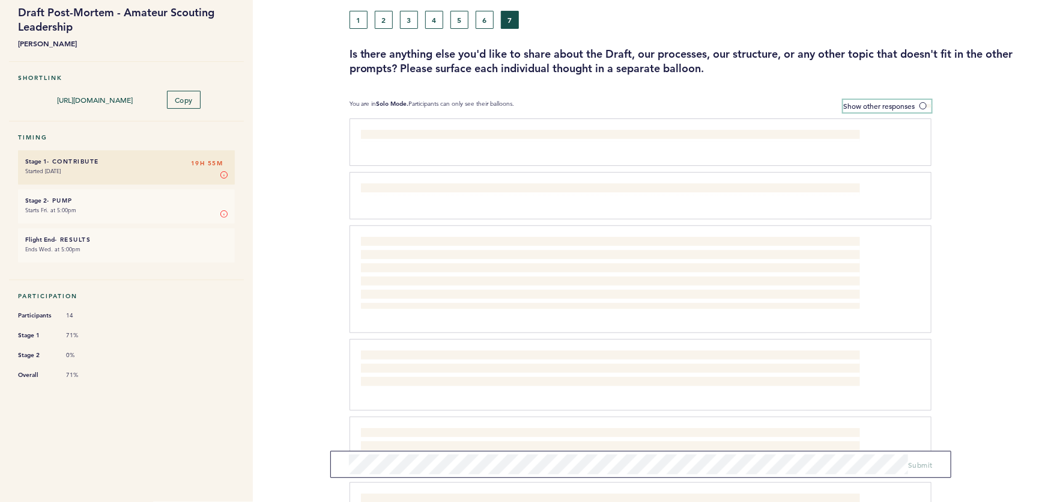
scroll to position [1, 0]
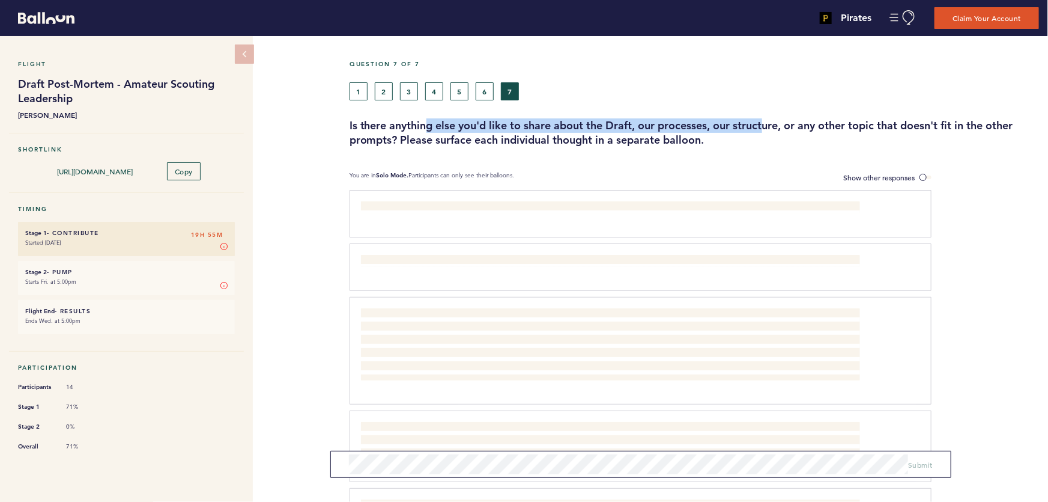
drag, startPoint x: 434, startPoint y: 126, endPoint x: 897, endPoint y: 126, distance: 462.6
click at [865, 126] on h3 "Is there anything else you'd like to share about the Draft, our processes, our …" at bounding box center [695, 132] width 690 height 29
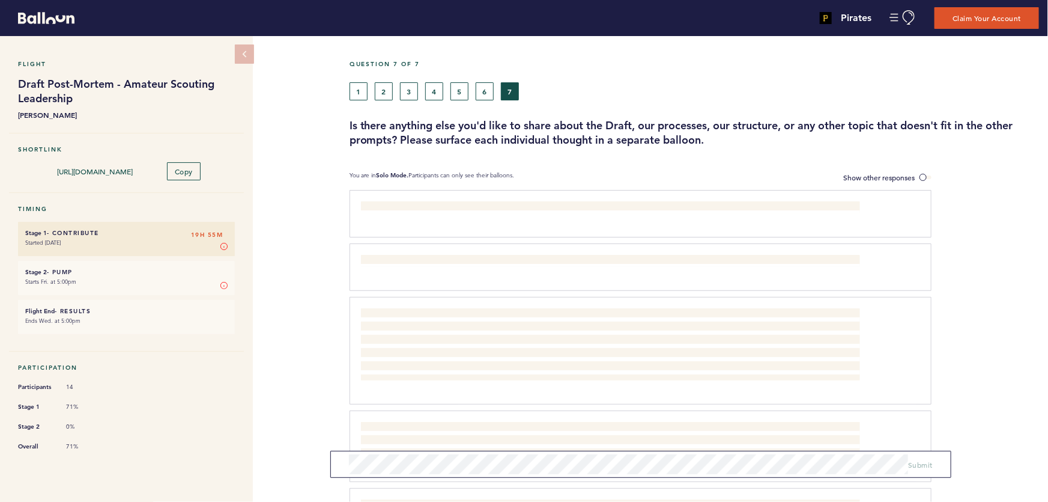
click at [924, 126] on h3 "Is there anything else you'd like to share about the Draft, our processes, our …" at bounding box center [695, 132] width 690 height 29
drag, startPoint x: 865, startPoint y: 122, endPoint x: 628, endPoint y: 122, distance: 236.7
click at [713, 122] on h3 "Is there anything else you'd like to share about the Draft, our processes, our …" at bounding box center [695, 132] width 690 height 29
click at [628, 122] on h3 "Is there anything else you'd like to share about the Draft, our processes, our …" at bounding box center [695, 132] width 690 height 29
click at [485, 91] on button "6" at bounding box center [485, 91] width 18 height 18
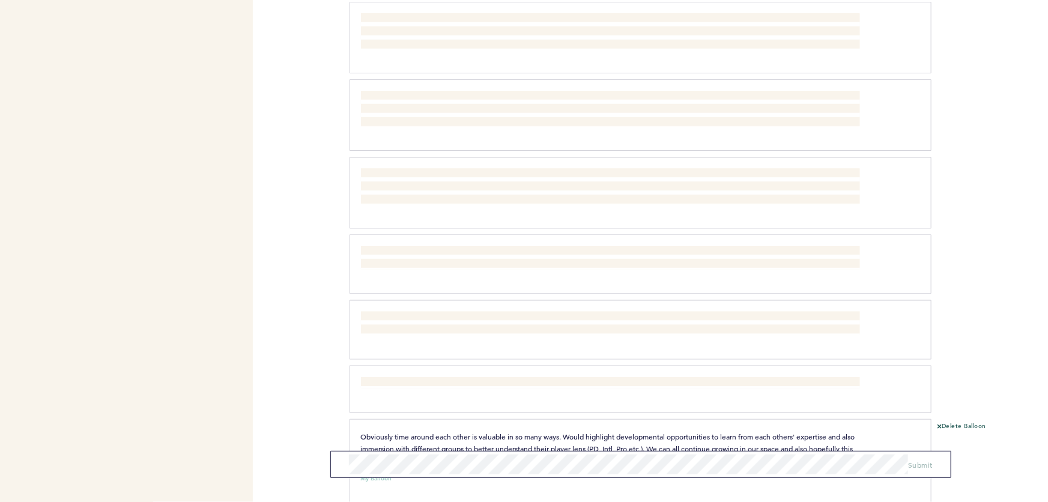
scroll to position [655, 0]
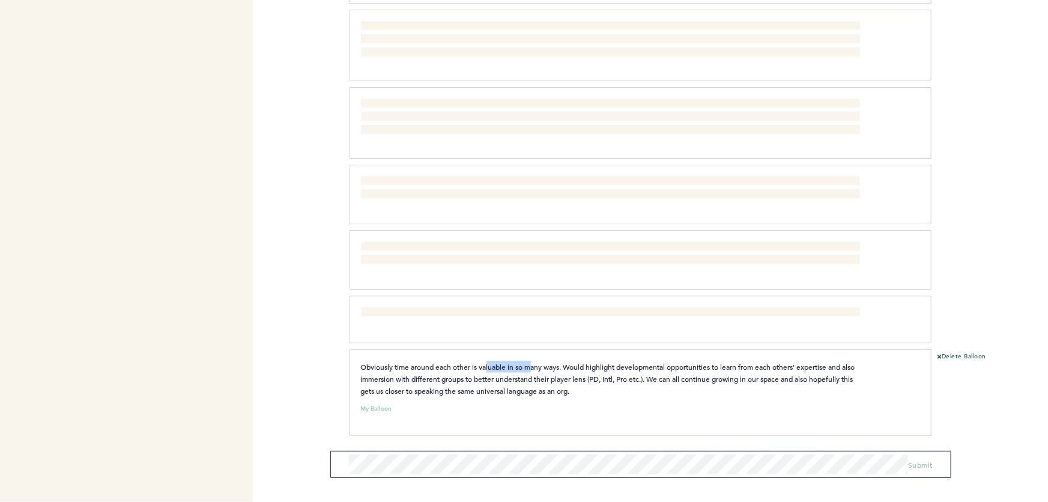
drag, startPoint x: 523, startPoint y: 360, endPoint x: 645, endPoint y: 360, distance: 122.0
click at [575, 360] on div "Obviously time around each other is valuable in so many ways. Would highlight d…" at bounding box center [641, 392] width 582 height 87
click at [670, 360] on div "Obviously time around each other is valuable in so many ways. Would highlight d…" at bounding box center [641, 392] width 582 height 87
drag, startPoint x: 570, startPoint y: 360, endPoint x: 708, endPoint y: 360, distance: 137.6
click at [679, 360] on p "Obviously time around each other is valuable in so many ways. Would highlight d…" at bounding box center [610, 378] width 499 height 36
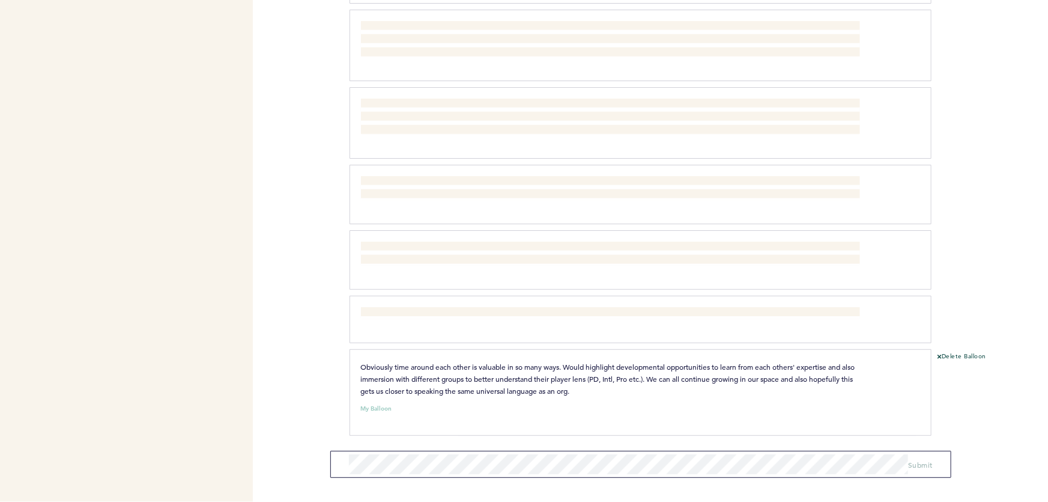
click at [744, 361] on p "Obviously time around each other is valuable in so many ways. Would highlight d…" at bounding box center [610, 378] width 499 height 36
drag, startPoint x: 739, startPoint y: 362, endPoint x: 667, endPoint y: 361, distance: 71.5
click at [691, 361] on p "Obviously time around each other is valuable in so many ways. Would highlight d…" at bounding box center [610, 378] width 499 height 36
click at [665, 361] on p "Obviously time around each other is valuable in so many ways. Would highlight d…" at bounding box center [610, 378] width 499 height 36
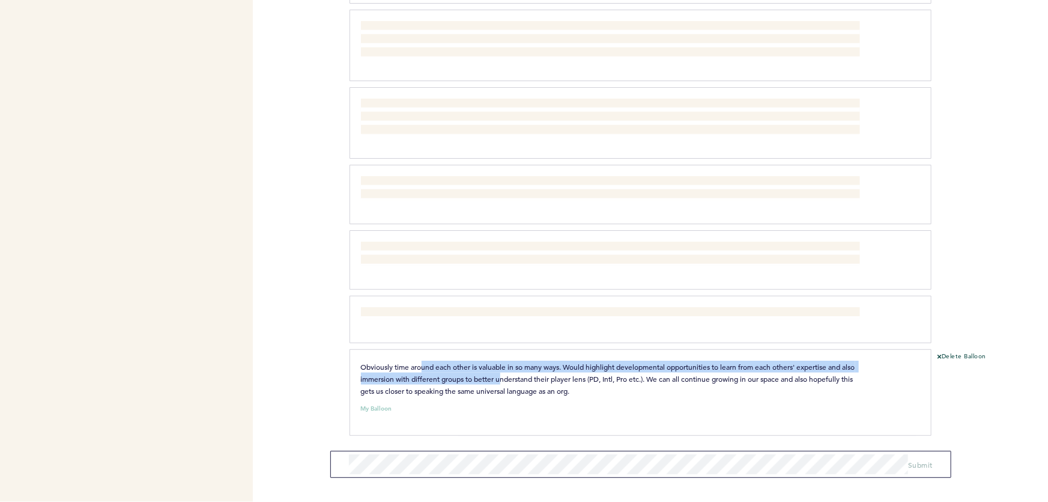
drag, startPoint x: 518, startPoint y: 372, endPoint x: 543, endPoint y: 374, distance: 24.7
click at [524, 373] on p "Obviously time around each other is valuable in so many ways. Would highlight d…" at bounding box center [610, 378] width 499 height 36
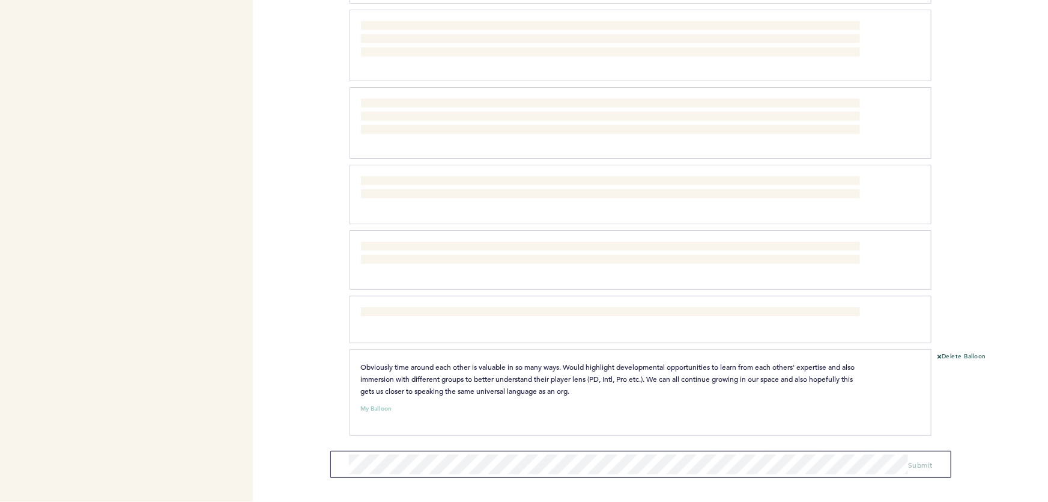
click at [543, 374] on span "Obviously time around each other is valuable in so many ways. Would highlight d…" at bounding box center [609, 379] width 496 height 34
drag, startPoint x: 537, startPoint y: 368, endPoint x: 503, endPoint y: 362, distance: 34.8
click at [531, 367] on p "Obviously time around each other is valuable in so many ways. Would highlight d…" at bounding box center [610, 378] width 499 height 36
drag, startPoint x: 503, startPoint y: 362, endPoint x: 614, endPoint y: 370, distance: 111.4
click at [595, 369] on span "Obviously time around each other is valuable in so many ways. Would highlight d…" at bounding box center [609, 379] width 496 height 34
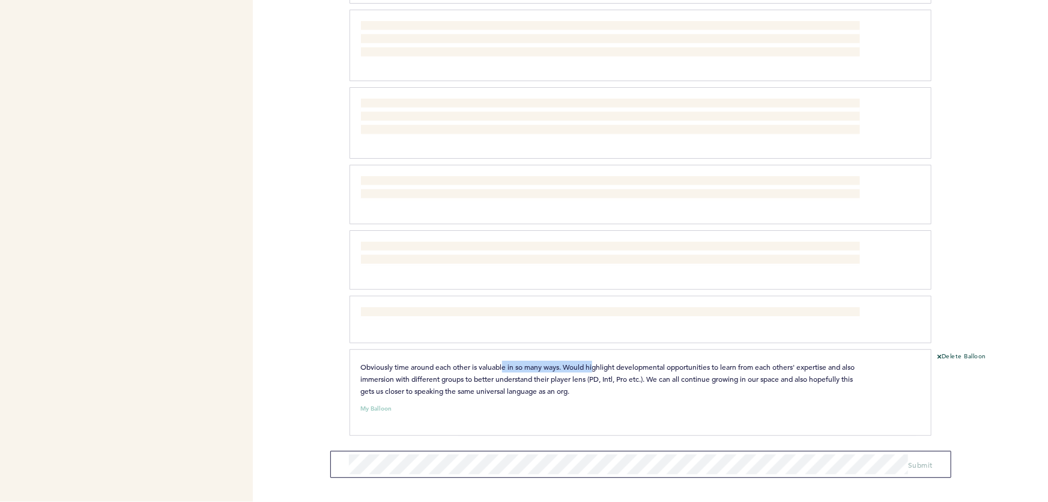
click at [630, 371] on span "Obviously time around each other is valuable in so many ways. Would highlight d…" at bounding box center [609, 379] width 496 height 34
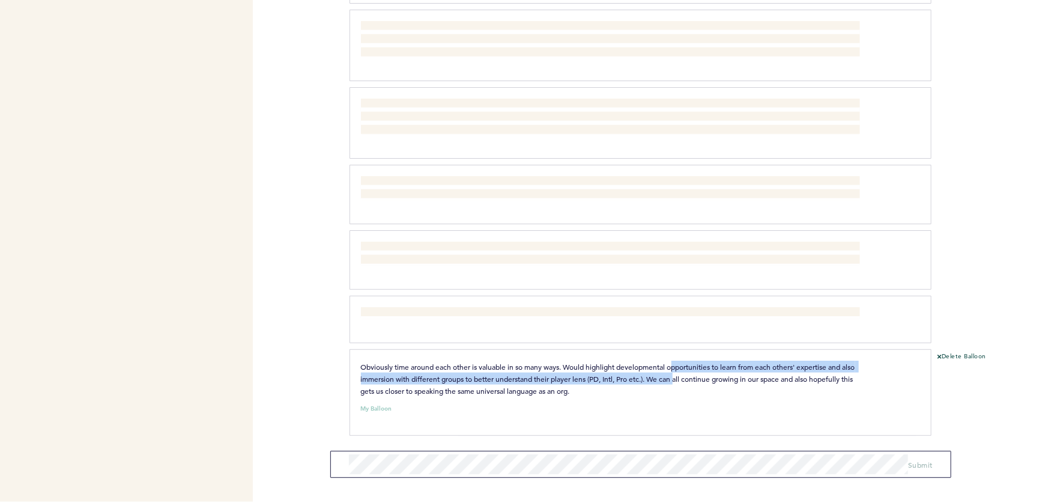
drag, startPoint x: 693, startPoint y: 374, endPoint x: 615, endPoint y: 362, distance: 79.7
click at [632, 365] on span "Obviously time around each other is valuable in so many ways. Would highlight d…" at bounding box center [609, 379] width 496 height 34
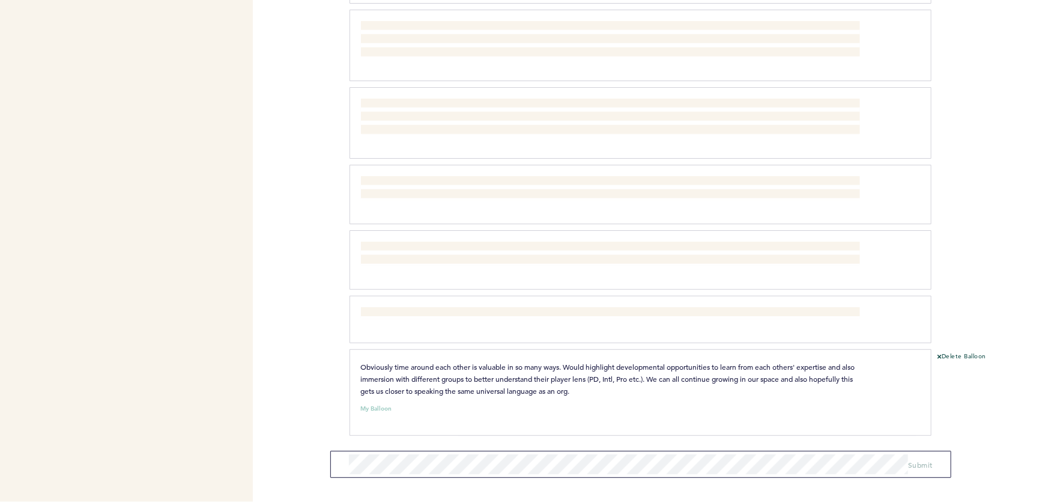
click at [615, 362] on span "Obviously time around each other is valuable in so many ways. Would highlight d…" at bounding box center [609, 379] width 496 height 34
drag, startPoint x: 687, startPoint y: 370, endPoint x: 767, endPoint y: 374, distance: 80.0
click at [750, 372] on p "Obviously time around each other is valuable in so many ways. Would highlight d…" at bounding box center [610, 378] width 499 height 36
click at [767, 374] on span "Obviously time around each other is valuable in so many ways. Would highlight d…" at bounding box center [609, 379] width 496 height 34
drag, startPoint x: 782, startPoint y: 377, endPoint x: 707, endPoint y: 368, distance: 75.6
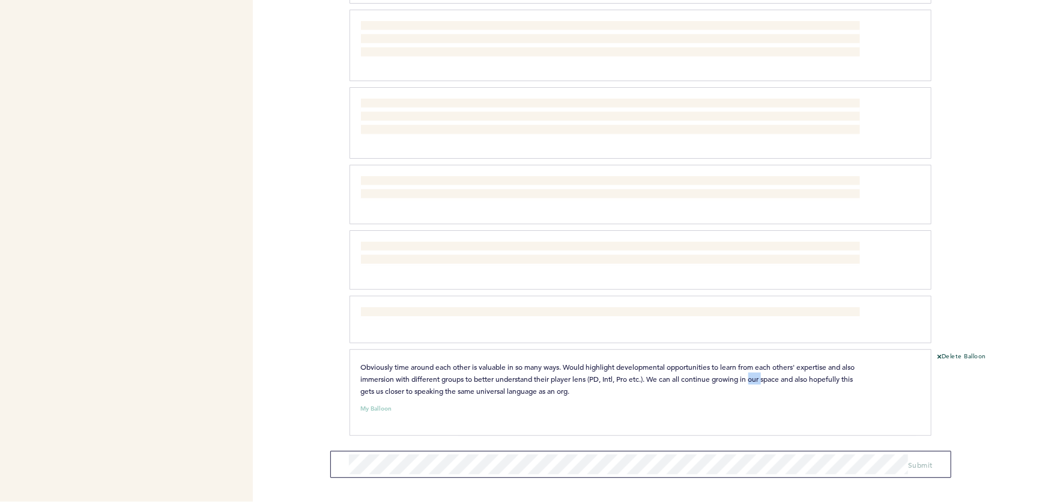
click at [731, 371] on span "Obviously time around each other is valuable in so many ways. Would highlight d…" at bounding box center [609, 379] width 496 height 34
drag, startPoint x: 707, startPoint y: 368, endPoint x: 646, endPoint y: 368, distance: 61.3
click at [706, 368] on span "Obviously time around each other is valuable in so many ways. Would highlight d…" at bounding box center [609, 379] width 496 height 34
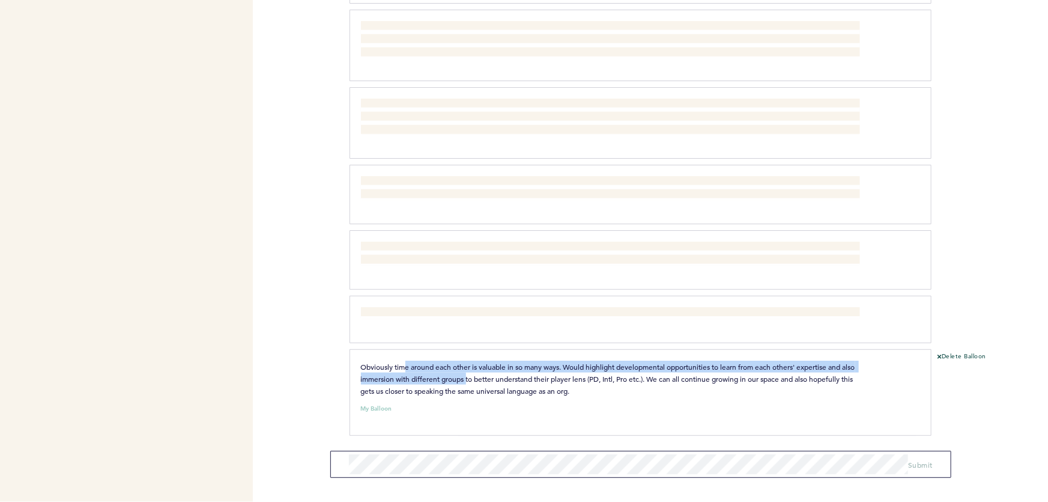
drag, startPoint x: 407, startPoint y: 366, endPoint x: 508, endPoint y: 382, distance: 101.5
click at [499, 381] on span "Obviously time around each other is valuable in so many ways. Would highlight d…" at bounding box center [609, 379] width 496 height 34
drag, startPoint x: 508, startPoint y: 383, endPoint x: 537, endPoint y: 385, distance: 28.9
click at [509, 383] on p "Obviously time around each other is valuable in so many ways. Would highlight d…" at bounding box center [610, 378] width 499 height 36
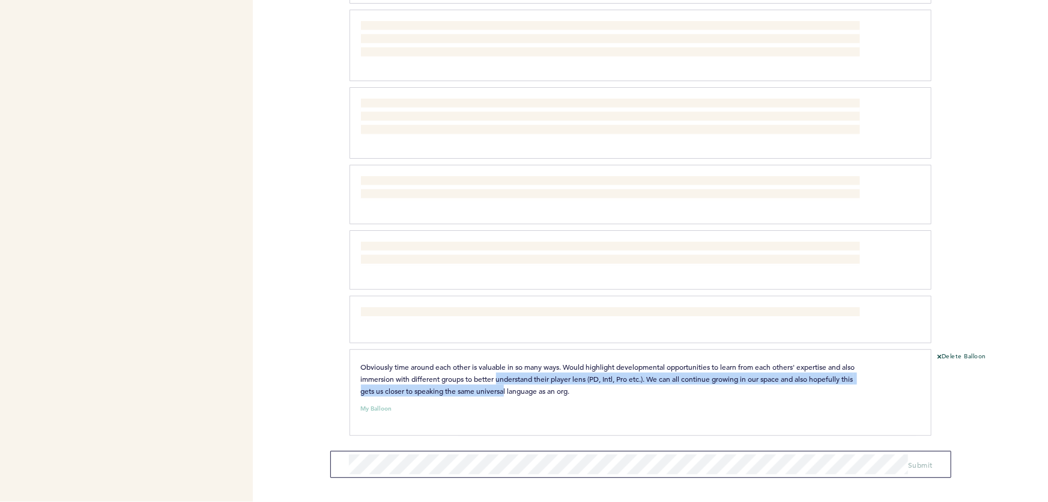
drag, startPoint x: 535, startPoint y: 380, endPoint x: 493, endPoint y: 365, distance: 44.7
click at [503, 371] on p "Obviously time around each other is valuable in so many ways. Would highlight d…" at bounding box center [610, 378] width 499 height 36
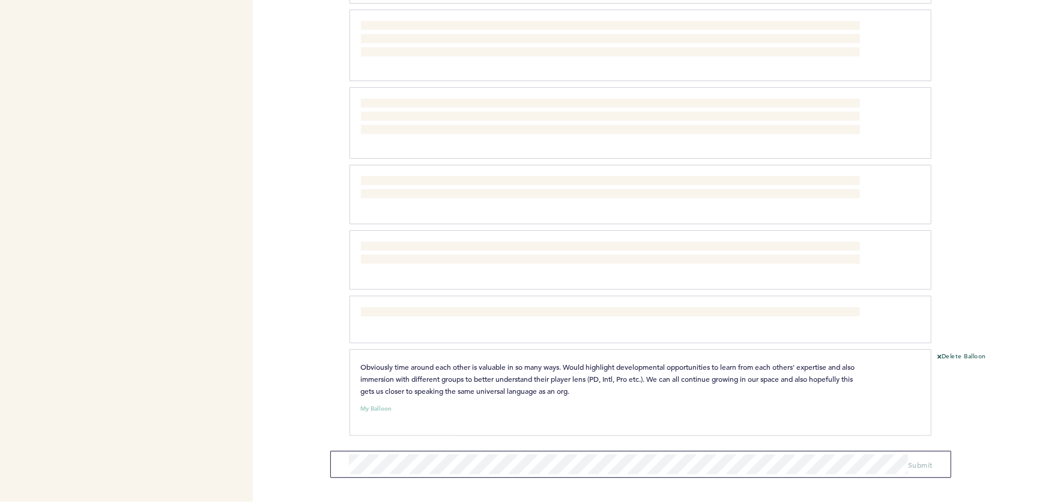
click at [493, 365] on span "Obviously time around each other is valuable in so many ways. Would highlight d…" at bounding box center [609, 379] width 496 height 34
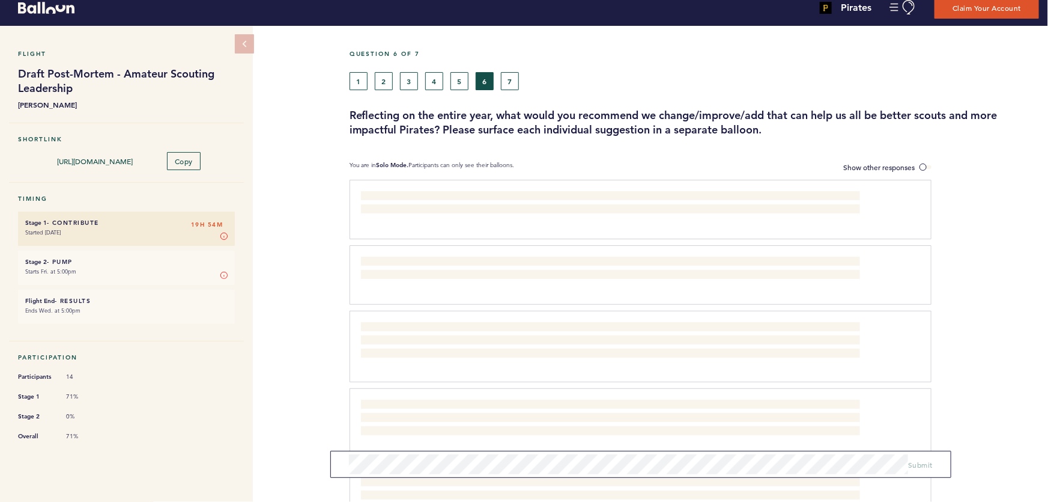
scroll to position [0, 0]
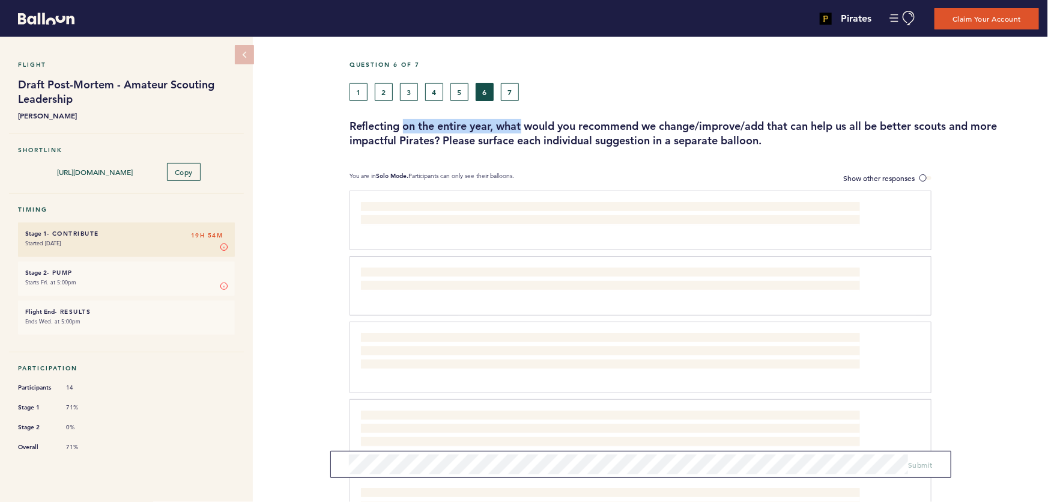
drag, startPoint x: 435, startPoint y: 130, endPoint x: 661, endPoint y: 132, distance: 225.9
click at [606, 132] on h3 "Reflecting on the entire year, what would you recommend we change/improve/add t…" at bounding box center [695, 133] width 690 height 29
click at [668, 133] on h3 "Reflecting on the entire year, what would you recommend we change/improve/add t…" at bounding box center [695, 133] width 690 height 29
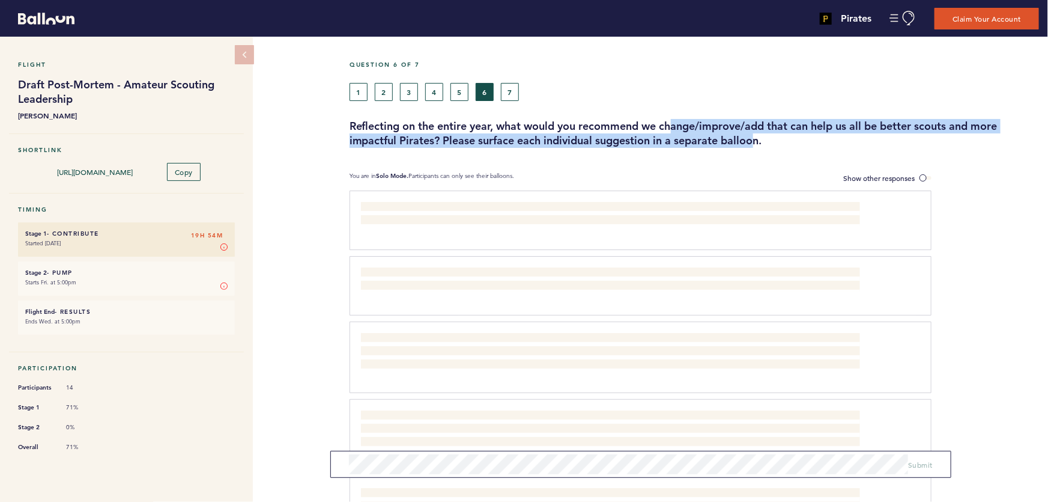
drag, startPoint x: 717, startPoint y: 128, endPoint x: 655, endPoint y: 124, distance: 61.4
click at [671, 126] on h3 "Reflecting on the entire year, what would you recommend we change/improve/add t…" at bounding box center [695, 133] width 690 height 29
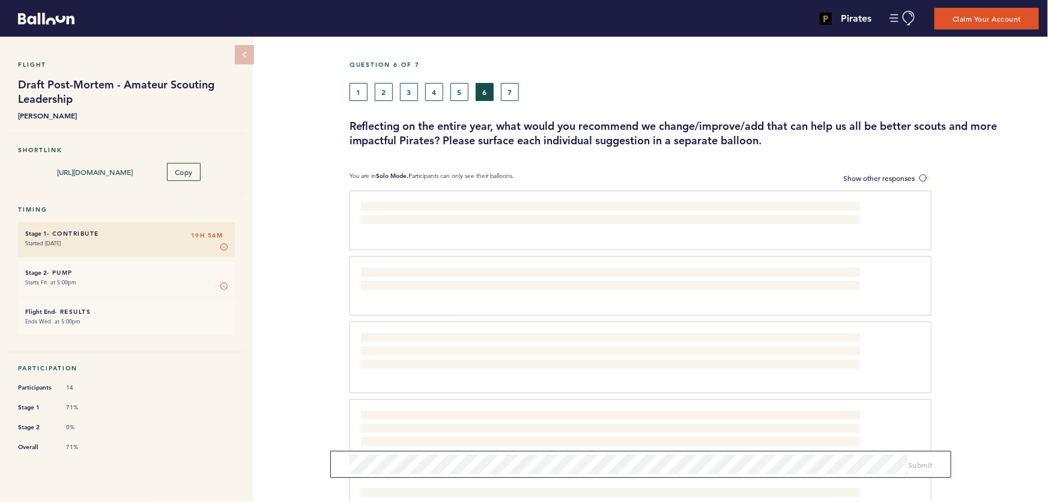
click at [655, 124] on h3 "Reflecting on the entire year, what would you recommend we change/improve/add t…" at bounding box center [695, 133] width 690 height 29
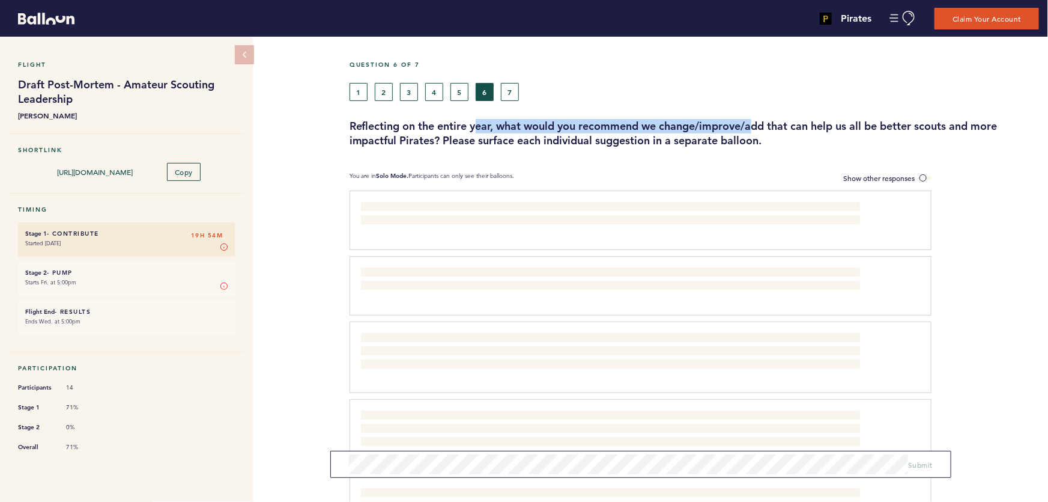
drag, startPoint x: 488, startPoint y: 125, endPoint x: 798, endPoint y: 124, distance: 309.4
click at [769, 125] on h3 "Reflecting on the entire year, what would you recommend we change/improve/add t…" at bounding box center [695, 133] width 690 height 29
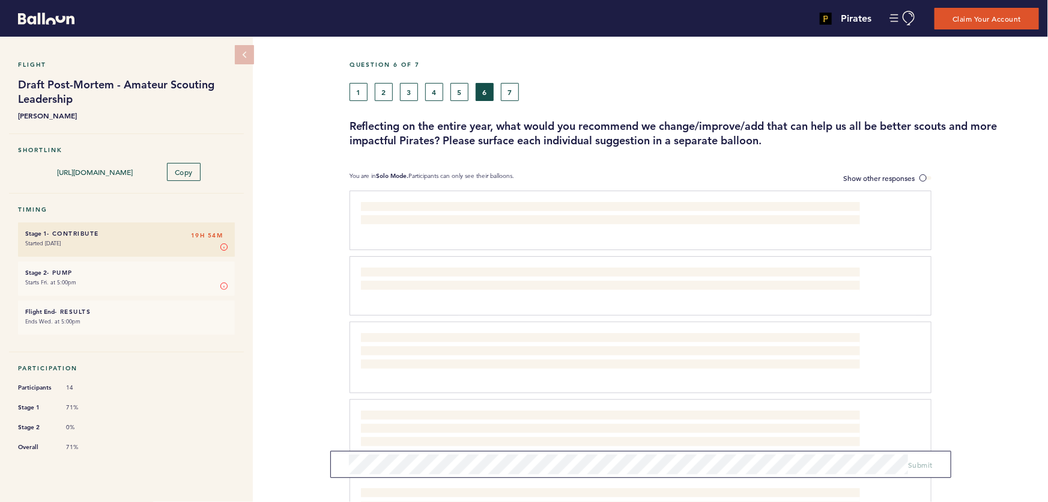
click at [836, 124] on h3 "Reflecting on the entire year, what would you recommend we change/improve/add t…" at bounding box center [695, 133] width 690 height 29
drag, startPoint x: 875, startPoint y: 123, endPoint x: 447, endPoint y: 123, distance: 427.8
click at [564, 122] on h3 "Reflecting on the entire year, what would you recommend we change/improve/add t…" at bounding box center [695, 133] width 690 height 29
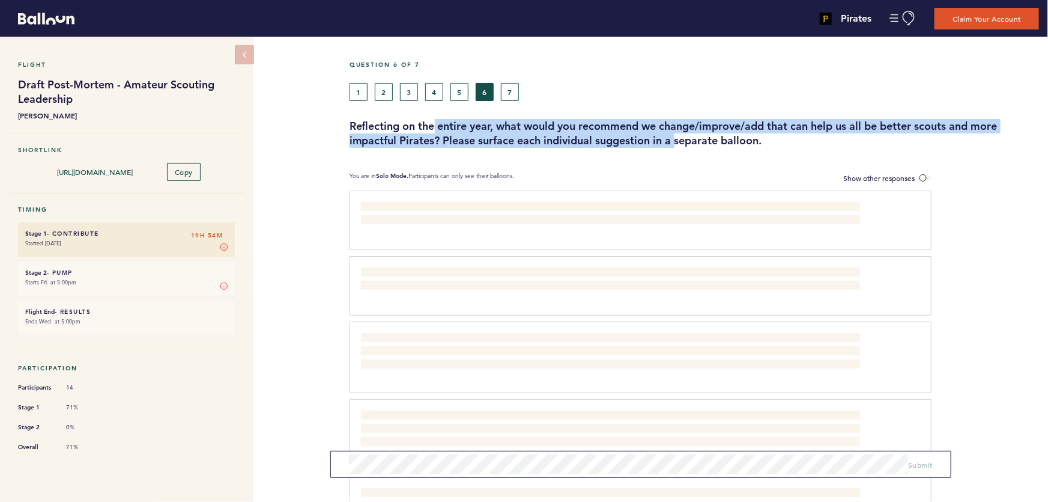
drag, startPoint x: 434, startPoint y: 123, endPoint x: 719, endPoint y: 136, distance: 285.0
click at [695, 136] on h3 "Reflecting on the entire year, what would you recommend we change/improve/add t…" at bounding box center [695, 133] width 690 height 29
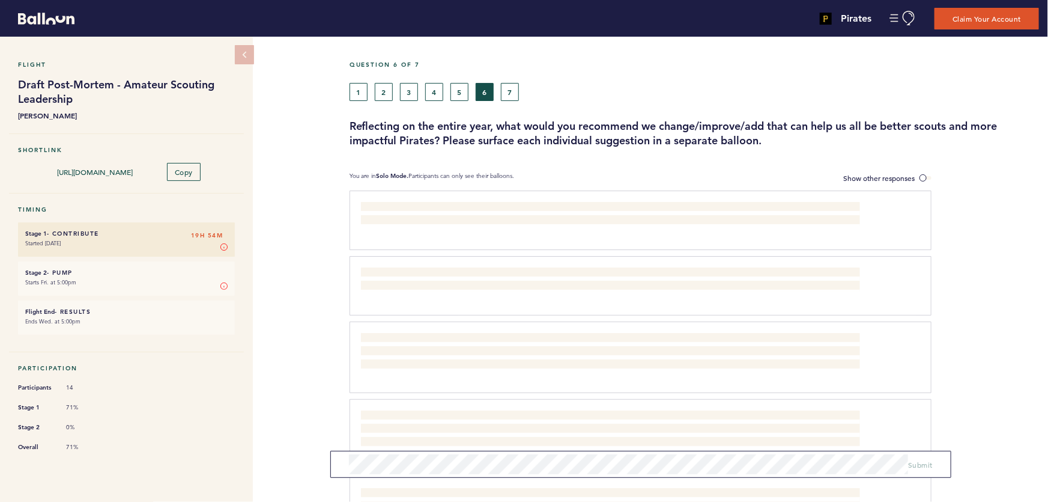
click at [721, 136] on h3 "Reflecting on the entire year, what would you recommend we change/improve/add t…" at bounding box center [695, 133] width 690 height 29
click at [511, 90] on button "7" at bounding box center [510, 92] width 18 height 18
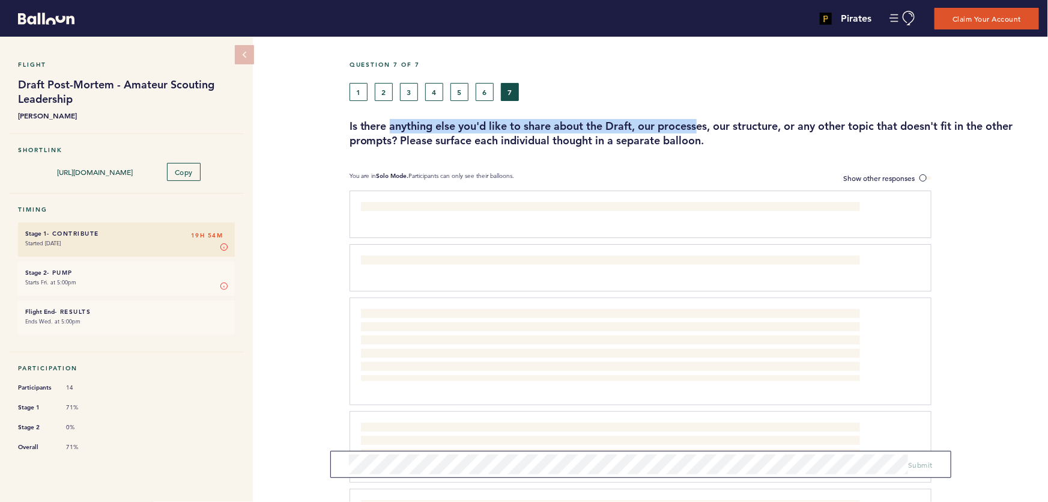
drag, startPoint x: 525, startPoint y: 124, endPoint x: 781, endPoint y: 123, distance: 255.9
click at [750, 123] on h3 "Is there anything else you'd like to share about the Draft, our processes, our …" at bounding box center [695, 133] width 690 height 29
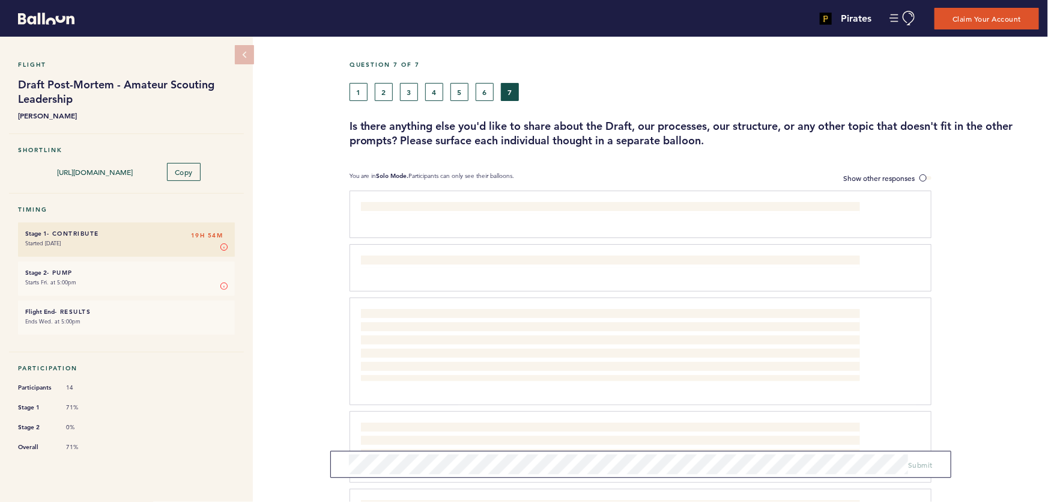
click at [805, 123] on h3 "Is there anything else you'd like to share about the Draft, our processes, our …" at bounding box center [695, 133] width 690 height 29
drag, startPoint x: 533, startPoint y: 126, endPoint x: 884, endPoint y: 126, distance: 350.3
click at [812, 127] on h3 "Is there anything else you'd like to share about the Draft, our processes, our …" at bounding box center [695, 133] width 690 height 29
drag, startPoint x: 884, startPoint y: 126, endPoint x: 957, endPoint y: 125, distance: 73.3
click at [887, 126] on h3 "Is there anything else you'd like to share about the Draft, our processes, our …" at bounding box center [695, 133] width 690 height 29
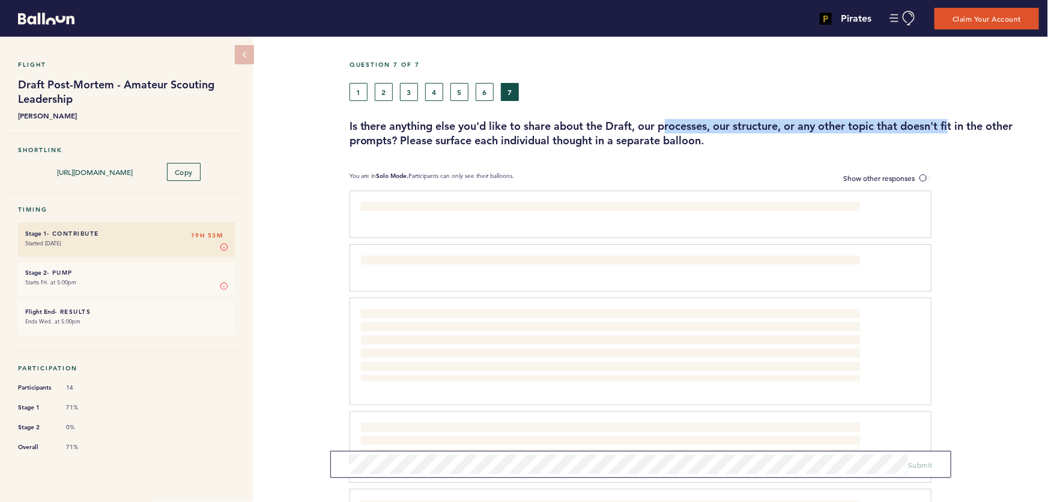
drag, startPoint x: 916, startPoint y: 124, endPoint x: 560, endPoint y: 124, distance: 355.7
click at [612, 124] on h3 "Is there anything else you'd like to share about the Draft, our processes, our …" at bounding box center [695, 133] width 690 height 29
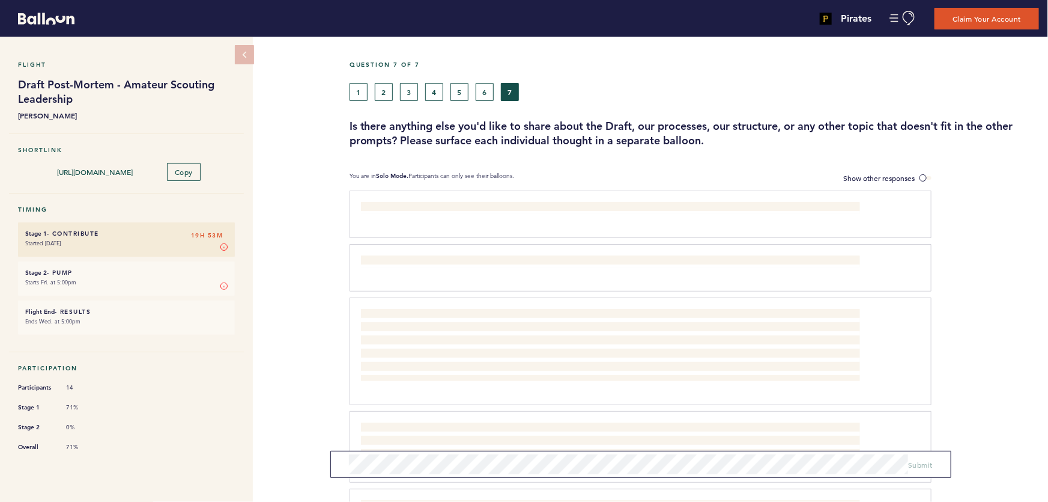
click at [559, 124] on h3 "Is there anything else you'd like to share about the Draft, our processes, our …" at bounding box center [695, 133] width 690 height 29
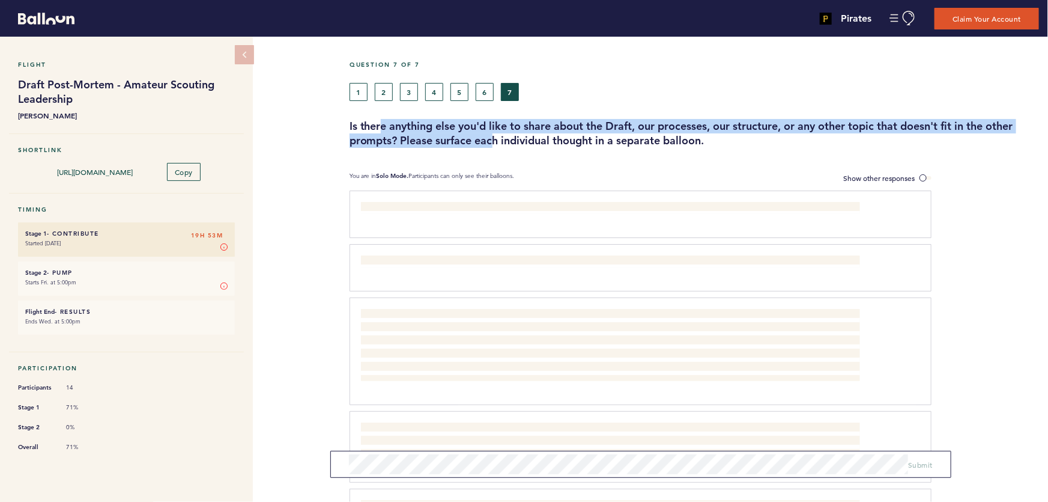
drag, startPoint x: 418, startPoint y: 129, endPoint x: 499, endPoint y: 134, distance: 81.2
click at [499, 134] on h3 "Is there anything else you'd like to share about the Draft, our processes, our …" at bounding box center [695, 133] width 690 height 29
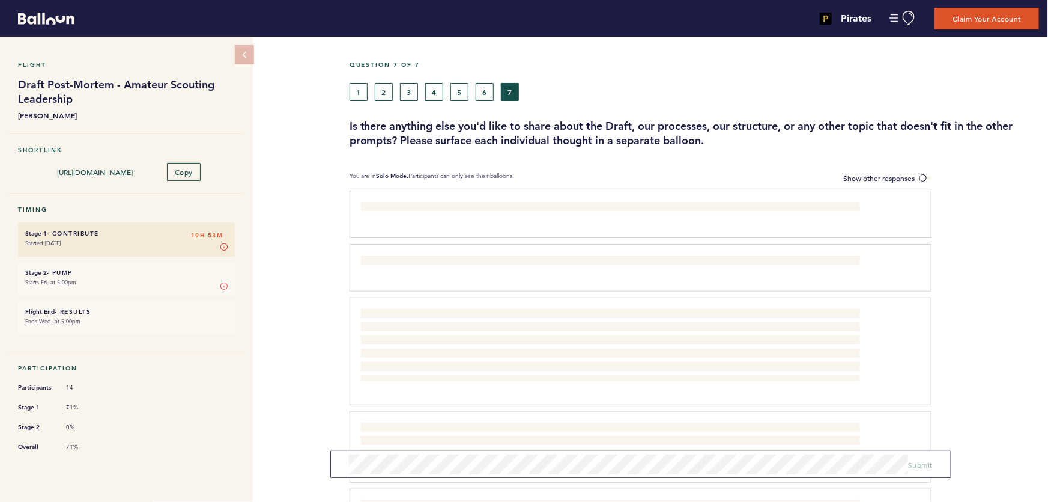
click at [525, 137] on h3 "Is there anything else you'd like to share about the Draft, our processes, our …" at bounding box center [695, 133] width 690 height 29
drag, startPoint x: 602, startPoint y: 138, endPoint x: 499, endPoint y: 125, distance: 104.1
click at [544, 130] on h3 "Is there anything else you'd like to share about the Draft, our processes, our …" at bounding box center [695, 133] width 690 height 29
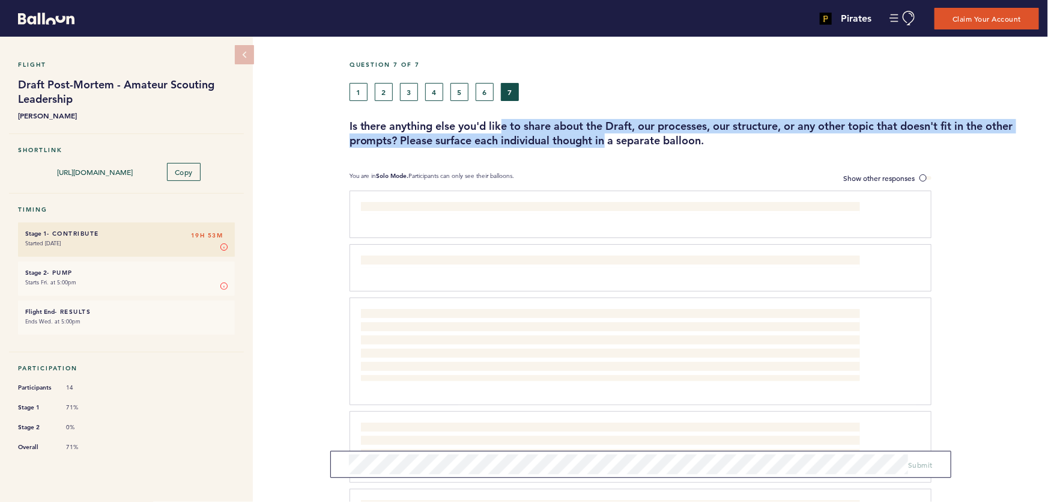
click at [649, 138] on h3 "Is there anything else you'd like to share about the Draft, our processes, our …" at bounding box center [695, 133] width 690 height 29
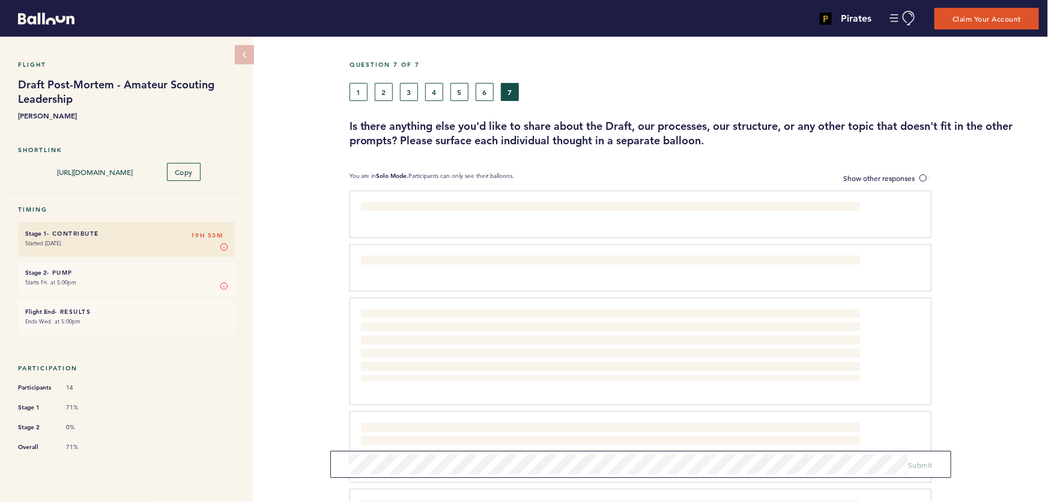
click at [692, 139] on h3 "Is there anything else you'd like to share about the Draft, our processes, our …" at bounding box center [695, 133] width 690 height 29
click at [487, 88] on button "6" at bounding box center [485, 92] width 18 height 18
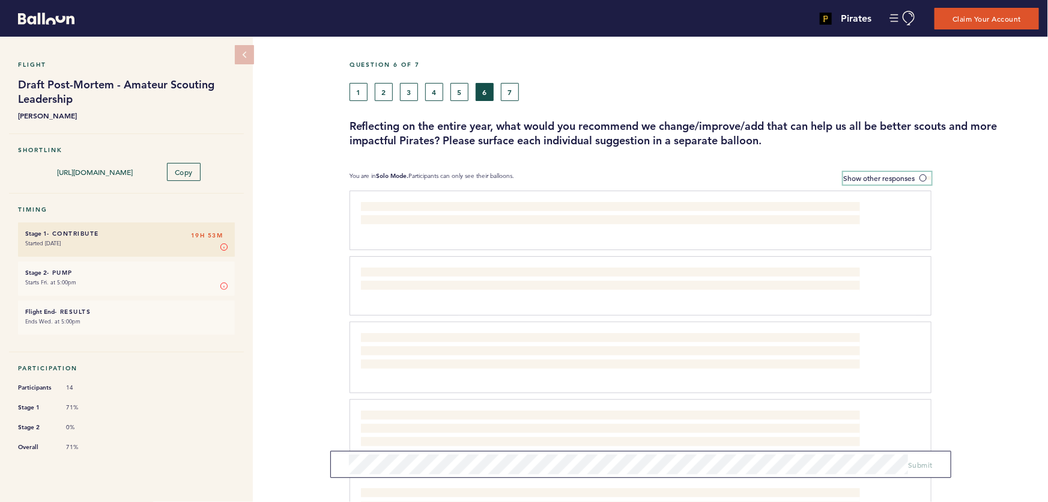
click at [902, 173] on span "Show other responses" at bounding box center [878, 178] width 71 height 10
click at [0, 0] on input "Show other responses" at bounding box center [0, 0] width 0 height 0
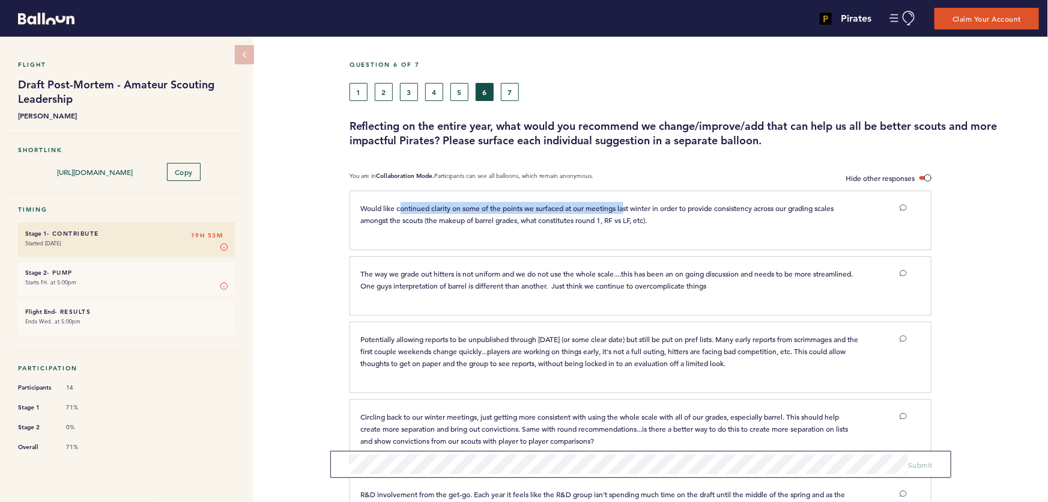
drag, startPoint x: 405, startPoint y: 204, endPoint x: 703, endPoint y: 208, distance: 298.0
click at [667, 208] on span "Would like continued clarity on some of the points we surfaced at our meetings …" at bounding box center [598, 214] width 475 height 22
click at [711, 208] on span "Would like continued clarity on some of the points we surfaced at our meetings …" at bounding box center [598, 214] width 475 height 22
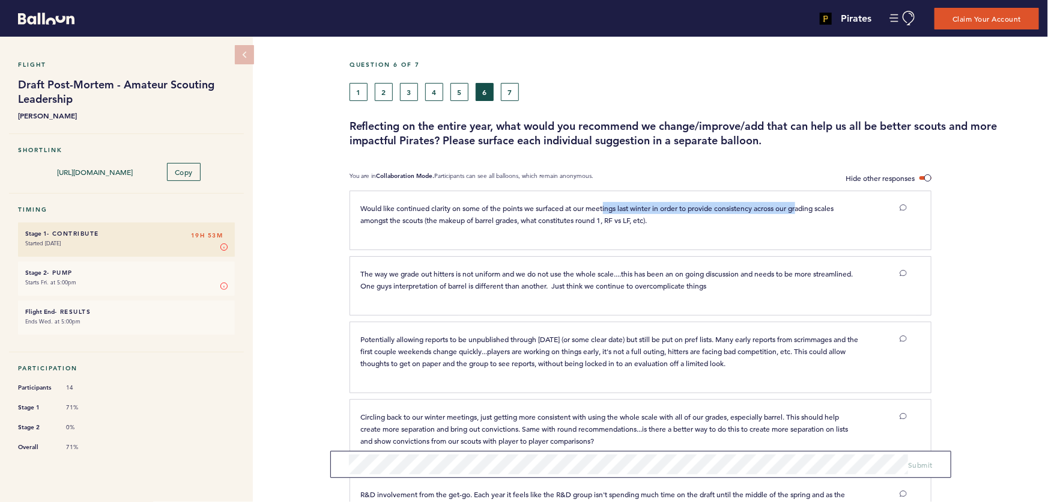
drag, startPoint x: 792, startPoint y: 206, endPoint x: 515, endPoint y: 204, distance: 277.0
click at [573, 204] on span "Would like continued clarity on some of the points we surfaced at our meetings …" at bounding box center [598, 214] width 475 height 22
drag, startPoint x: 493, startPoint y: 204, endPoint x: 481, endPoint y: 204, distance: 12.0
click at [489, 204] on span "Would like continued clarity on some of the points we surfaced at our meetings …" at bounding box center [598, 214] width 475 height 22
drag, startPoint x: 406, startPoint y: 203, endPoint x: 552, endPoint y: 215, distance: 146.5
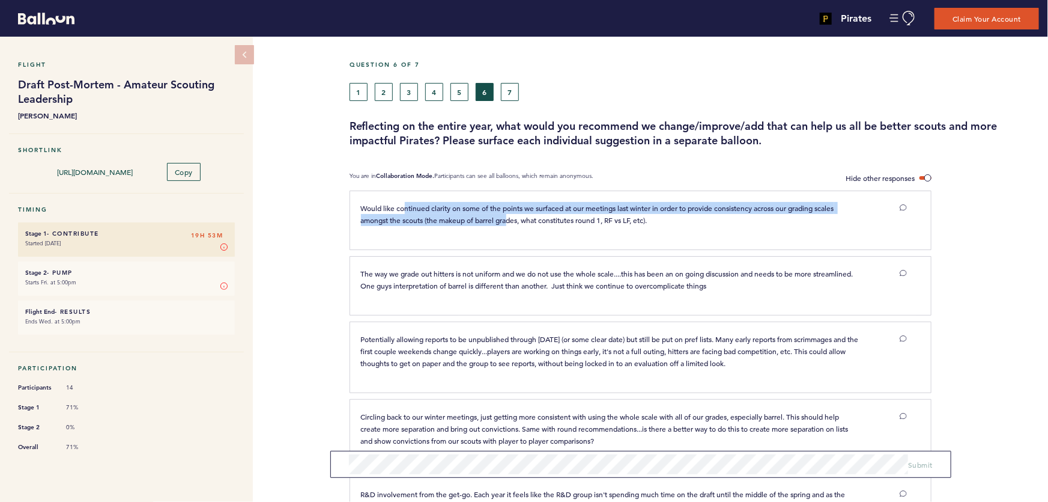
click at [543, 215] on span "Would like continued clarity on some of the points we surfaced at our meetings …" at bounding box center [598, 214] width 475 height 22
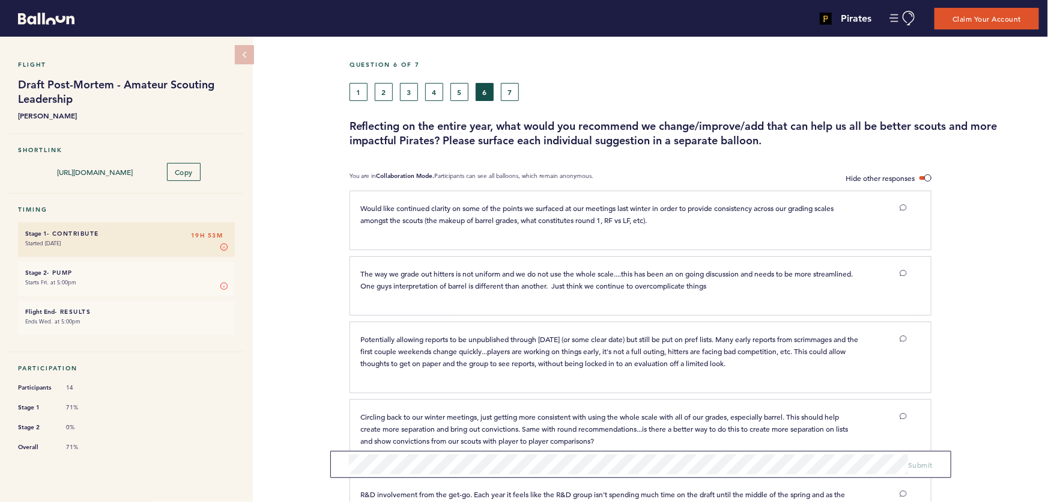
drag, startPoint x: 554, startPoint y: 216, endPoint x: 600, endPoint y: 216, distance: 46.3
click at [558, 216] on span "Would like continued clarity on some of the points we surfaced at our meetings …" at bounding box center [598, 214] width 475 height 22
drag, startPoint x: 532, startPoint y: 205, endPoint x: 521, endPoint y: 205, distance: 10.8
click at [526, 204] on span "Would like continued clarity on some of the points we surfaced at our meetings …" at bounding box center [598, 214] width 475 height 22
click at [616, 213] on p "Would like continued clarity on some of the points we surfaced at our meetings …" at bounding box center [610, 214] width 499 height 24
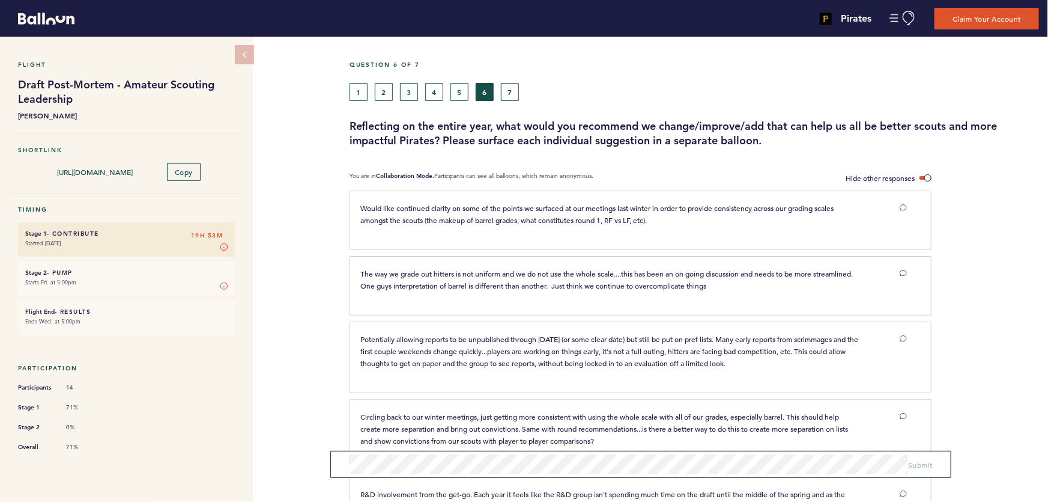
click at [645, 213] on p "Would like continued clarity on some of the points we surfaced at our meetings …" at bounding box center [610, 214] width 499 height 24
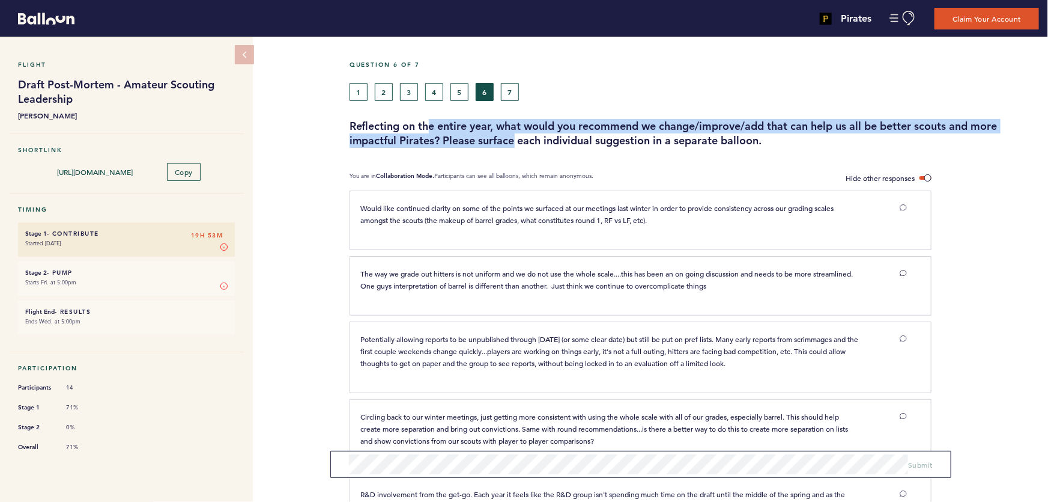
click at [566, 138] on h3 "Reflecting on the entire year, what would you recommend we change/improve/add t…" at bounding box center [695, 133] width 690 height 29
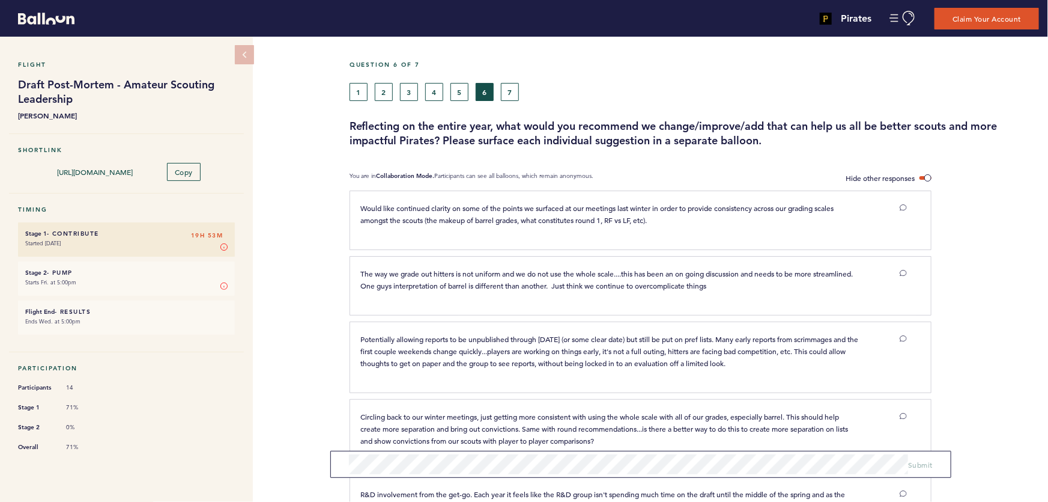
click at [624, 142] on h3 "Reflecting on the entire year, what would you recommend we change/improve/add t…" at bounding box center [695, 133] width 690 height 29
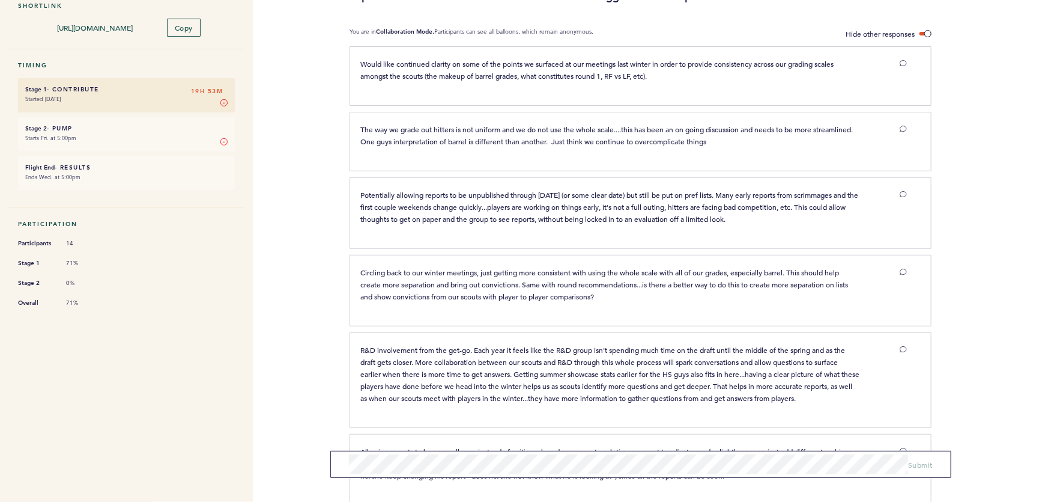
scroll to position [163, 0]
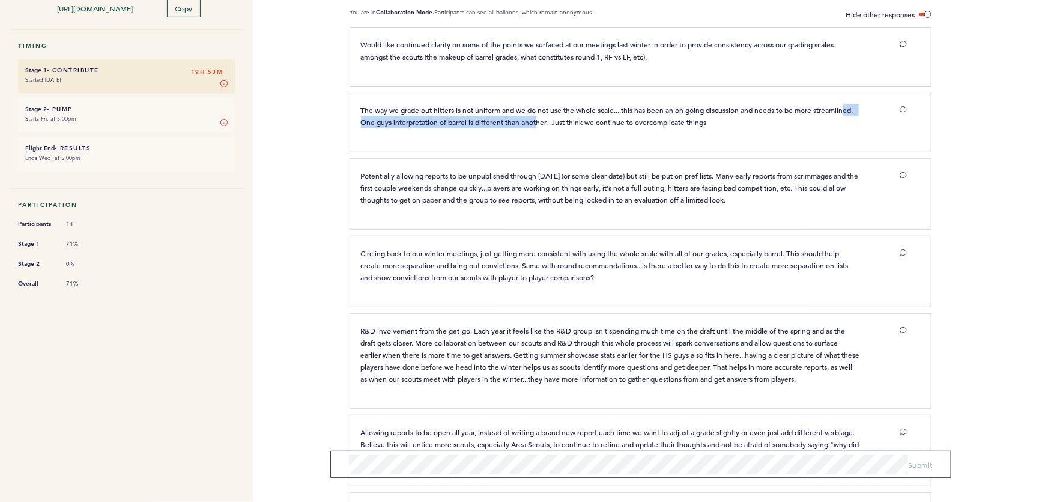
click at [594, 116] on span "The way we grade out hitters is not uniform and we do not use the whole scale..…" at bounding box center [609, 116] width 496 height 22
click at [623, 116] on span "The way we grade out hitters is not uniform and we do not use the whole scale..…" at bounding box center [609, 116] width 496 height 22
click at [624, 109] on span "The way we grade out hitters is not uniform and we do not use the whole scale..…" at bounding box center [609, 116] width 496 height 22
click at [598, 108] on span "The way we grade out hitters is not uniform and we do not use the whole scale..…" at bounding box center [609, 116] width 496 height 22
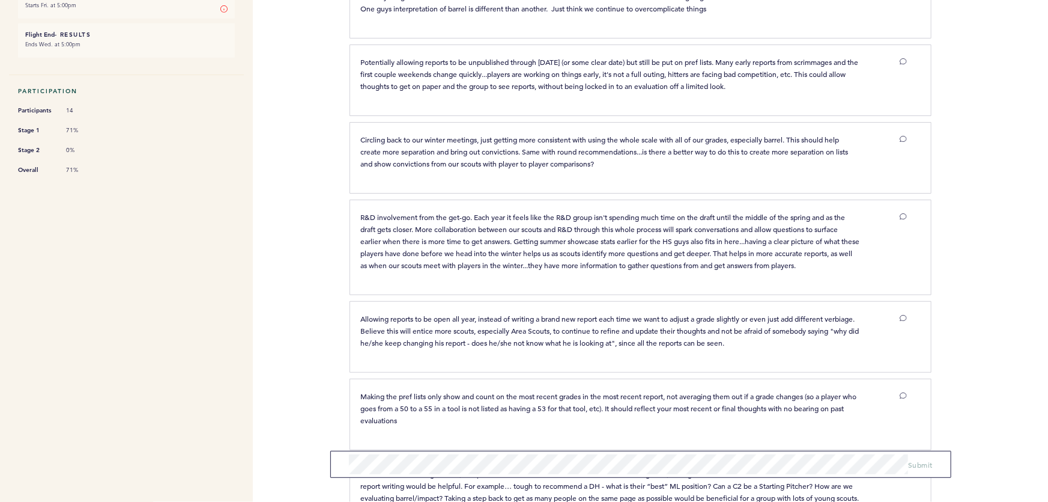
scroll to position [327, 0]
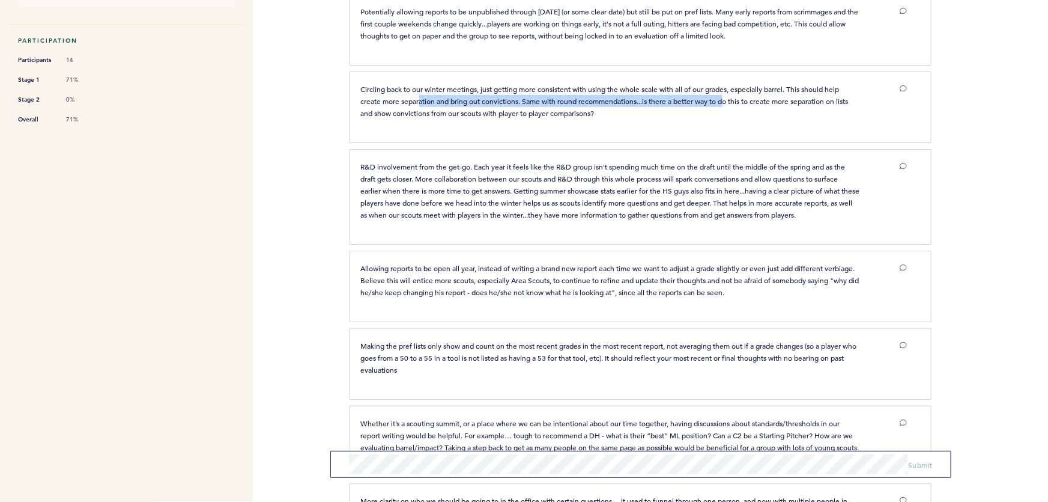
click at [762, 100] on span "Circling back to our winter meetings, just getting more consistent with using t…" at bounding box center [606, 101] width 490 height 34
click at [787, 99] on span "Circling back to our winter meetings, just getting more consistent with using t…" at bounding box center [606, 101] width 490 height 34
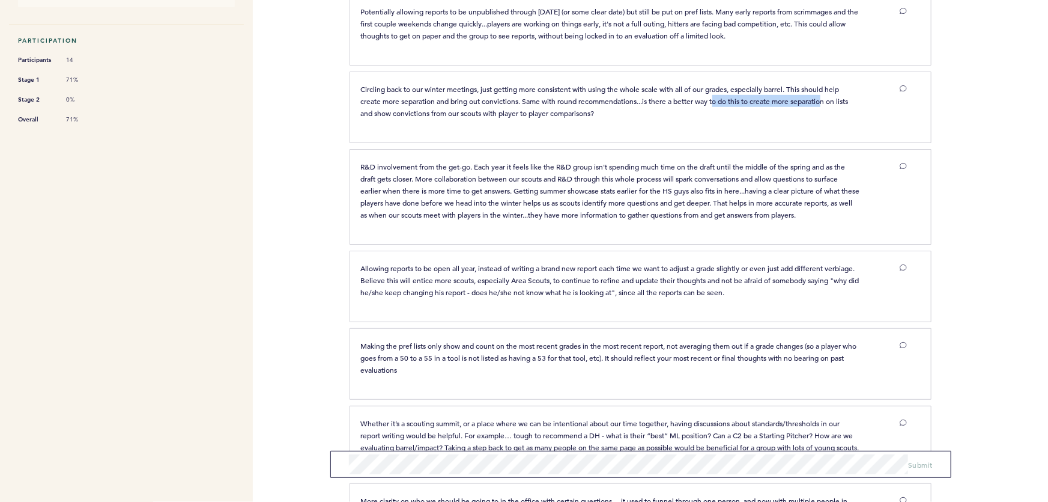
click at [690, 91] on p "Circling back to our winter meetings, just getting more consistent with using t…" at bounding box center [610, 101] width 499 height 36
click at [683, 90] on span "Circling back to our winter meetings, just getting more consistent with using t…" at bounding box center [606, 101] width 490 height 34
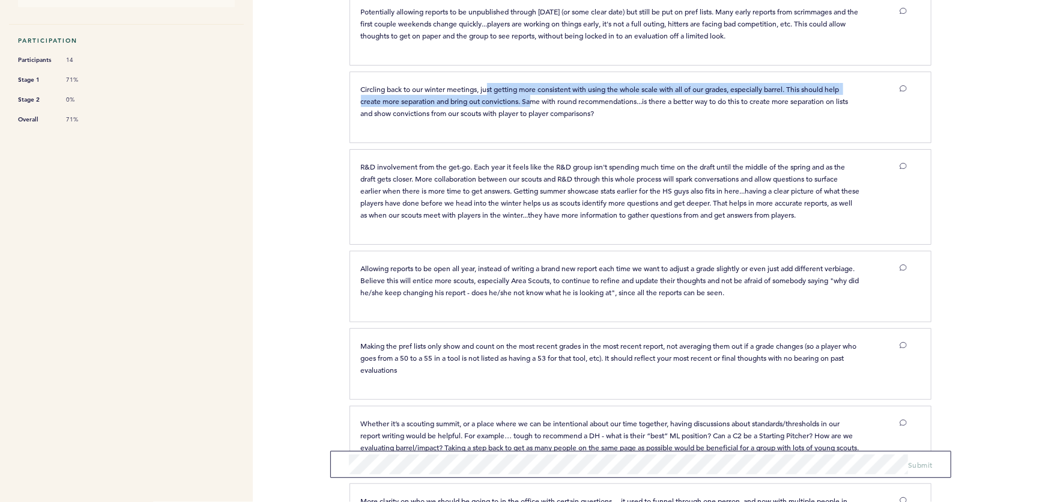
click at [561, 107] on span "Circling back to our winter meetings, just getting more consistent with using t…" at bounding box center [606, 101] width 490 height 34
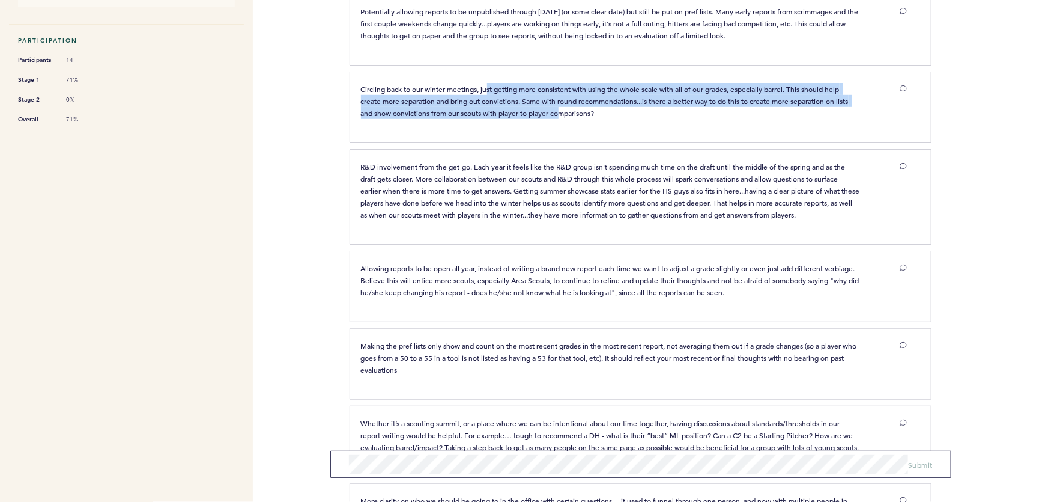
click at [583, 110] on span "Circling back to our winter meetings, just getting more consistent with using t…" at bounding box center [606, 101] width 490 height 34
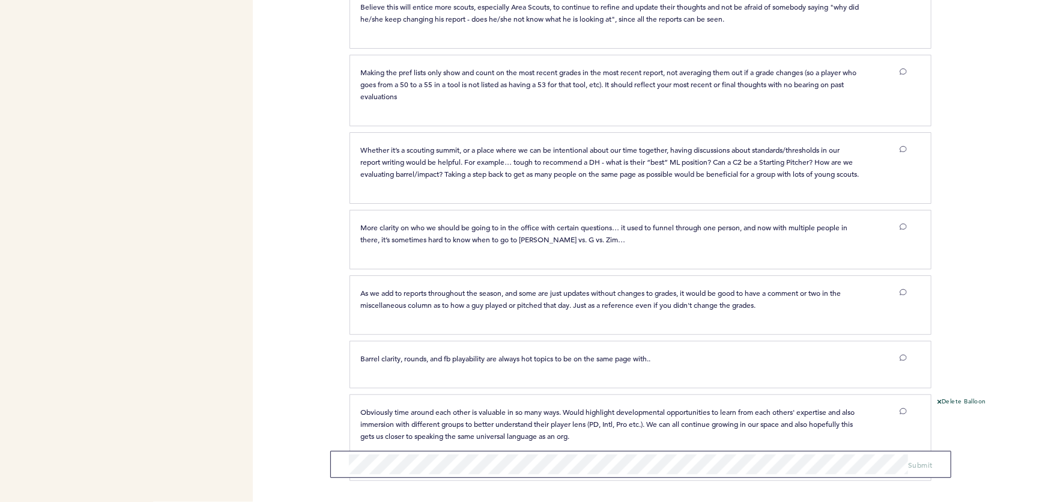
scroll to position [655, 0]
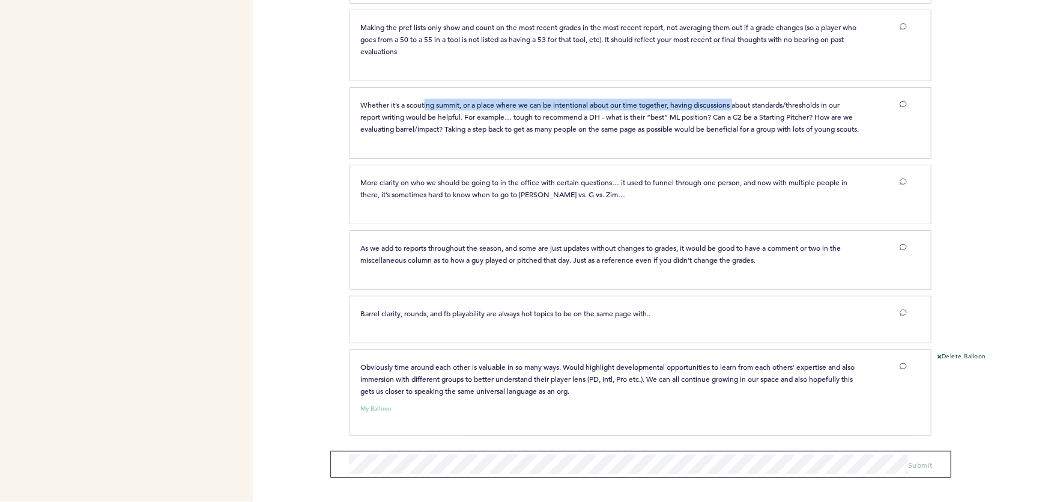
click at [743, 100] on span "Whether it’s a scouting summit, or a place where we can be intentional about ou…" at bounding box center [610, 117] width 499 height 34
click at [768, 100] on span "Whether it’s a scouting summit, or a place where we can be intentional about ou…" at bounding box center [610, 117] width 499 height 34
click at [634, 100] on span "Whether it’s a scouting summit, or a place where we can be intentional about ou…" at bounding box center [610, 117] width 499 height 34
click at [600, 100] on span "Whether it’s a scouting summit, or a place where we can be intentional about ou…" at bounding box center [610, 117] width 499 height 34
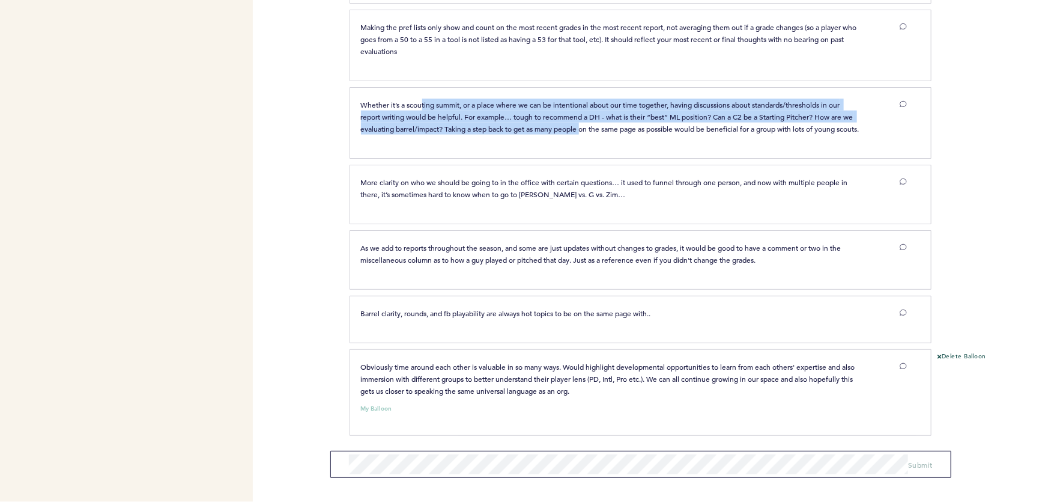
click at [632, 112] on p "Whether it’s a scouting summit, or a place where we can be intentional about ou…" at bounding box center [610, 117] width 499 height 36
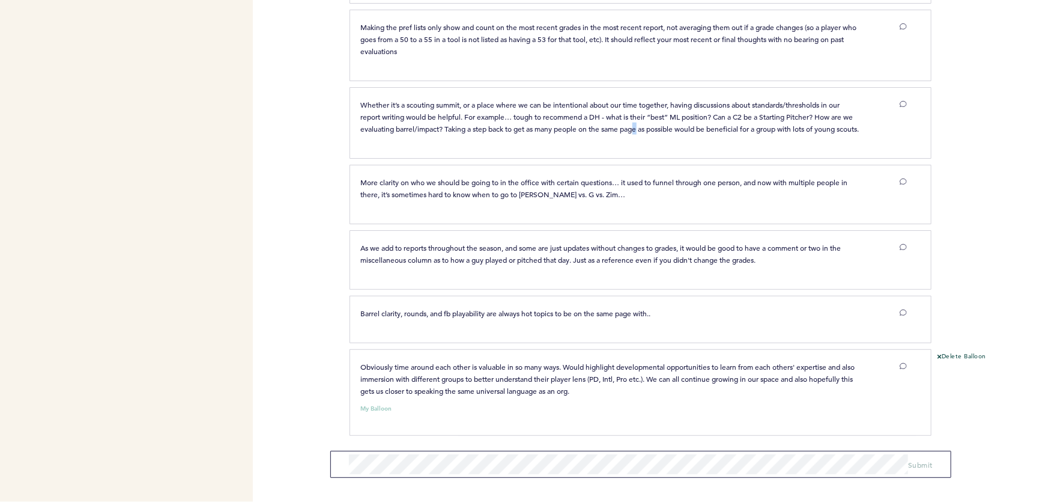
click at [654, 112] on p "Whether it’s a scouting summit, or a place where we can be intentional about ou…" at bounding box center [610, 117] width 499 height 36
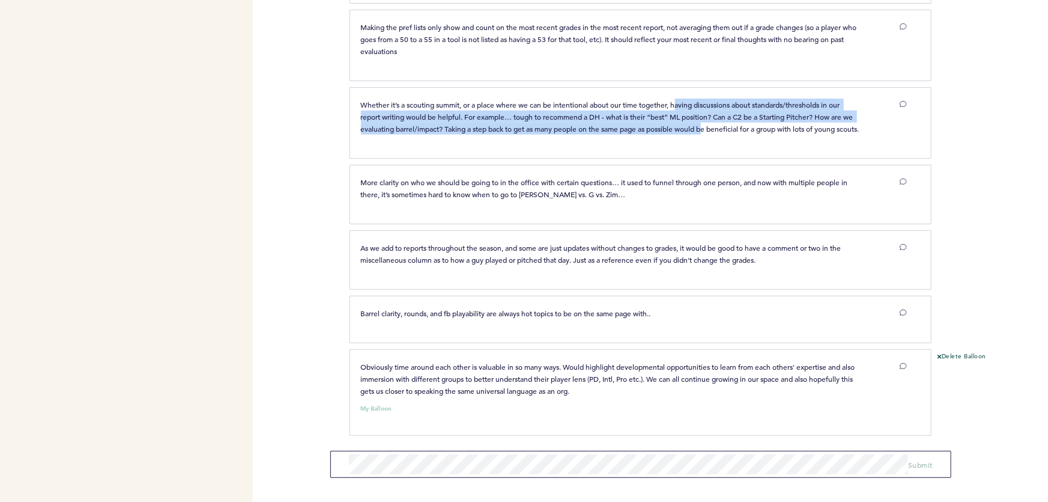
click at [675, 100] on span "Whether it’s a scouting summit, or a place where we can be intentional about ou…" at bounding box center [610, 117] width 499 height 34
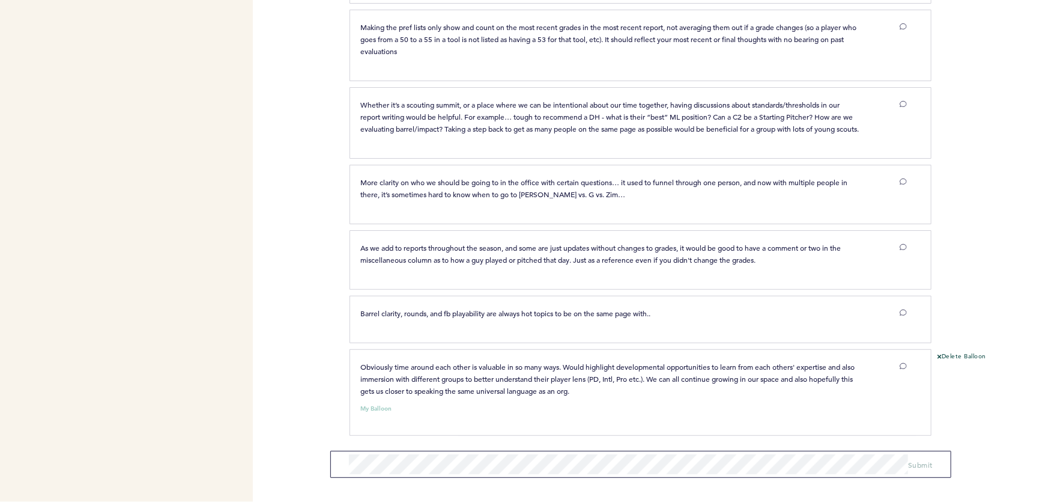
click at [673, 100] on span "Whether it’s a scouting summit, or a place where we can be intentional about ou…" at bounding box center [610, 117] width 499 height 34
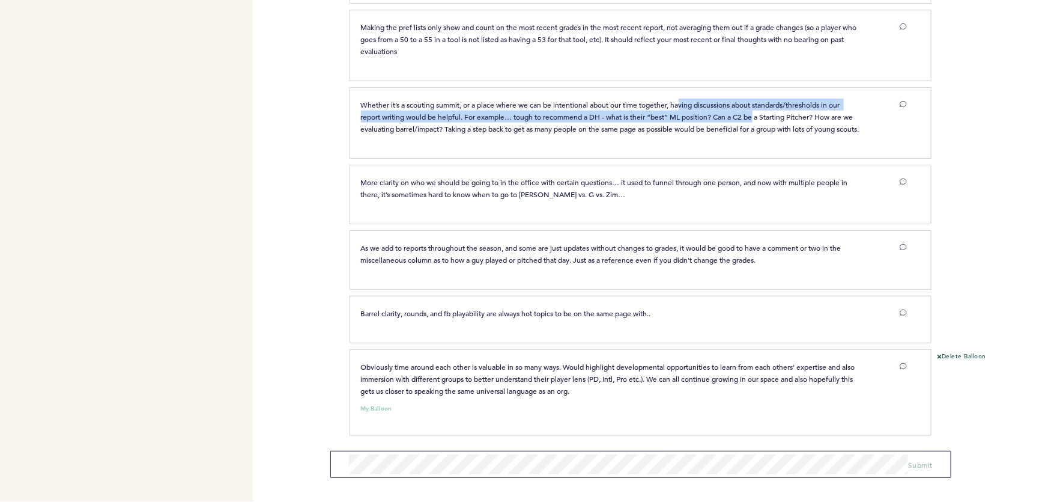
click at [780, 114] on span "Whether it’s a scouting summit, or a place where we can be intentional about ou…" at bounding box center [610, 117] width 499 height 34
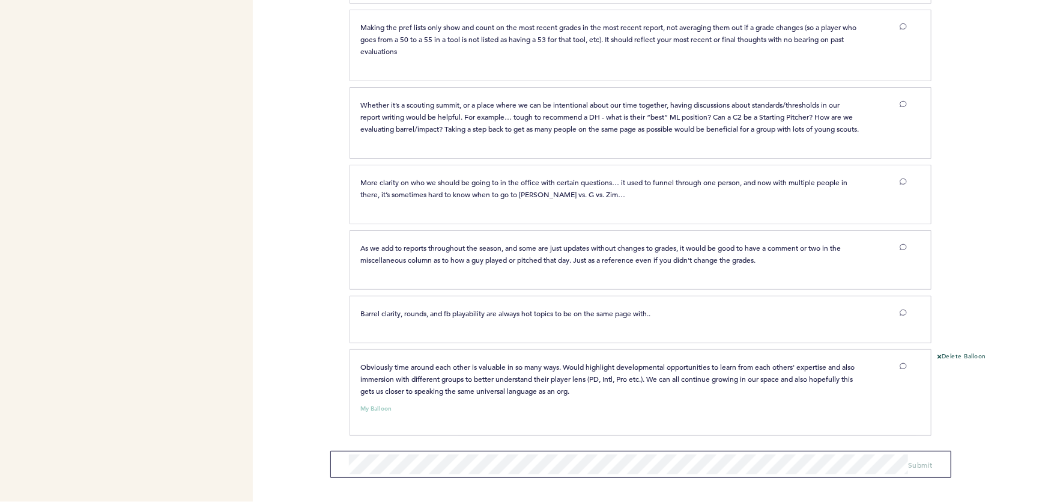
click at [793, 115] on span "Whether it’s a scouting summit, or a place where we can be intentional about ou…" at bounding box center [610, 117] width 499 height 34
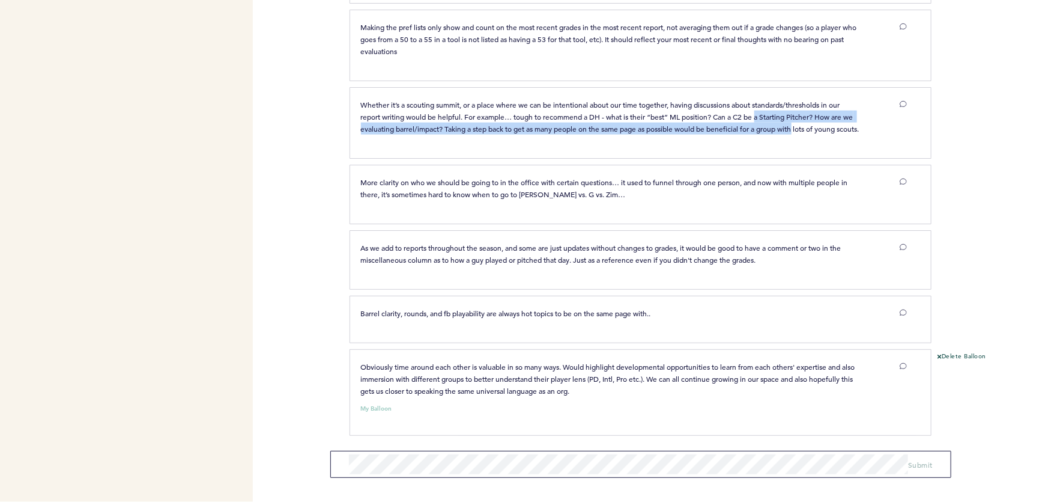
click at [757, 99] on p "Whether it’s a scouting summit, or a place where we can be intentional about ou…" at bounding box center [610, 117] width 499 height 36
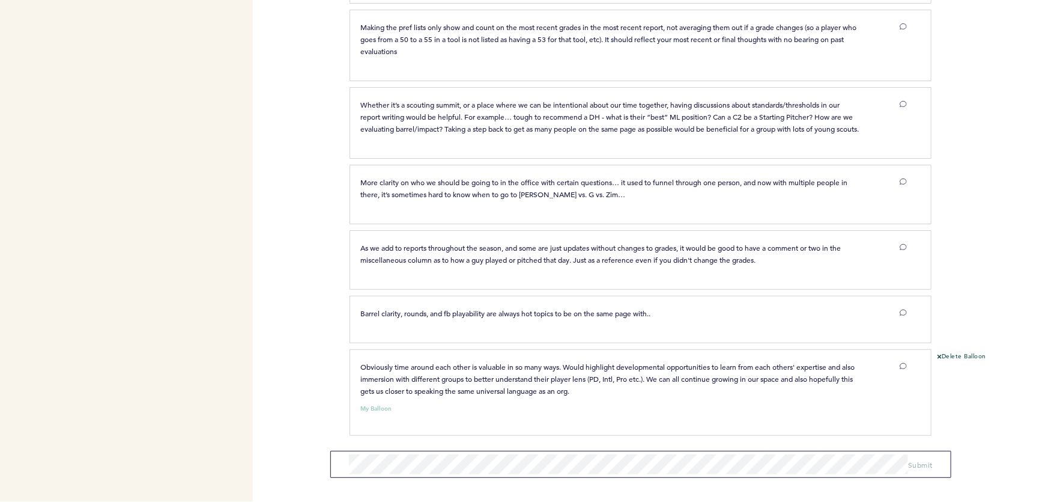
click at [755, 100] on span "Whether it’s a scouting summit, or a place where we can be intentional about ou…" at bounding box center [610, 117] width 499 height 34
click at [735, 175] on div "More clarity on who we should be going to in the office with certain questions……" at bounding box center [641, 194] width 582 height 59
click at [767, 175] on div "More clarity on who we should be going to in the office with certain questions……" at bounding box center [641, 194] width 582 height 59
click at [612, 177] on p "More clarity on who we should be going to in the office with certain questions……" at bounding box center [610, 188] width 499 height 24
click at [585, 177] on p "More clarity on who we should be going to in the office with certain questions……" at bounding box center [610, 188] width 499 height 24
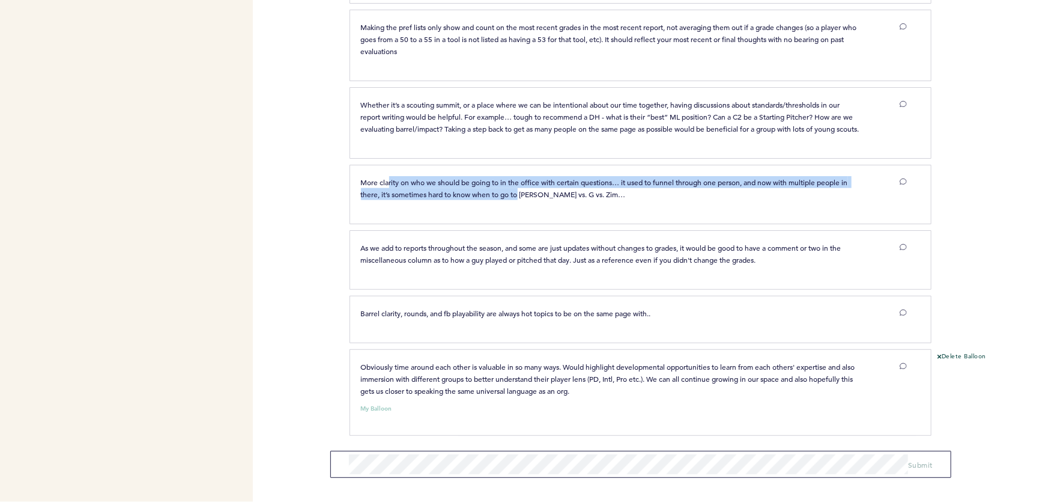
click at [523, 198] on span "More clarity on who we should be going to in the office with certain questions……" at bounding box center [605, 188] width 489 height 22
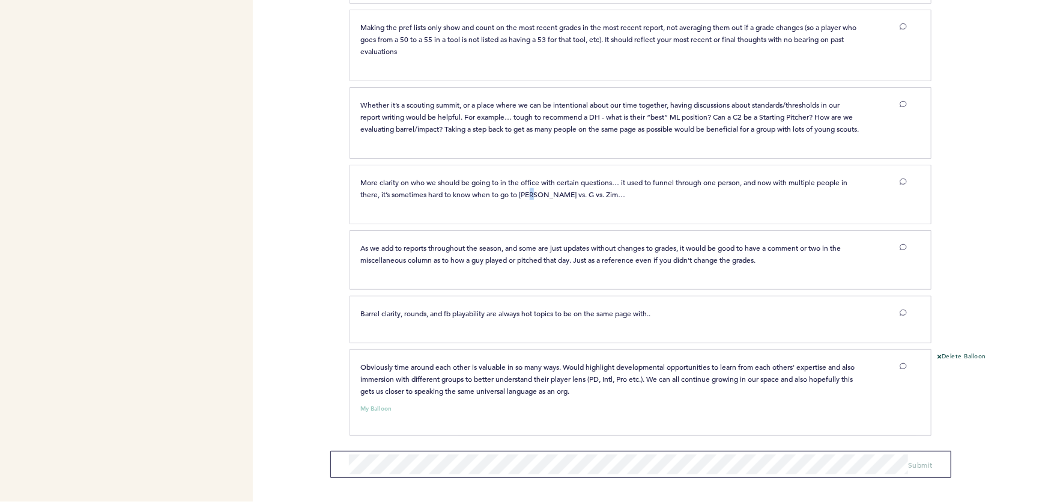
click at [538, 198] on span "More clarity on who we should be going to in the office with certain questions……" at bounding box center [605, 188] width 489 height 22
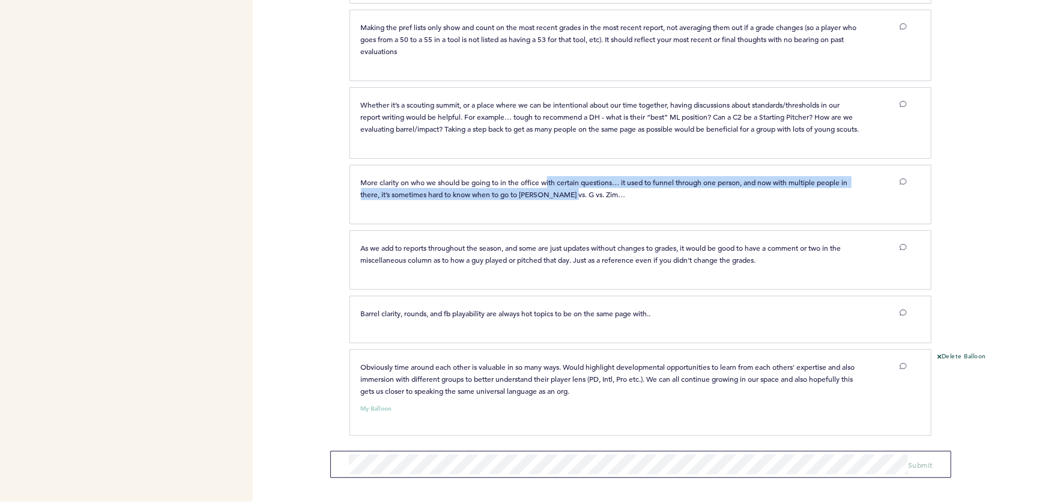
click at [520, 182] on span "More clarity on who we should be going to in the office with certain questions……" at bounding box center [605, 188] width 489 height 22
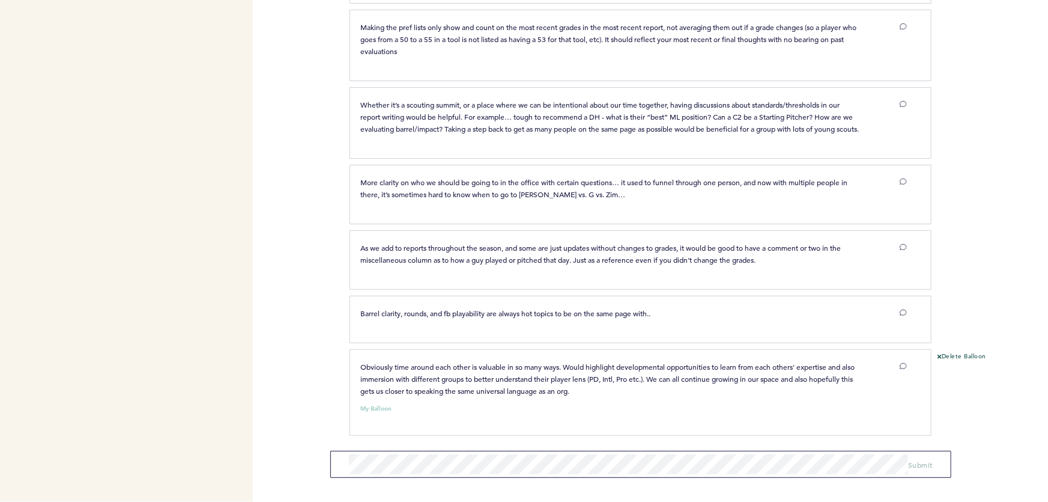
click at [509, 180] on span "More clarity on who we should be going to in the office with certain questions……" at bounding box center [605, 188] width 489 height 22
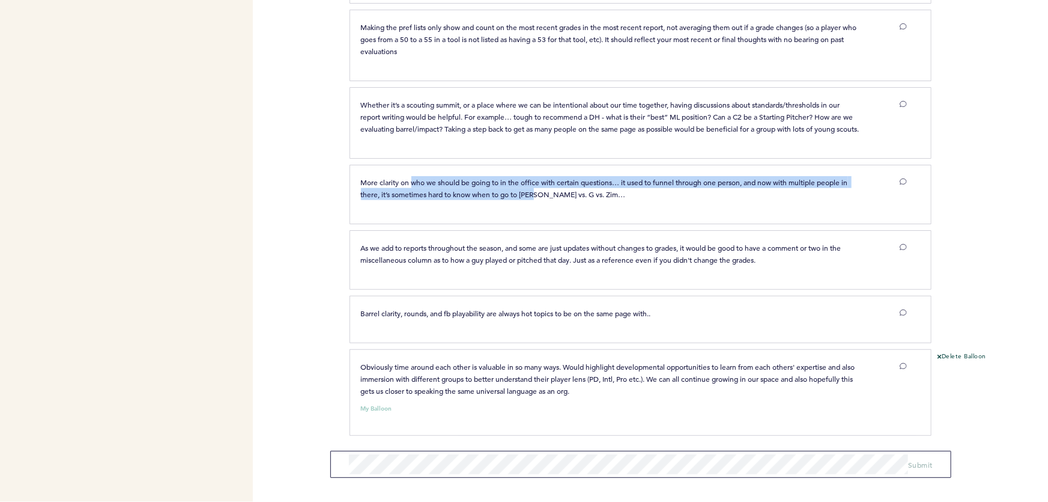
click at [543, 193] on span "More clarity on who we should be going to in the office with certain questions……" at bounding box center [605, 188] width 489 height 22
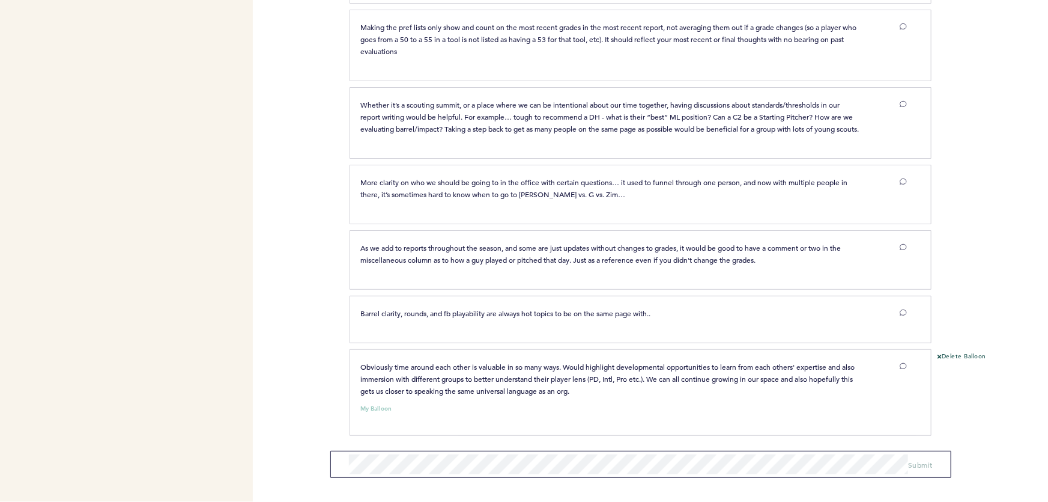
click at [559, 193] on span "More clarity on who we should be going to in the office with certain questions……" at bounding box center [605, 188] width 489 height 22
click at [592, 312] on span "Barrel clarity, rounds, and fb playability are always hot topics to be on the s…" at bounding box center [506, 313] width 290 height 10
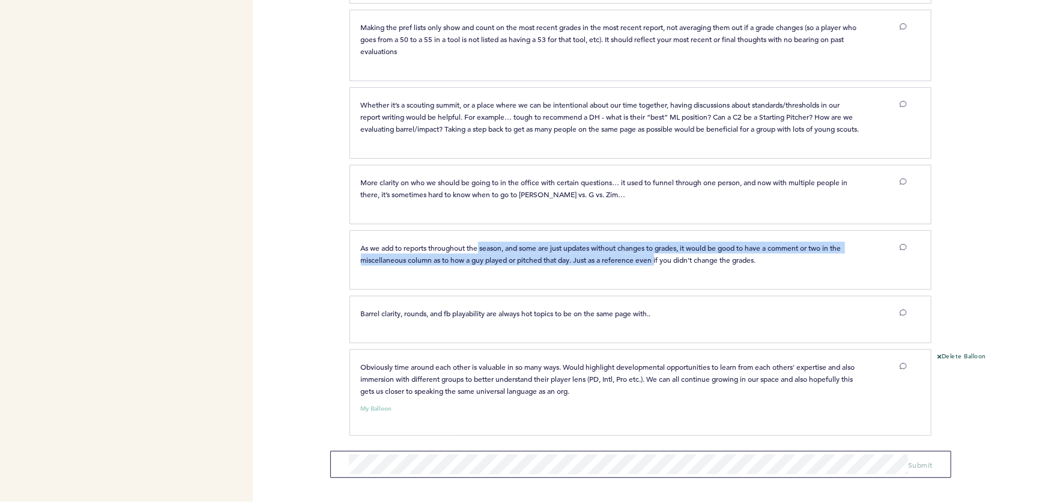
click at [670, 257] on span "As we add to reports throughout the season, and some are just updates without c…" at bounding box center [602, 254] width 482 height 22
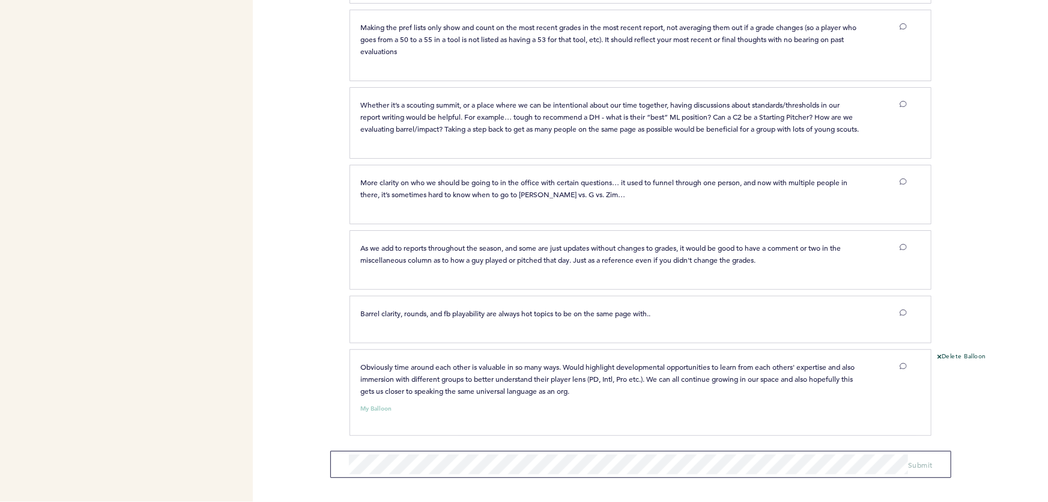
click at [690, 257] on span "As we add to reports throughout the season, and some are just updates without c…" at bounding box center [602, 254] width 482 height 22
click at [638, 245] on span "As we add to reports throughout the season, and some are just updates without c…" at bounding box center [602, 254] width 482 height 22
click at [603, 240] on div "As we add to reports throughout the season, and some are just updates without c…" at bounding box center [641, 259] width 582 height 59
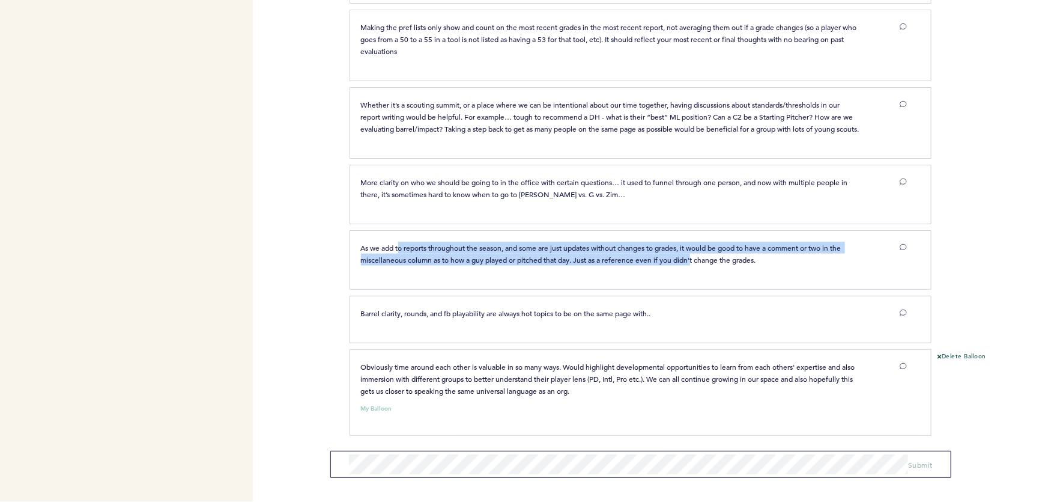
click at [714, 256] on span "As we add to reports throughout the season, and some are just updates without c…" at bounding box center [602, 254] width 482 height 22
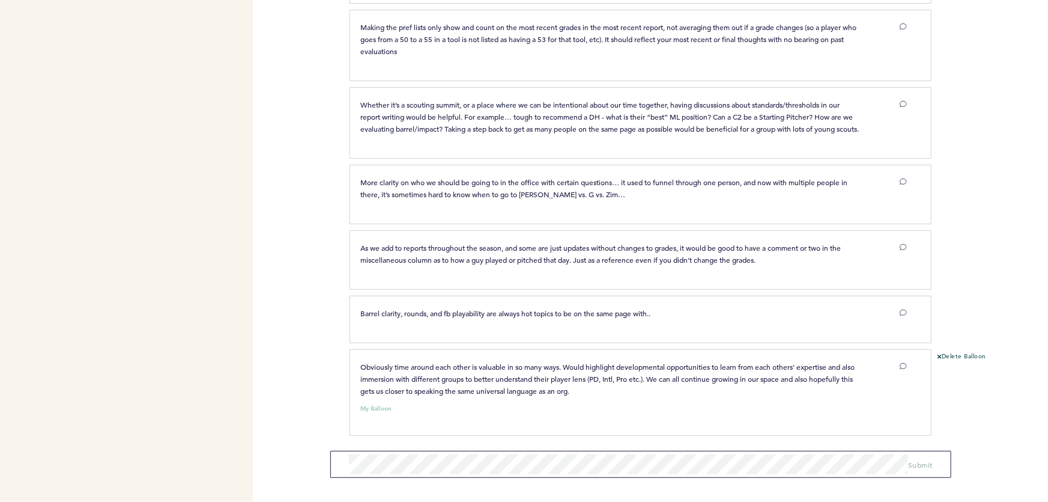
click at [728, 257] on span "As we add to reports throughout the season, and some are just updates without c…" at bounding box center [602, 254] width 482 height 22
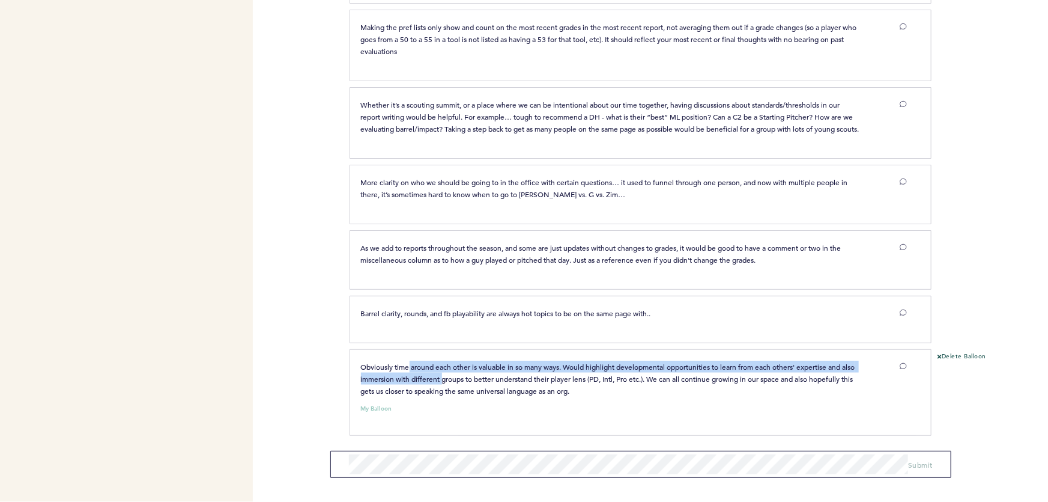
click at [492, 380] on span "Obviously time around each other is valuable in so many ways. Would highlight d…" at bounding box center [609, 379] width 496 height 34
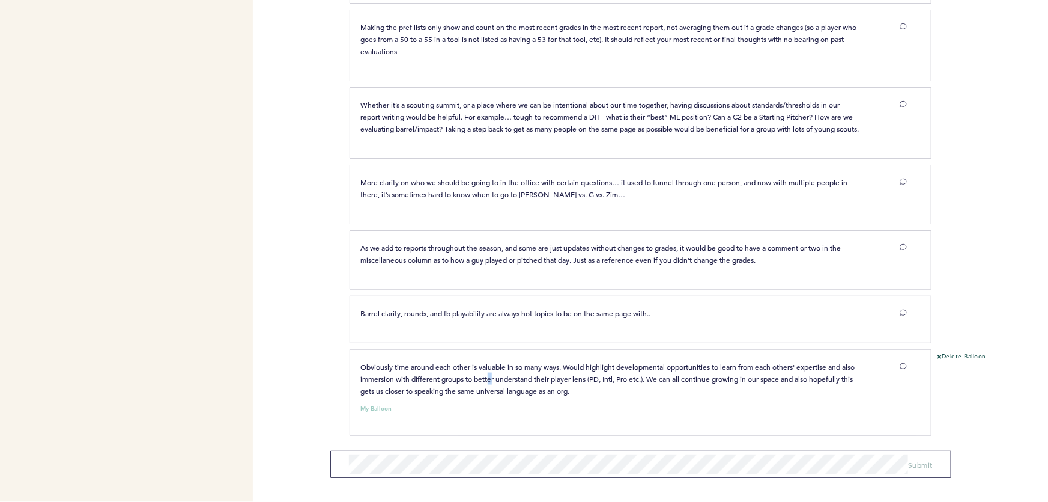
click at [509, 383] on p "Obviously time around each other is valuable in so many ways. Would highlight d…" at bounding box center [610, 378] width 499 height 36
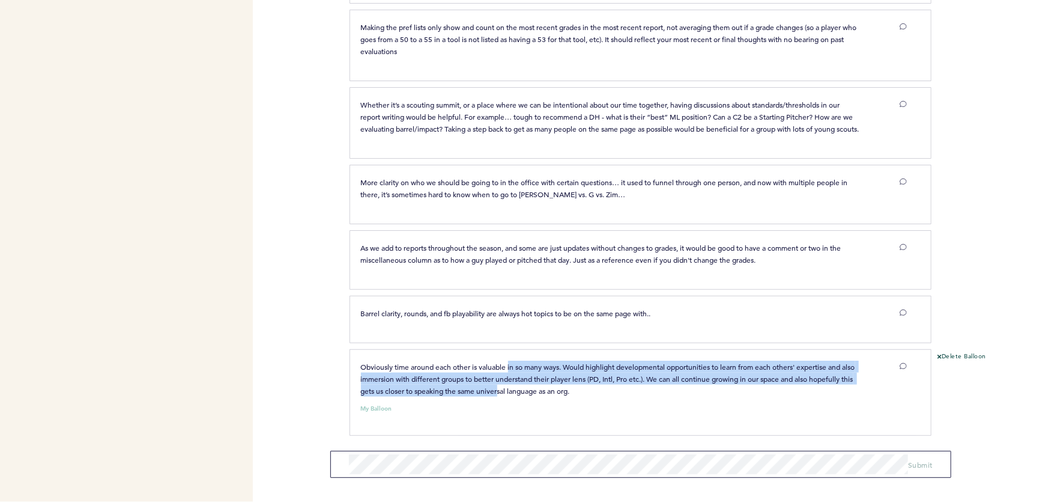
click at [502, 370] on span "Obviously time around each other is valuable in so many ways. Would highlight d…" at bounding box center [609, 379] width 496 height 34
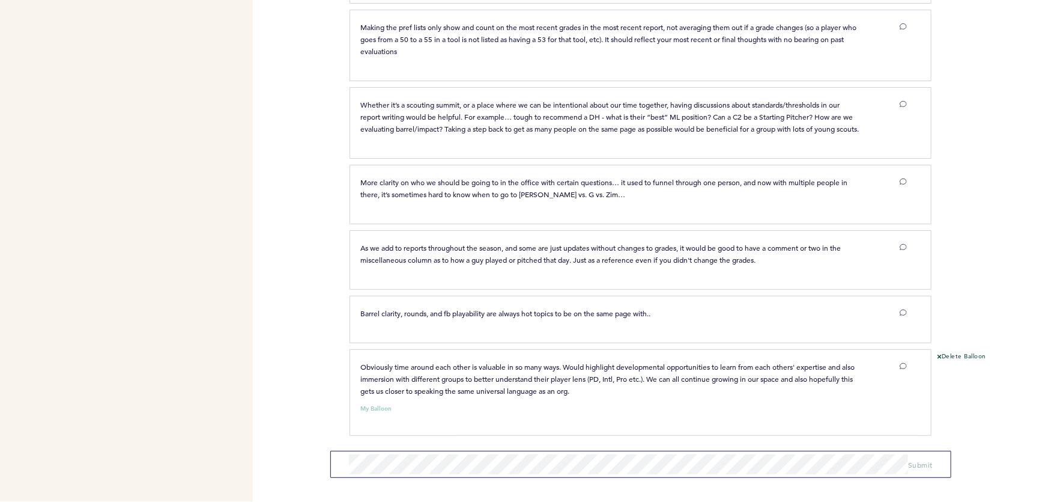
click at [487, 363] on span "Obviously time around each other is valuable in so many ways. Would highlight d…" at bounding box center [609, 379] width 496 height 34
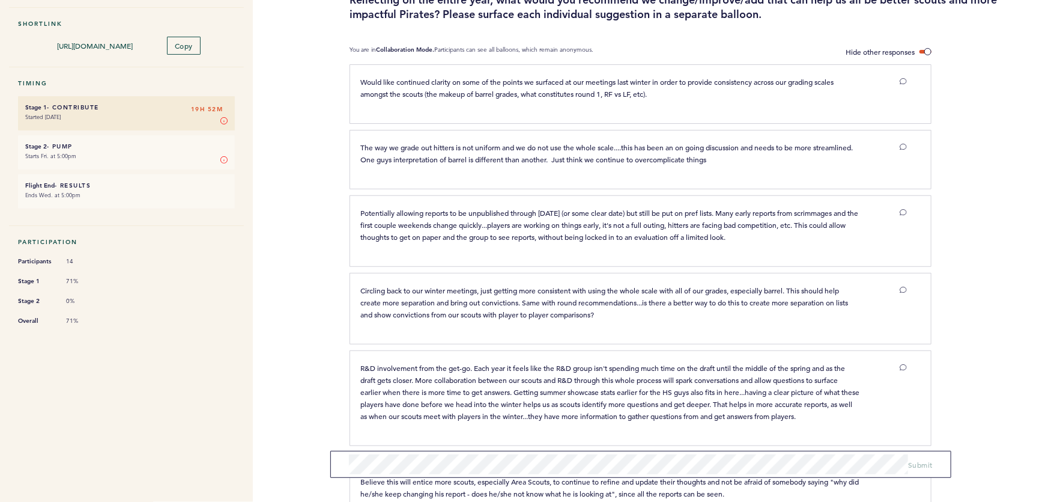
scroll to position [0, 0]
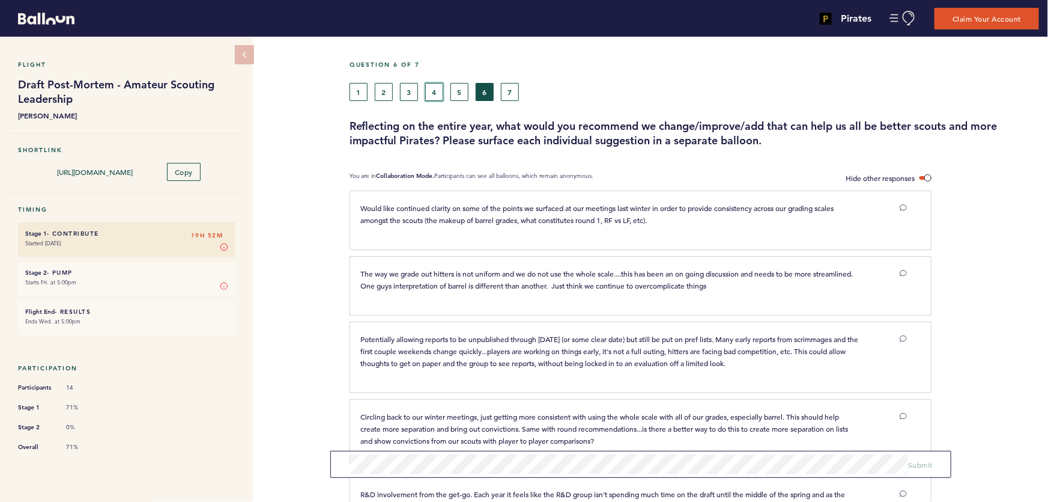
click at [443, 96] on button "4" at bounding box center [434, 92] width 18 height 18
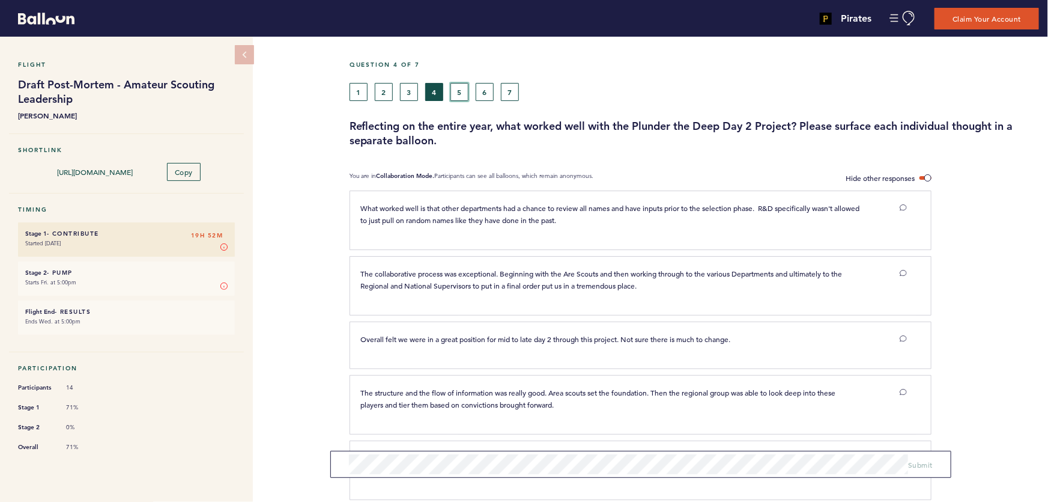
click at [460, 92] on button "5" at bounding box center [460, 92] width 18 height 18
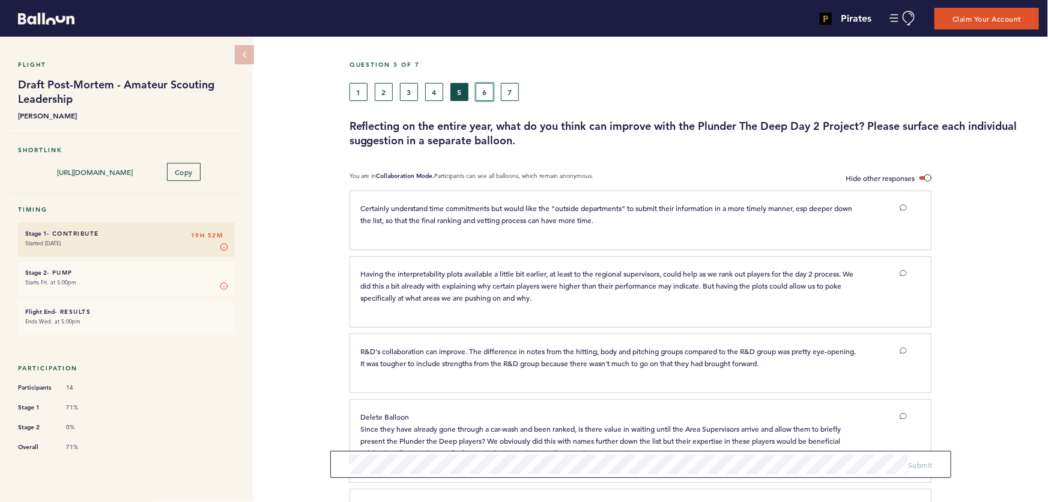
click at [488, 90] on button "6" at bounding box center [485, 92] width 18 height 18
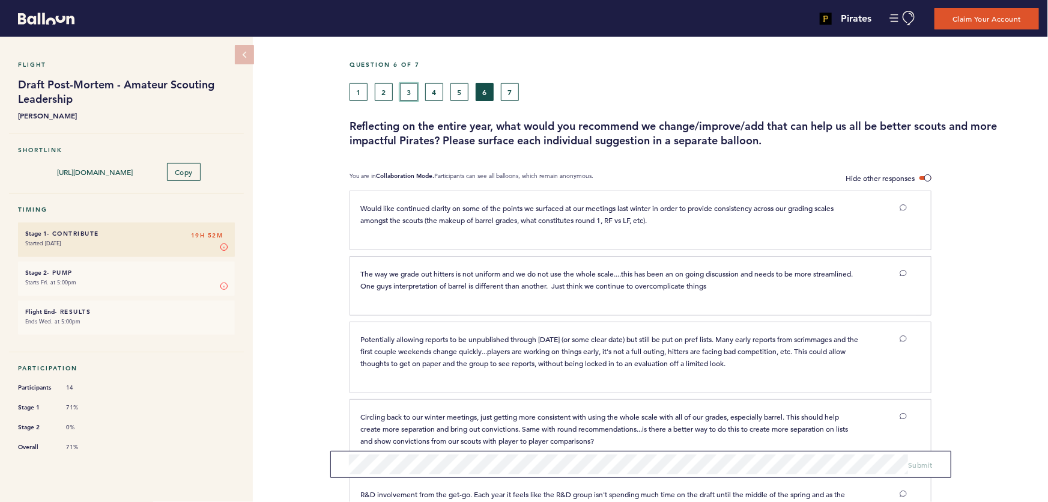
click at [409, 90] on button "3" at bounding box center [409, 92] width 18 height 18
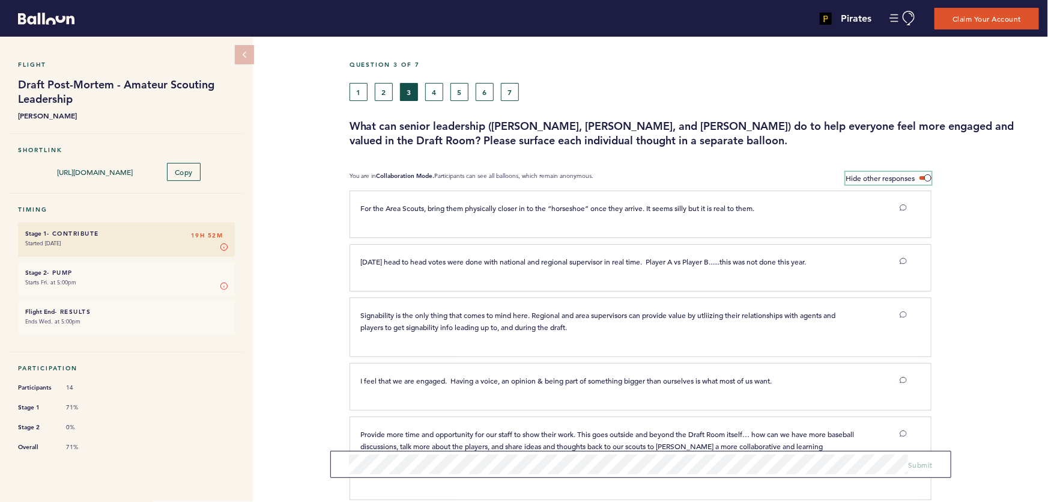
click at [928, 172] on label "Hide other responses" at bounding box center [889, 178] width 86 height 13
click at [0, 0] on input "Hide other responses" at bounding box center [0, 0] width 0 height 0
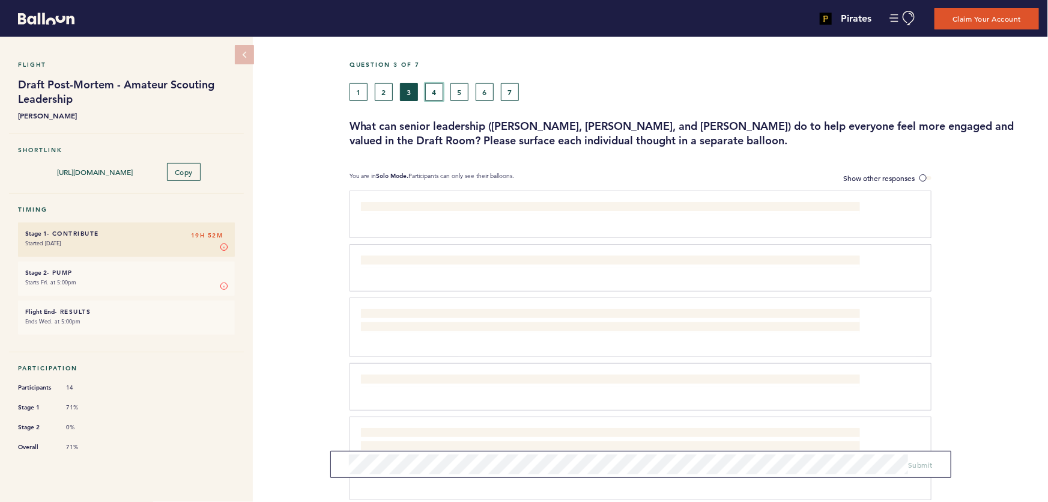
click at [436, 90] on button "4" at bounding box center [434, 92] width 18 height 18
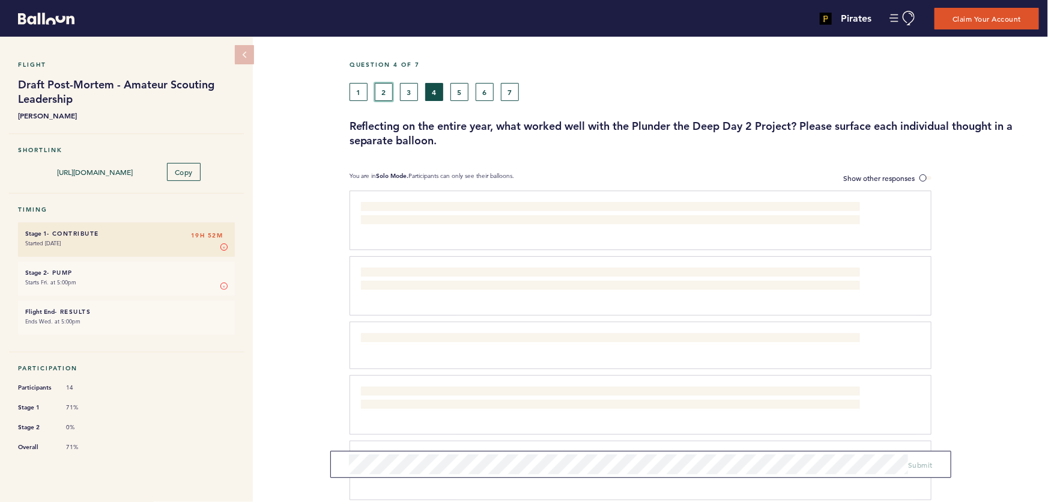
click at [385, 91] on button "2" at bounding box center [384, 92] width 18 height 18
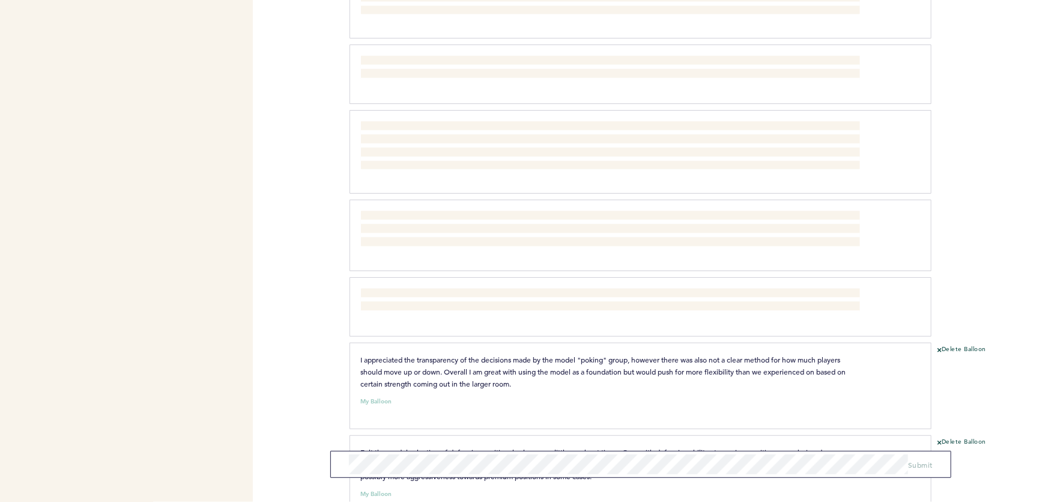
scroll to position [1229, 0]
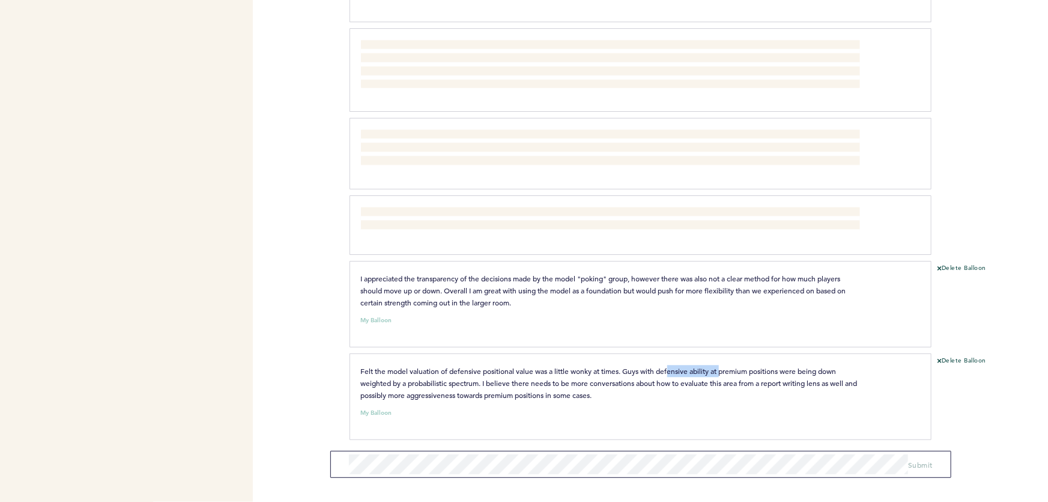
drag, startPoint x: 691, startPoint y: 366, endPoint x: 779, endPoint y: 366, distance: 87.7
click at [758, 366] on span "Felt the model valuation of defensive positional value was a little wonky at ti…" at bounding box center [610, 383] width 499 height 34
drag, startPoint x: 779, startPoint y: 366, endPoint x: 811, endPoint y: 366, distance: 32.4
click at [780, 366] on span "Felt the model valuation of defensive positional value was a little wonky at ti…" at bounding box center [610, 383] width 499 height 34
drag, startPoint x: 797, startPoint y: 366, endPoint x: 688, endPoint y: 366, distance: 108.1
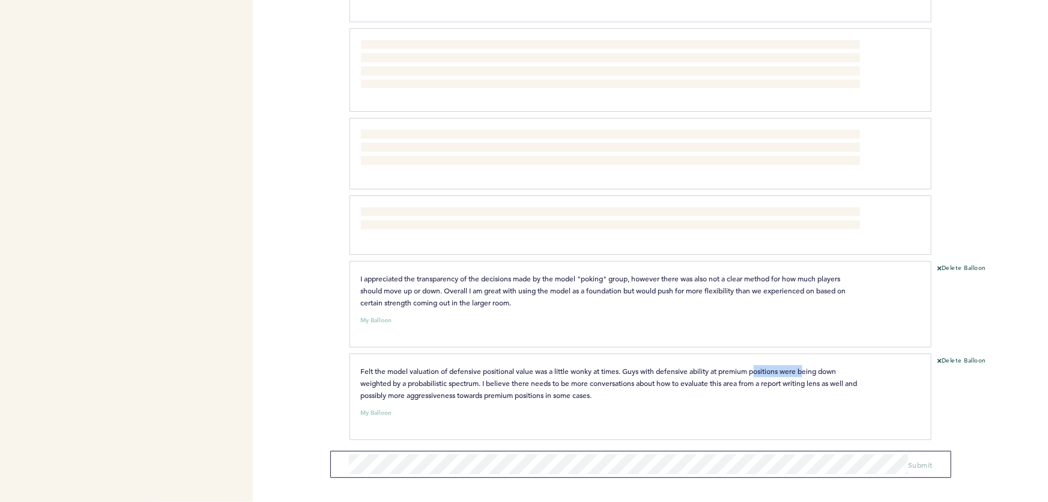
click at [746, 366] on span "Felt the model valuation of defensive positional value was a little wonky at ti…" at bounding box center [610, 383] width 499 height 34
click at [689, 366] on span "Felt the model valuation of defensive positional value was a little wonky at ti…" at bounding box center [610, 383] width 499 height 34
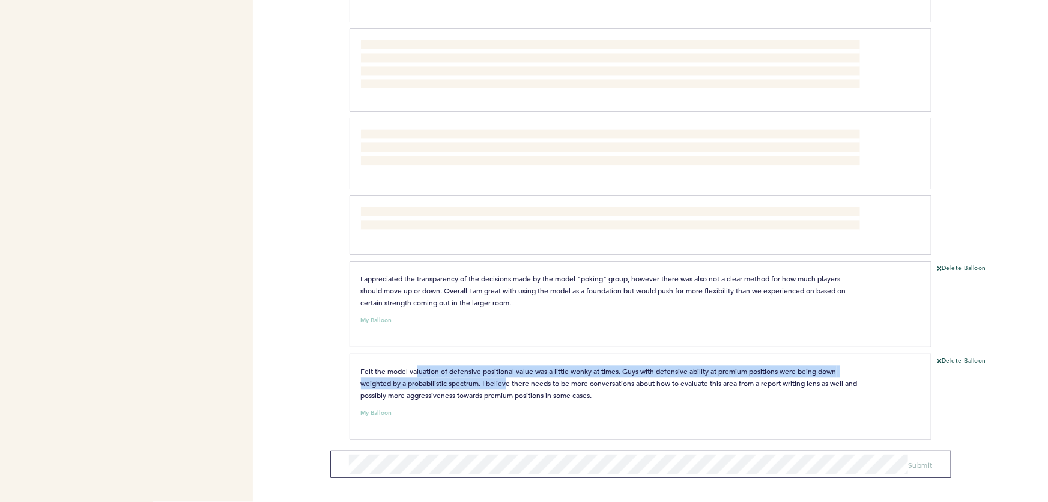
drag, startPoint x: 418, startPoint y: 365, endPoint x: 535, endPoint y: 375, distance: 117.0
click at [516, 375] on span "Felt the model valuation of defensive positional value was a little wonky at ti…" at bounding box center [610, 383] width 499 height 34
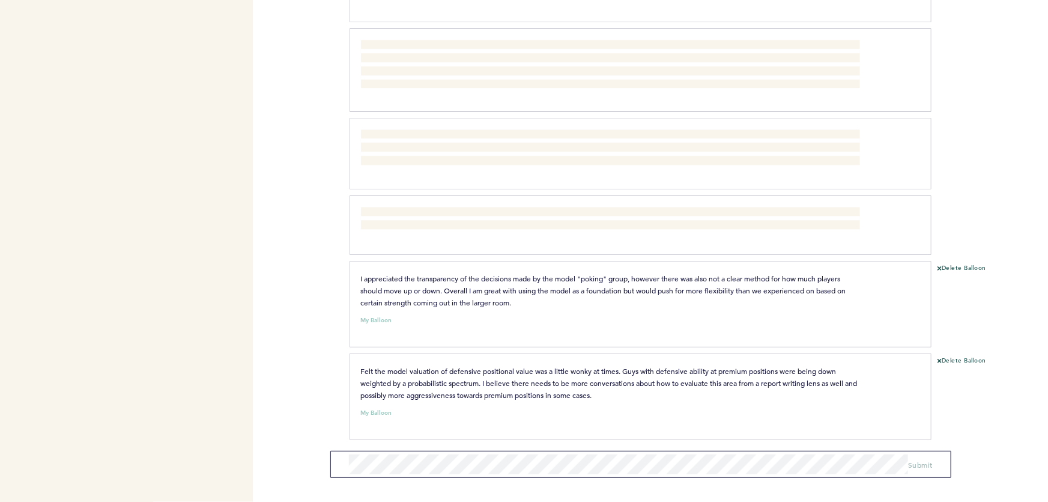
click at [535, 375] on span "Felt the model valuation of defensive positional value was a little wonky at ti…" at bounding box center [610, 383] width 499 height 34
drag, startPoint x: 523, startPoint y: 375, endPoint x: 710, endPoint y: 376, distance: 187.4
click at [619, 375] on span "Felt the model valuation of defensive positional value was a little wonky at ti…" at bounding box center [610, 383] width 499 height 34
drag, startPoint x: 711, startPoint y: 376, endPoint x: 753, endPoint y: 379, distance: 42.8
click at [711, 377] on span "Felt the model valuation of defensive positional value was a little wonky at ti…" at bounding box center [610, 383] width 499 height 34
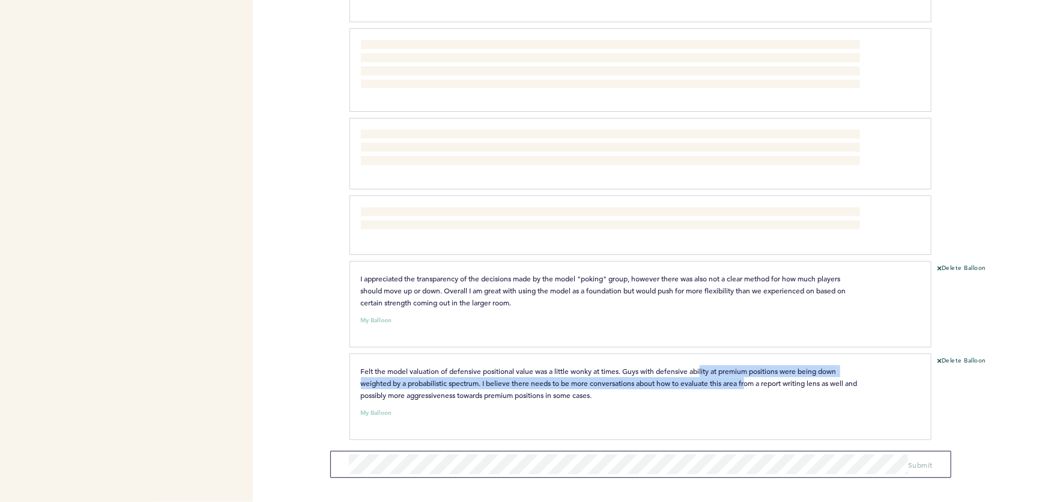
drag, startPoint x: 705, startPoint y: 371, endPoint x: 645, endPoint y: 364, distance: 60.5
click at [679, 368] on span "Felt the model valuation of defensive positional value was a little wonky at ti…" at bounding box center [610, 383] width 499 height 34
drag, startPoint x: 643, startPoint y: 364, endPoint x: 788, endPoint y: 377, distance: 145.4
click at [778, 377] on span "Felt the model valuation of defensive positional value was a little wonky at ti…" at bounding box center [610, 383] width 499 height 34
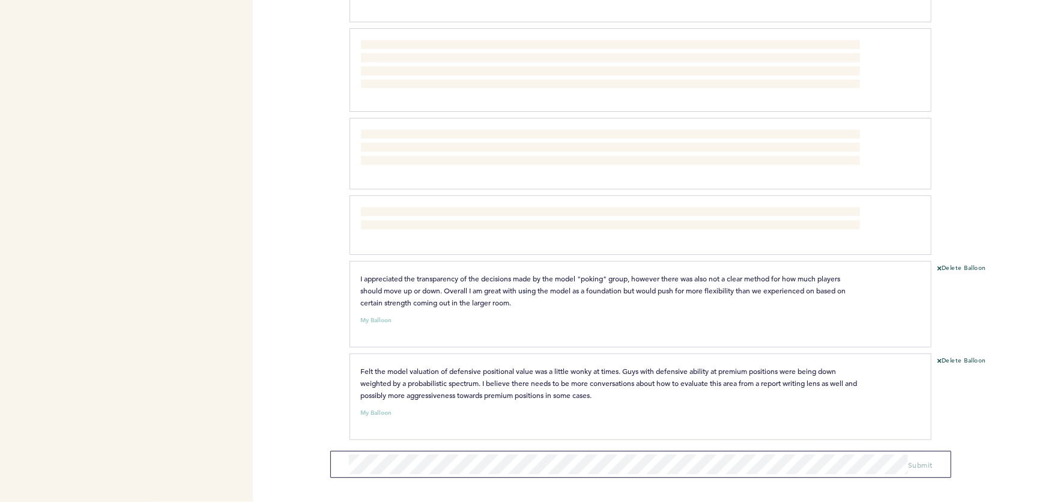
click at [791, 378] on span "Felt the model valuation of defensive positional value was a little wonky at ti…" at bounding box center [610, 383] width 499 height 34
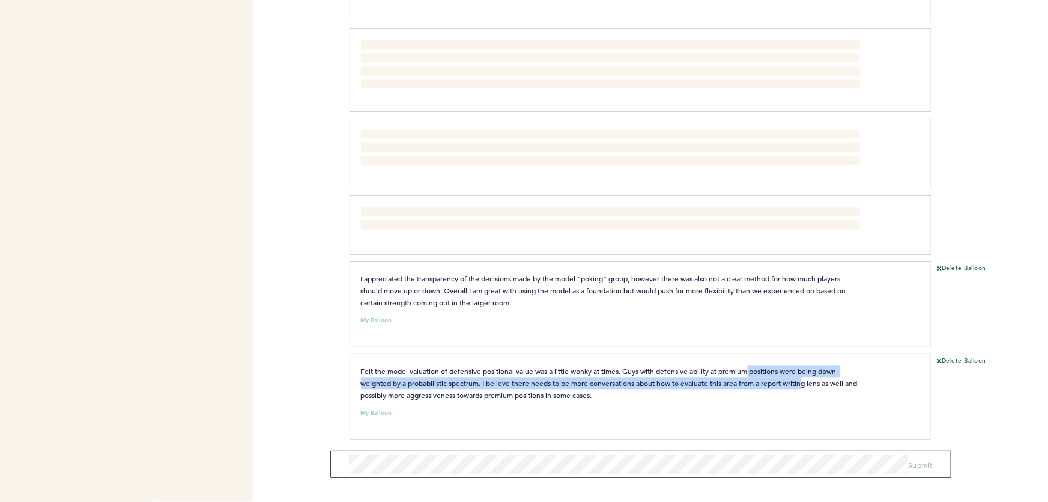
drag, startPoint x: 810, startPoint y: 378, endPoint x: 704, endPoint y: 360, distance: 108.3
click at [721, 366] on span "Felt the model valuation of defensive positional value was a little wonky at ti…" at bounding box center [610, 383] width 499 height 34
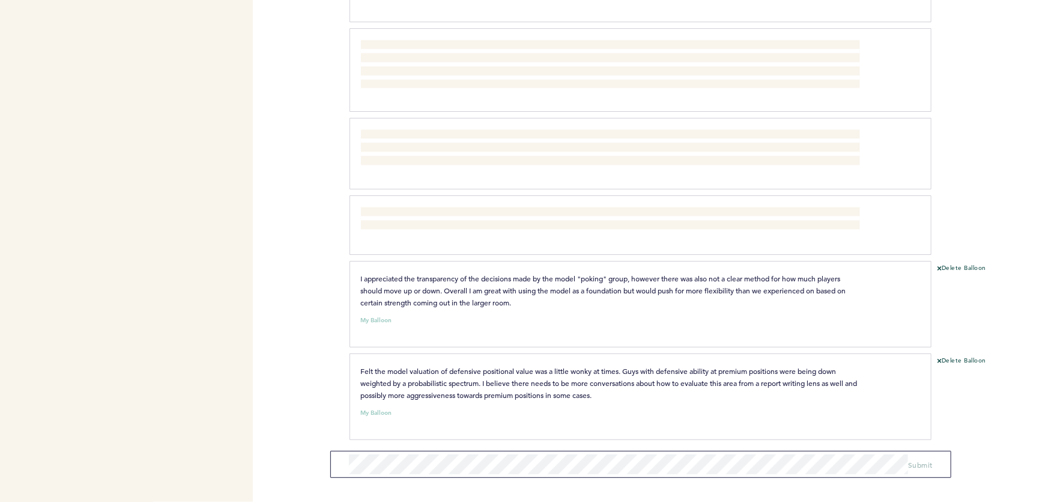
click at [704, 365] on p "Felt the model valuation of defensive positional value was a little wonky at ti…" at bounding box center [610, 383] width 499 height 36
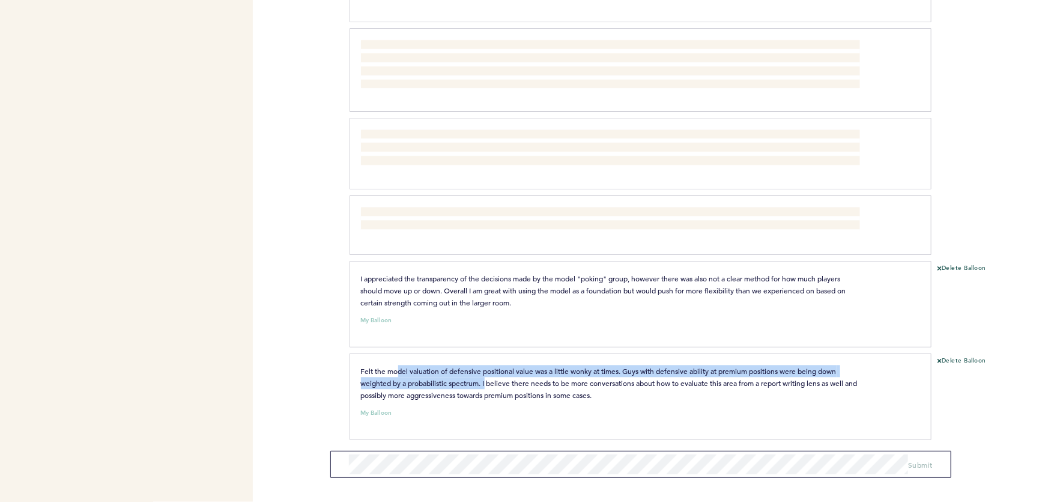
drag, startPoint x: 436, startPoint y: 369, endPoint x: 493, endPoint y: 381, distance: 58.3
click at [490, 380] on div "Felt the model valuation of defensive positional value was a little wonky at ti…" at bounding box center [641, 396] width 582 height 87
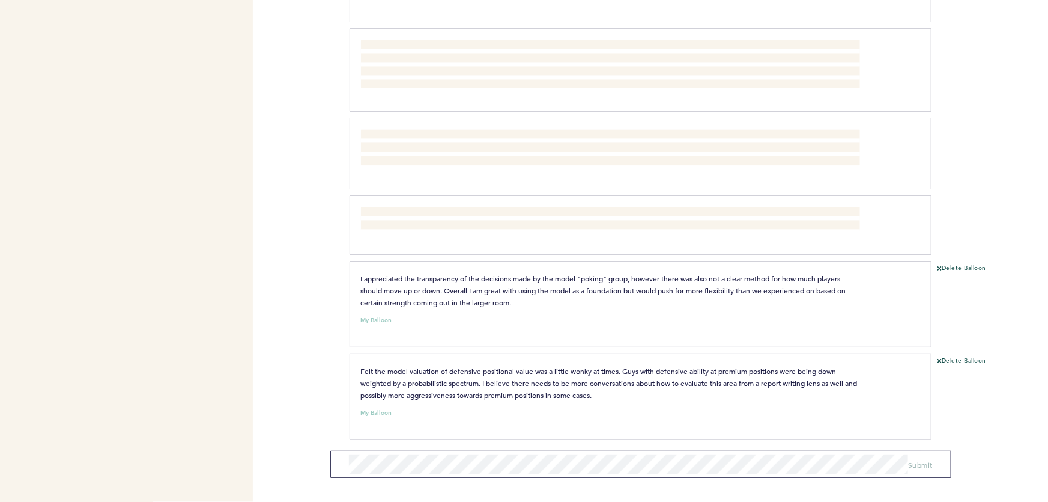
click at [493, 381] on span "Felt the model valuation of defensive positional value was a little wonky at ti…" at bounding box center [610, 383] width 499 height 34
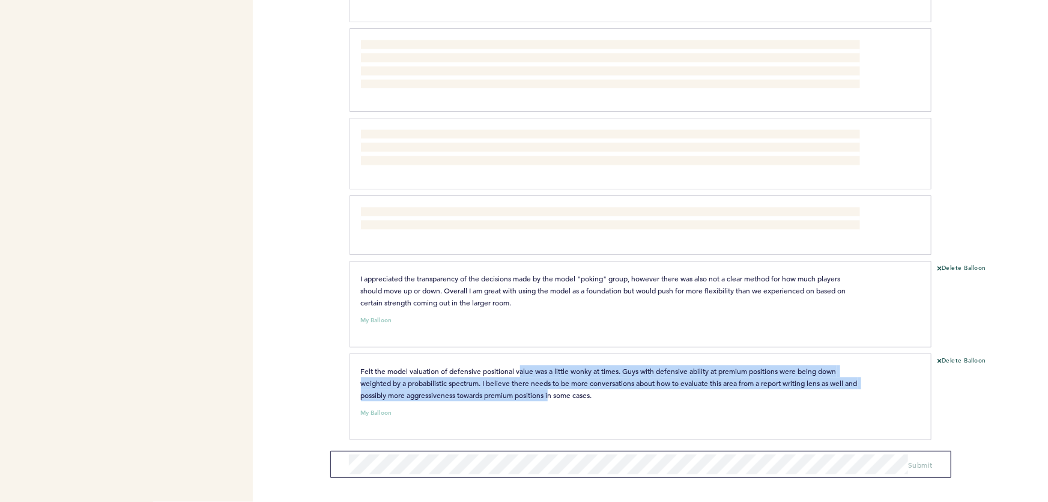
drag, startPoint x: 565, startPoint y: 385, endPoint x: 499, endPoint y: 358, distance: 71.4
click at [505, 365] on p "Felt the model valuation of defensive positional value was a little wonky at ti…" at bounding box center [610, 383] width 499 height 36
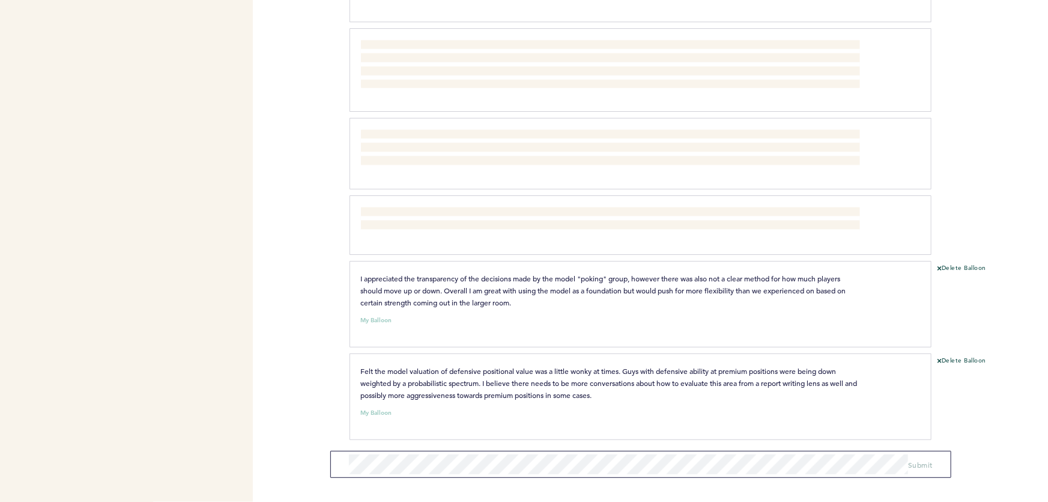
click at [499, 357] on div "Felt the model valuation of defensive positional value was a little wonky at ti…" at bounding box center [641, 396] width 582 height 87
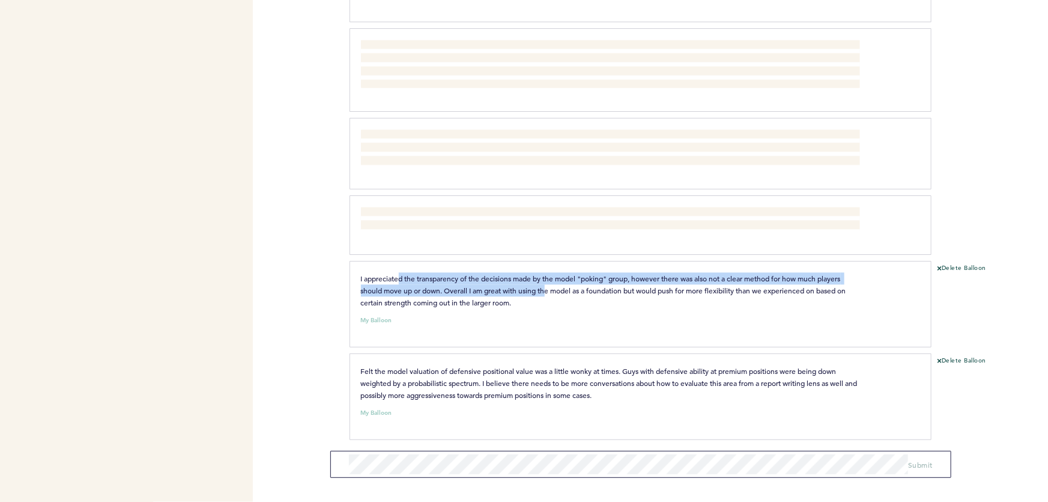
drag, startPoint x: 403, startPoint y: 278, endPoint x: 577, endPoint y: 287, distance: 174.5
click at [562, 287] on span "I appreciated the transparency of the decisions made by the model "poking" grou…" at bounding box center [604, 290] width 487 height 34
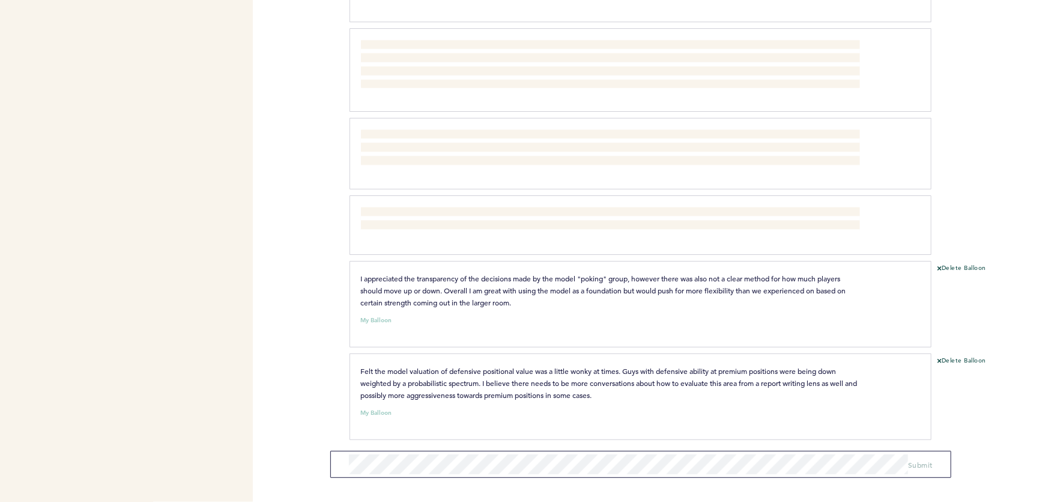
click at [582, 287] on span "I appreciated the transparency of the decisions made by the model "poking" grou…" at bounding box center [604, 290] width 487 height 34
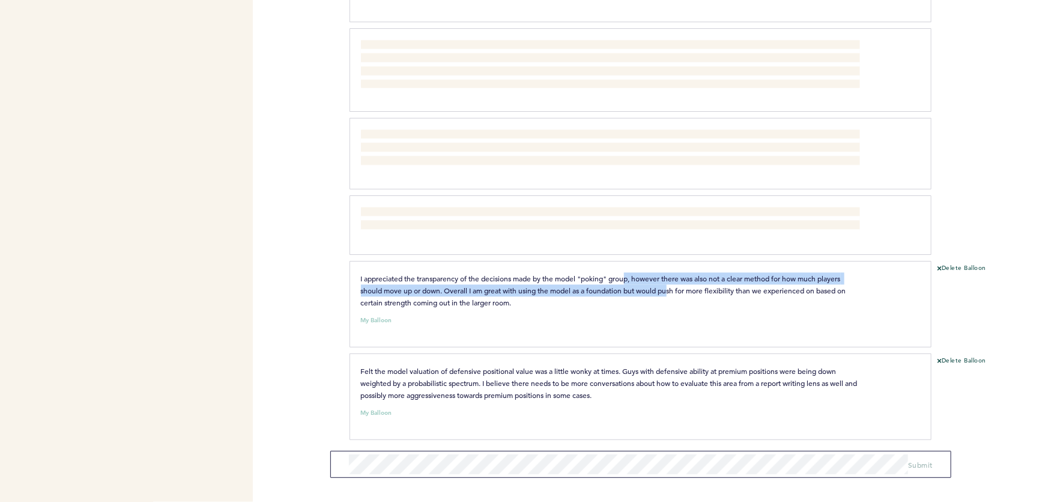
drag, startPoint x: 672, startPoint y: 286, endPoint x: 605, endPoint y: 276, distance: 67.4
click at [616, 278] on span "I appreciated the transparency of the decisions made by the model "poking" grou…" at bounding box center [604, 290] width 487 height 34
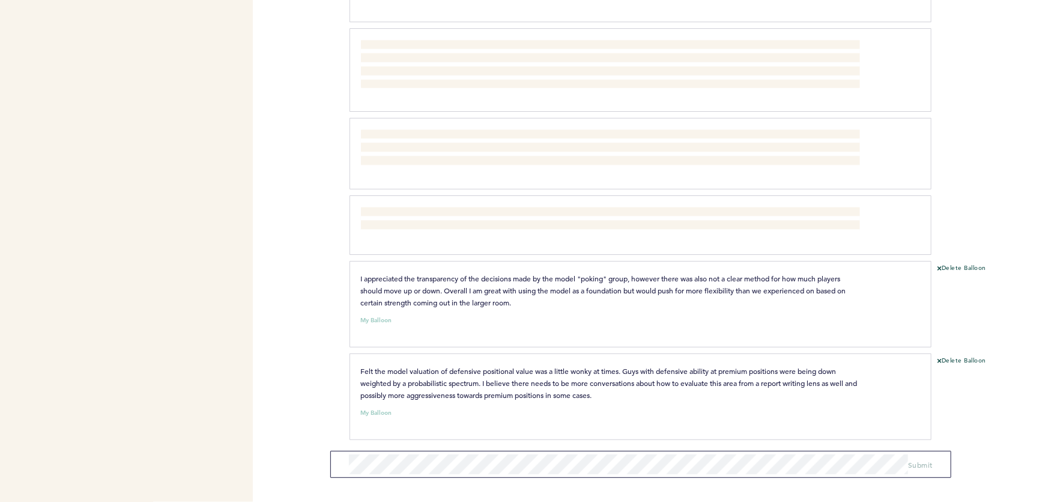
drag, startPoint x: 604, startPoint y: 276, endPoint x: 593, endPoint y: 276, distance: 10.8
click at [603, 276] on span "I appreciated the transparency of the decisions made by the model "poking" grou…" at bounding box center [604, 290] width 487 height 34
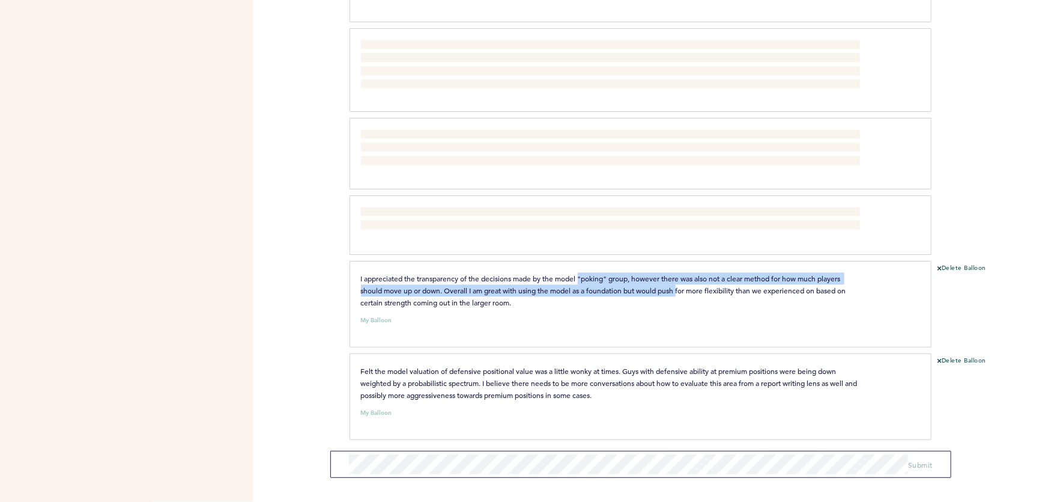
drag, startPoint x: 631, startPoint y: 283, endPoint x: 747, endPoint y: 286, distance: 116.6
click at [730, 285] on span "I appreciated the transparency of the decisions made by the model "poking" grou…" at bounding box center [604, 290] width 487 height 34
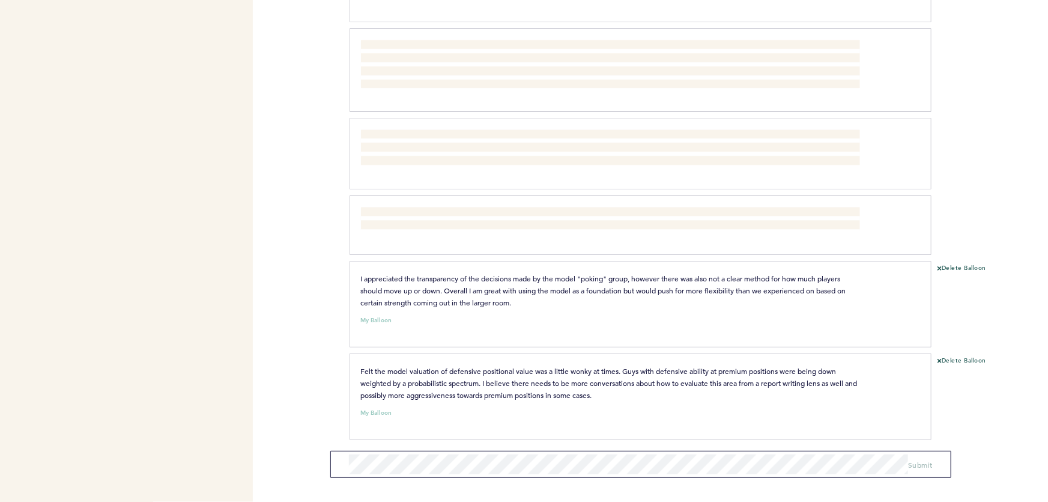
click at [748, 286] on span "I appreciated the transparency of the decisions made by the model "poking" grou…" at bounding box center [604, 290] width 487 height 34
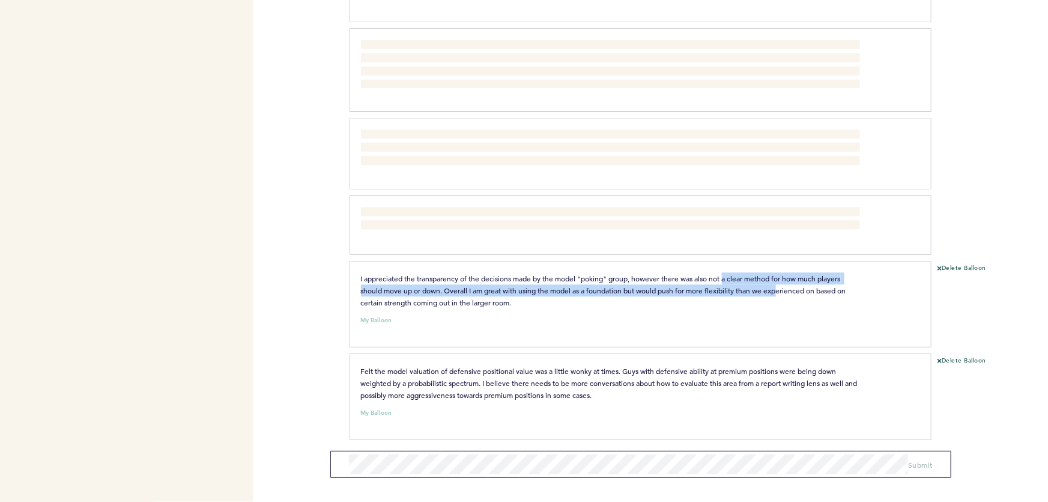
drag, startPoint x: 730, startPoint y: 276, endPoint x: 722, endPoint y: 276, distance: 7.8
click at [728, 276] on span "I appreciated the transparency of the decisions made by the model "poking" grou…" at bounding box center [604, 290] width 487 height 34
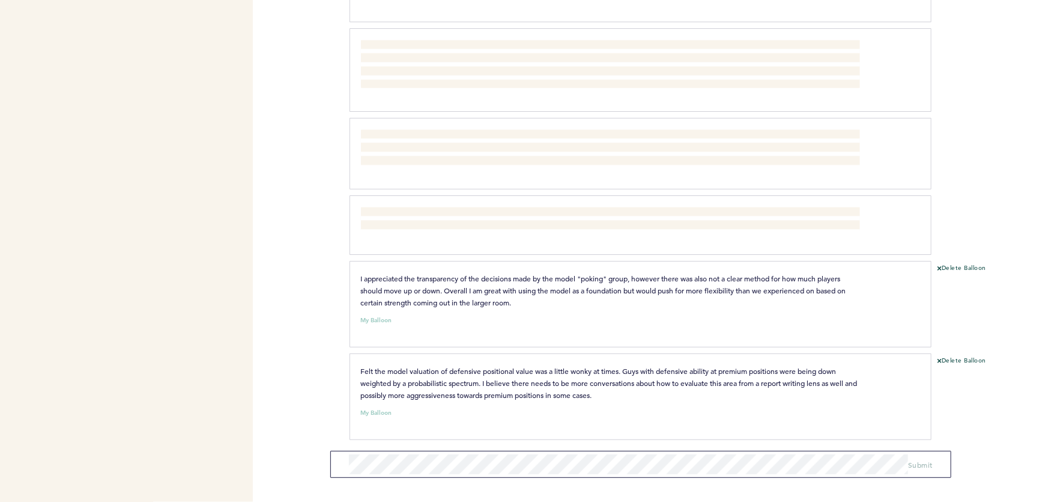
click at [721, 276] on span "I appreciated the transparency of the decisions made by the model "poking" grou…" at bounding box center [604, 290] width 487 height 34
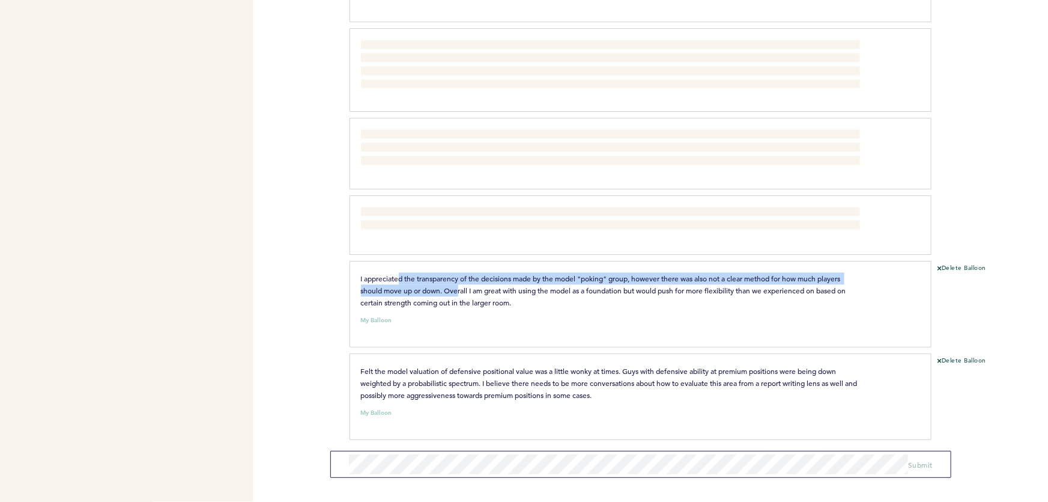
drag, startPoint x: 449, startPoint y: 285, endPoint x: 494, endPoint y: 297, distance: 46.5
click at [480, 293] on p "I appreciated the transparency of the decisions made by the model "poking" grou…" at bounding box center [610, 290] width 499 height 36
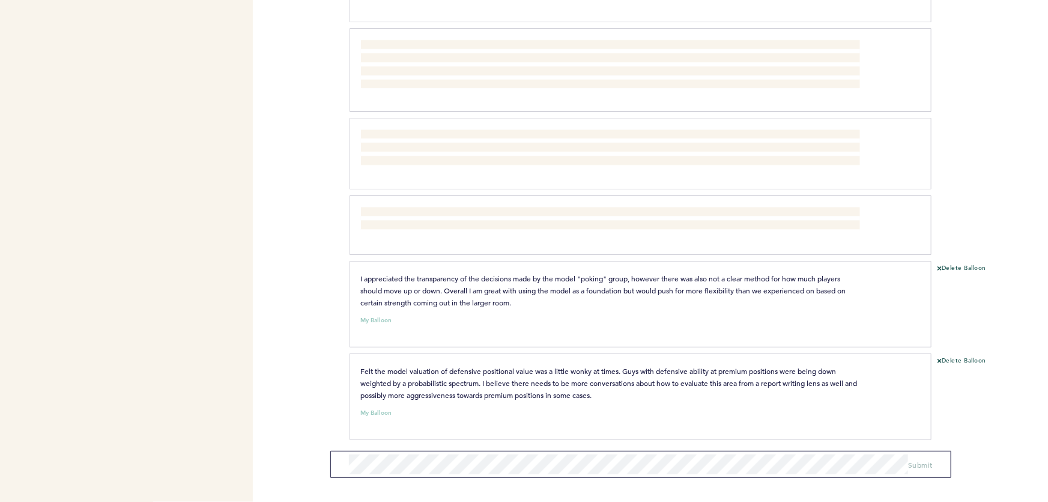
click at [496, 297] on span "I appreciated the transparency of the decisions made by the model "poking" grou…" at bounding box center [604, 290] width 487 height 34
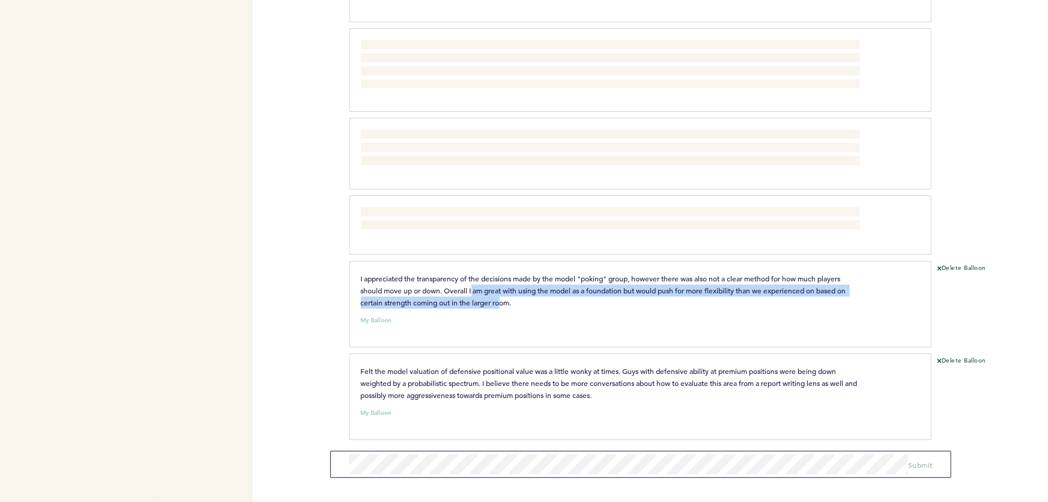
drag, startPoint x: 490, startPoint y: 288, endPoint x: 460, endPoint y: 273, distance: 33.3
click at [464, 278] on span "I appreciated the transparency of the decisions made by the model "poking" grou…" at bounding box center [604, 290] width 487 height 34
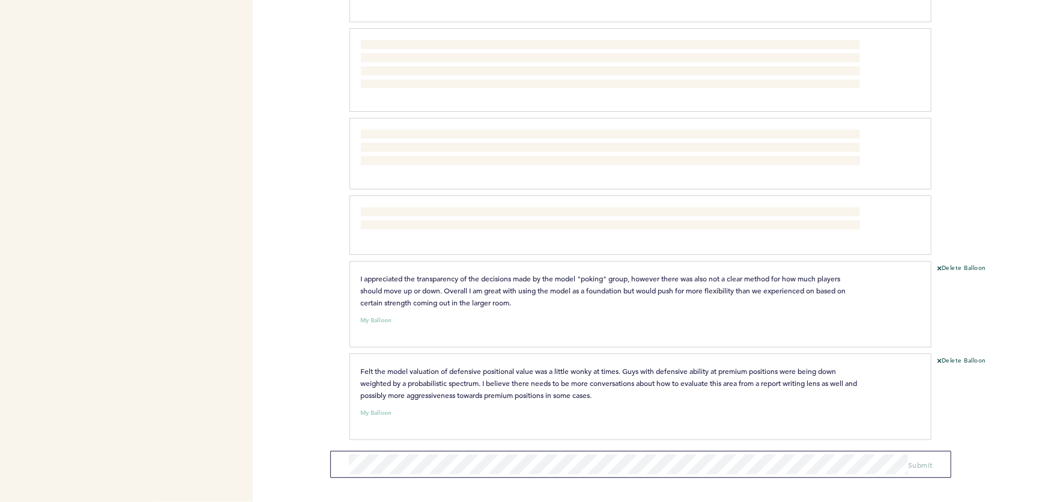
click at [459, 273] on span "I appreciated the transparency of the decisions made by the model "poking" grou…" at bounding box center [604, 290] width 487 height 34
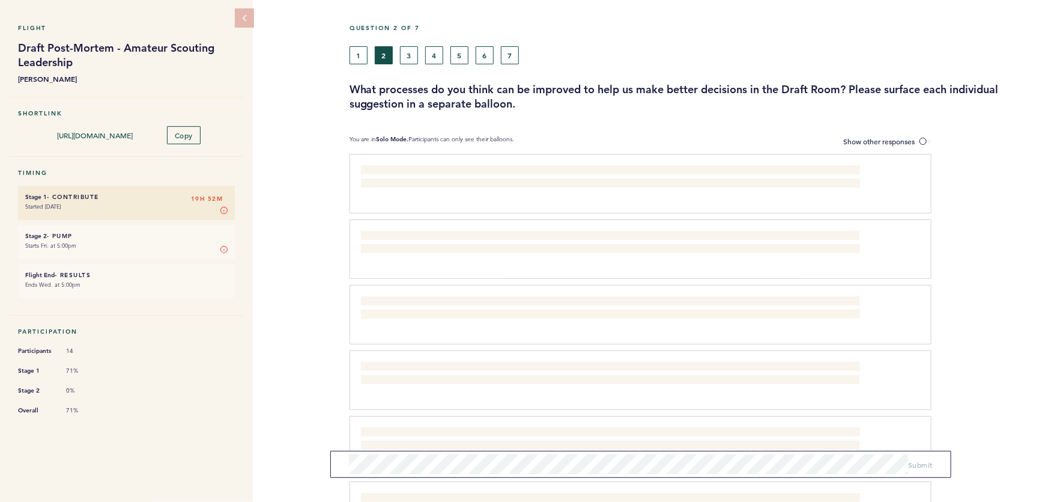
scroll to position [27, 0]
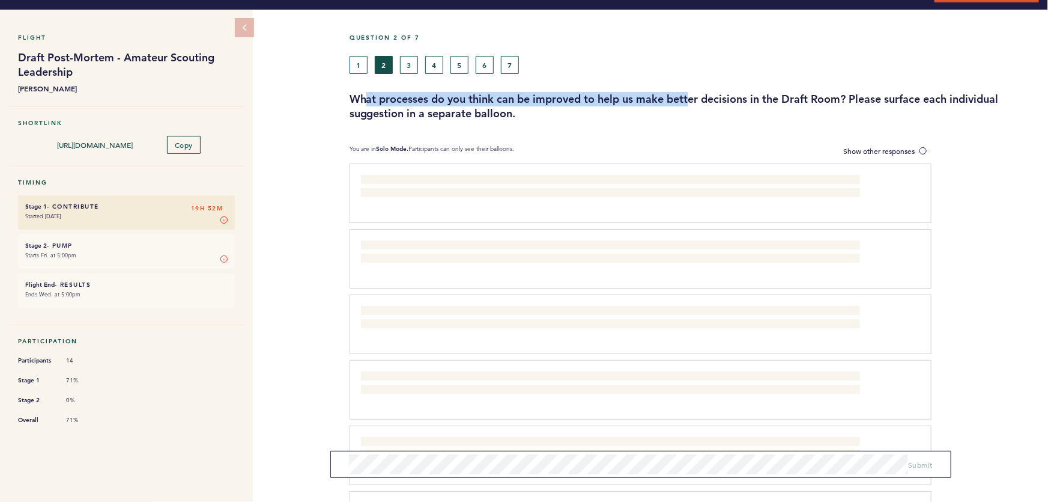
drag, startPoint x: 470, startPoint y: 101, endPoint x: 728, endPoint y: 103, distance: 257.7
click at [714, 103] on h3 "What processes do you think can be improved to help us make better decisions in…" at bounding box center [695, 106] width 690 height 29
drag, startPoint x: 761, startPoint y: 103, endPoint x: 836, endPoint y: 103, distance: 75.7
click at [762, 103] on h3 "What processes do you think can be improved to help us make better decisions in…" at bounding box center [695, 106] width 690 height 29
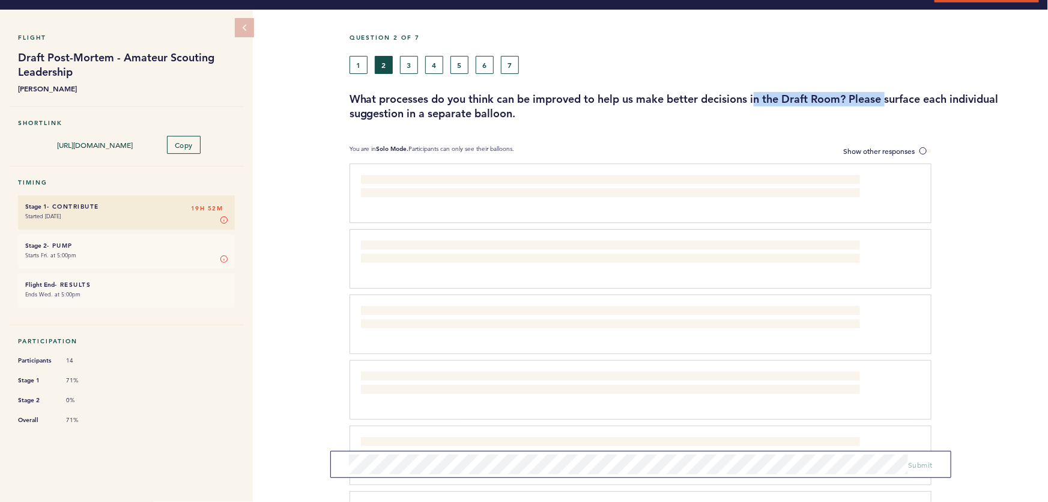
drag, startPoint x: 787, startPoint y: 102, endPoint x: 552, endPoint y: 102, distance: 234.9
click at [609, 102] on h3 "What processes do you think can be improved to help us make better decisions in…" at bounding box center [695, 106] width 690 height 29
click at [552, 102] on h3 "What processes do you think can be improved to help us make better decisions in…" at bounding box center [695, 106] width 690 height 29
click at [455, 64] on button "5" at bounding box center [460, 65] width 18 height 18
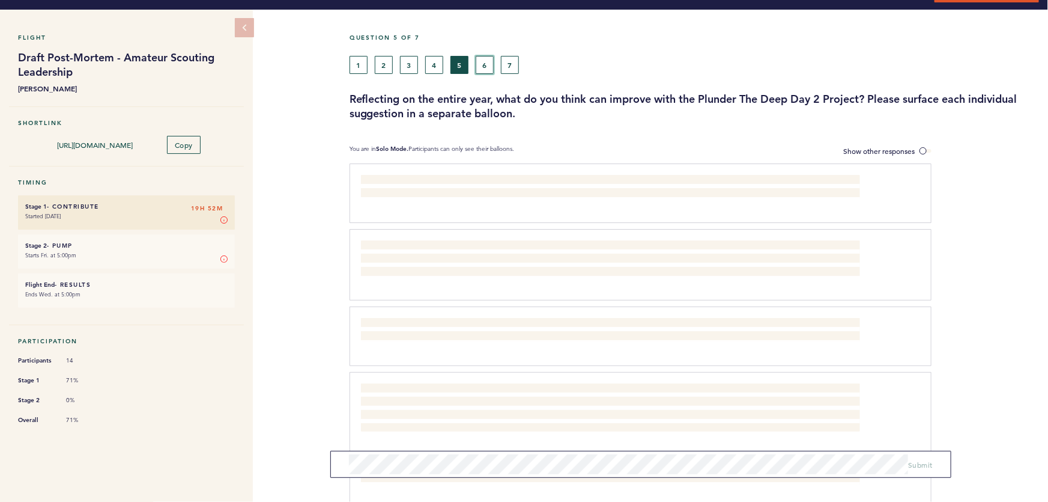
click at [484, 62] on button "6" at bounding box center [485, 65] width 18 height 18
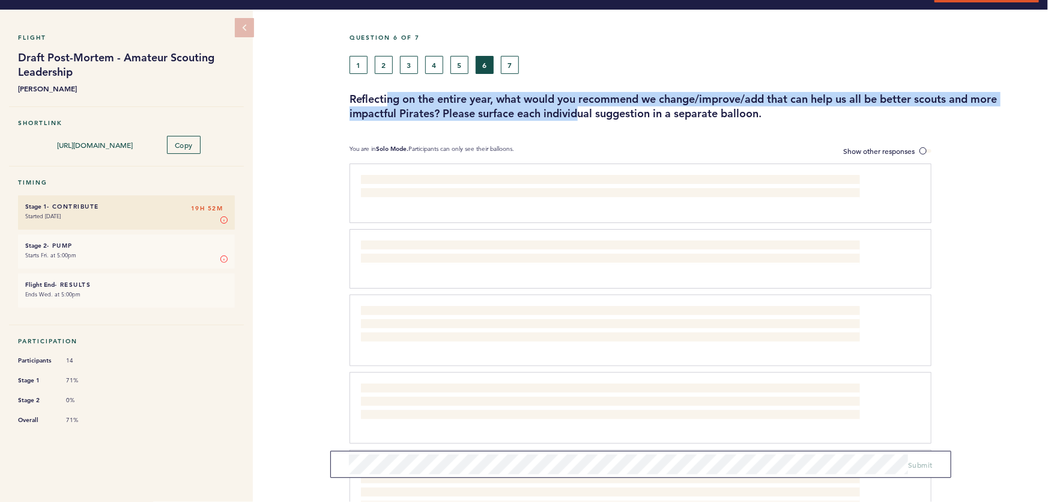
drag, startPoint x: 393, startPoint y: 97, endPoint x: 618, endPoint y: 112, distance: 225.2
click at [586, 111] on h3 "Reflecting on the entire year, what would you recommend we change/improve/add t…" at bounding box center [695, 106] width 690 height 29
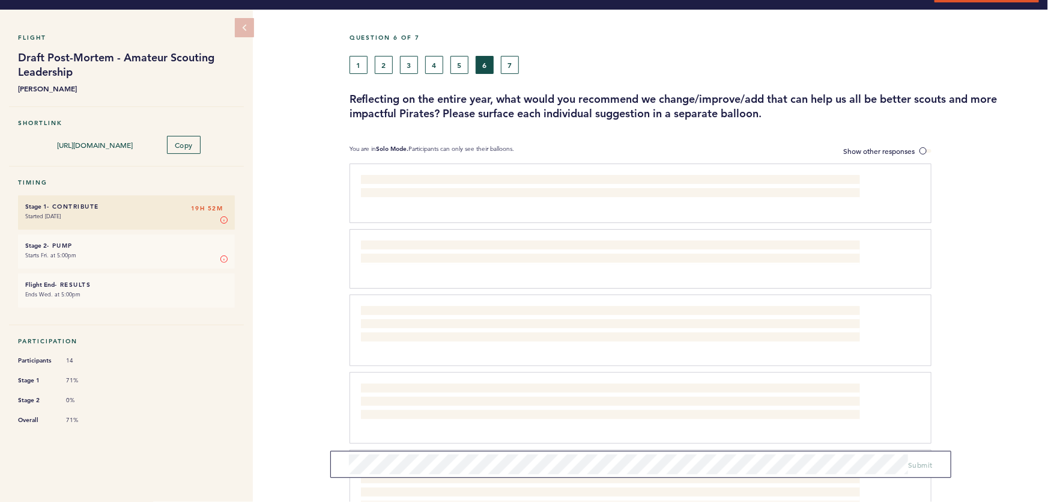
click at [626, 112] on h3 "Reflecting on the entire year, what would you recommend we change/improve/add t…" at bounding box center [695, 106] width 690 height 29
drag, startPoint x: 661, startPoint y: 110, endPoint x: 546, endPoint y: 104, distance: 114.9
click at [579, 108] on h3 "Reflecting on the entire year, what would you recommend we change/improve/add t…" at bounding box center [695, 106] width 690 height 29
drag, startPoint x: 546, startPoint y: 104, endPoint x: 570, endPoint y: 102, distance: 23.5
click at [558, 104] on h3 "Reflecting on the entire year, what would you recommend we change/improve/add t…" at bounding box center [695, 106] width 690 height 29
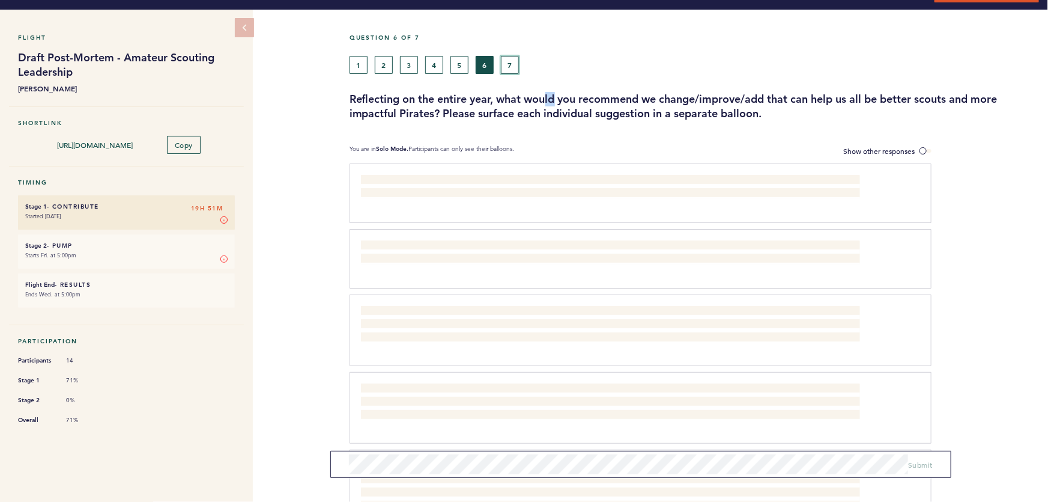
click at [512, 59] on button "7" at bounding box center [510, 65] width 18 height 18
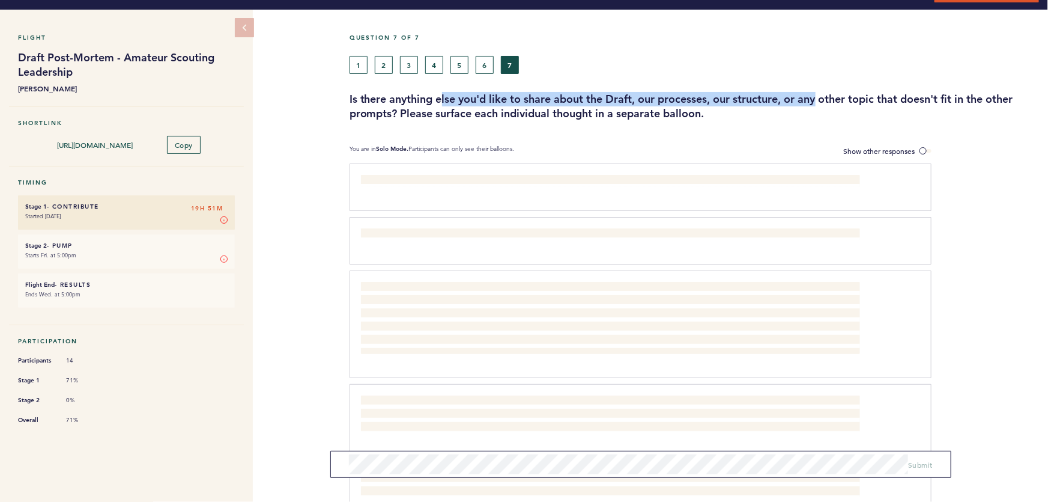
drag, startPoint x: 547, startPoint y: 100, endPoint x: 865, endPoint y: 97, distance: 317.2
click at [830, 97] on h3 "Is there anything else you'd like to share about the Draft, our processes, our …" at bounding box center [695, 106] width 690 height 29
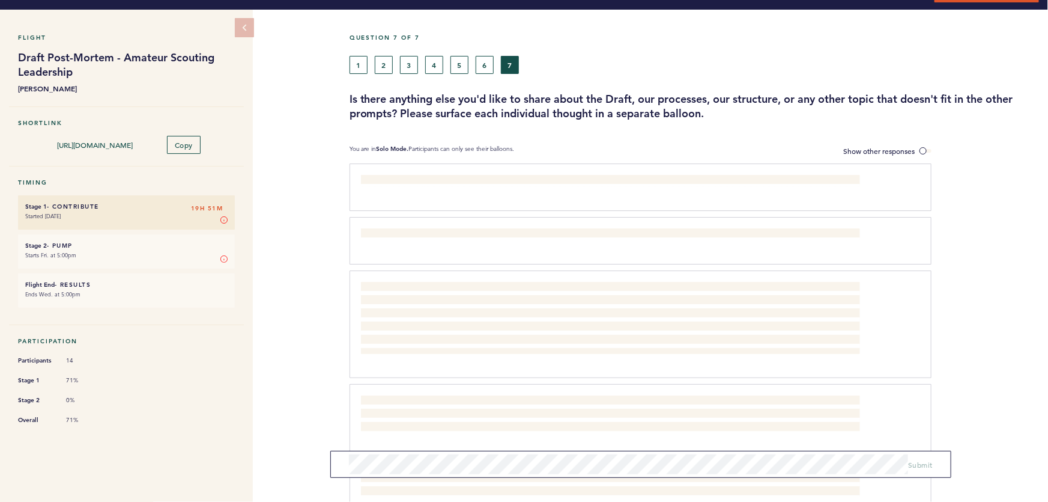
click at [874, 98] on h3 "Is there anything else you'd like to share about the Draft, our processes, our …" at bounding box center [695, 106] width 690 height 29
drag, startPoint x: 682, startPoint y: 102, endPoint x: 523, endPoint y: 102, distance: 159.8
click at [594, 103] on h3 "Is there anything else you'd like to share about the Draft, our processes, our …" at bounding box center [695, 106] width 690 height 29
click at [503, 101] on h3 "Is there anything else you'd like to share about the Draft, our processes, our …" at bounding box center [695, 106] width 690 height 29
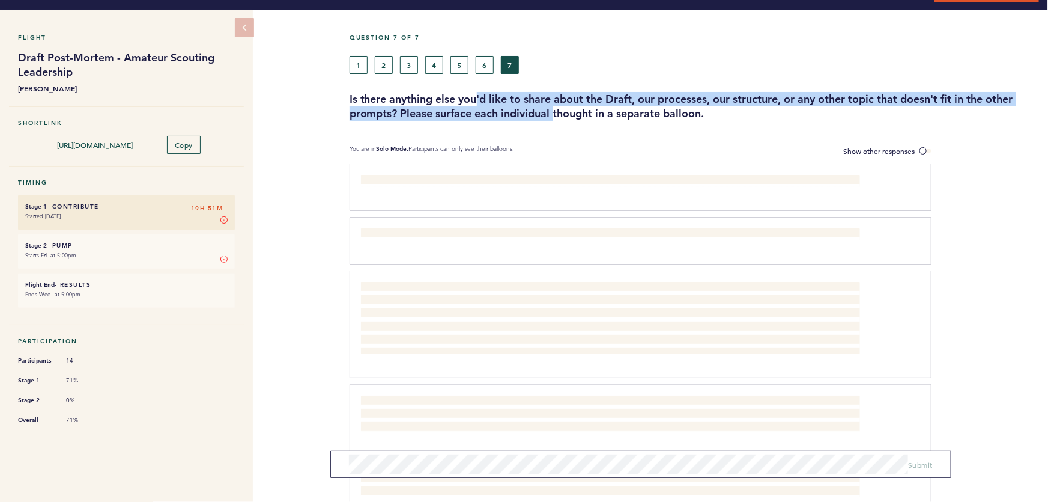
drag, startPoint x: 582, startPoint y: 107, endPoint x: 613, endPoint y: 108, distance: 31.9
click at [603, 108] on h3 "Is there anything else you'd like to share about the Draft, our processes, our …" at bounding box center [695, 106] width 690 height 29
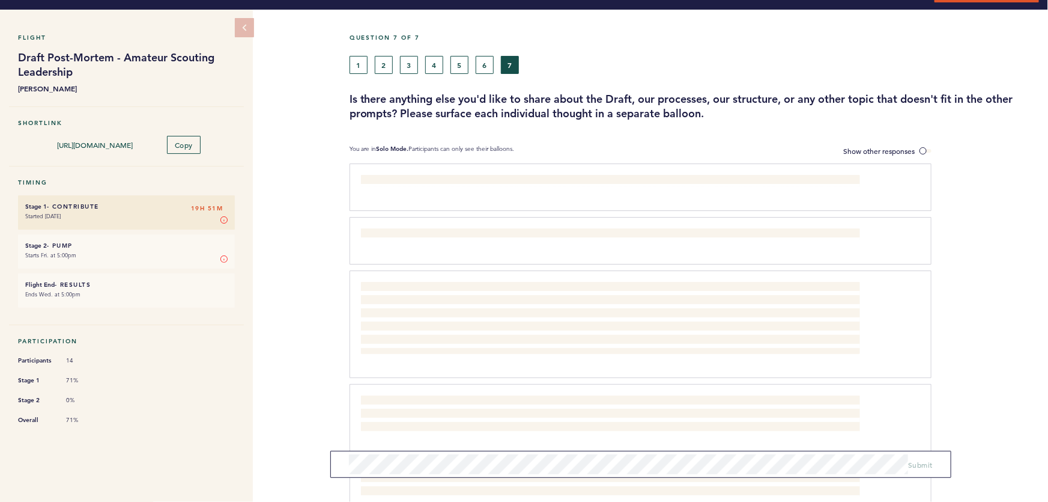
drag, startPoint x: 624, startPoint y: 108, endPoint x: 573, endPoint y: 91, distance: 54.0
click at [623, 108] on h3 "Is there anything else you'd like to share about the Draft, our processes, our …" at bounding box center [695, 106] width 690 height 29
drag, startPoint x: 631, startPoint y: 99, endPoint x: 787, endPoint y: 100, distance: 156.2
click at [787, 100] on h3 "Is there anything else you'd like to share about the Draft, our processes, our …" at bounding box center [695, 106] width 690 height 29
drag, startPoint x: 790, startPoint y: 100, endPoint x: 730, endPoint y: 100, distance: 60.1
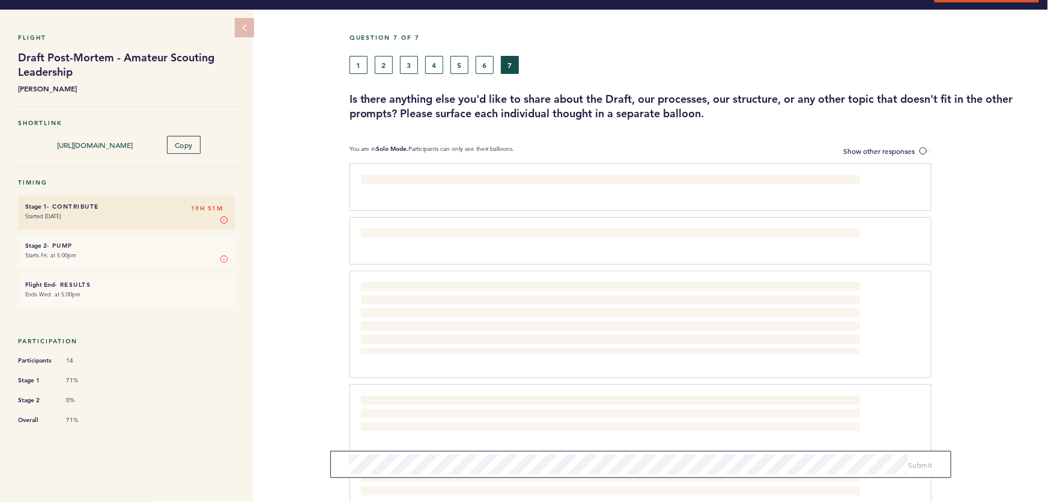
click at [788, 100] on h3 "Is there anything else you'd like to share about the Draft, our processes, our …" at bounding box center [695, 106] width 690 height 29
click at [810, 99] on h3 "Is there anything else you'd like to share about the Draft, our processes, our …" at bounding box center [695, 106] width 690 height 29
click at [837, 99] on h3 "Is there anything else you'd like to share about the Draft, our processes, our …" at bounding box center [695, 106] width 690 height 29
click at [607, 99] on h3 "Is there anything else you'd like to share about the Draft, our processes, our …" at bounding box center [695, 106] width 690 height 29
click at [889, 99] on h3 "Is there anything else you'd like to share about the Draft, our processes, our …" at bounding box center [695, 106] width 690 height 29
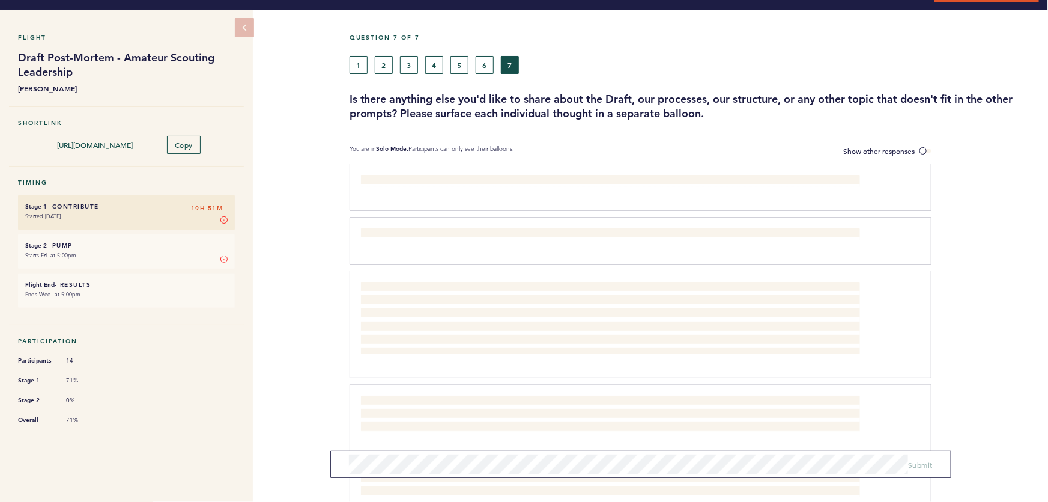
click at [925, 99] on h3 "Is there anything else you'd like to share about the Draft, our processes, our …" at bounding box center [695, 106] width 690 height 29
click at [588, 101] on h3 "Is there anything else you'd like to share about the Draft, our processes, our …" at bounding box center [695, 106] width 690 height 29
click at [844, 98] on h3 "Is there anything else you'd like to share about the Draft, our processes, our …" at bounding box center [695, 106] width 690 height 29
click at [670, 100] on h3 "Is there anything else you'd like to share about the Draft, our processes, our …" at bounding box center [695, 106] width 690 height 29
click at [610, 101] on h3 "Is there anything else you'd like to share about the Draft, our processes, our …" at bounding box center [695, 106] width 690 height 29
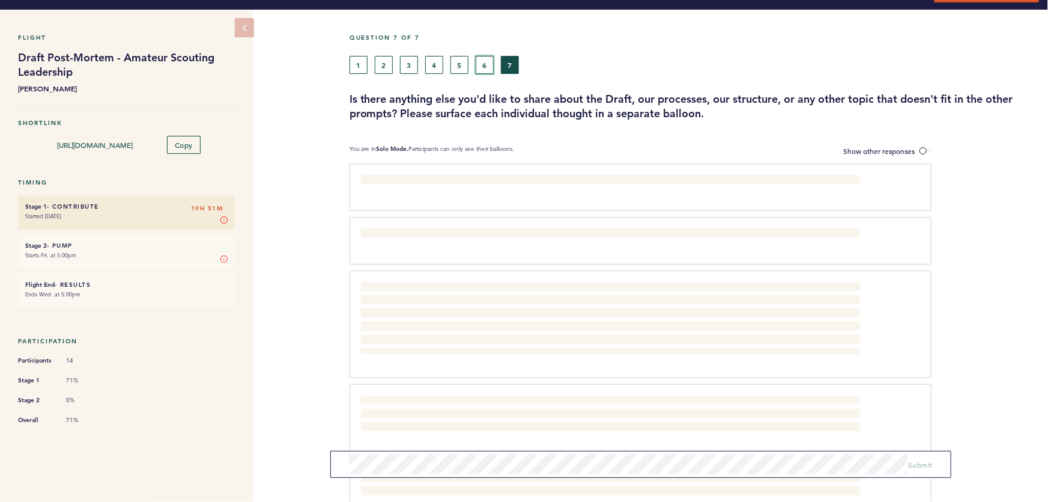
click at [486, 62] on button "6" at bounding box center [485, 65] width 18 height 18
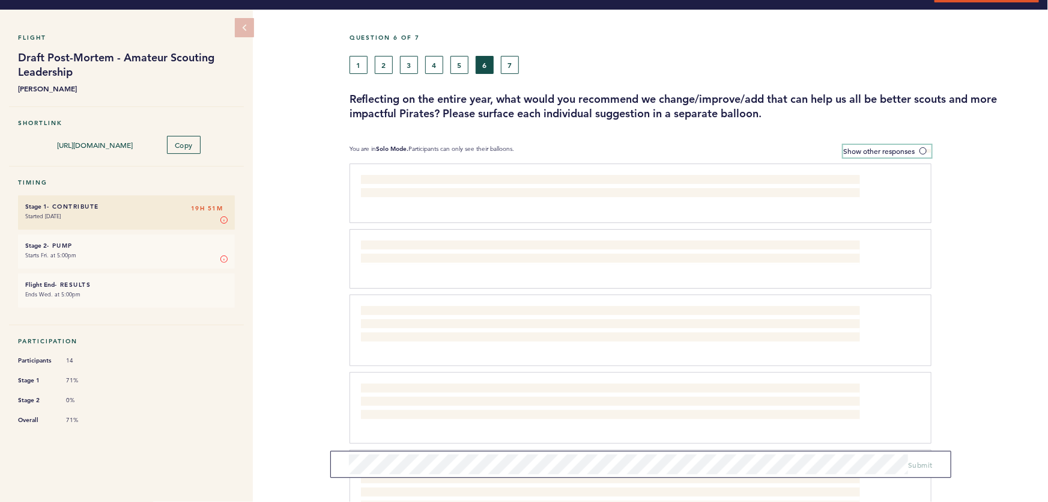
click at [919, 150] on label "Show other responses" at bounding box center [887, 151] width 88 height 13
click at [0, 0] on input "Show other responses" at bounding box center [0, 0] width 0 height 0
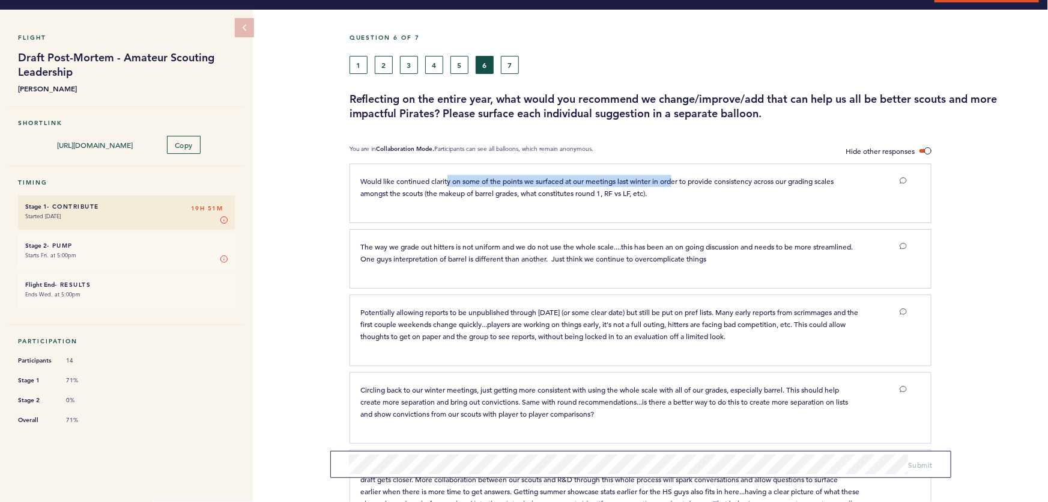
click at [692, 177] on span "Would like continued clarity on some of the points we surfaced at our meetings …" at bounding box center [598, 187] width 475 height 22
click at [734, 177] on span "Would like continued clarity on some of the points we surfaced at our meetings …" at bounding box center [598, 187] width 475 height 22
click at [645, 177] on span "Would like continued clarity on some of the points we surfaced at our meetings …" at bounding box center [598, 187] width 475 height 22
click at [588, 177] on span "Would like continued clarity on some of the points we surfaced at our meetings …" at bounding box center [598, 187] width 475 height 22
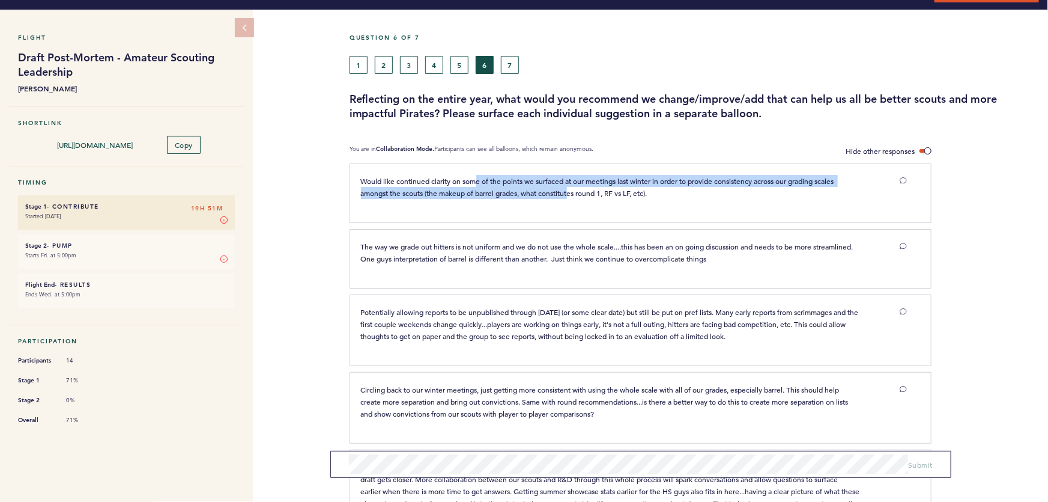
click at [590, 189] on span "Would like continued clarity on some of the points we surfaced at our meetings …" at bounding box center [598, 187] width 475 height 22
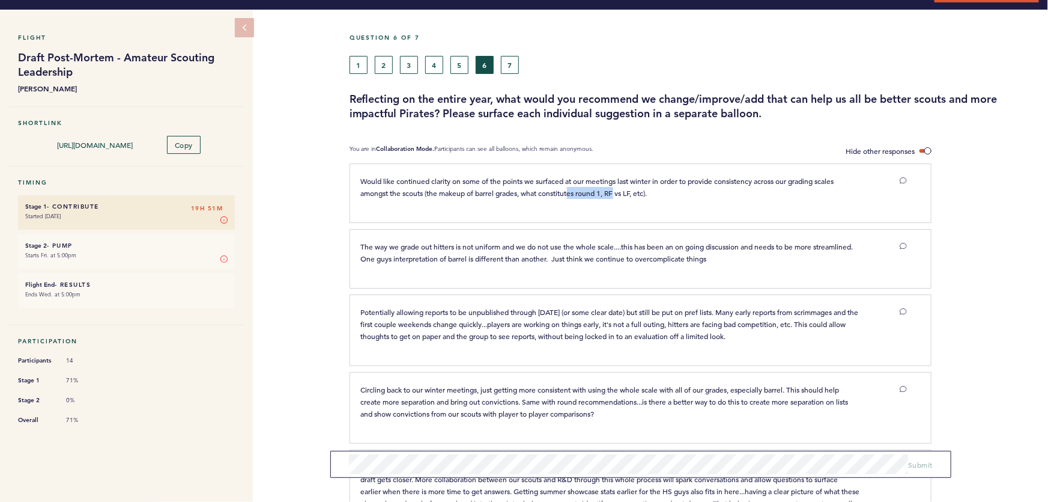
click at [568, 184] on p "Would like continued clarity on some of the points we surfaced at our meetings …" at bounding box center [610, 187] width 499 height 24
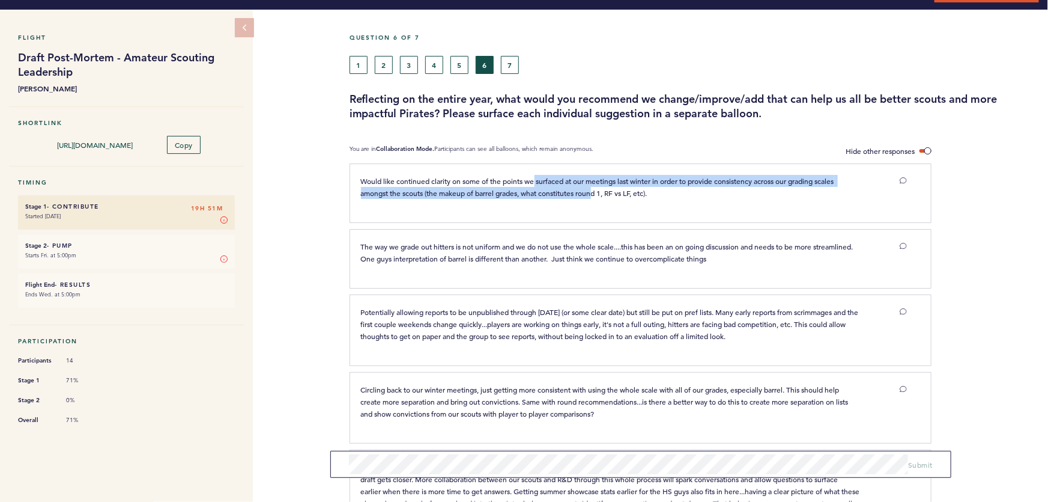
click at [616, 189] on span "Would like continued clarity on some of the points we surfaced at our meetings …" at bounding box center [598, 187] width 475 height 22
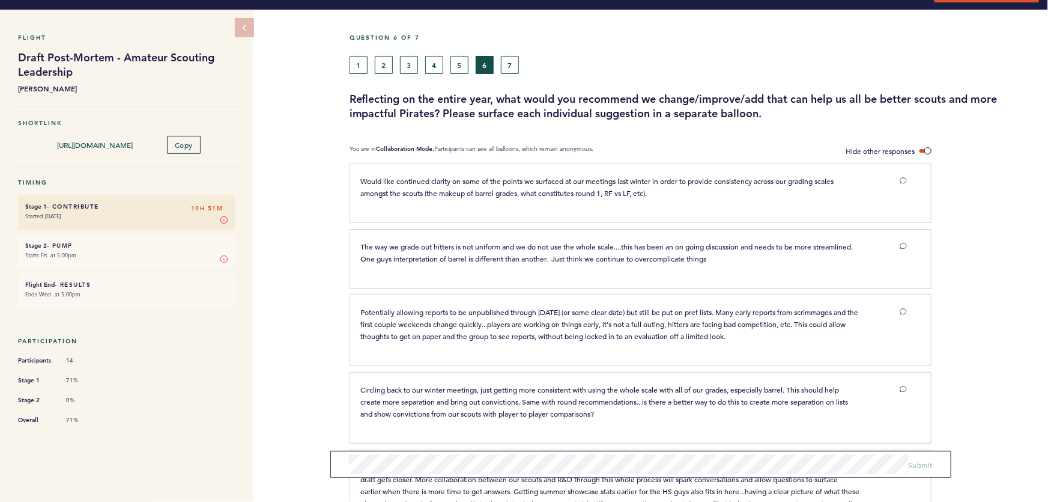
click at [638, 189] on span "Would like continued clarity on some of the points we surfaced at our meetings …" at bounding box center [598, 187] width 475 height 22
click at [923, 149] on span at bounding box center [926, 151] width 12 height 4
click at [0, 0] on input "Hide other responses" at bounding box center [0, 0] width 0 height 0
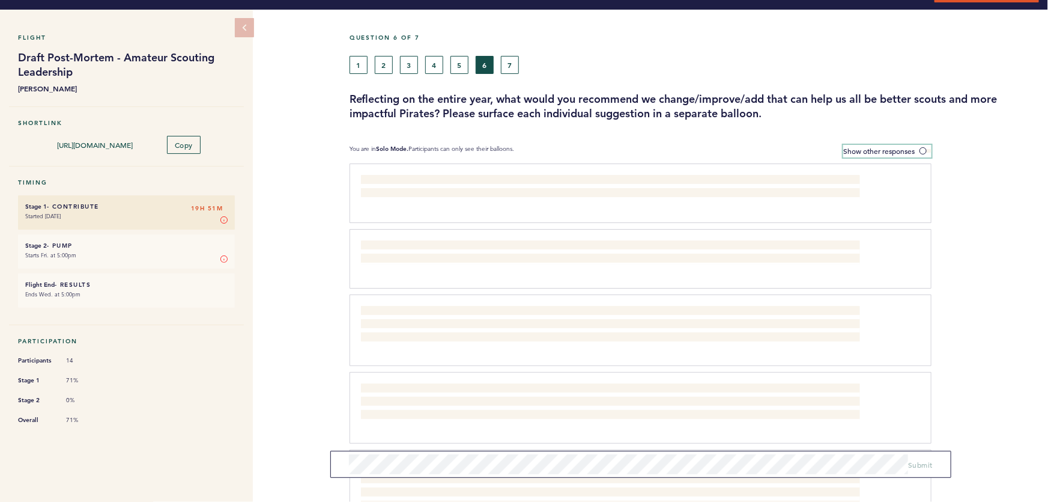
click at [899, 147] on span "Show other responses" at bounding box center [878, 151] width 71 height 10
click at [0, 0] on input "Show other responses" at bounding box center [0, 0] width 0 height 0
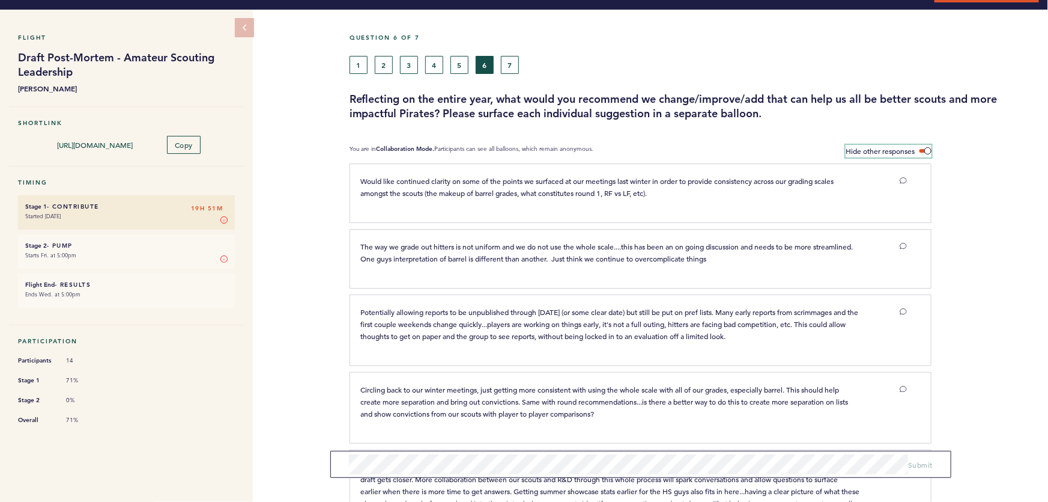
click at [899, 147] on span "Hide other responses" at bounding box center [880, 151] width 69 height 10
click at [0, 0] on input "Hide other responses" at bounding box center [0, 0] width 0 height 0
